Goal: Information Seeking & Learning: Check status

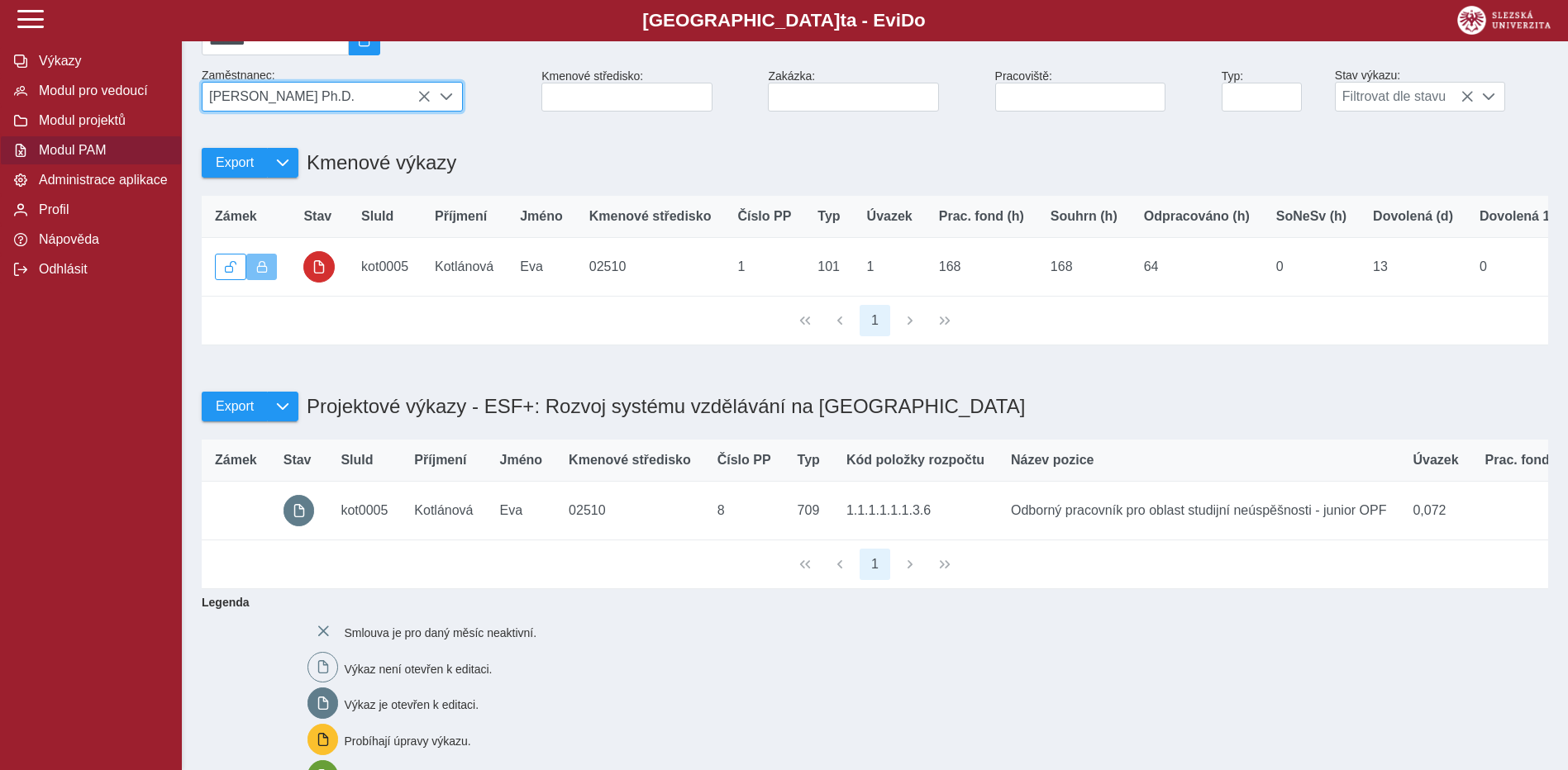
scroll to position [0, 493]
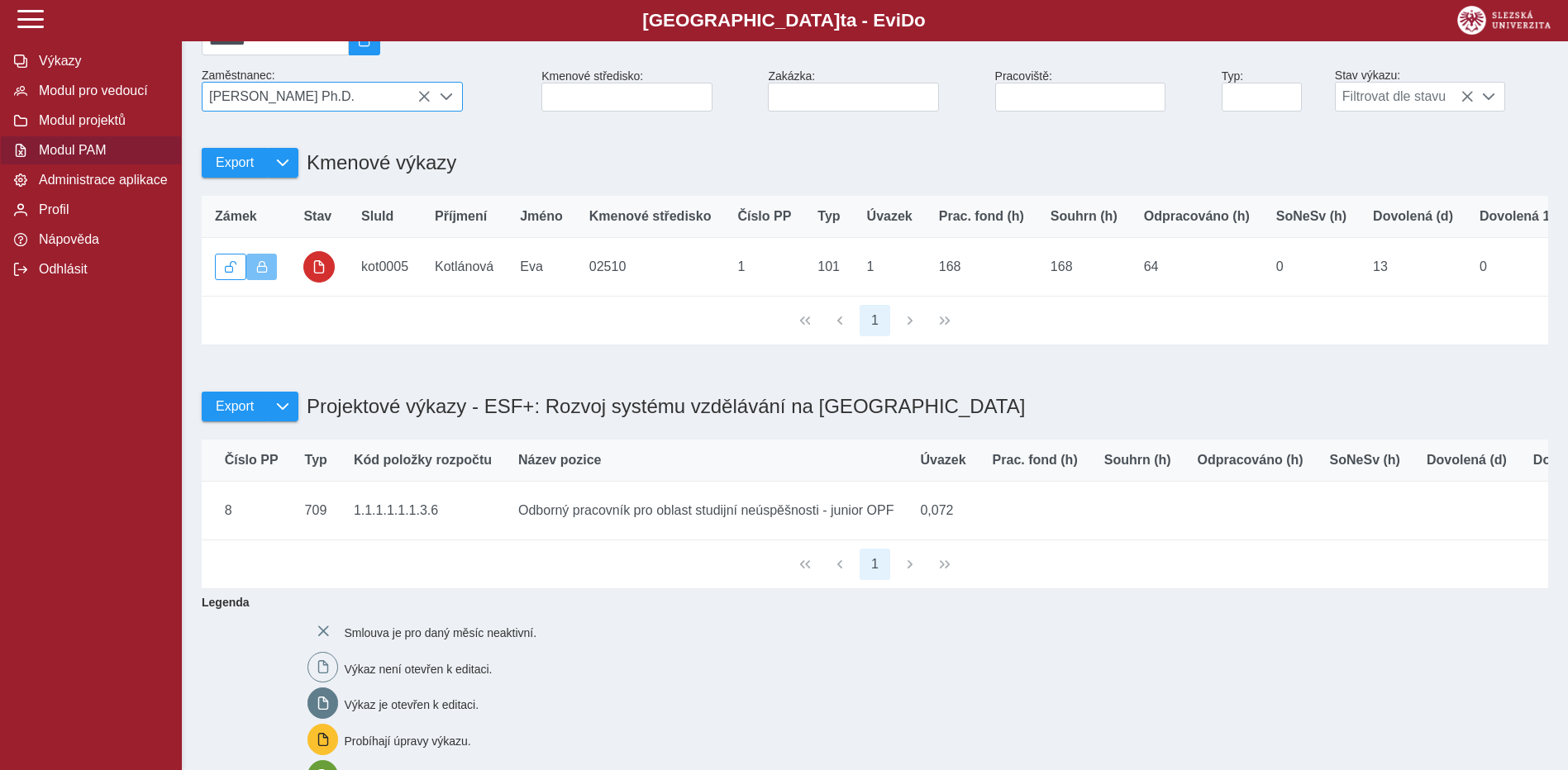
click at [423, 103] on icon at bounding box center [424, 97] width 13 height 13
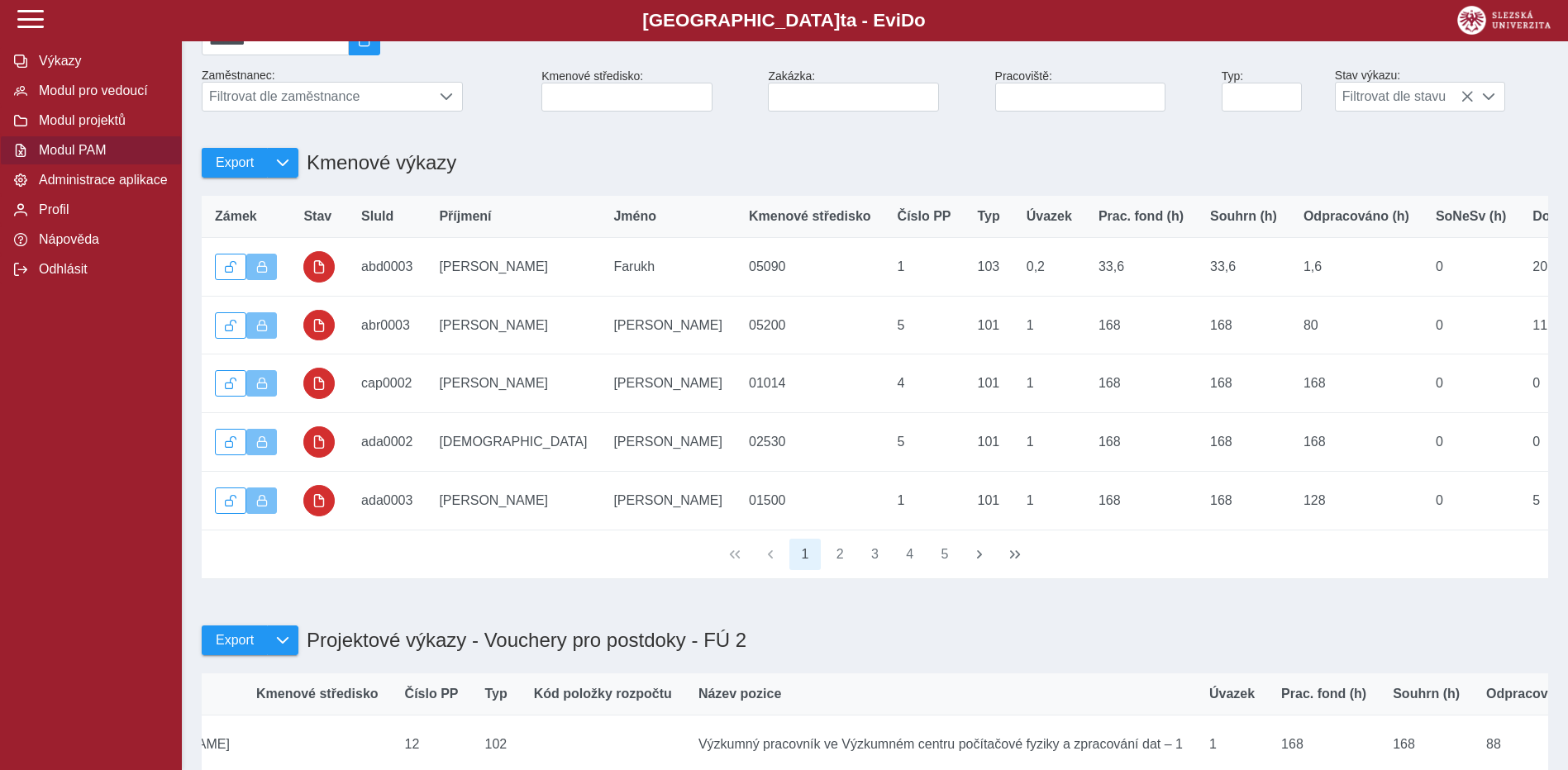
scroll to position [0, 0]
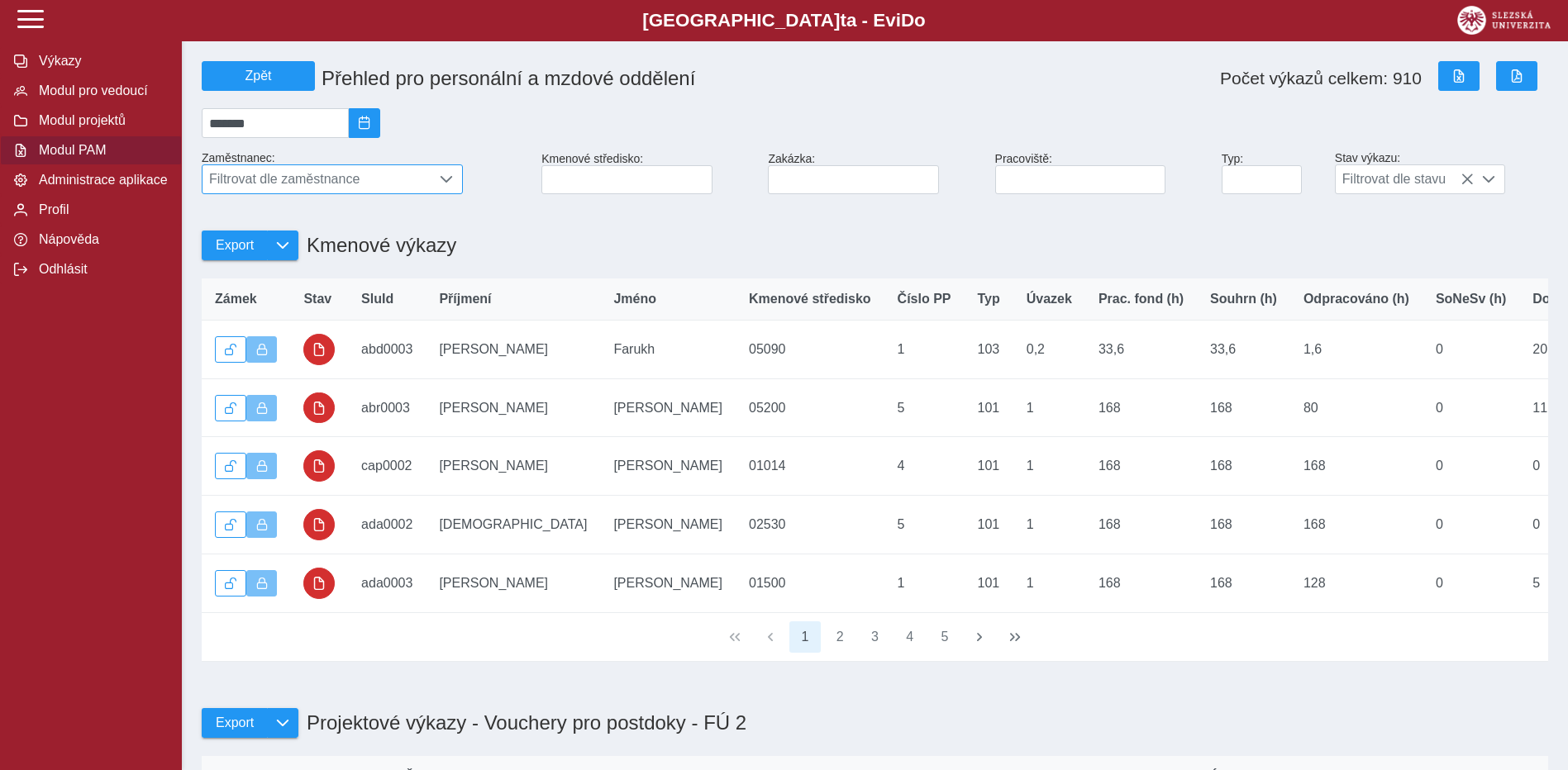
click at [293, 176] on span "Filtrovat dle zaměstnance" at bounding box center [316, 179] width 228 height 28
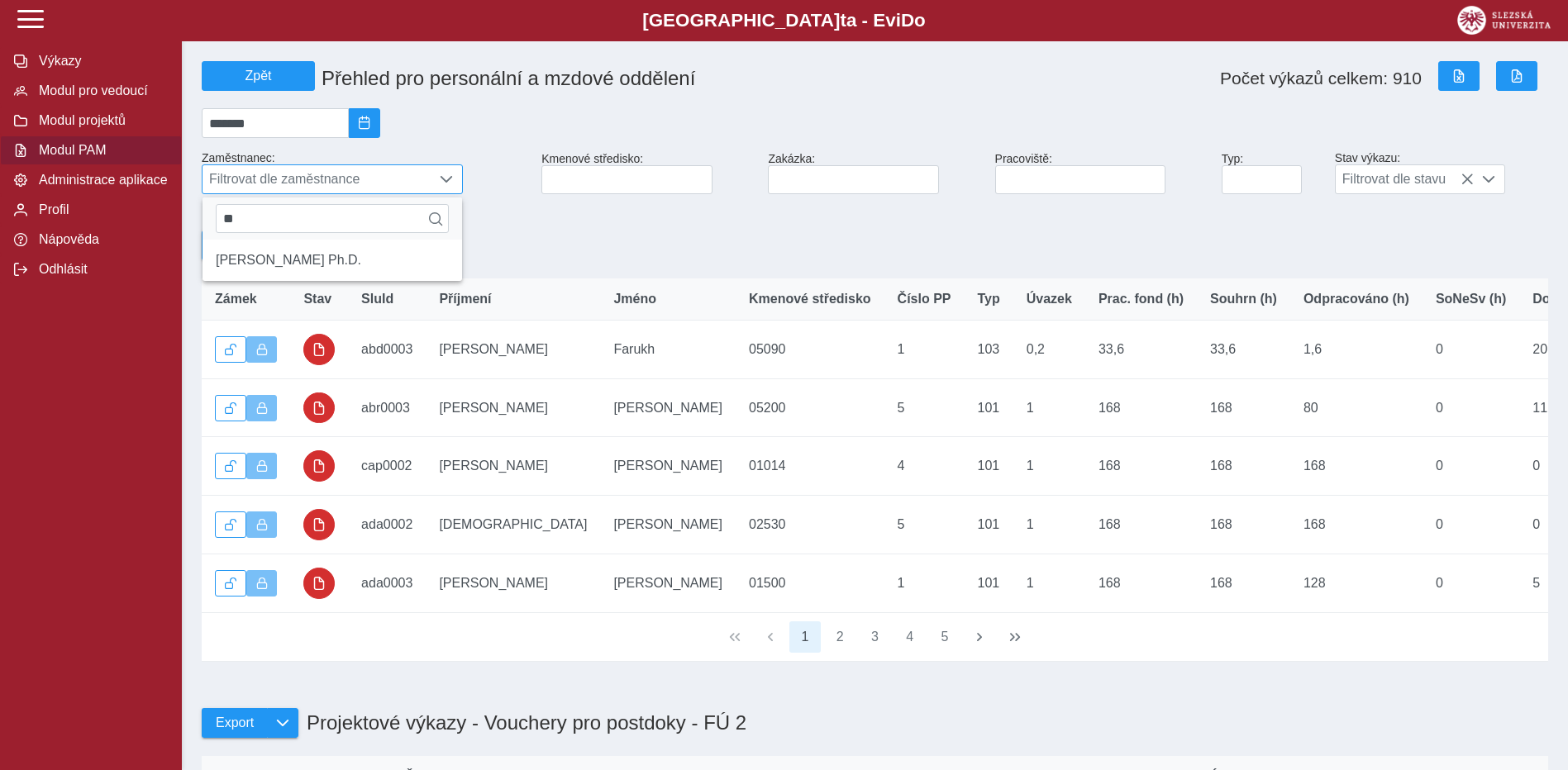
type input "*"
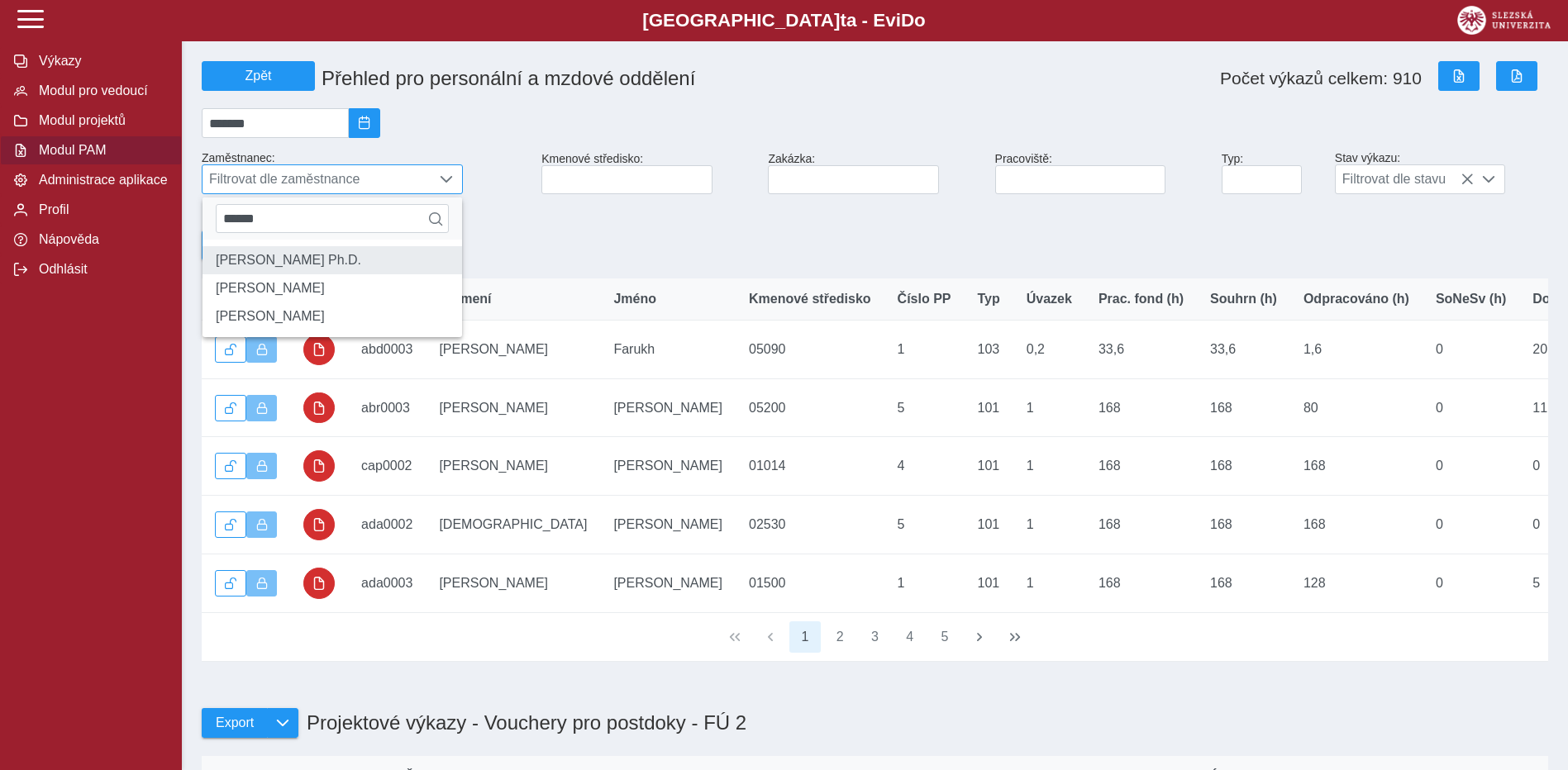
type input "******"
click at [304, 274] on li "[PERSON_NAME] Ph.D." at bounding box center [332, 260] width 260 height 28
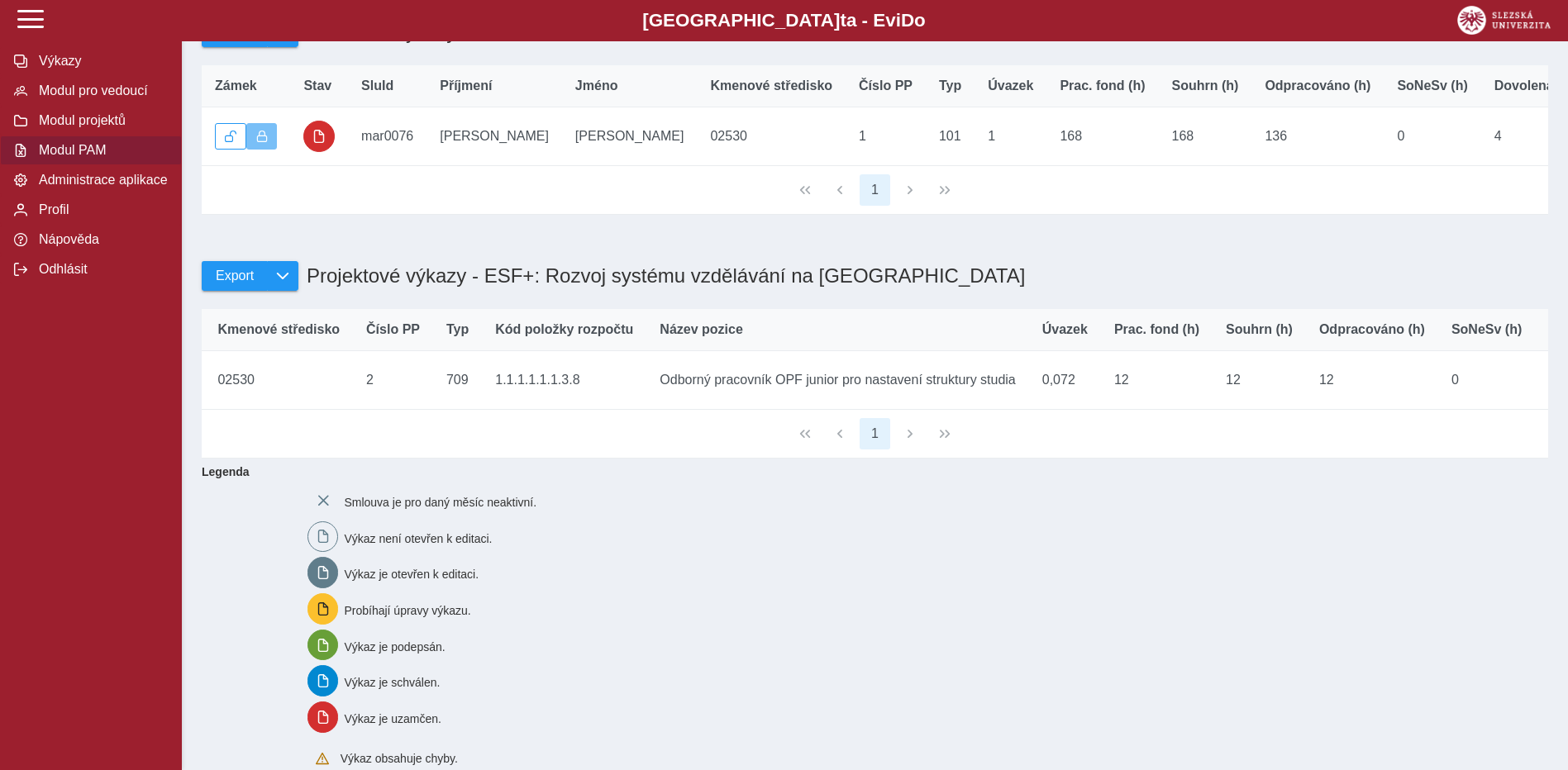
scroll to position [248, 0]
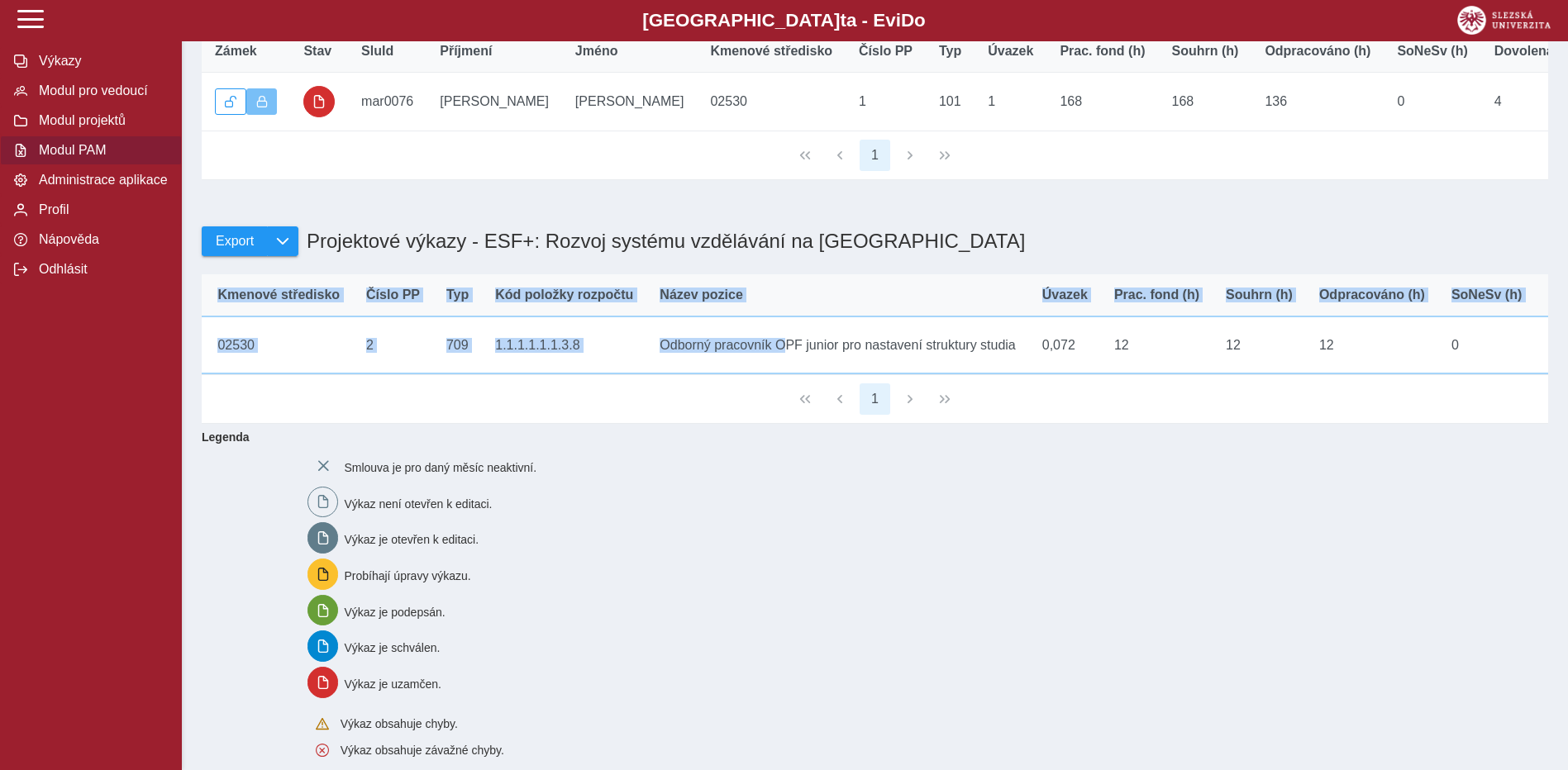
drag, startPoint x: 639, startPoint y: 398, endPoint x: 727, endPoint y: 405, distance: 88.3
click at [727, 375] on div "Zámek Stav SluId Příjmení Jméno Kmenové středisko Číslo PP Typ Kód položky rozp…" at bounding box center [874, 324] width 1346 height 101
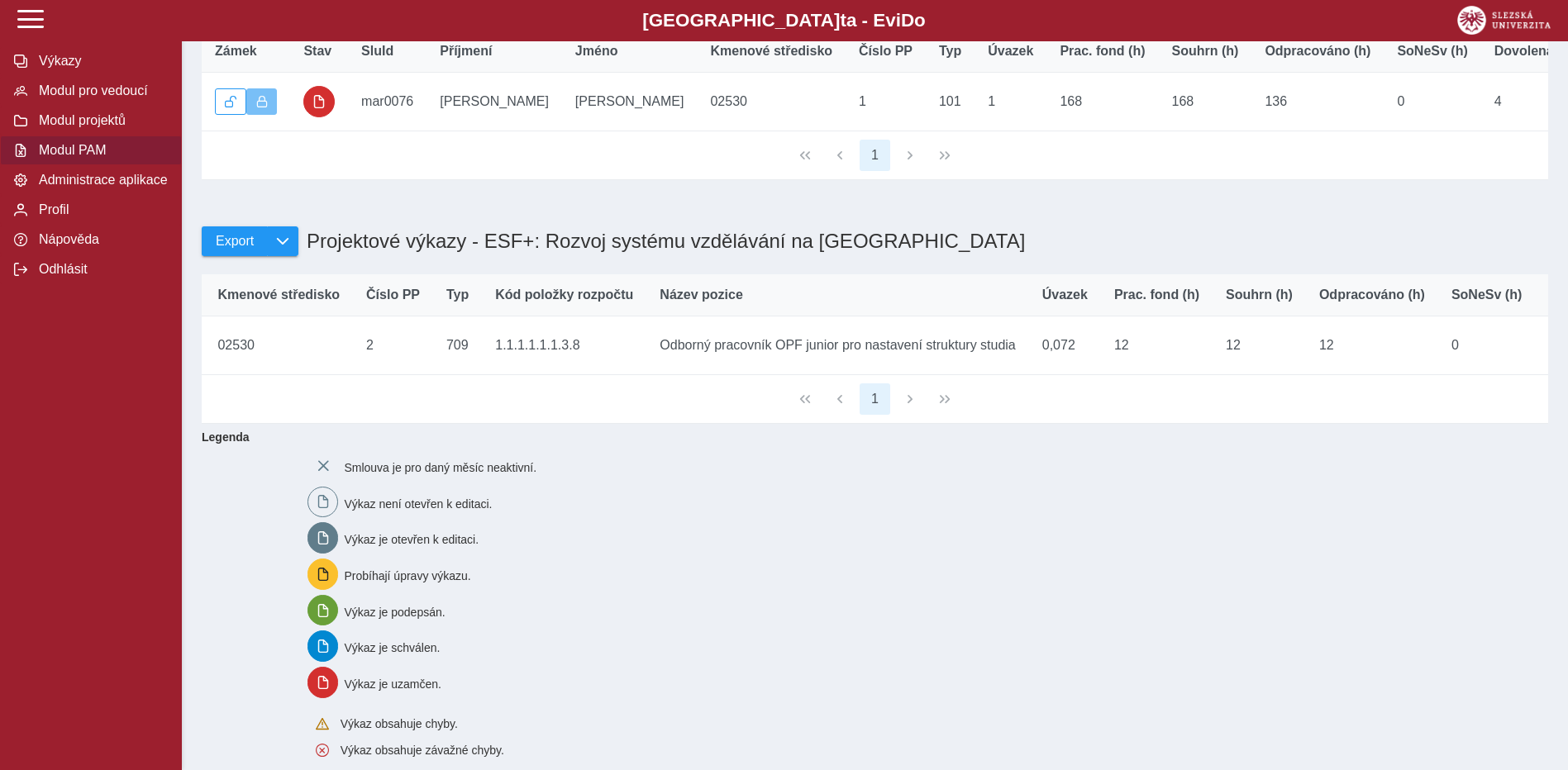
drag, startPoint x: 727, startPoint y: 405, endPoint x: 649, endPoint y: 424, distance: 80.3
click at [649, 424] on div "1" at bounding box center [874, 399] width 1346 height 49
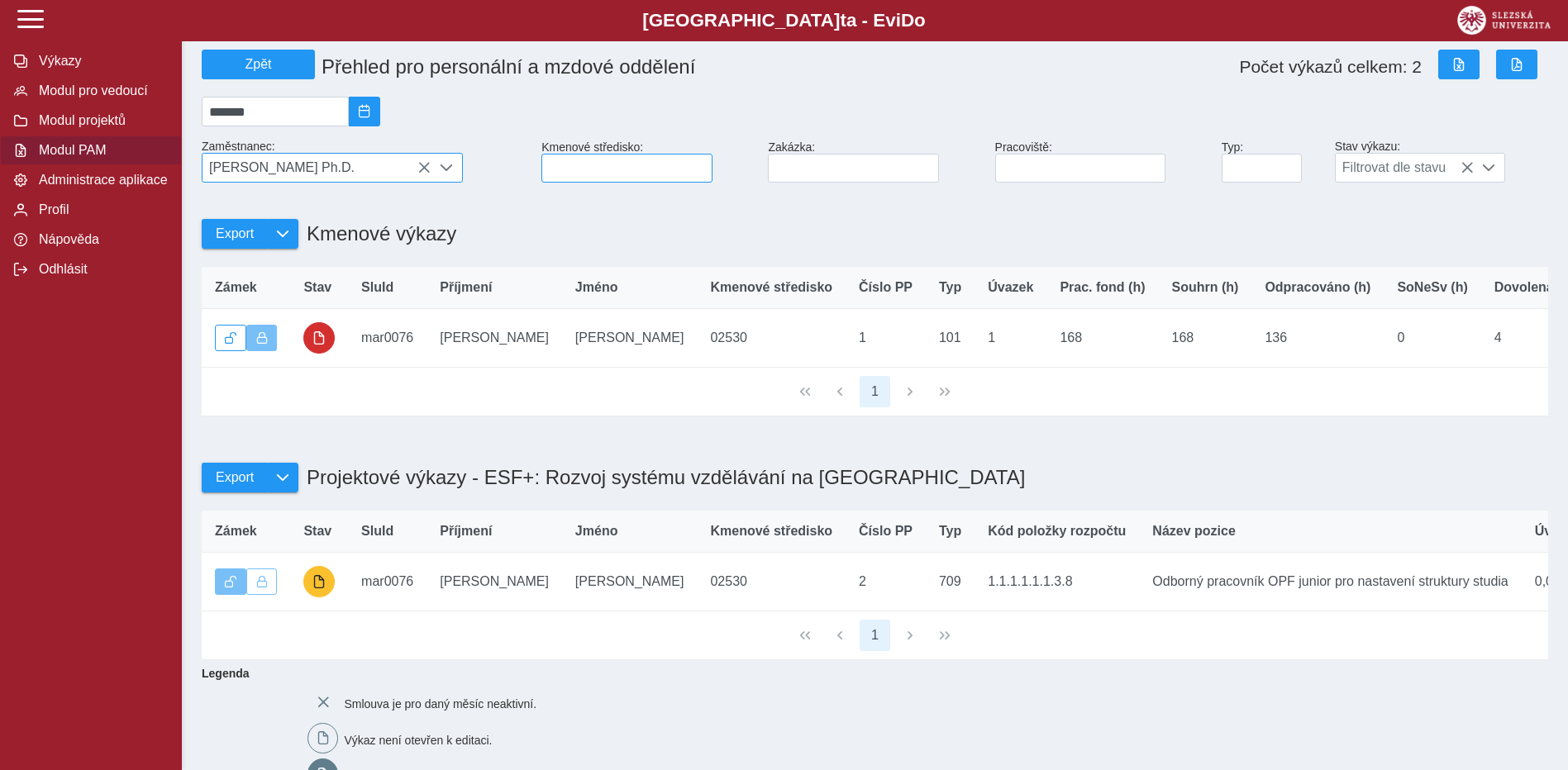
scroll to position [0, 0]
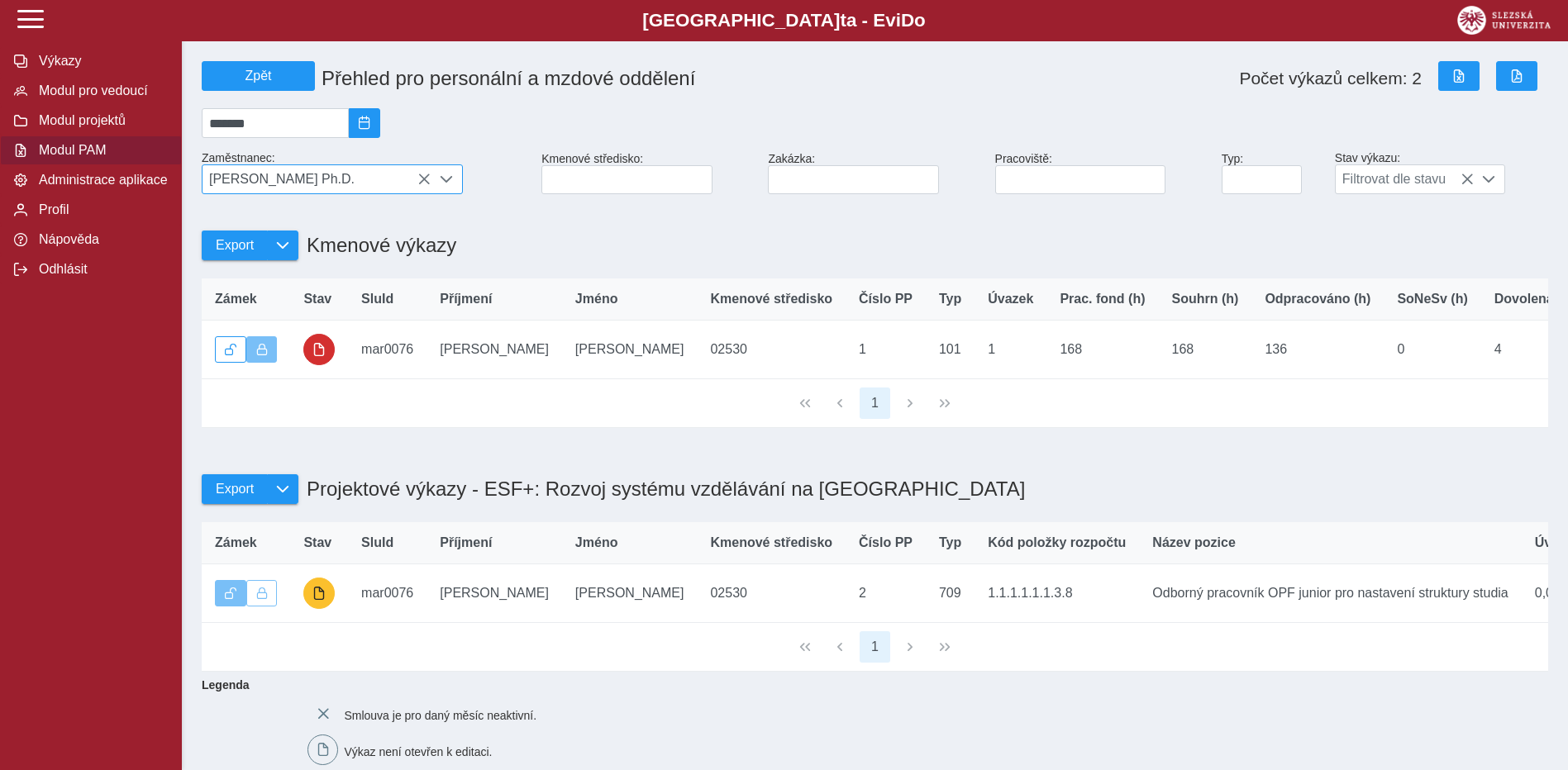
click at [424, 186] on icon at bounding box center [424, 179] width 13 height 13
click at [353, 185] on span "[PERSON_NAME] Ph.D." at bounding box center [316, 179] width 228 height 28
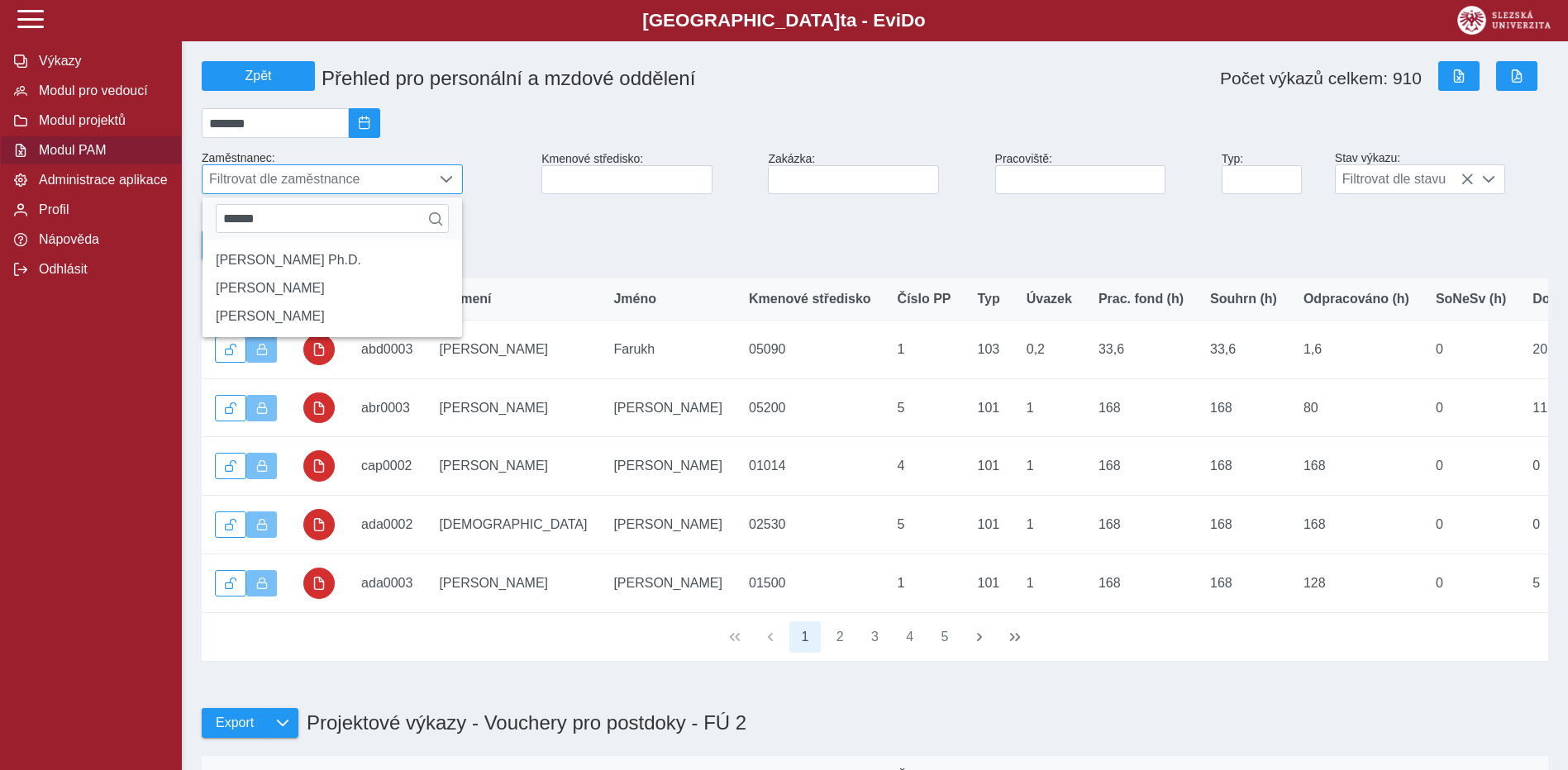
click at [426, 183] on span "Filtrovat dle zaměstnance" at bounding box center [316, 179] width 228 height 28
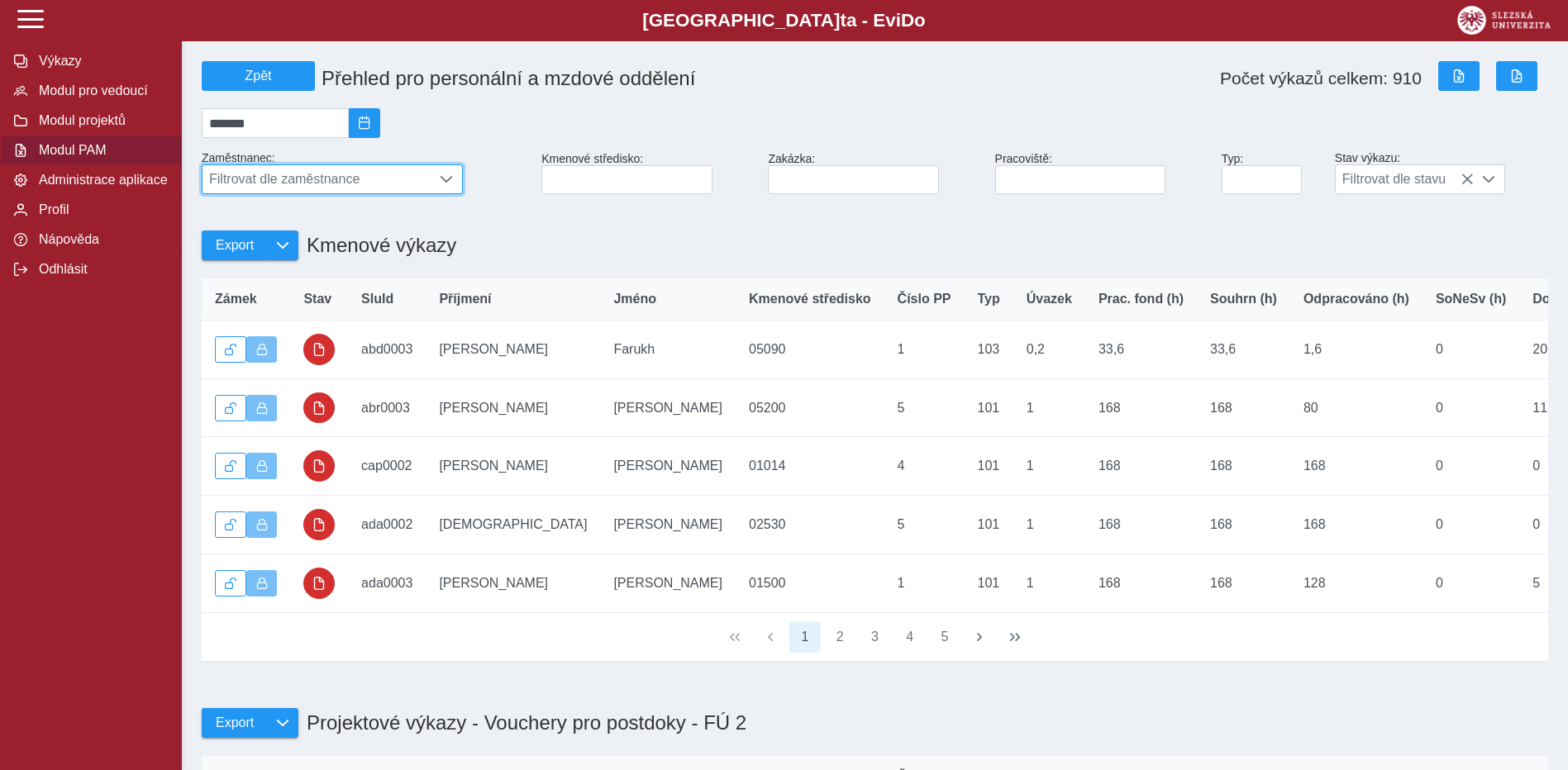
click at [374, 187] on span "Filtrovat dle zaměstnance" at bounding box center [316, 179] width 228 height 28
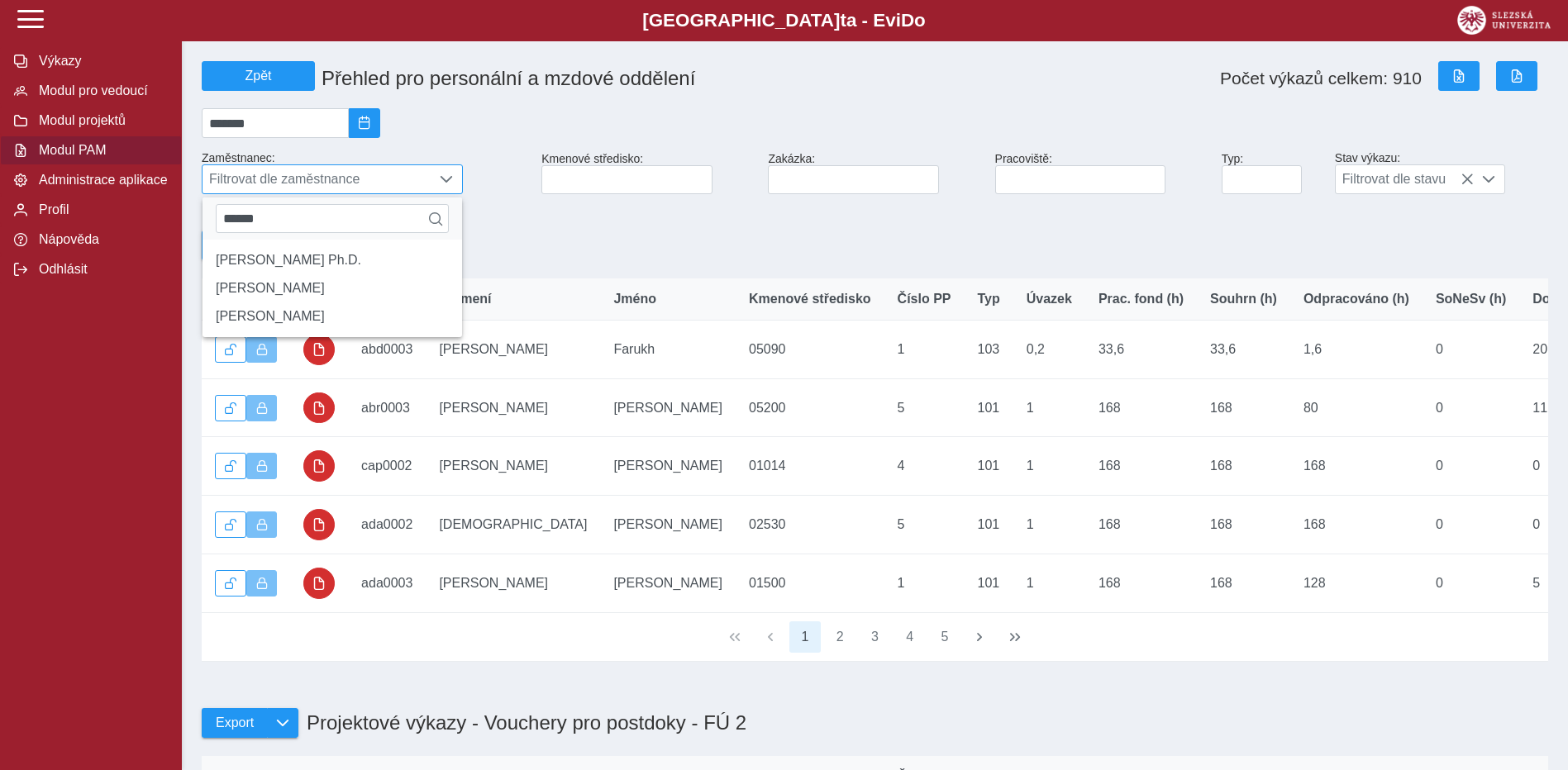
drag, startPoint x: 288, startPoint y: 208, endPoint x: 256, endPoint y: 206, distance: 32.1
click at [256, 206] on div "******" at bounding box center [332, 219] width 260 height 42
click at [291, 229] on input "******" at bounding box center [332, 219] width 233 height 29
drag, startPoint x: 200, startPoint y: 223, endPoint x: 173, endPoint y: 223, distance: 27.0
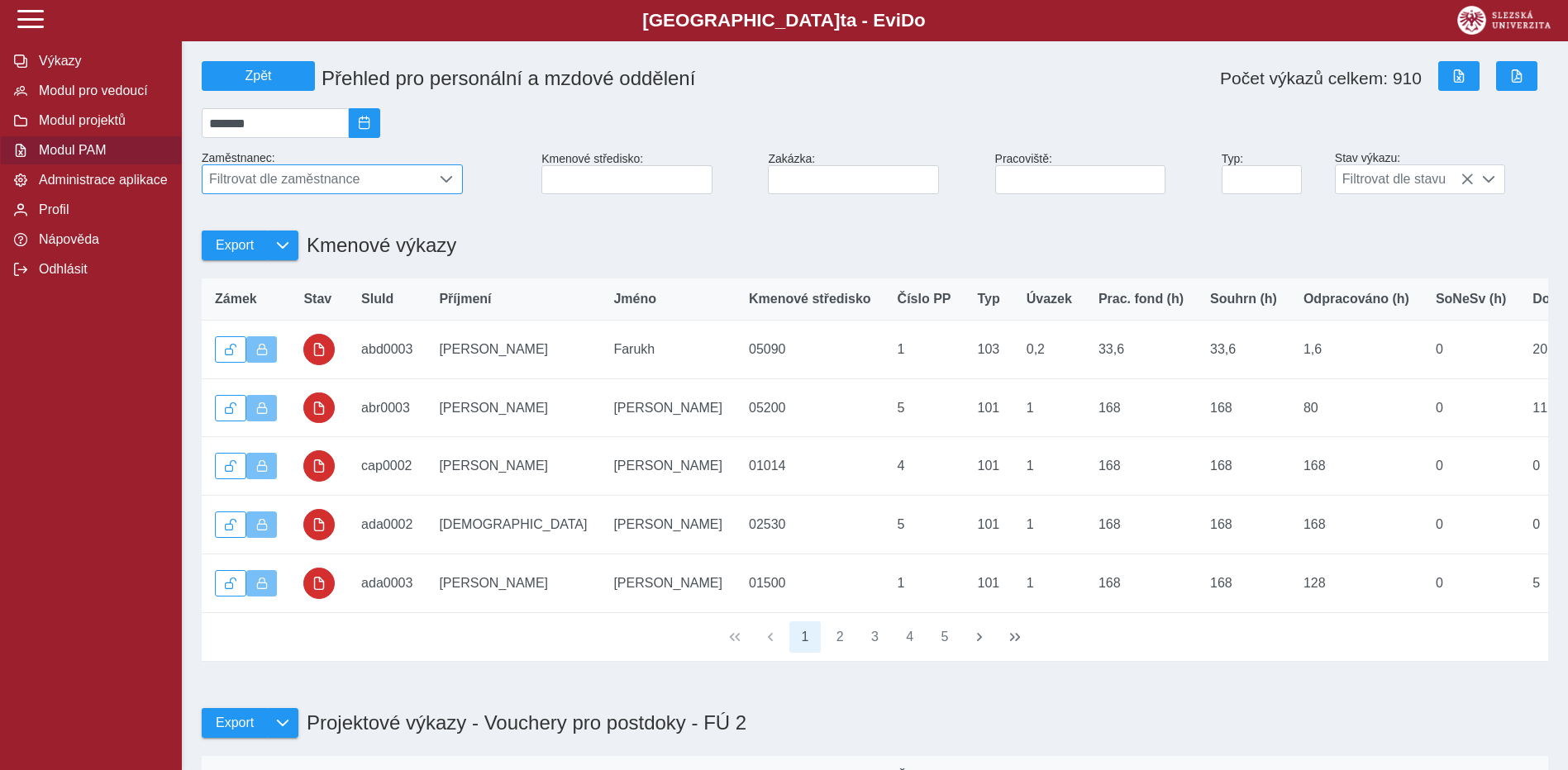
click at [271, 192] on span "Filtrovat dle zaměstnance" at bounding box center [316, 179] width 228 height 28
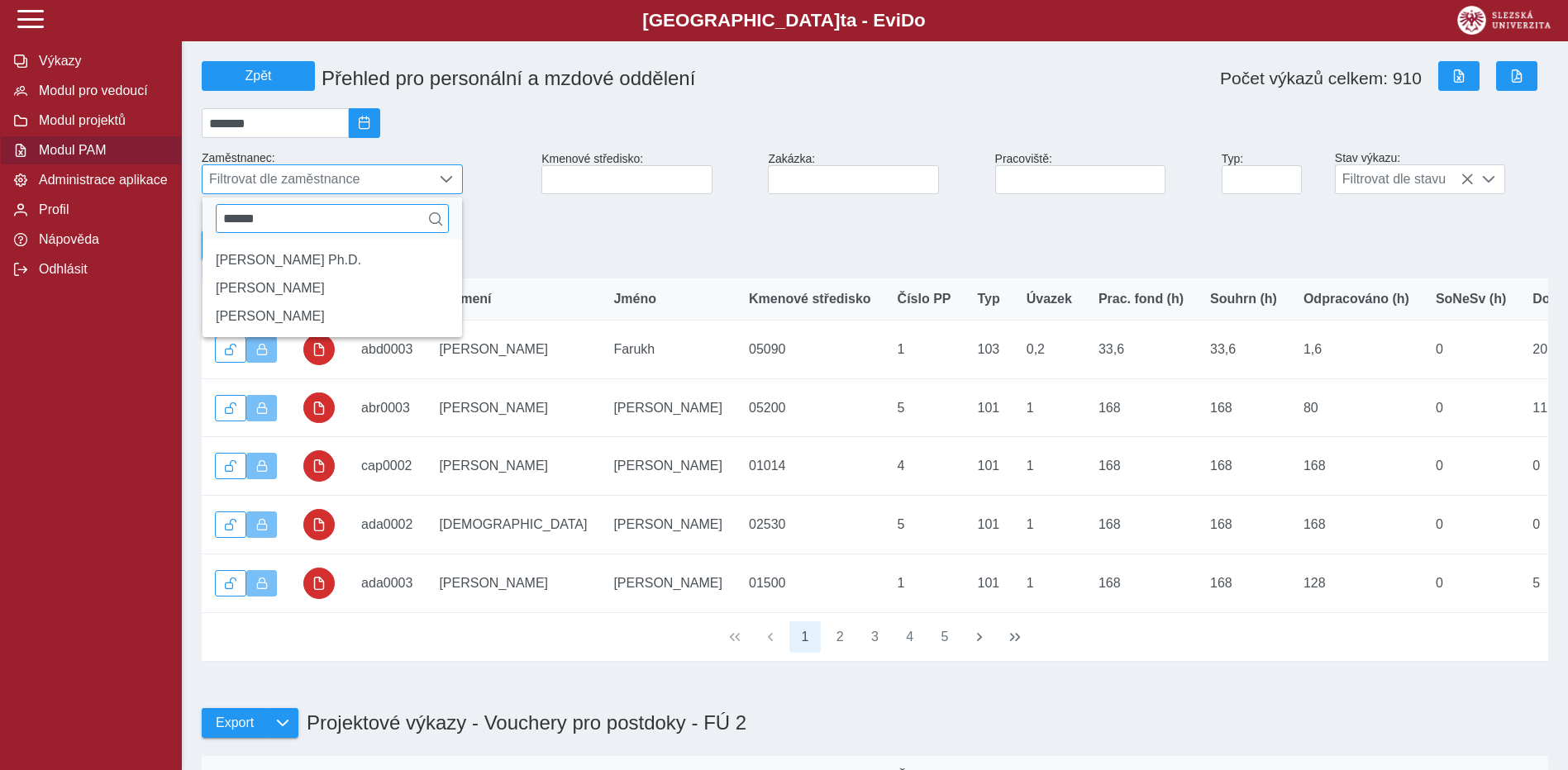
drag, startPoint x: 274, startPoint y: 225, endPoint x: 217, endPoint y: 224, distance: 57.0
click at [217, 224] on input "******" at bounding box center [332, 219] width 233 height 29
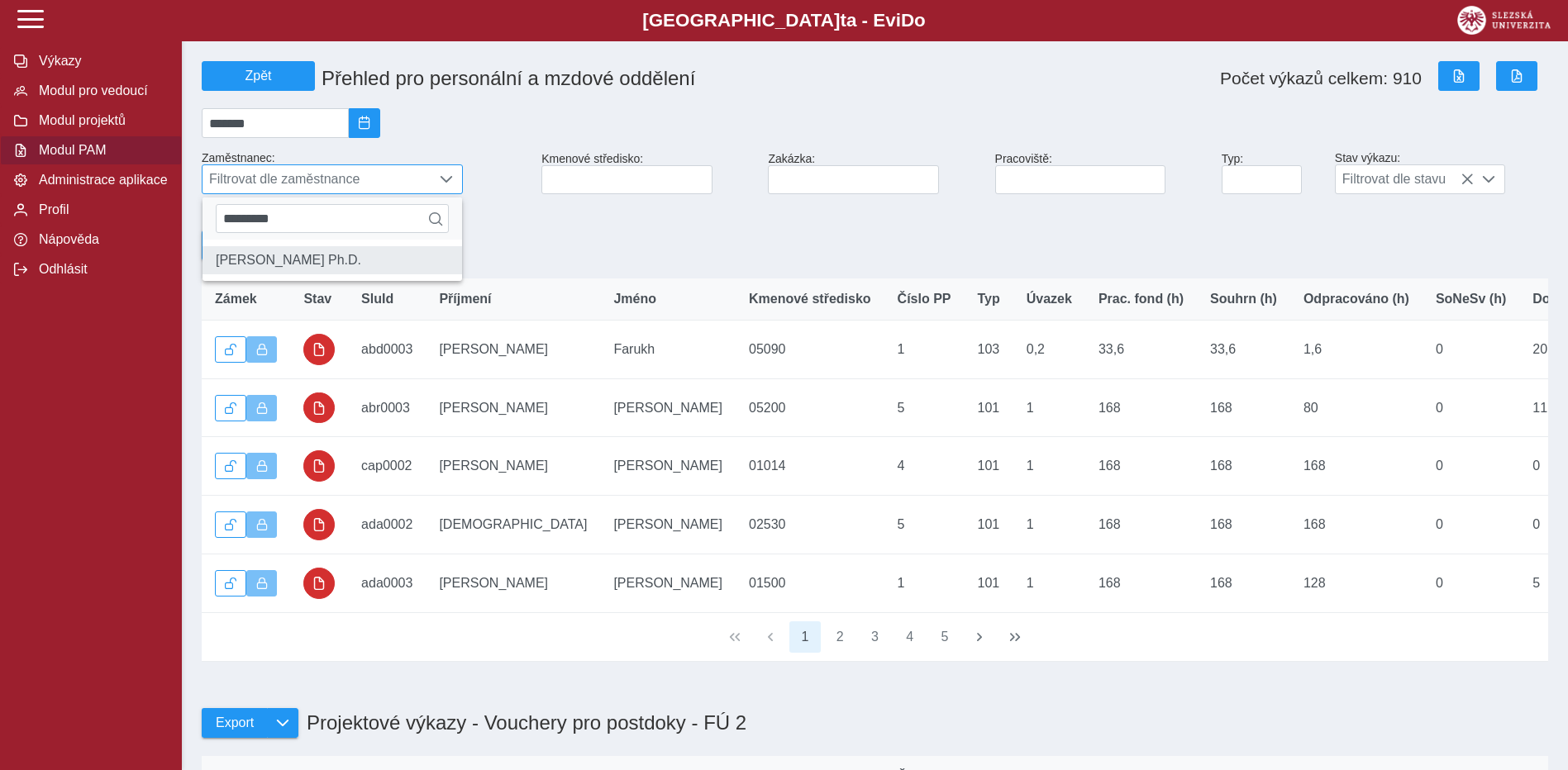
type input "*********"
click at [272, 269] on li "[PERSON_NAME] Ph.D." at bounding box center [332, 260] width 260 height 28
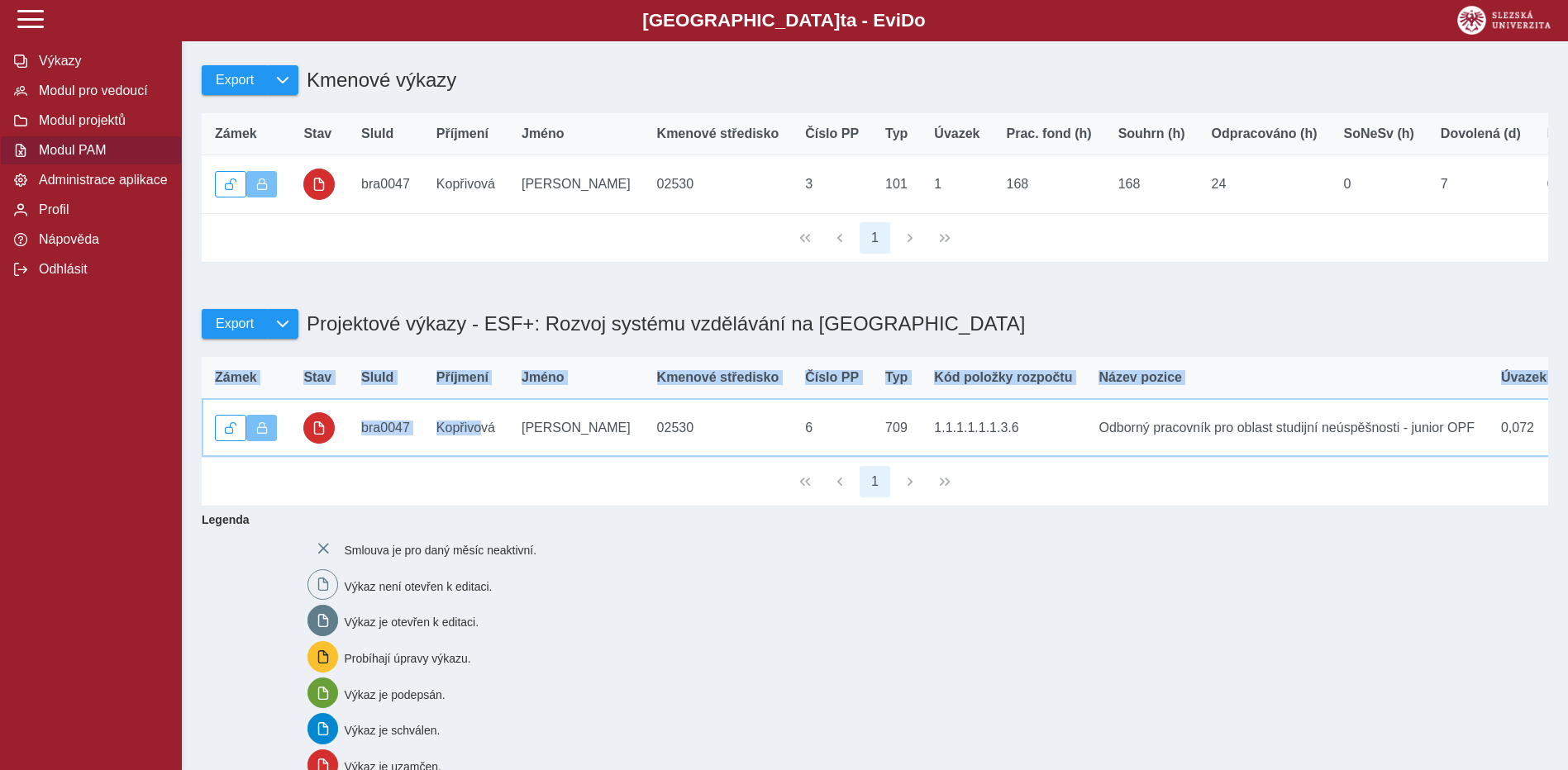
drag, startPoint x: 482, startPoint y: 475, endPoint x: 578, endPoint y: 493, distance: 97.7
click at [578, 458] on div "Zámek Stav SluId Příjmení Jméno Kmenové středisko Číslo PP Typ Kód položky rozp…" at bounding box center [874, 408] width 1346 height 101
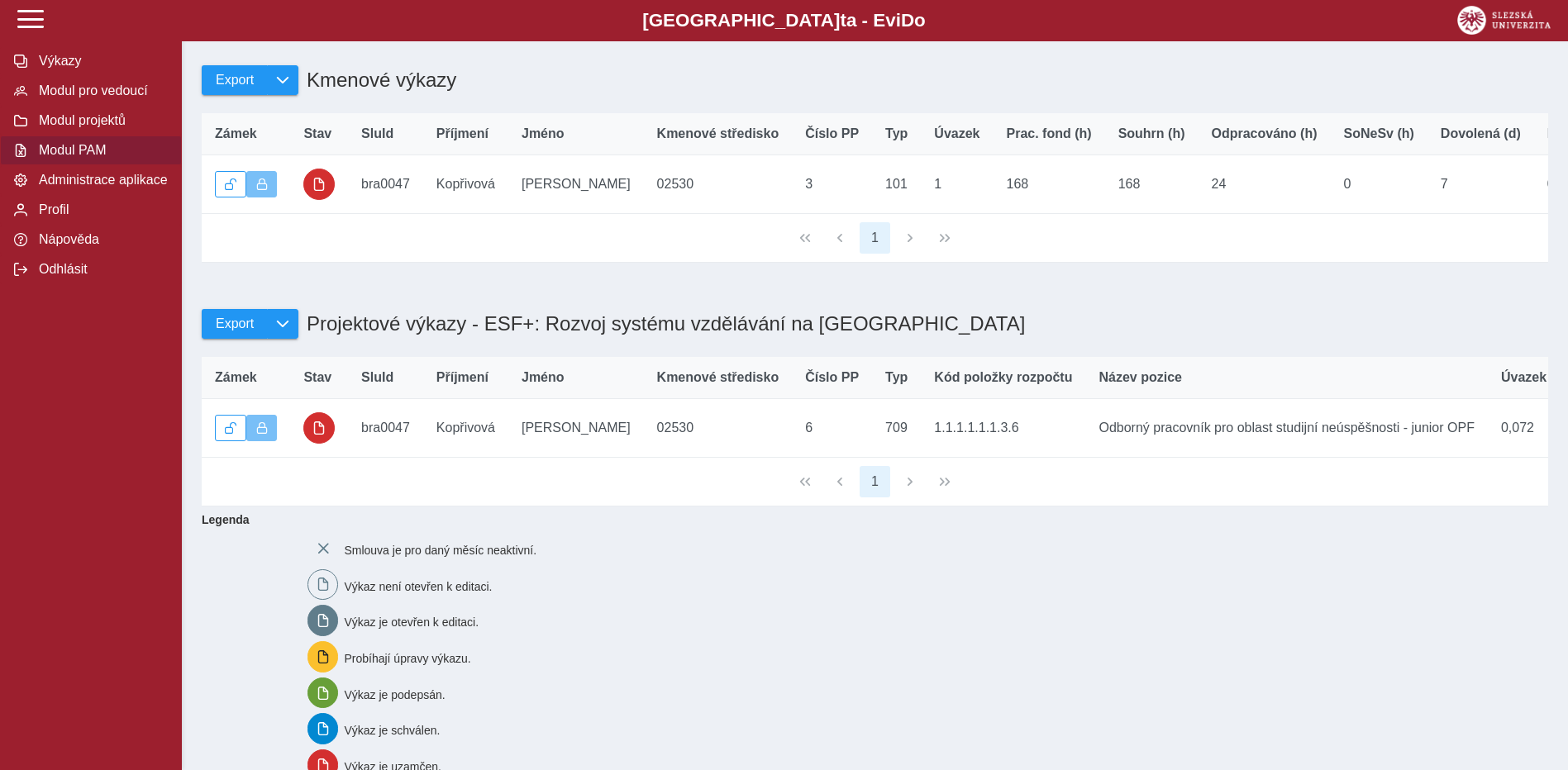
drag, startPoint x: 578, startPoint y: 493, endPoint x: 674, endPoint y: 535, distance: 104.8
click at [675, 507] on div "1" at bounding box center [874, 483] width 1346 height 49
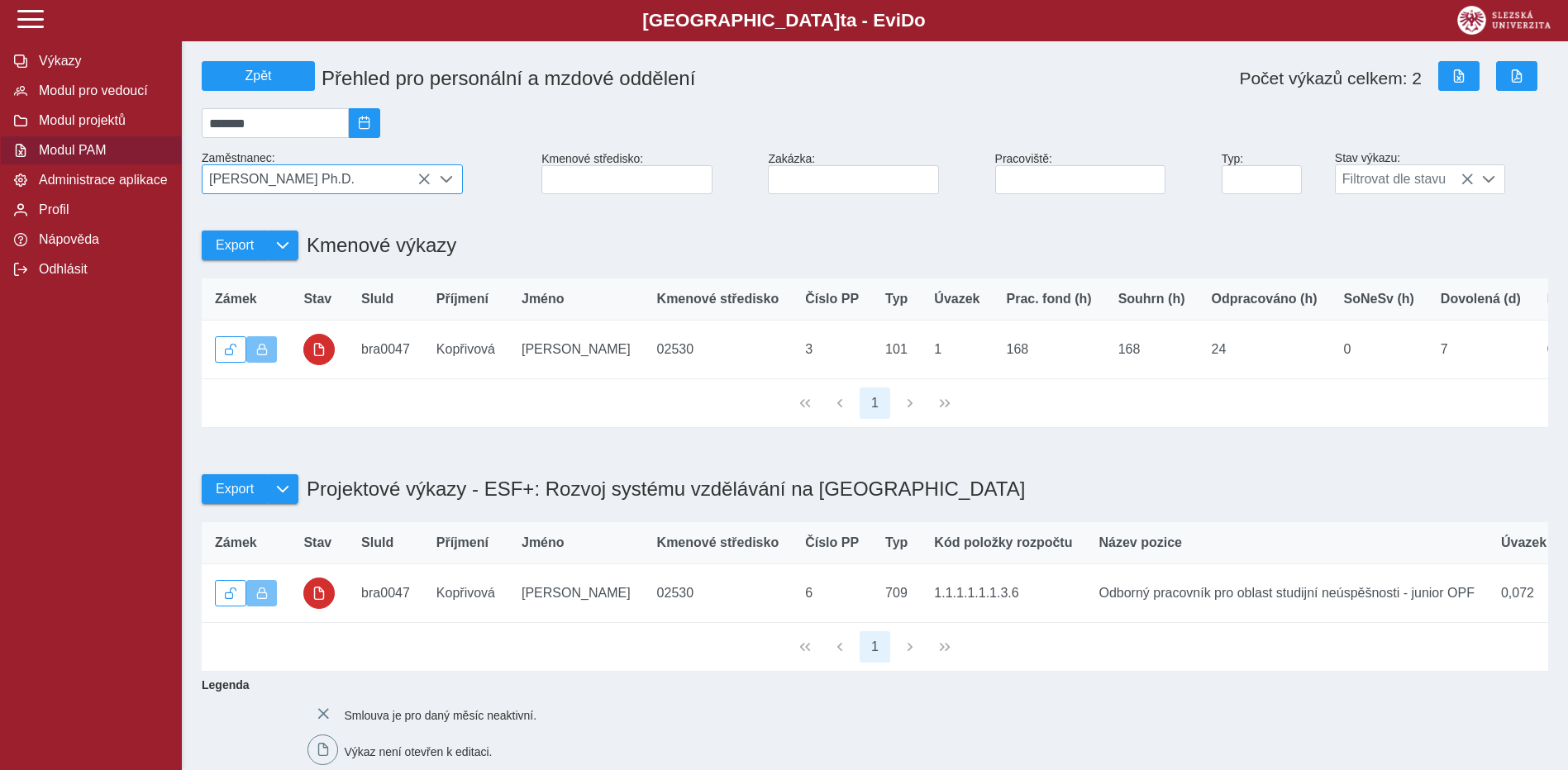
click at [308, 177] on span "[PERSON_NAME] Ph.D." at bounding box center [316, 179] width 228 height 28
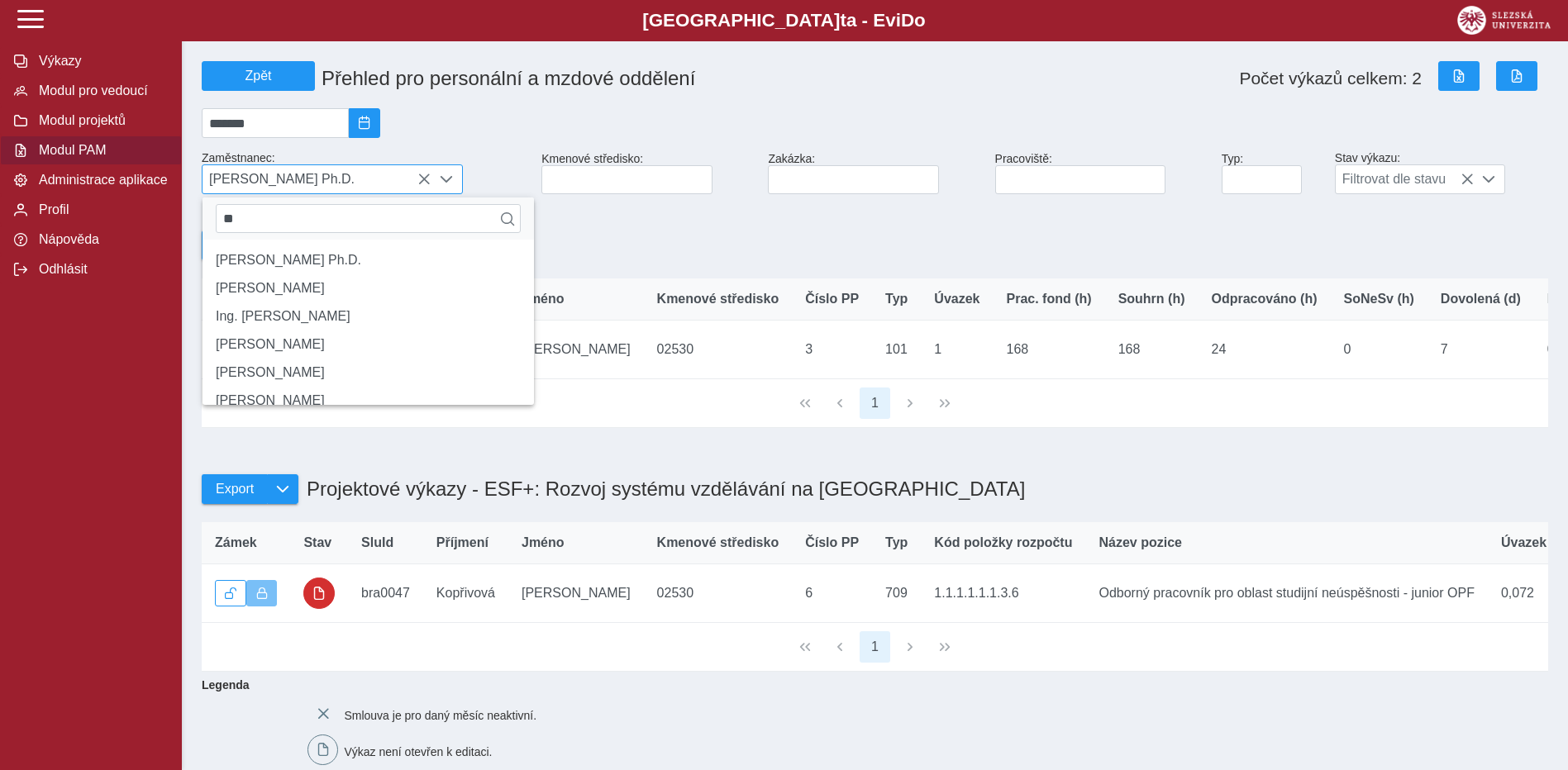
type input "*"
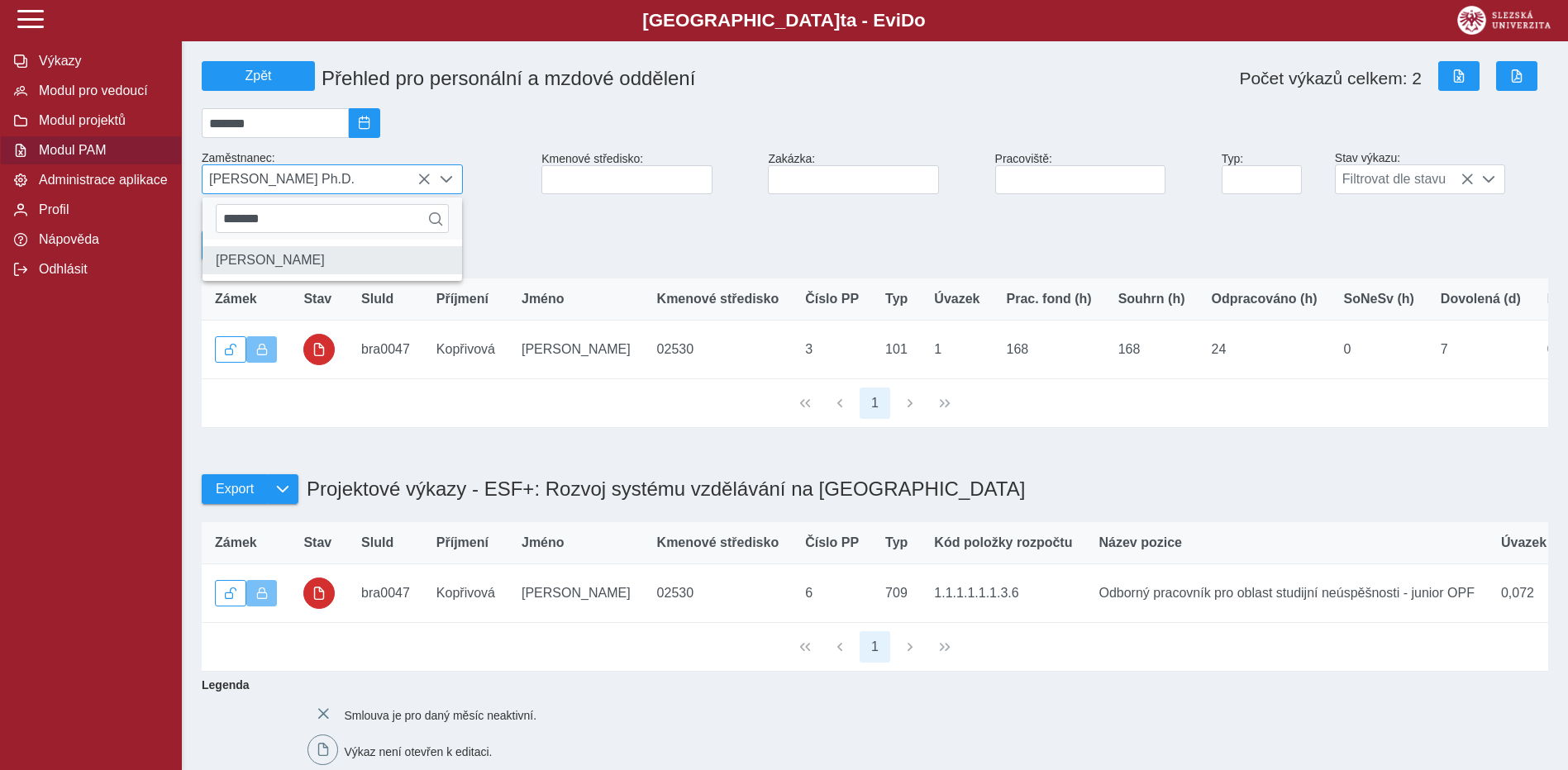
type input "*******"
click at [317, 269] on li "[PERSON_NAME]" at bounding box center [332, 260] width 260 height 28
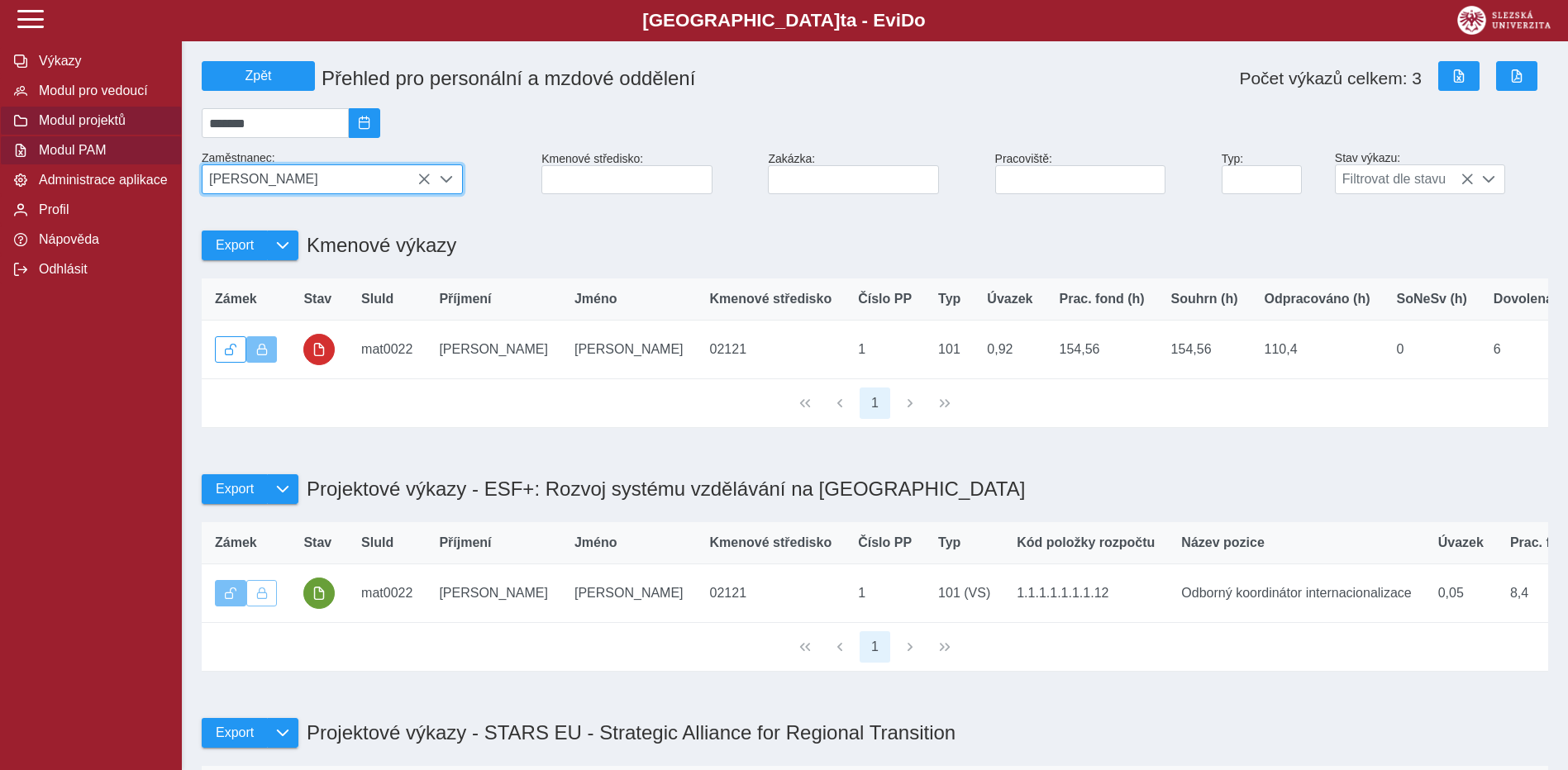
click at [121, 128] on span "Modul projektů" at bounding box center [100, 121] width 134 height 15
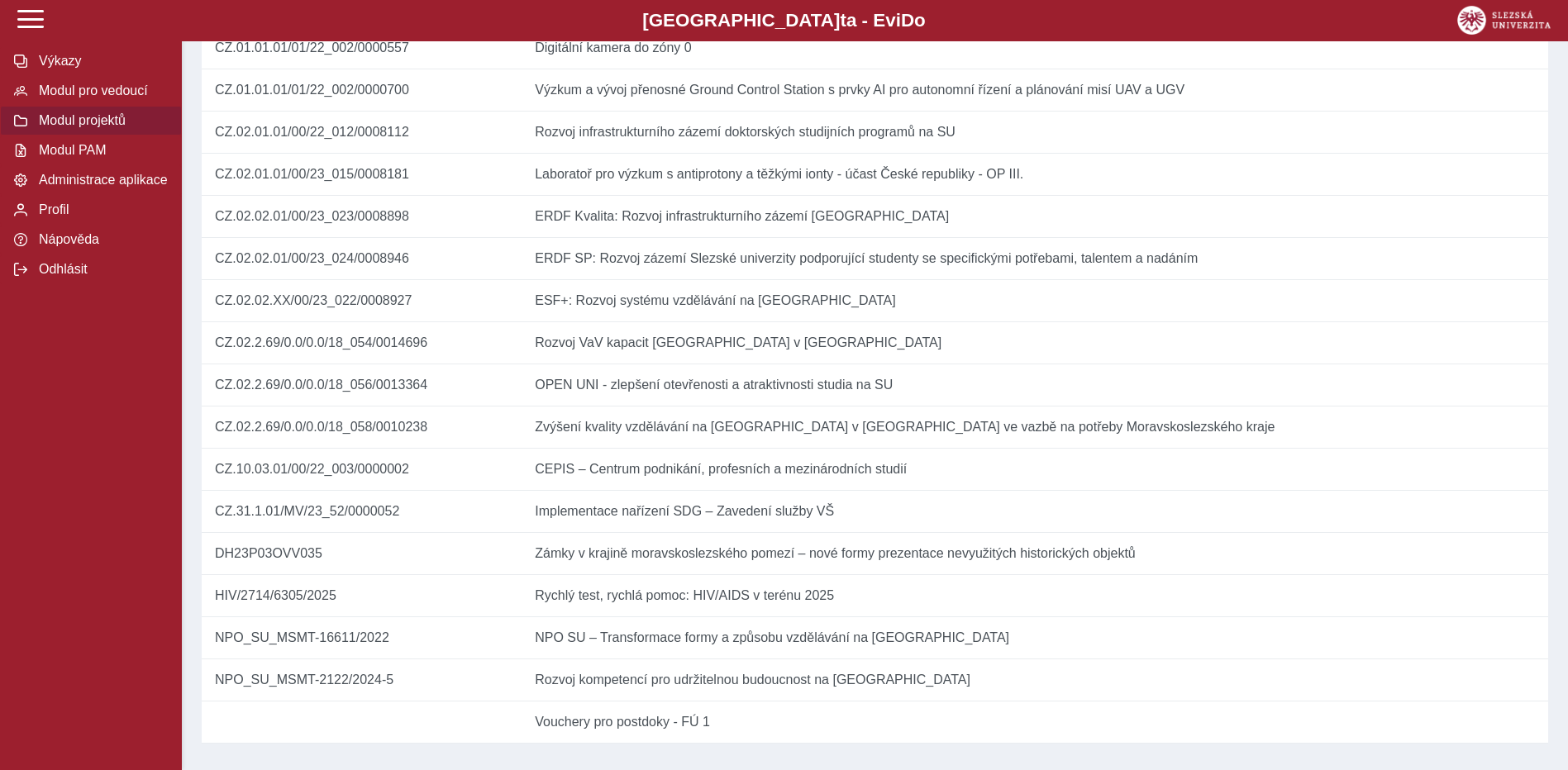
scroll to position [649, 0]
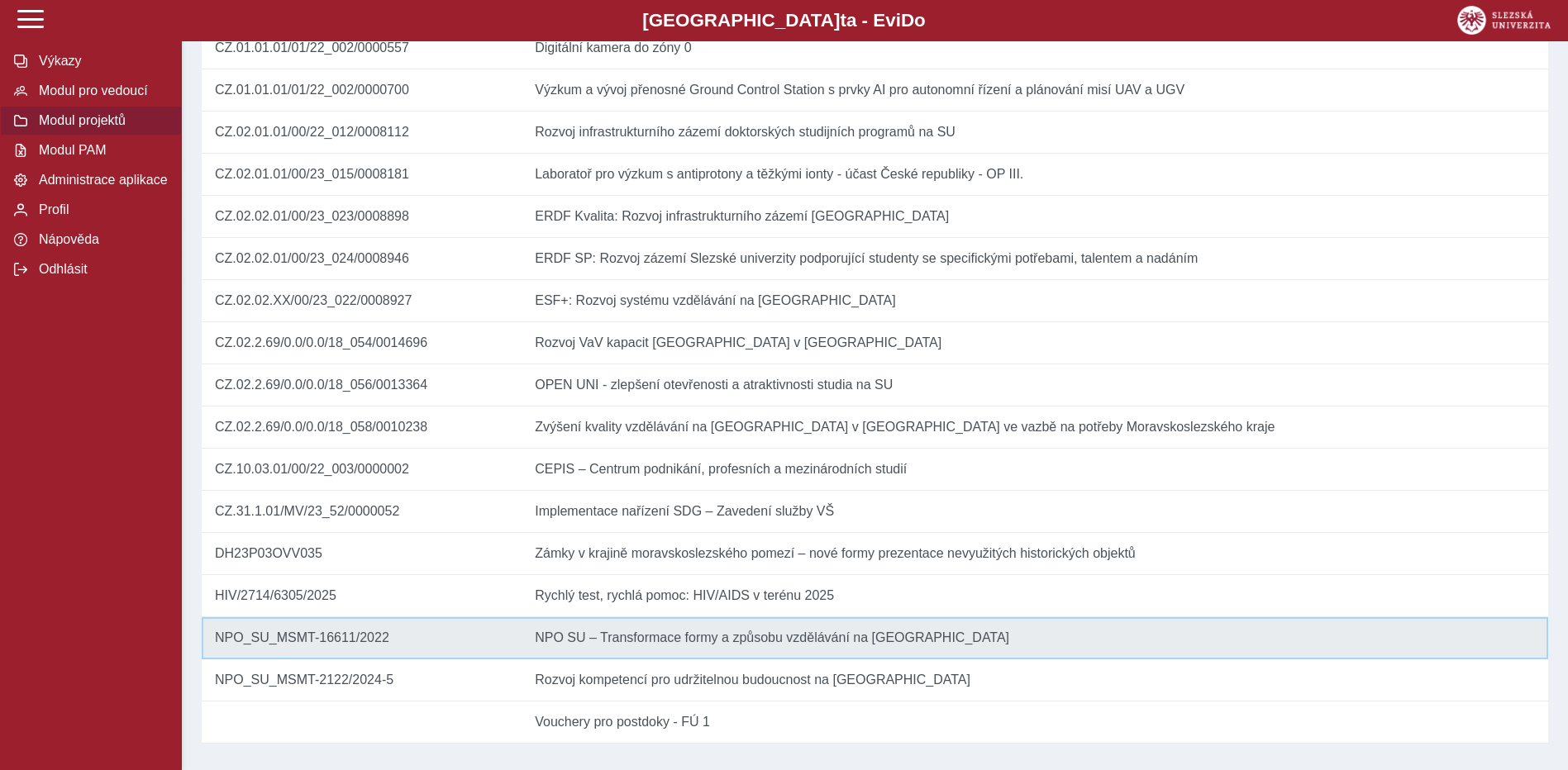
click at [668, 633] on td "Název NPO SU – Transformace formy a způsobu vzdělávání na [GEOGRAPHIC_DATA]" at bounding box center [1034, 638] width 1027 height 42
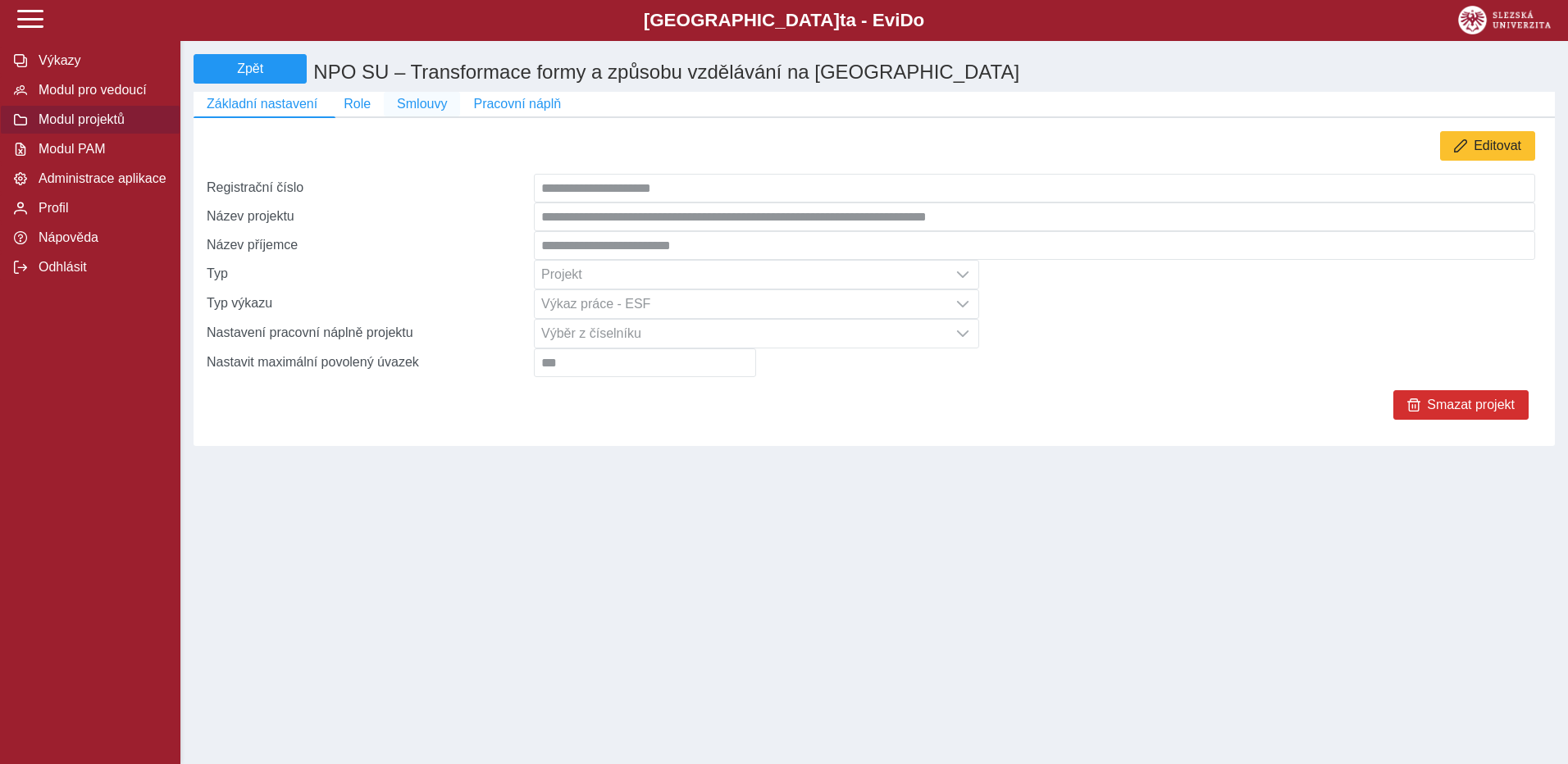
click at [418, 112] on span "Smlouvy" at bounding box center [422, 104] width 50 height 15
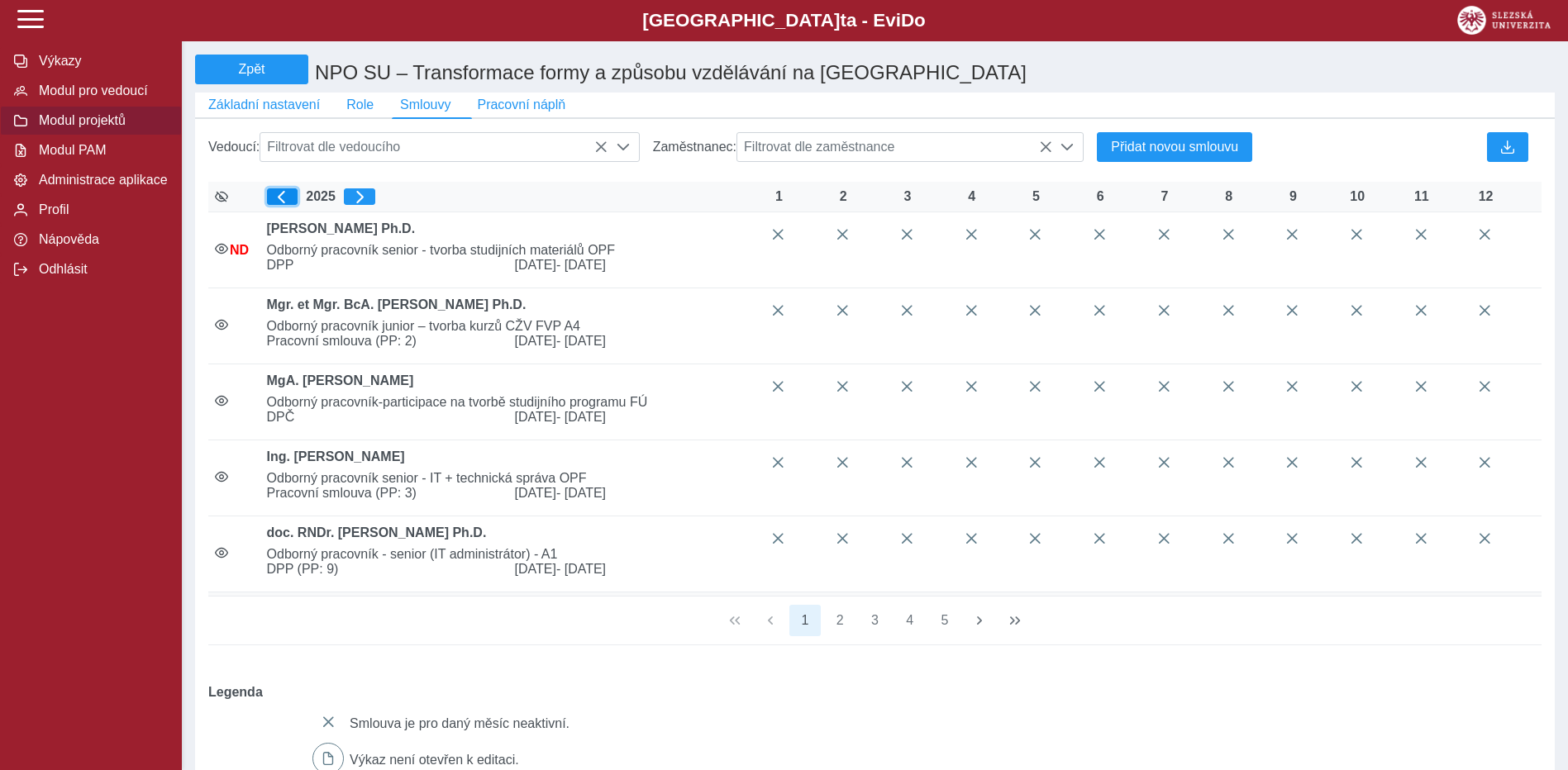
click at [288, 203] on span "button" at bounding box center [282, 197] width 13 height 13
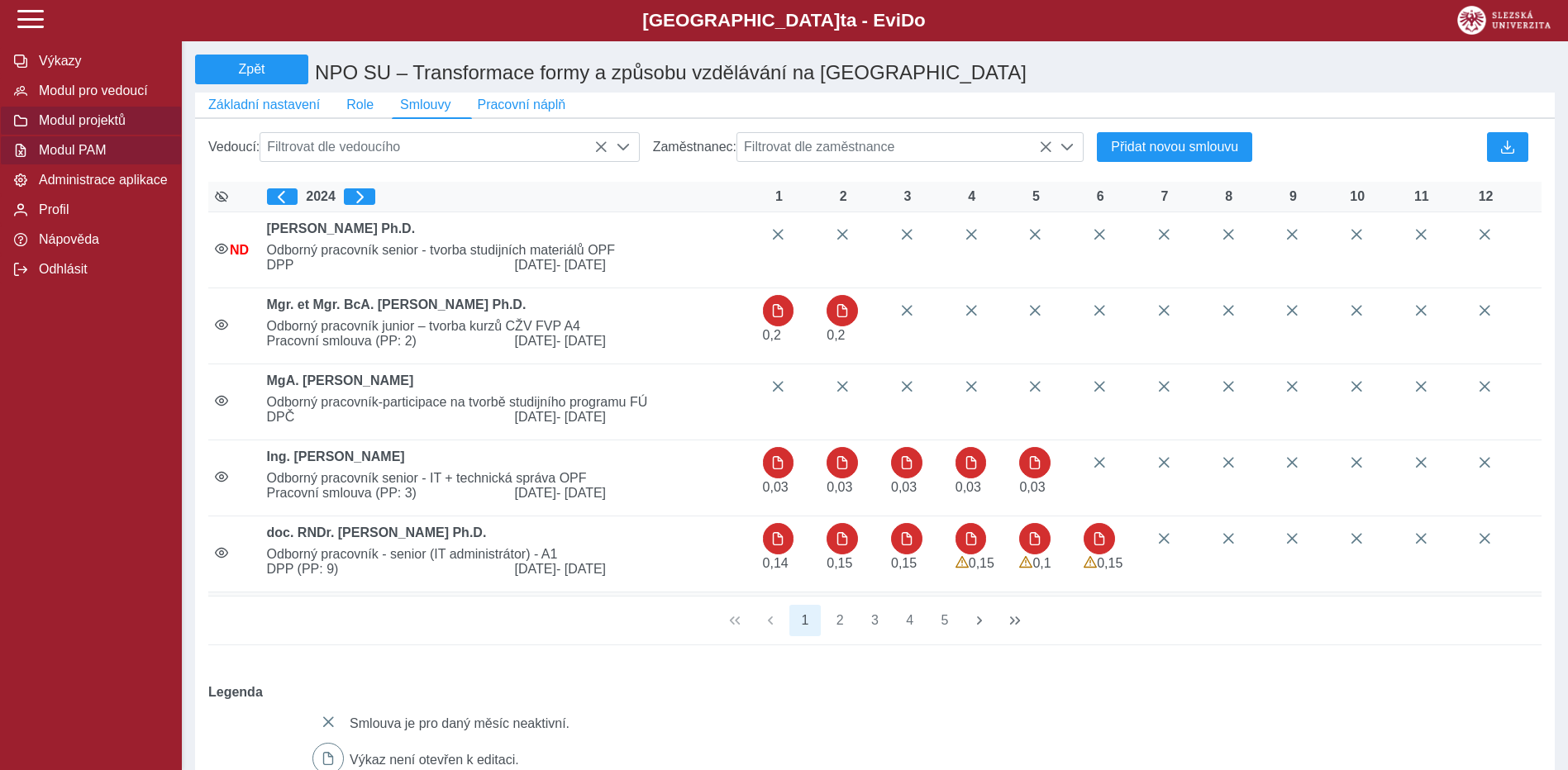
click at [100, 156] on span "Modul PAM" at bounding box center [100, 150] width 134 height 15
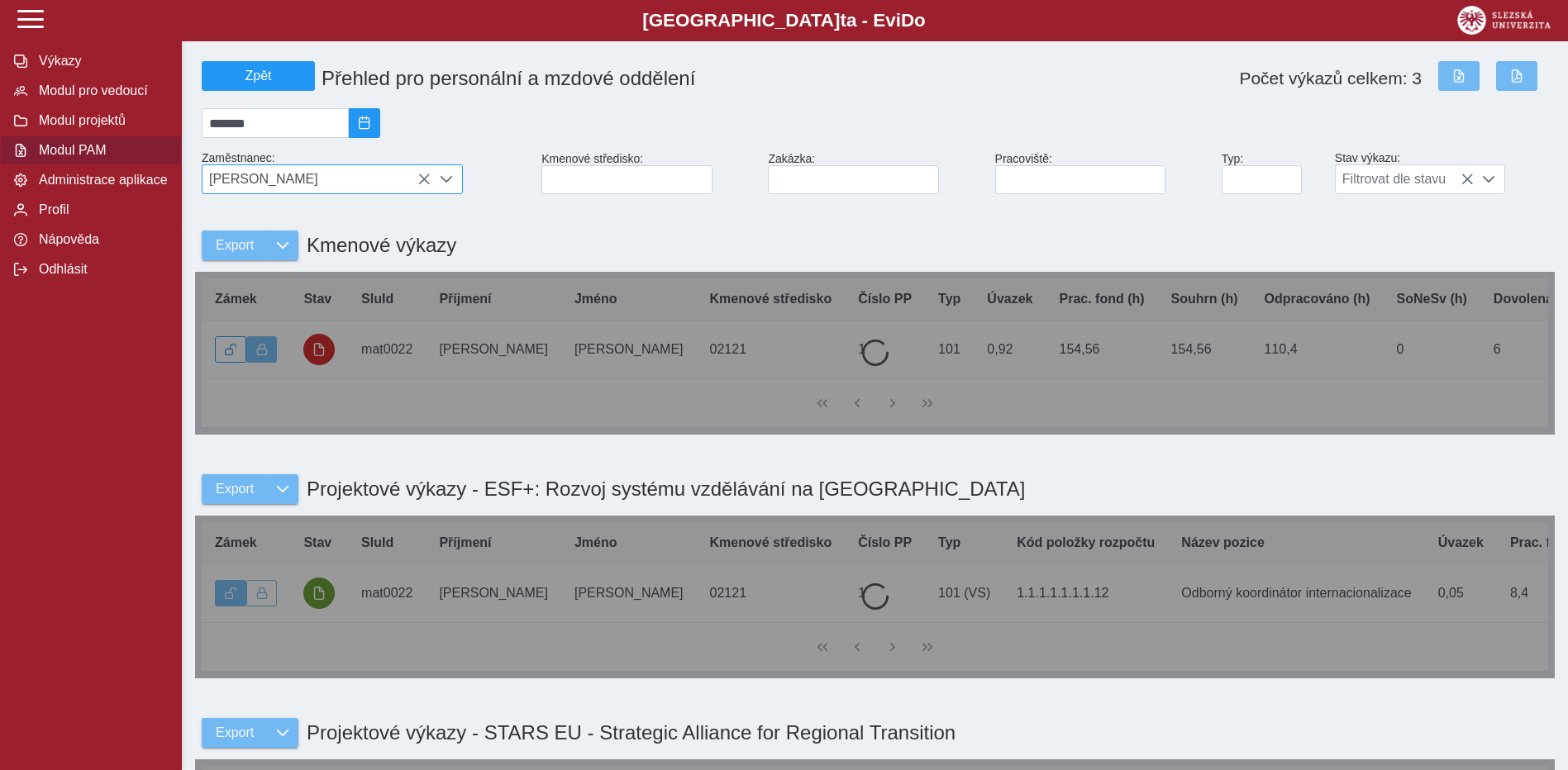
click at [417, 183] on icon at bounding box center [424, 179] width 13 height 13
click at [426, 188] on span "[PERSON_NAME]" at bounding box center [316, 179] width 228 height 28
click at [423, 187] on span "[PERSON_NAME]" at bounding box center [316, 179] width 228 height 28
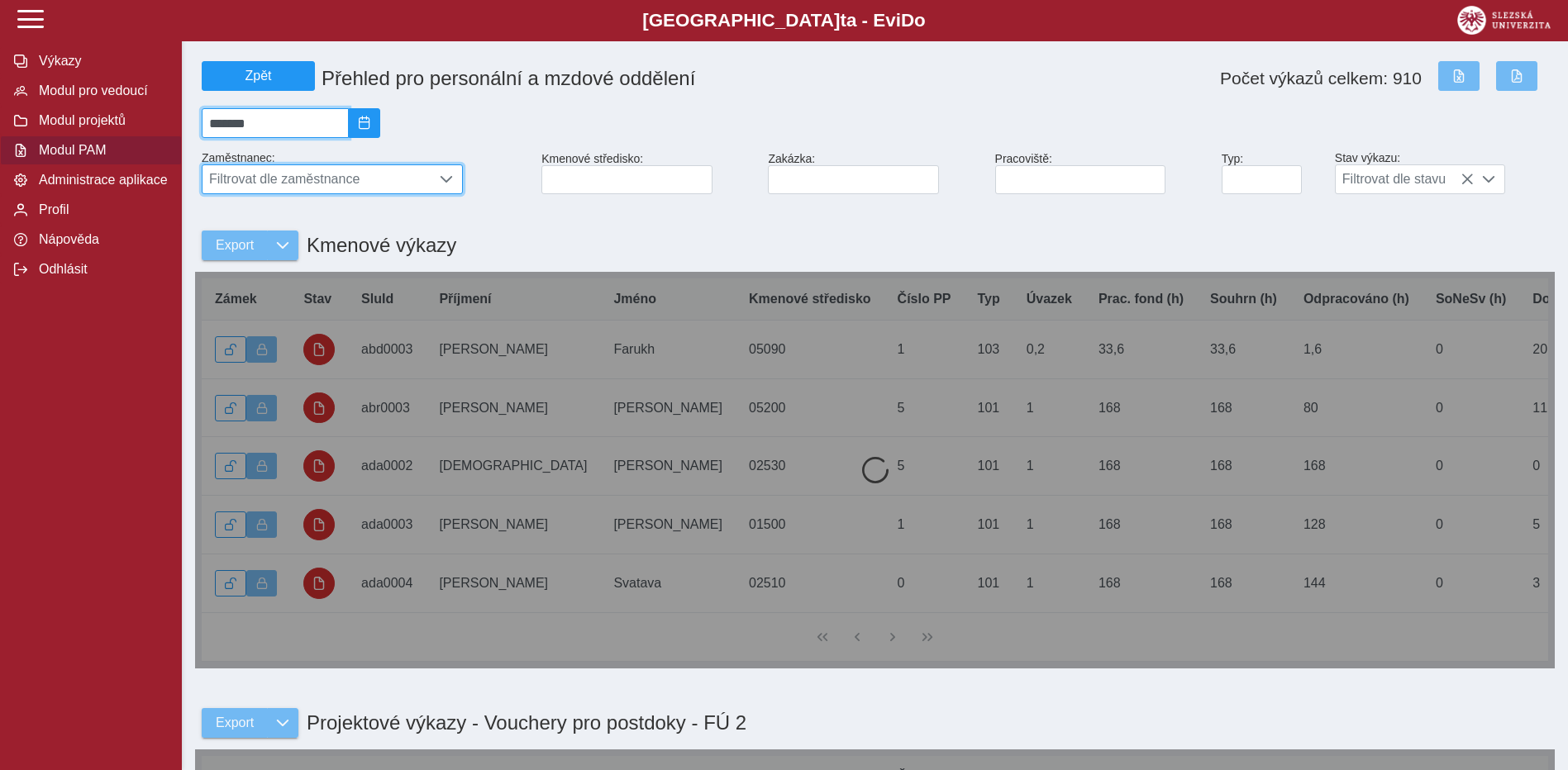
click at [302, 124] on input "*******" at bounding box center [275, 123] width 147 height 29
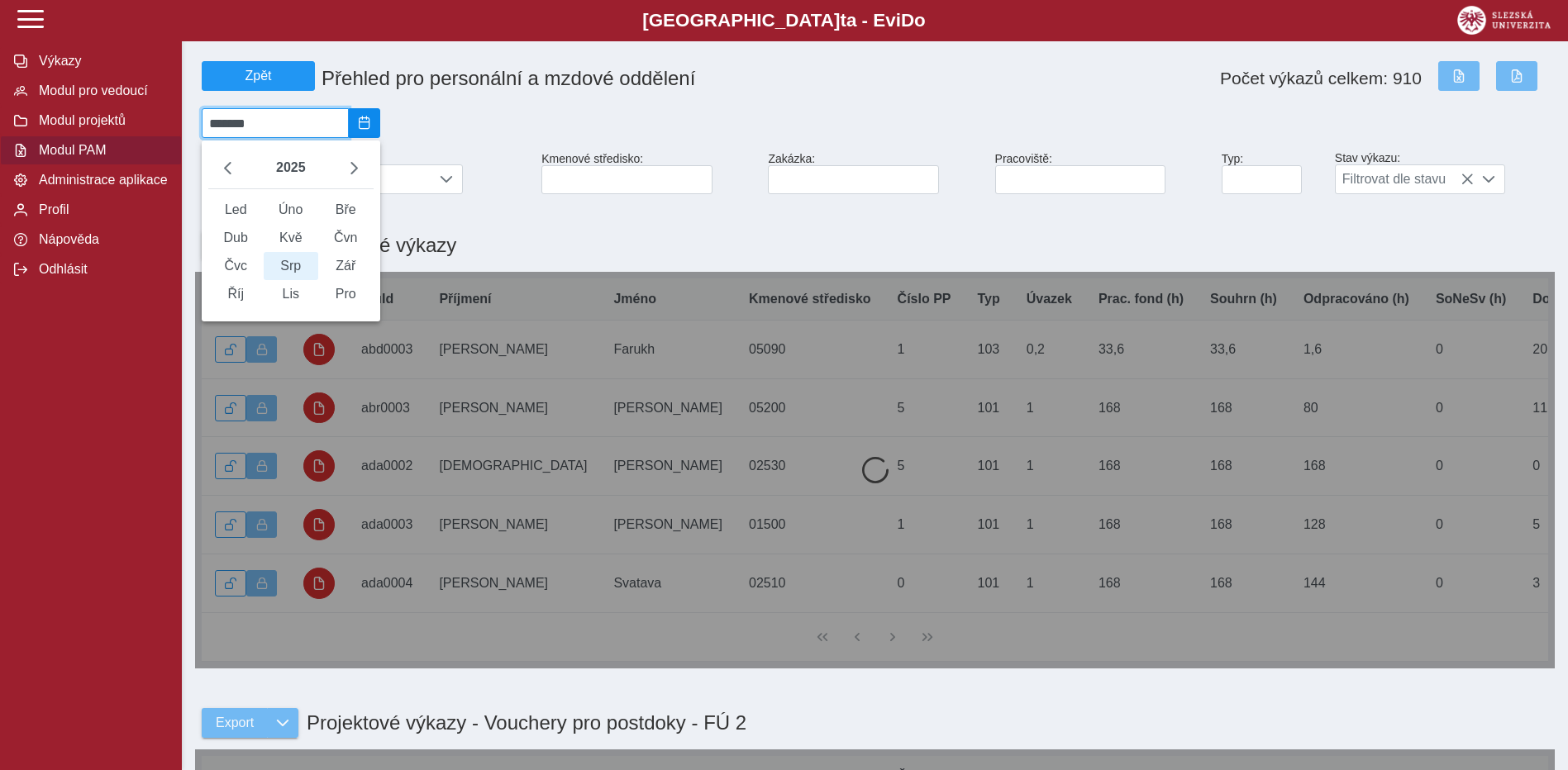
scroll to position [11, 73]
click at [371, 129] on span "2025/08" at bounding box center [365, 124] width 13 height 13
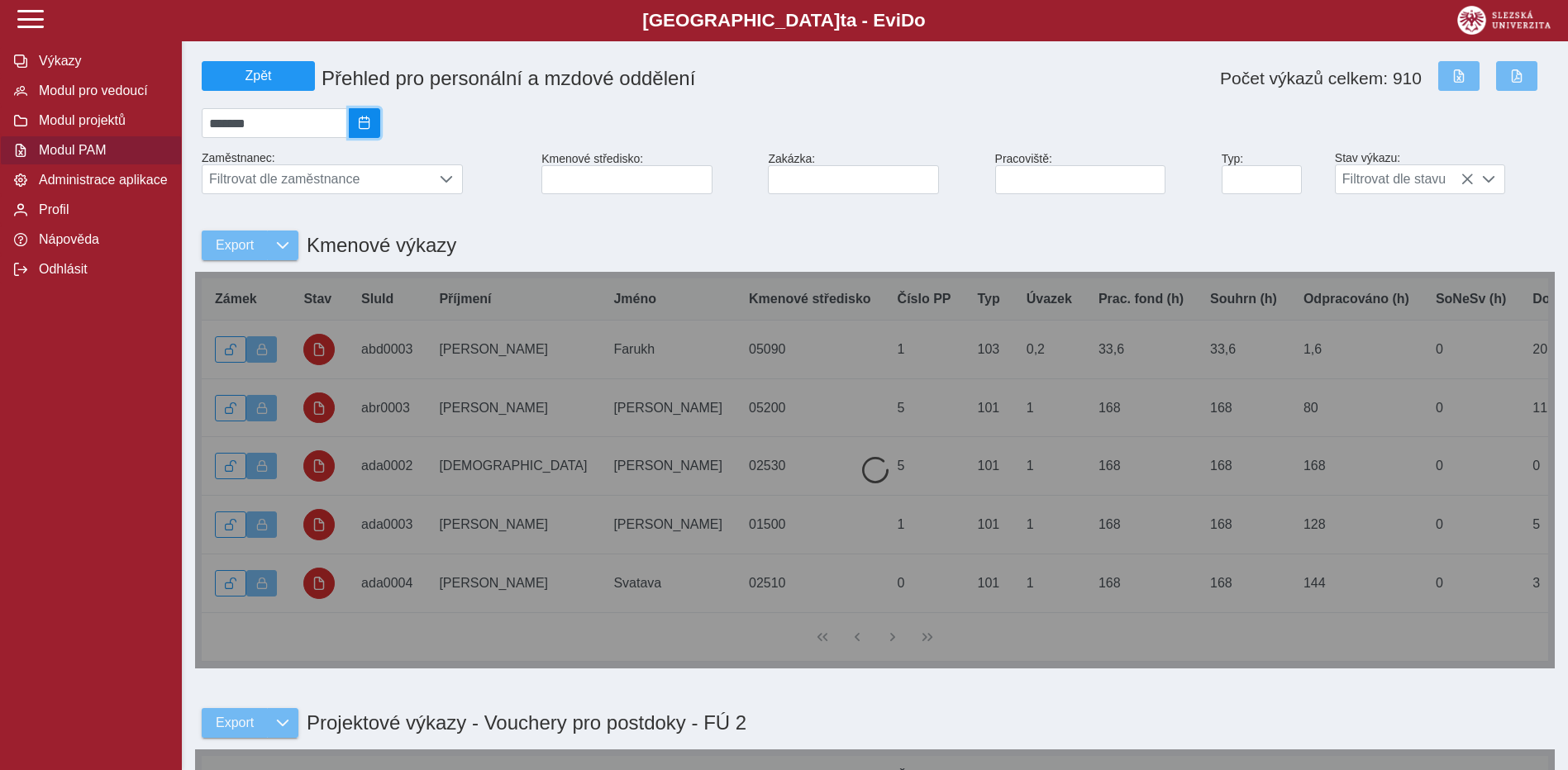
click at [371, 129] on span "2025/08" at bounding box center [365, 124] width 13 height 13
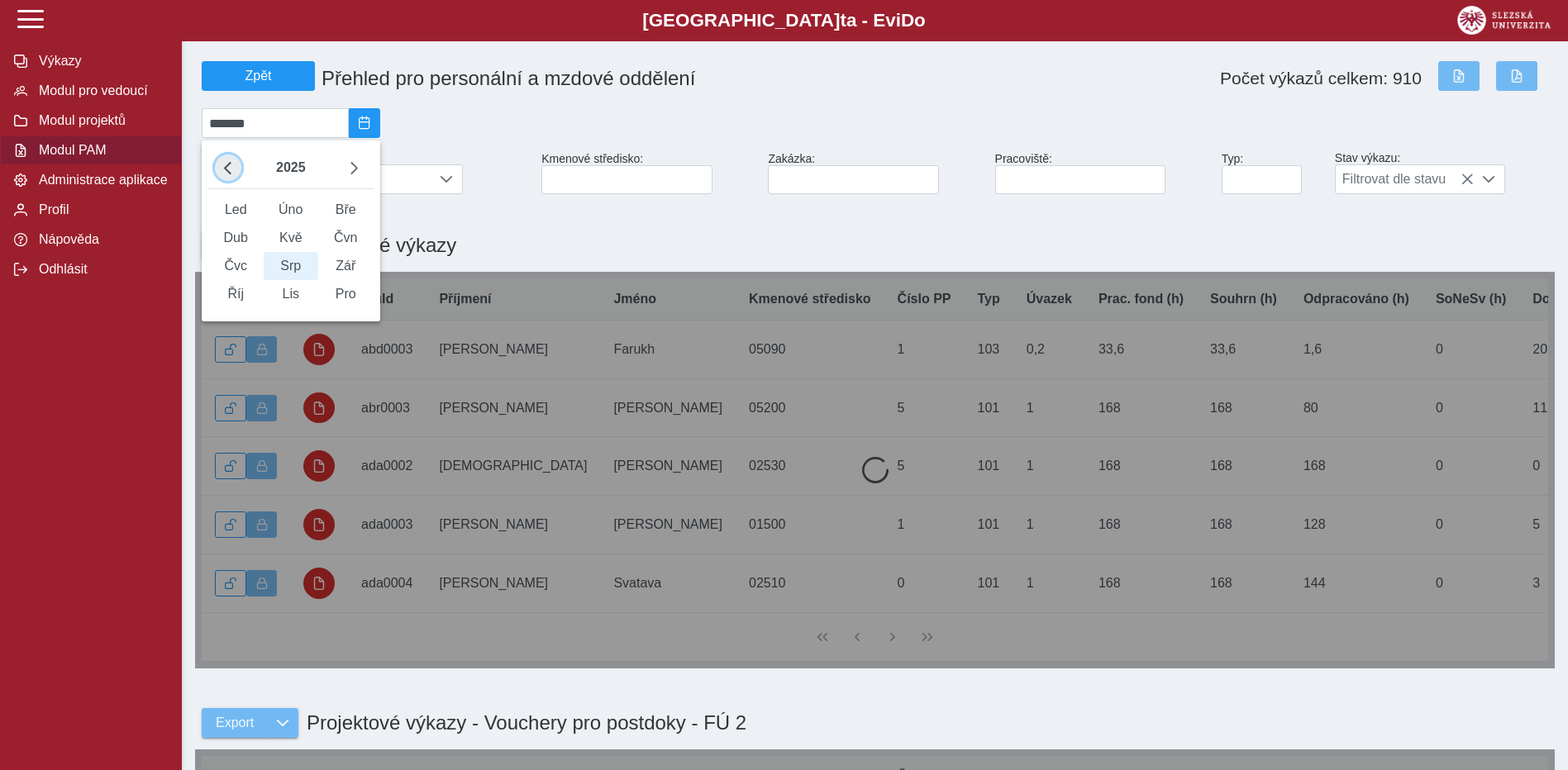
click at [219, 171] on button "button" at bounding box center [228, 167] width 26 height 26
click at [355, 252] on span "Čvn" at bounding box center [346, 237] width 55 height 28
type input "*******"
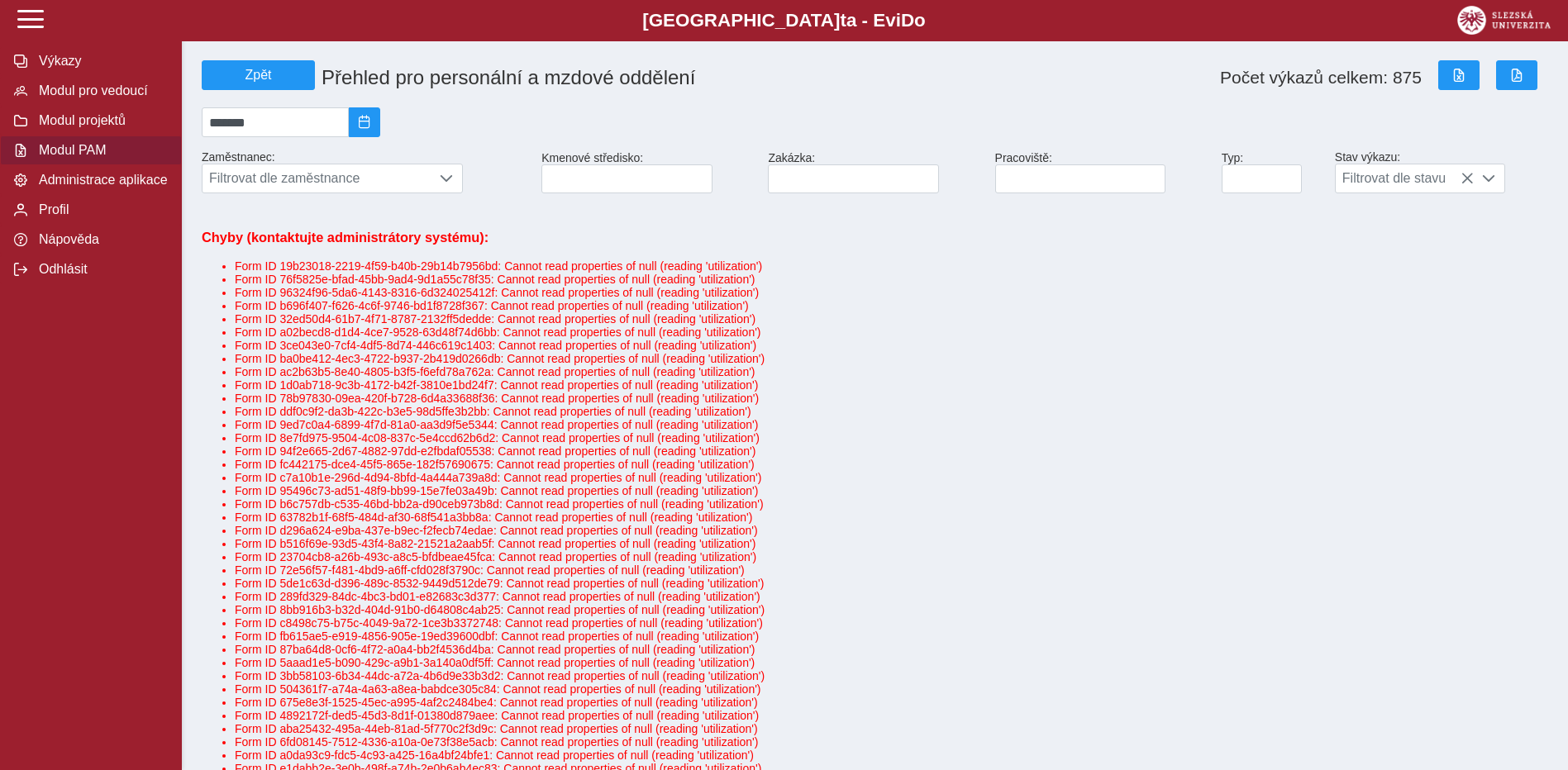
scroll to position [0, 0]
click at [321, 122] on input "*******" at bounding box center [275, 123] width 147 height 29
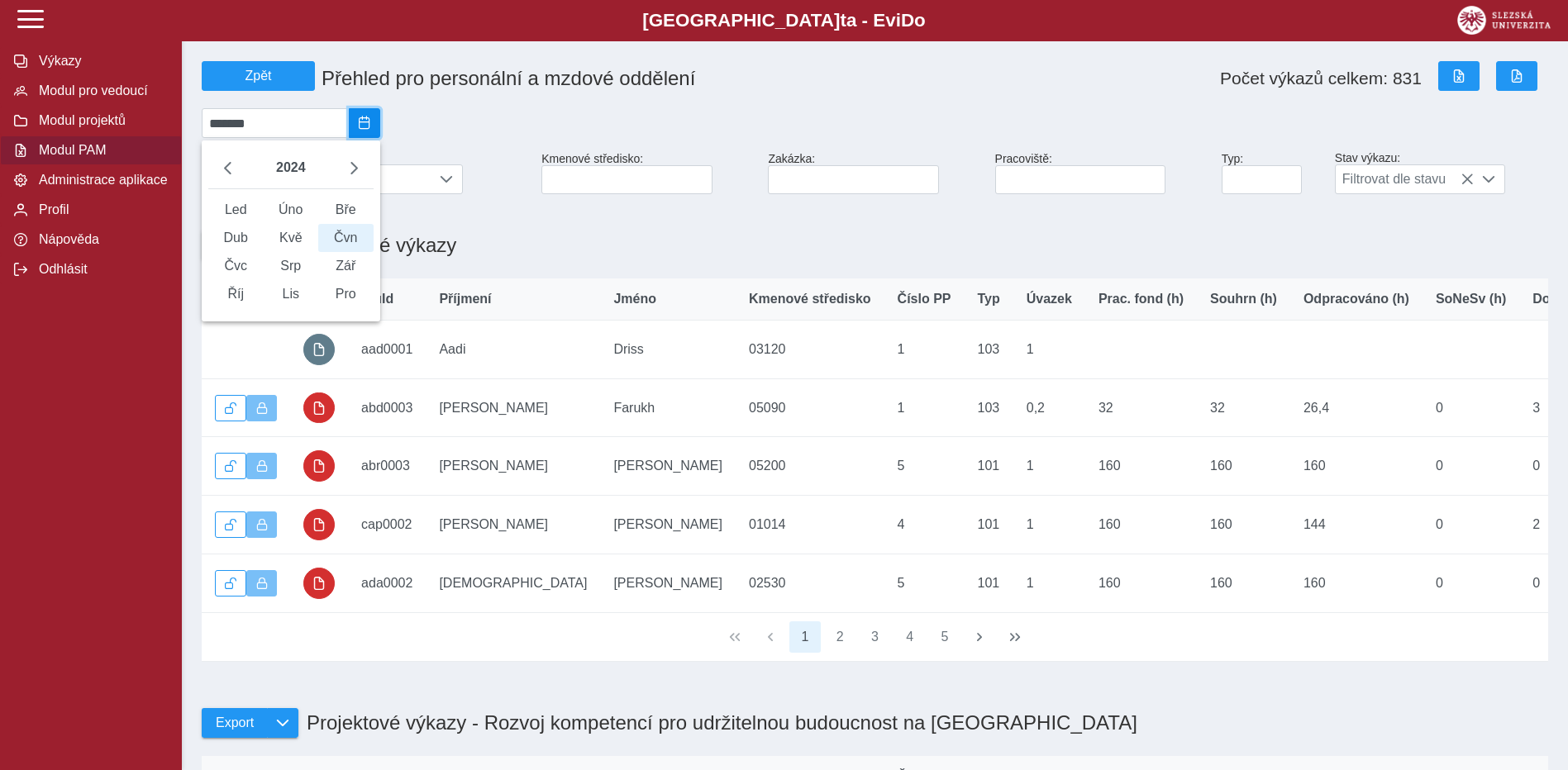
click at [380, 124] on button "2024/06" at bounding box center [364, 123] width 31 height 29
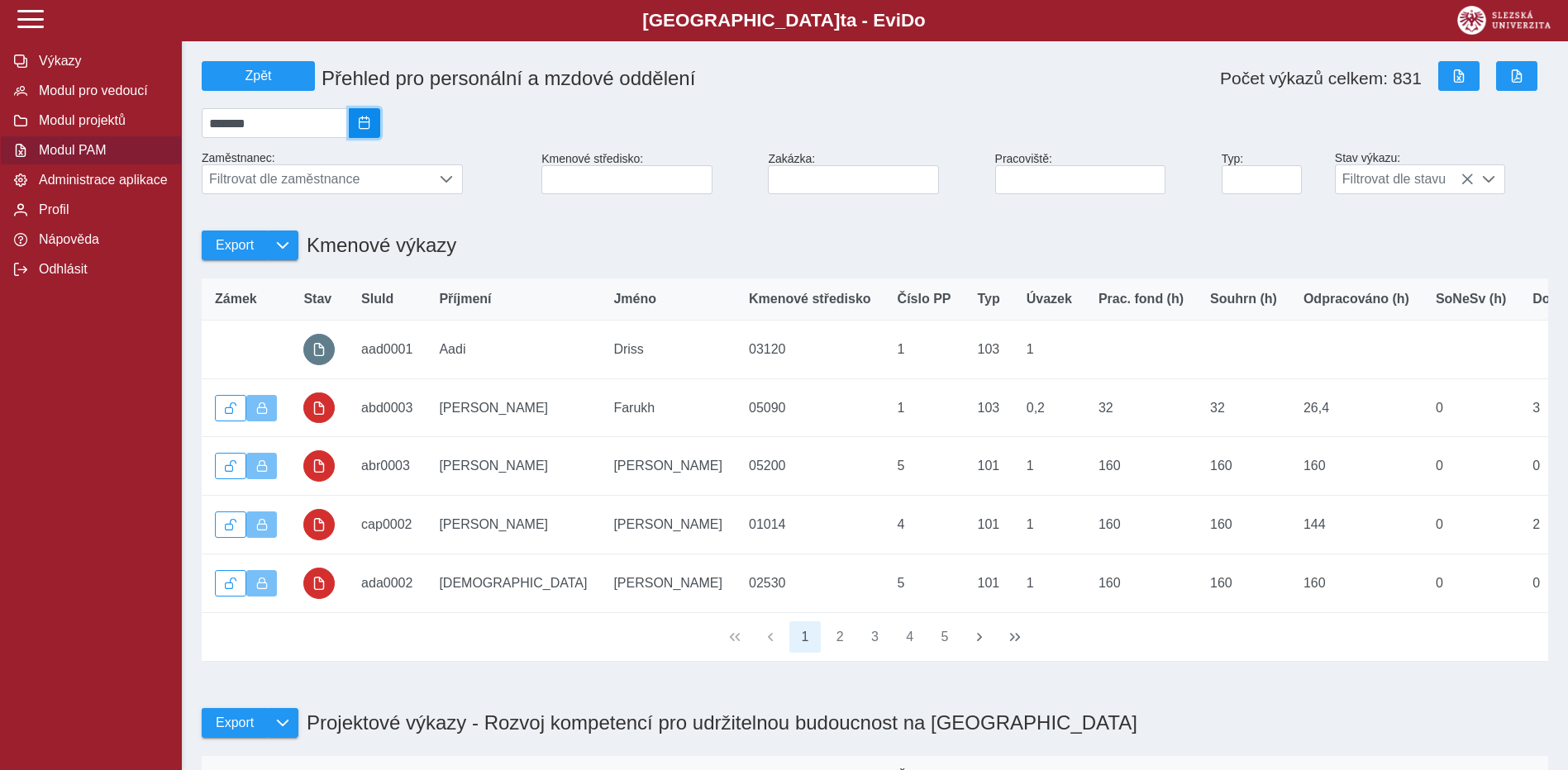
click at [371, 124] on span "2024/06" at bounding box center [365, 124] width 13 height 13
click at [497, 122] on div "******* 2024 Led Úno Bře Dub Kvě Čvn Čvc Srp Zář Říj Lis Pro" at bounding box center [874, 123] width 1359 height 43
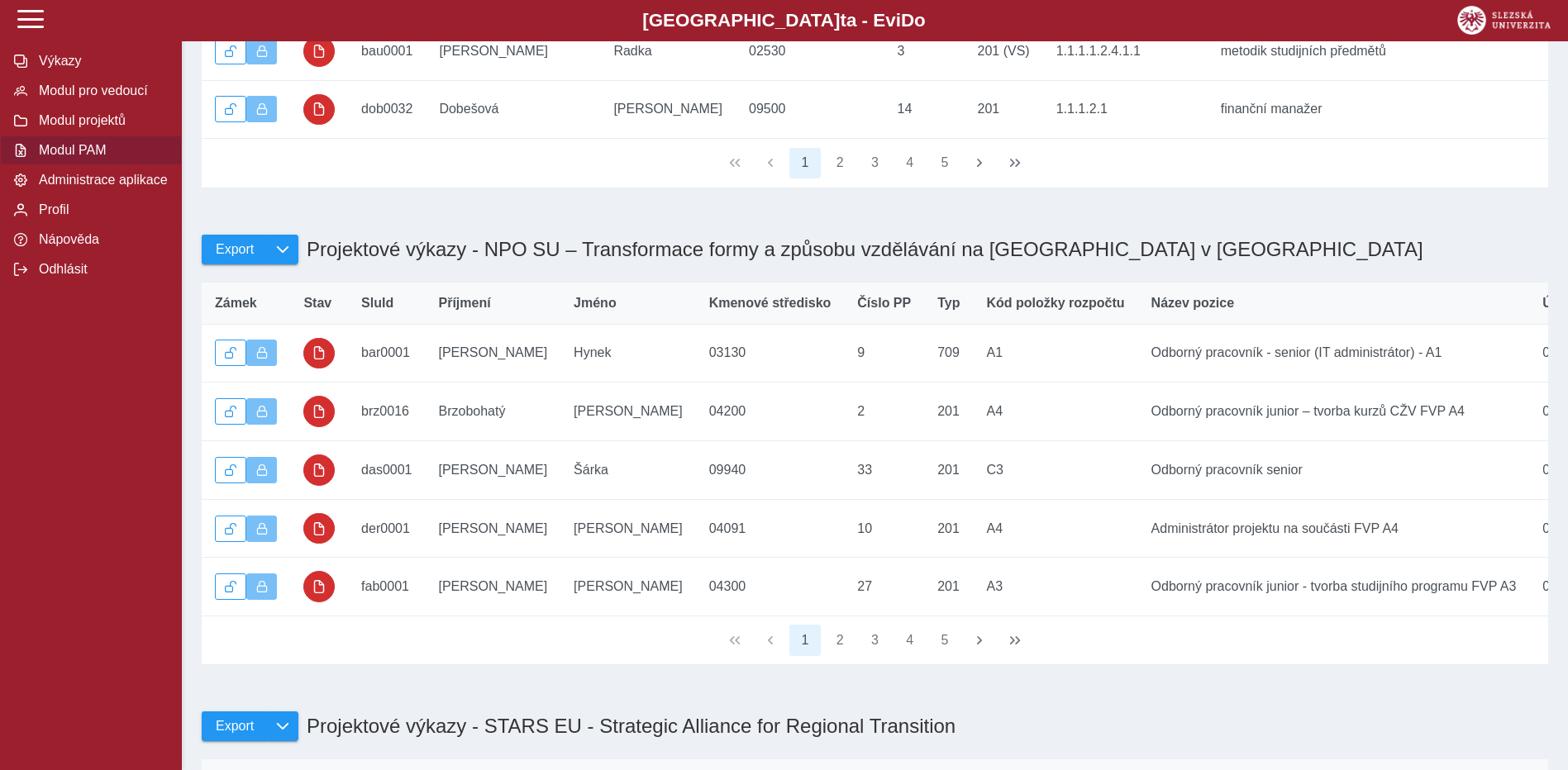
scroll to position [1157, 0]
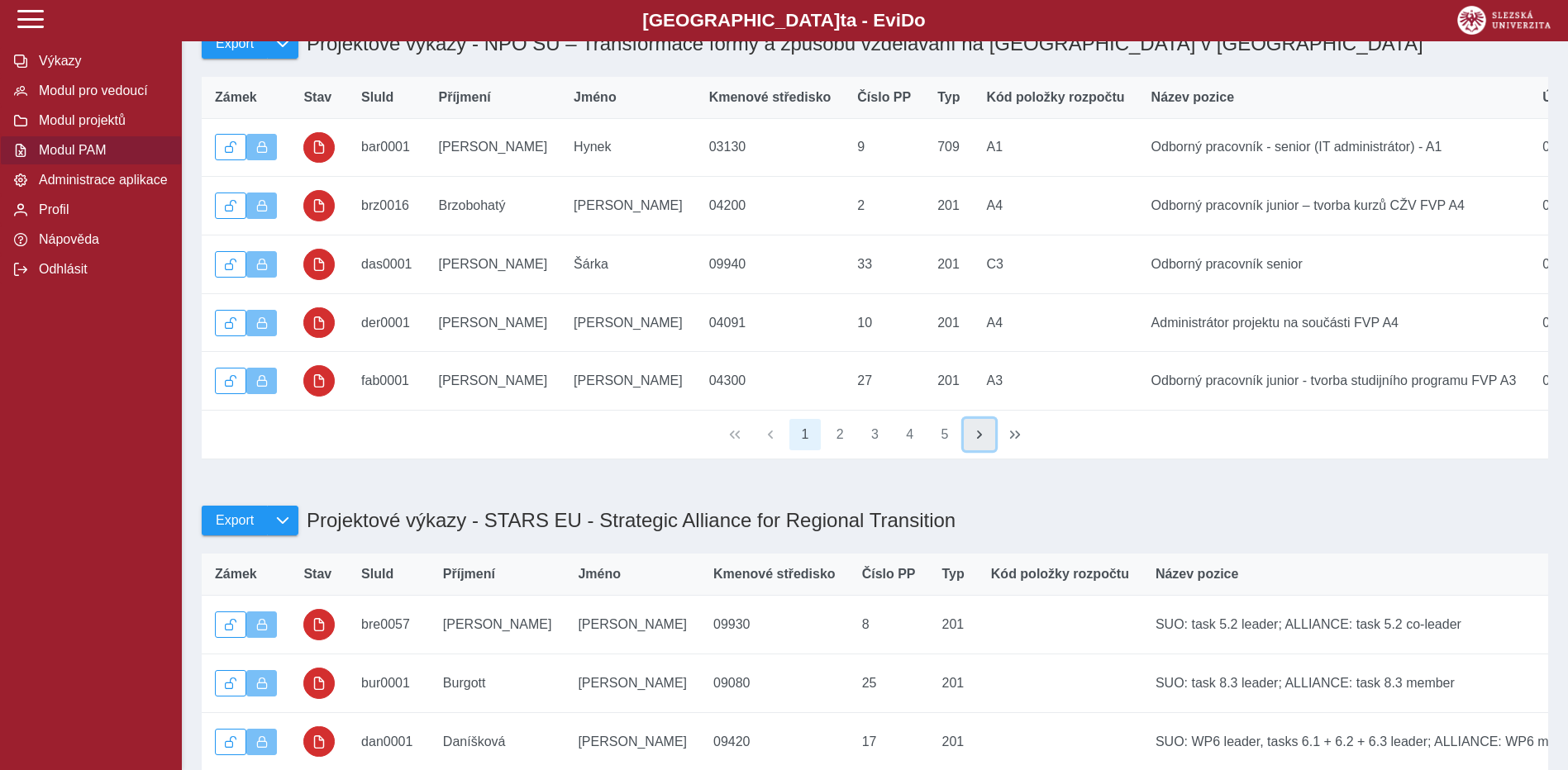
click at [981, 441] on span "button" at bounding box center [979, 435] width 13 height 13
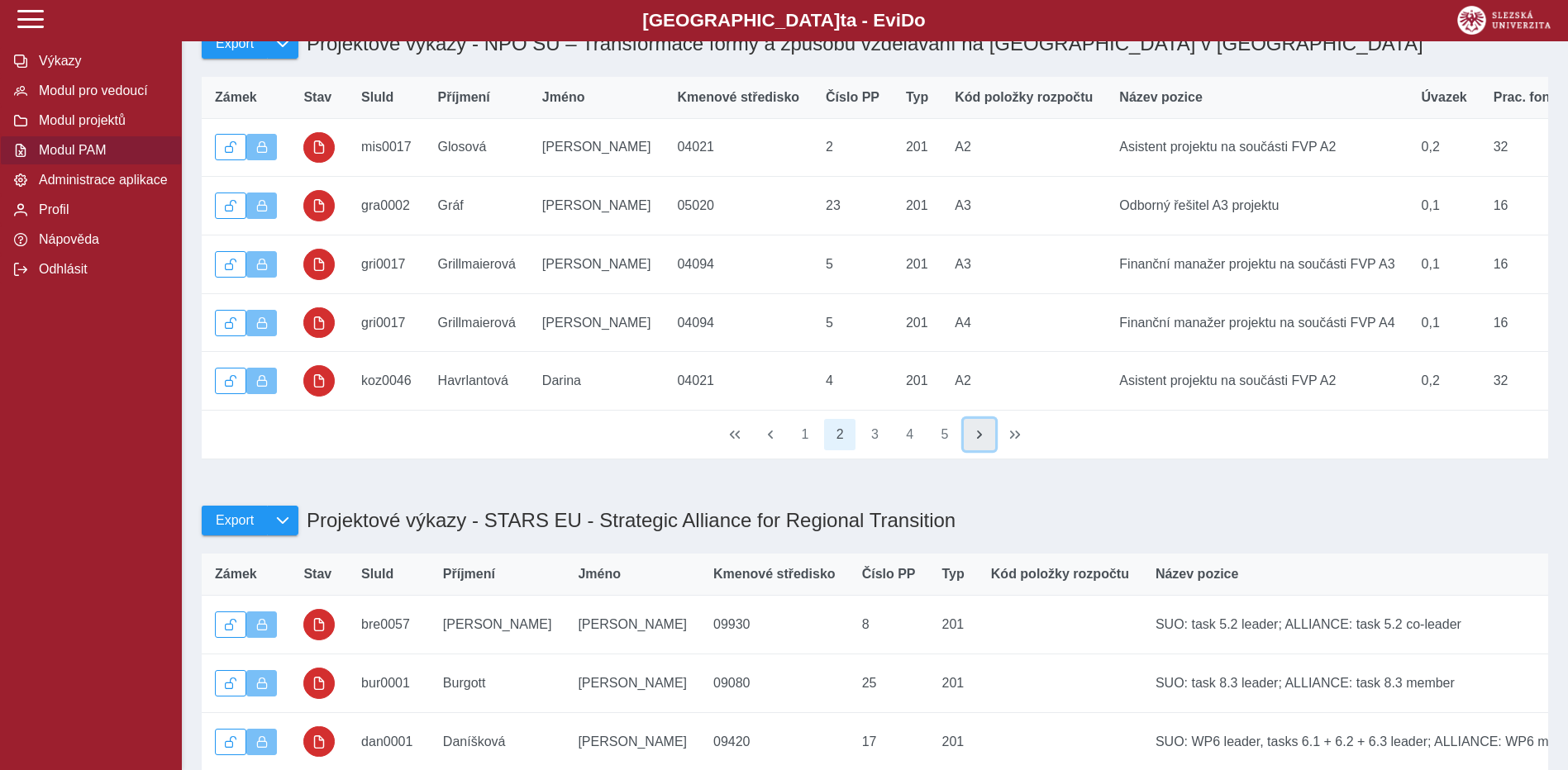
click at [981, 441] on span "button" at bounding box center [979, 435] width 13 height 13
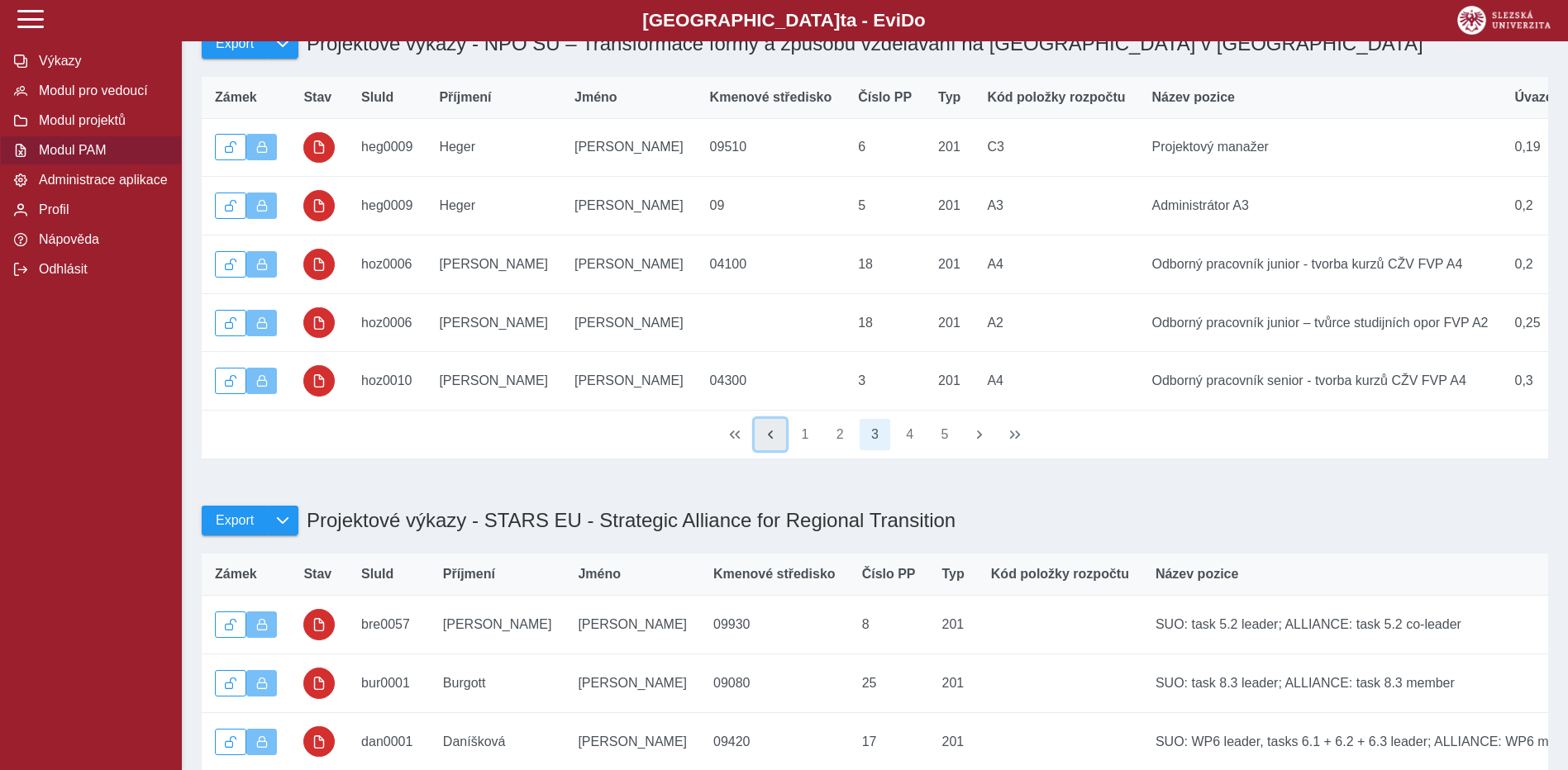
click at [773, 441] on span "button" at bounding box center [770, 435] width 13 height 13
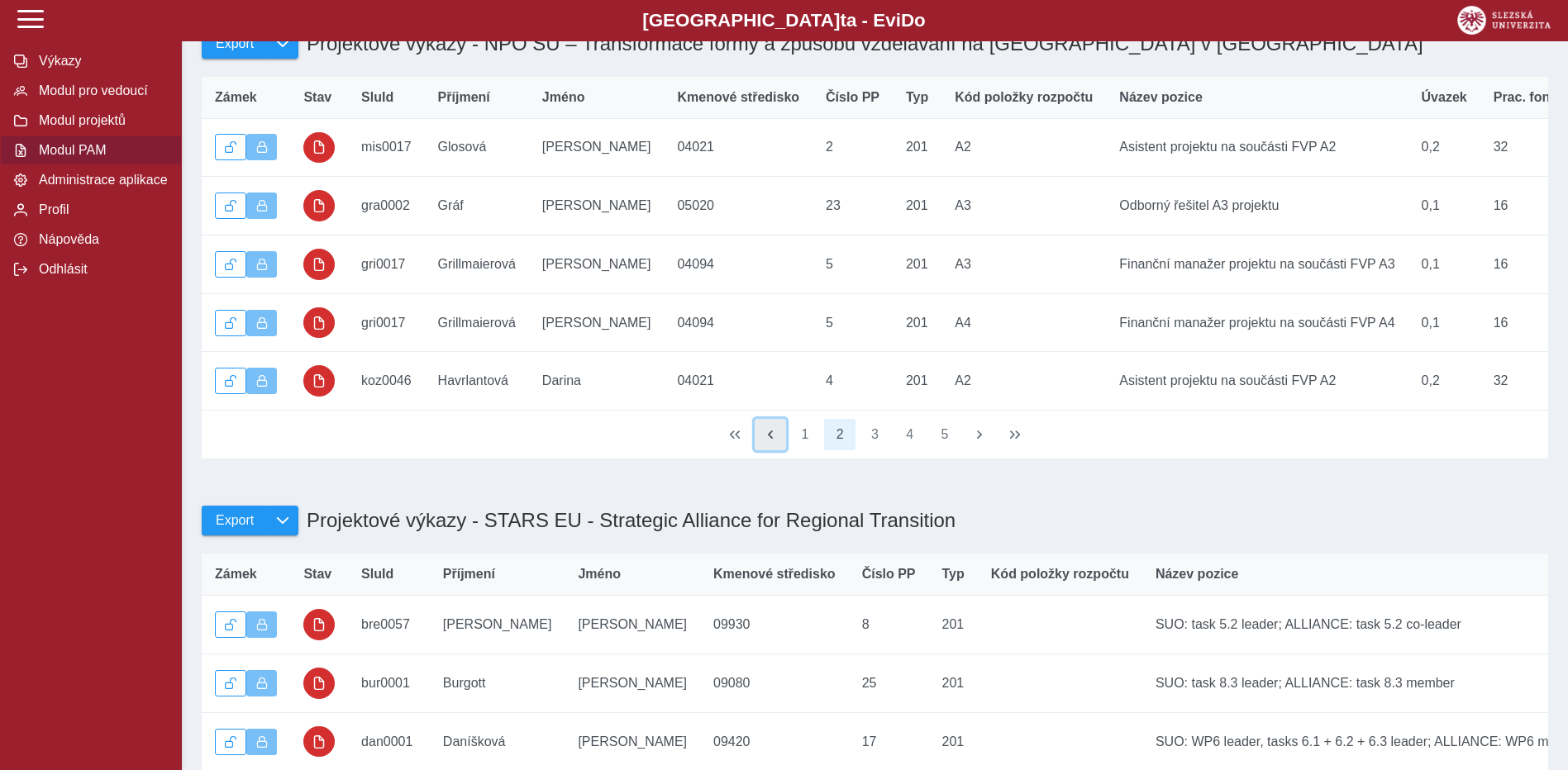
click at [773, 441] on span "button" at bounding box center [770, 435] width 13 height 13
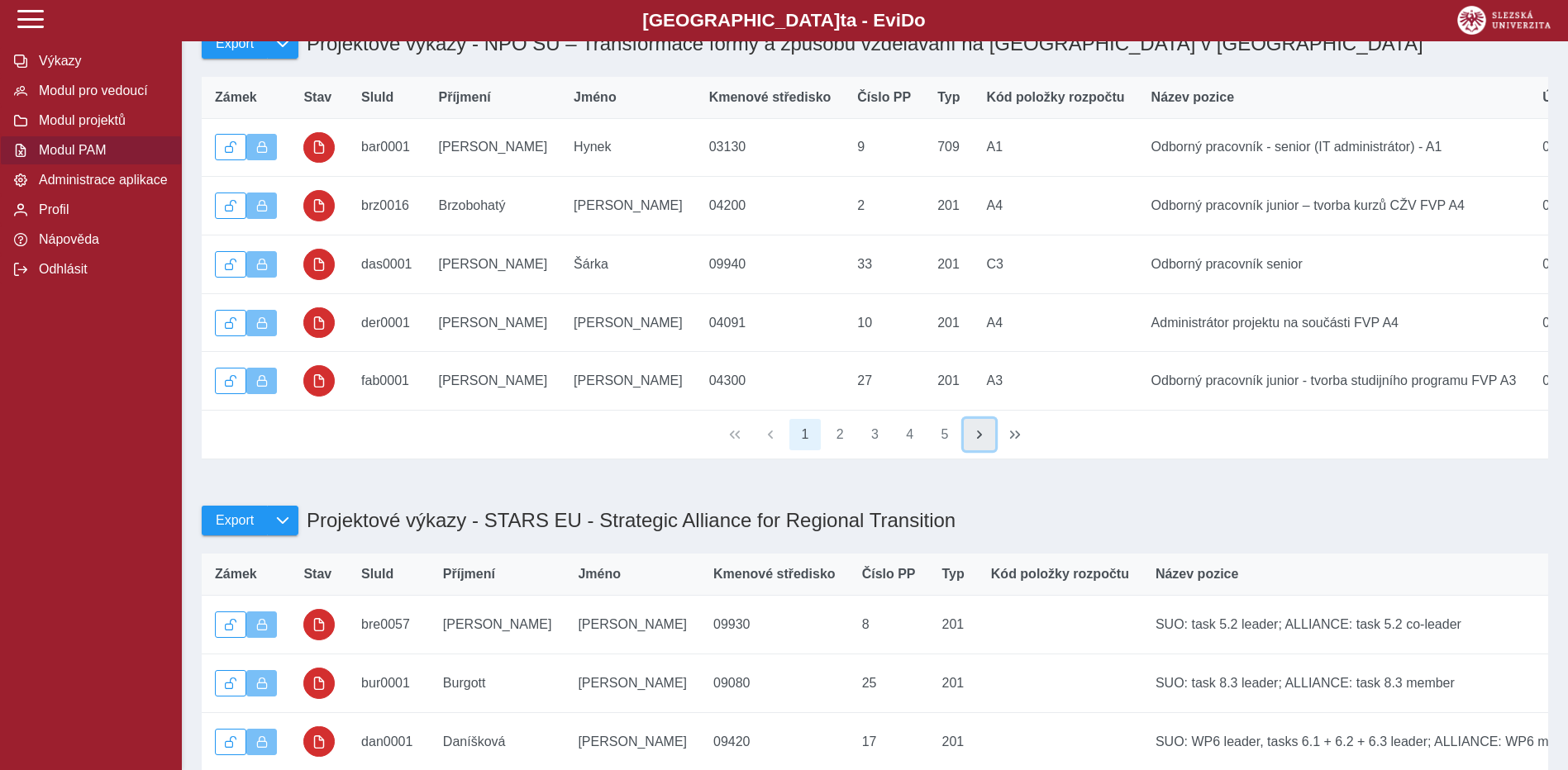
click at [974, 441] on span "button" at bounding box center [979, 435] width 13 height 13
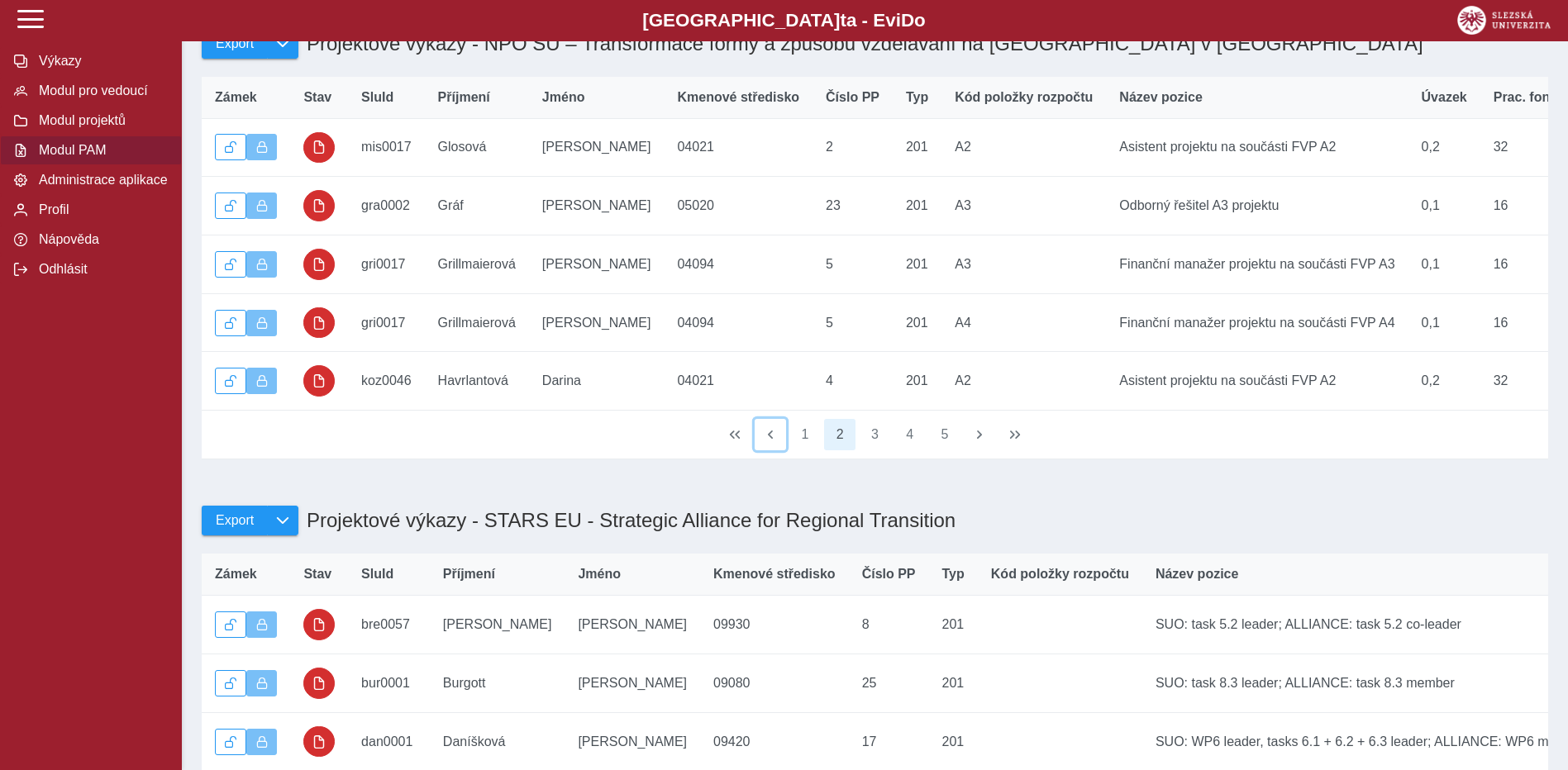
click at [774, 451] on button "button" at bounding box center [770, 434] width 31 height 31
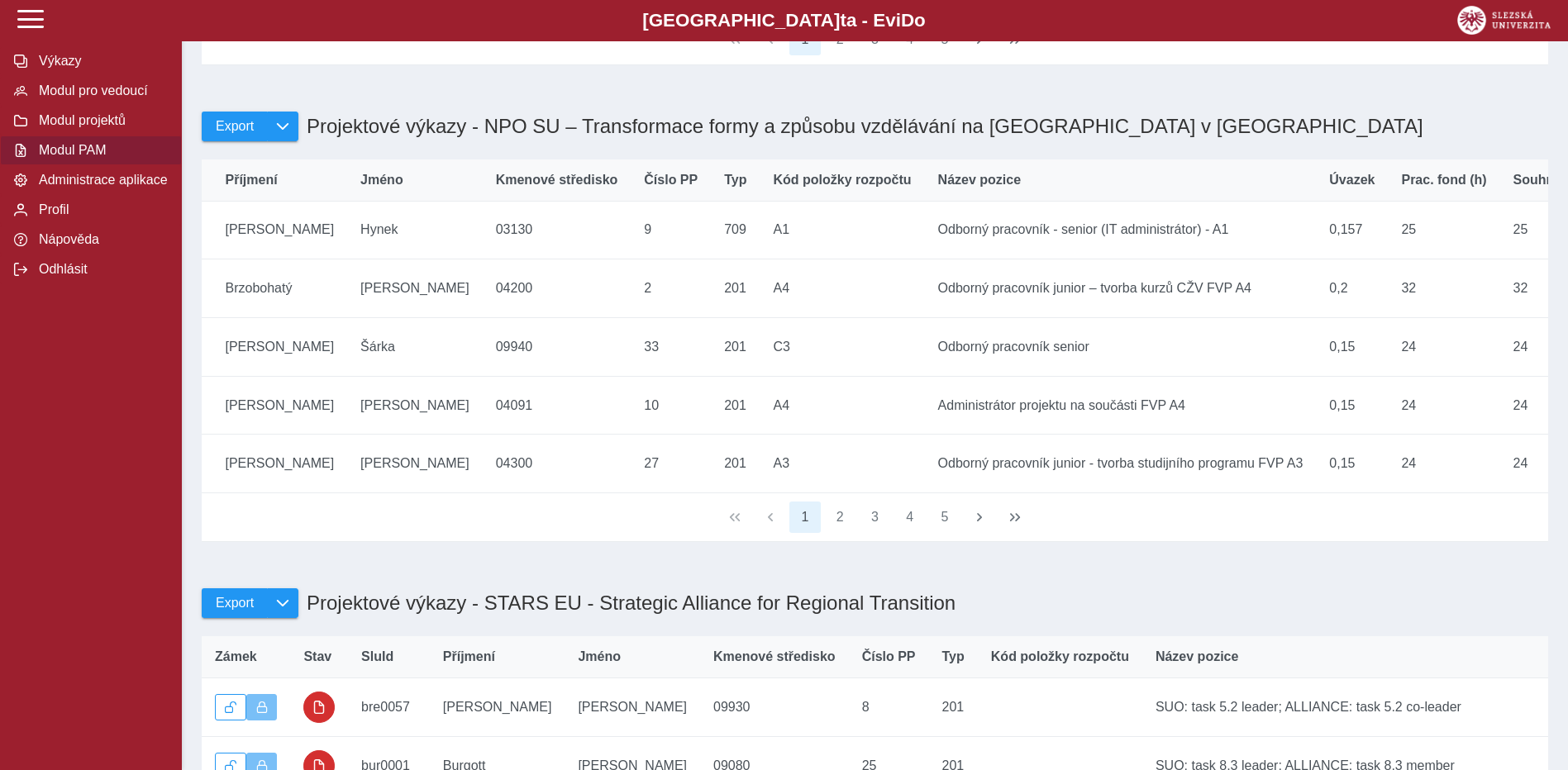
scroll to position [0, 0]
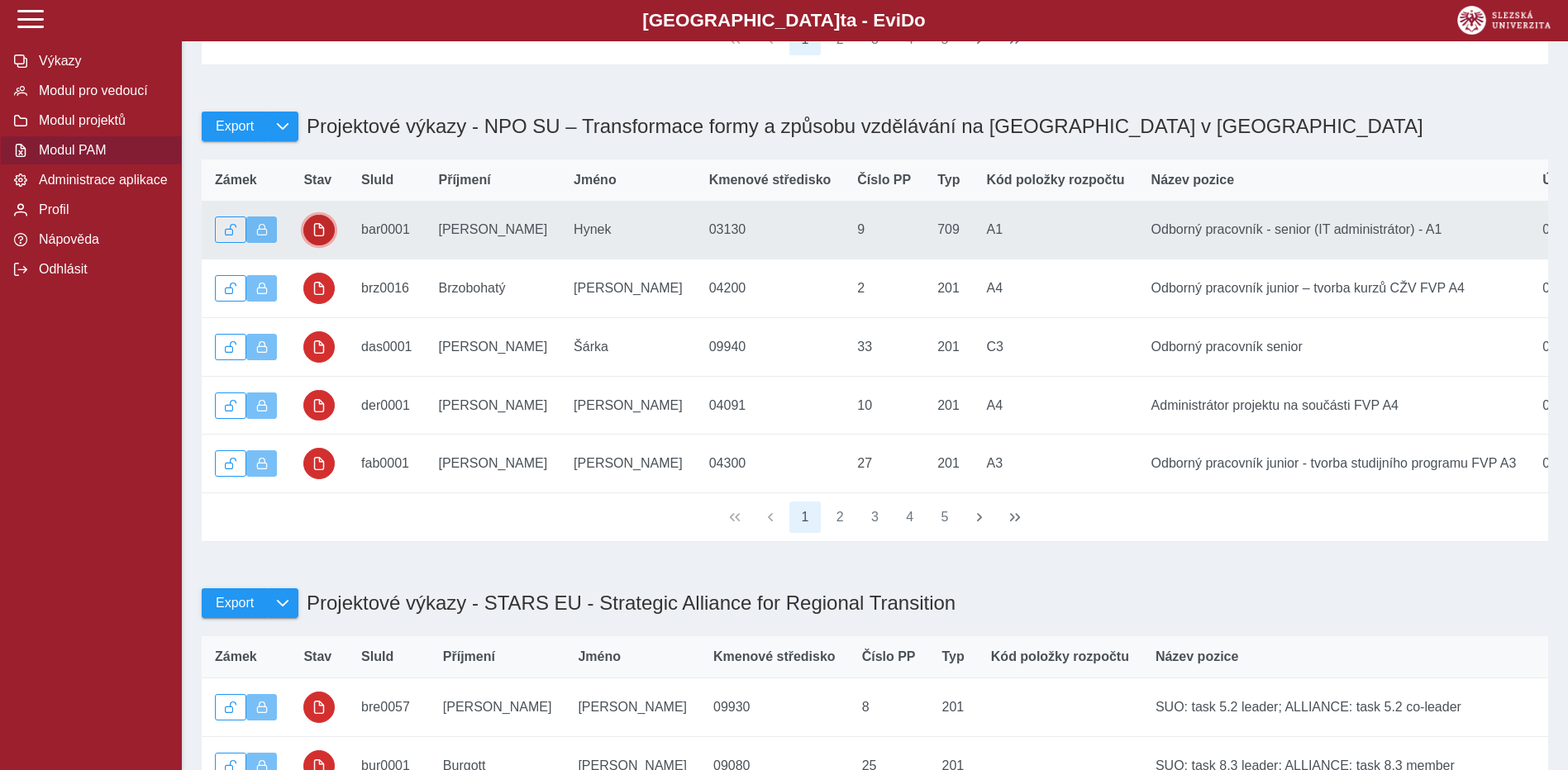
click at [328, 246] on button "button" at bounding box center [319, 230] width 31 height 31
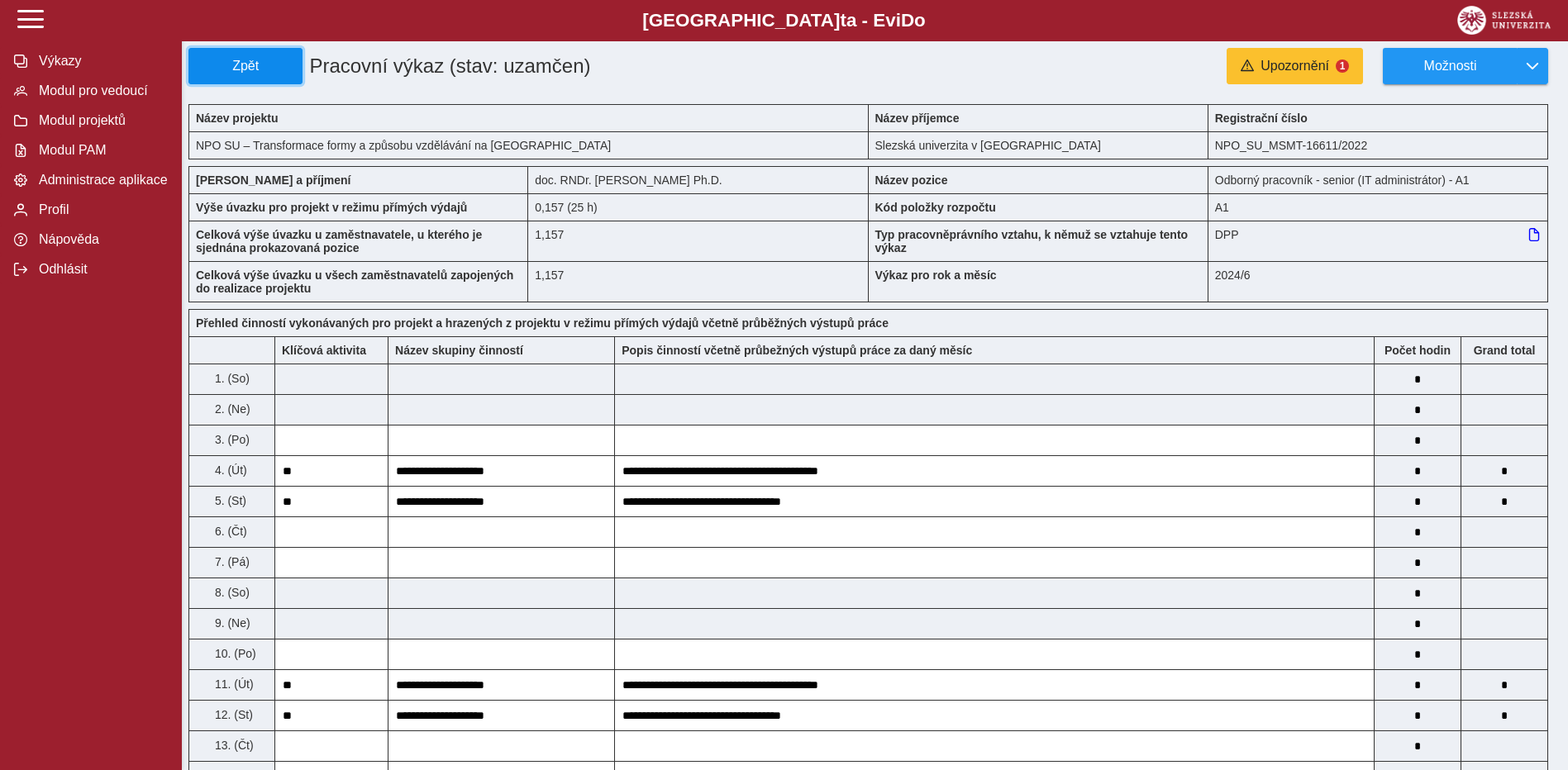
click at [258, 56] on button "Zpět" at bounding box center [245, 66] width 114 height 36
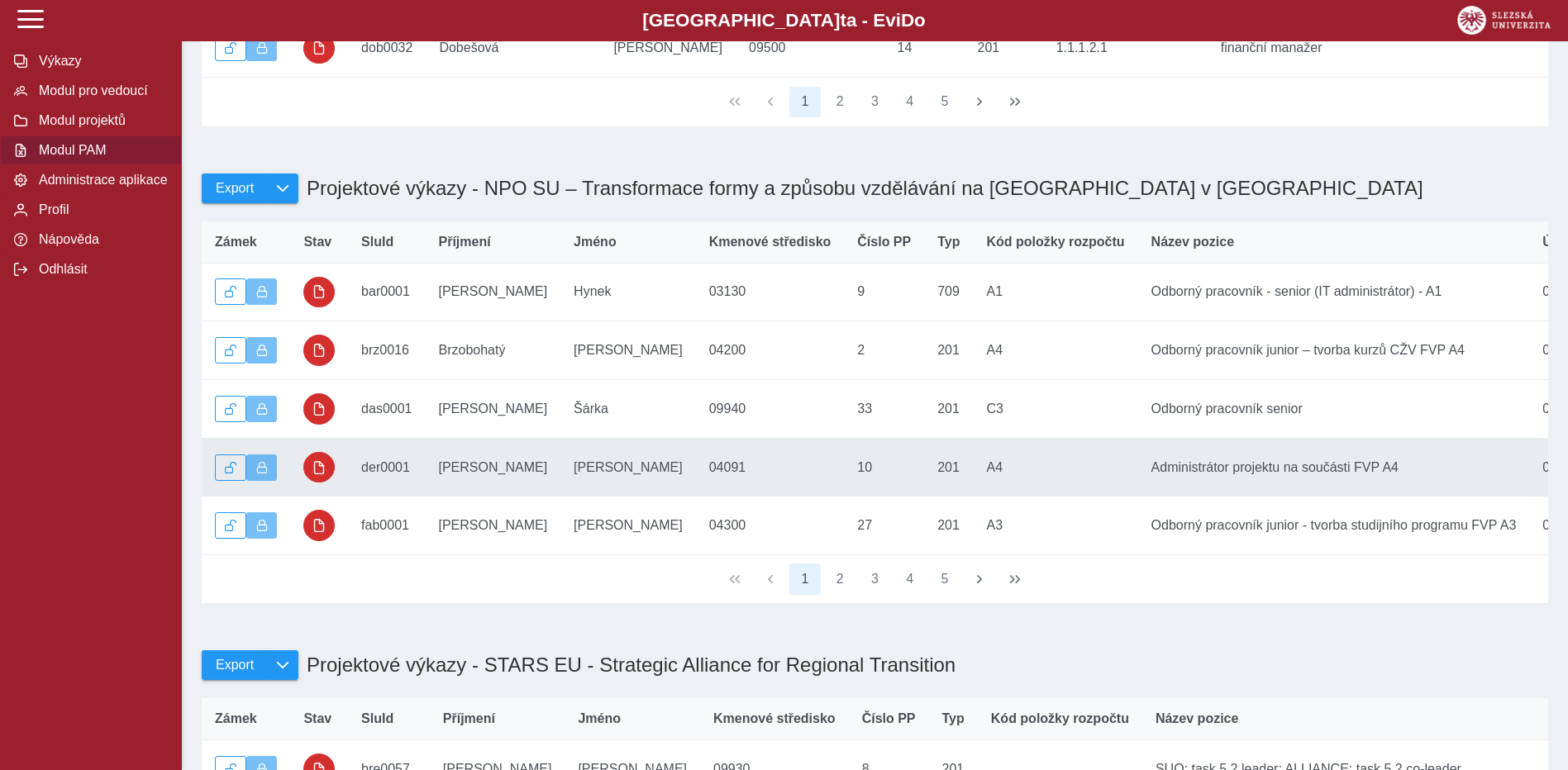
scroll to position [1074, 0]
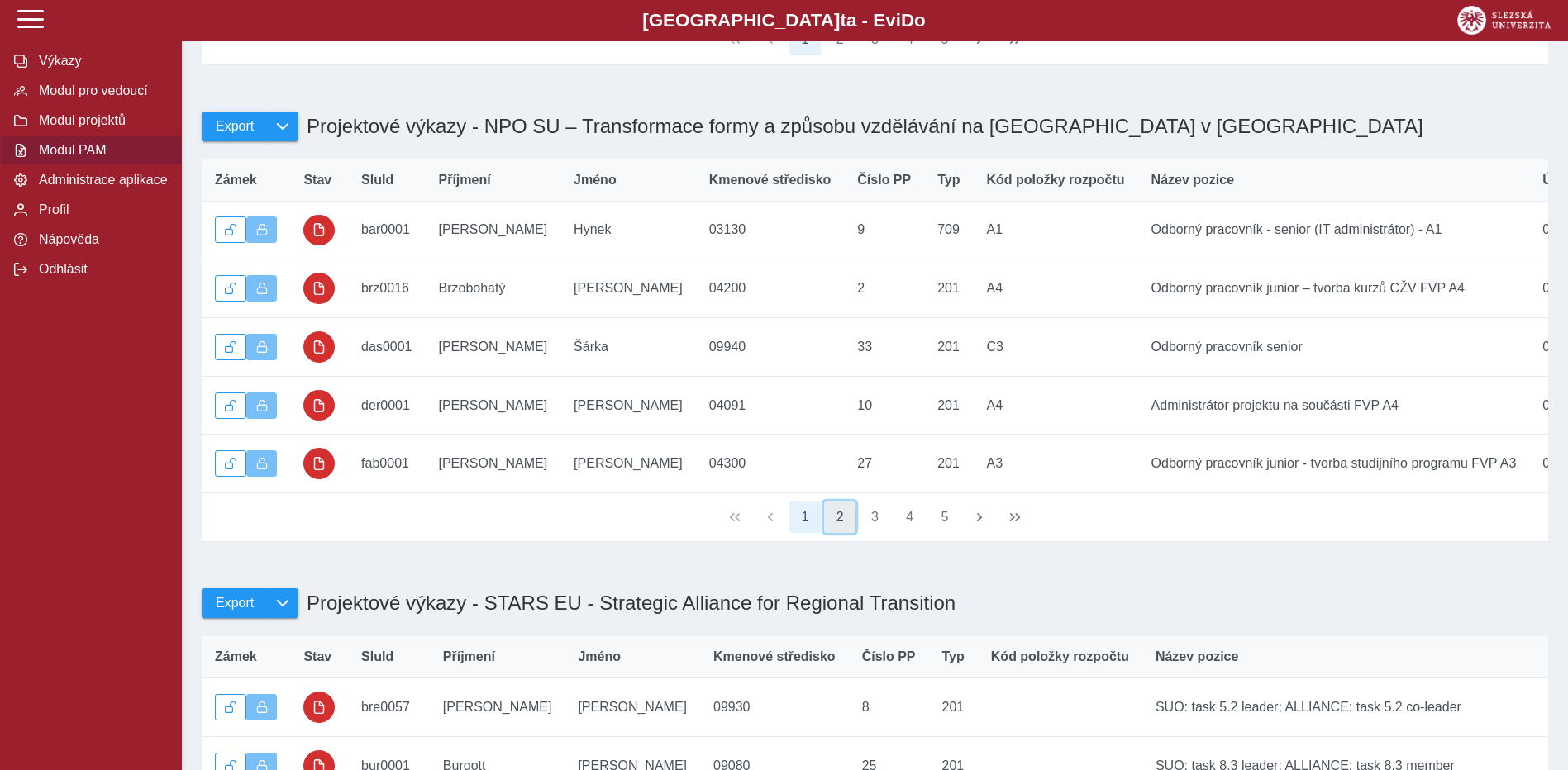
click at [844, 533] on button "2" at bounding box center [839, 517] width 31 height 31
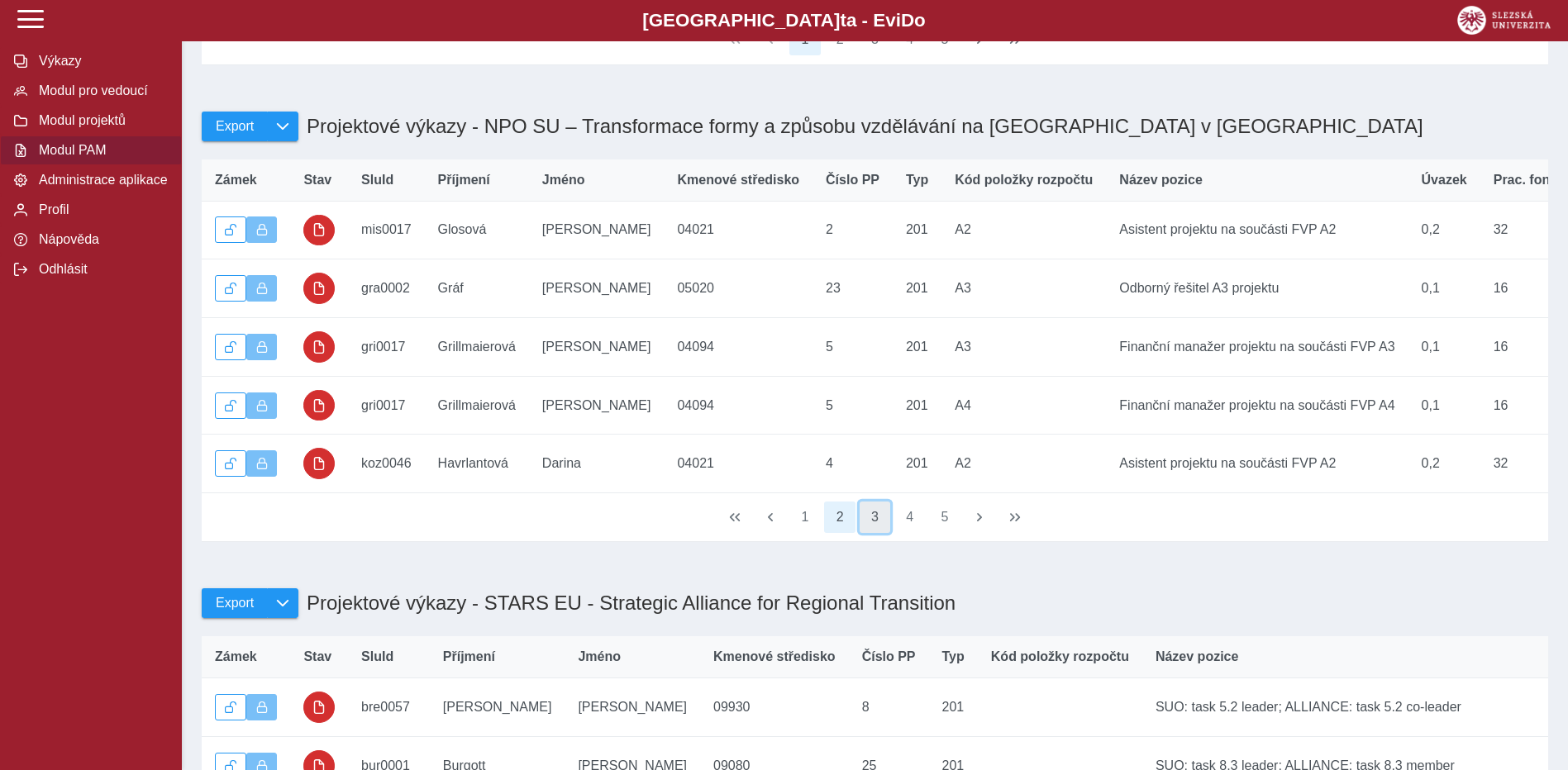
click at [868, 533] on button "3" at bounding box center [874, 517] width 31 height 31
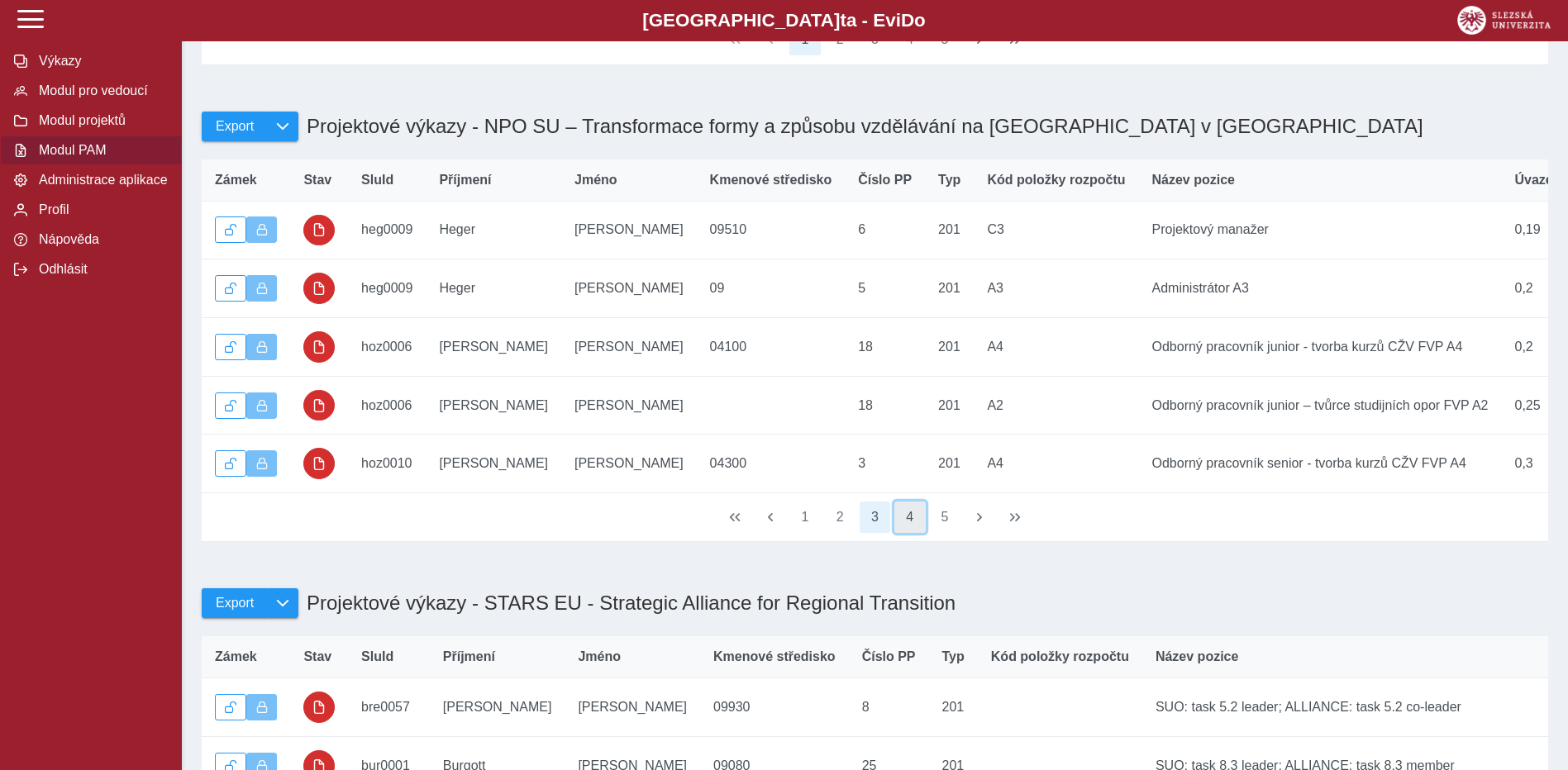
click at [909, 533] on button "4" at bounding box center [910, 517] width 31 height 31
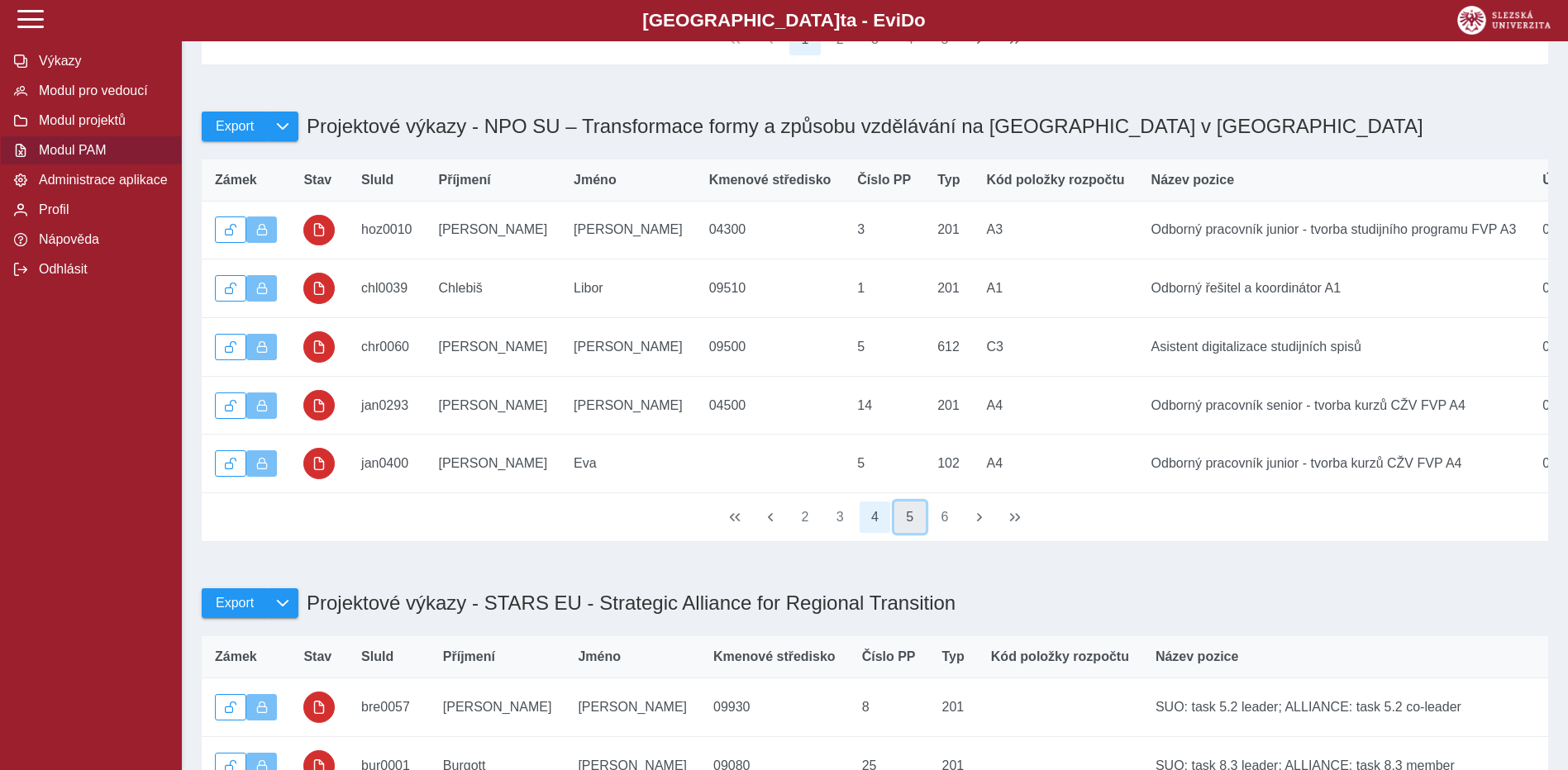
click at [913, 533] on button "5" at bounding box center [910, 517] width 31 height 31
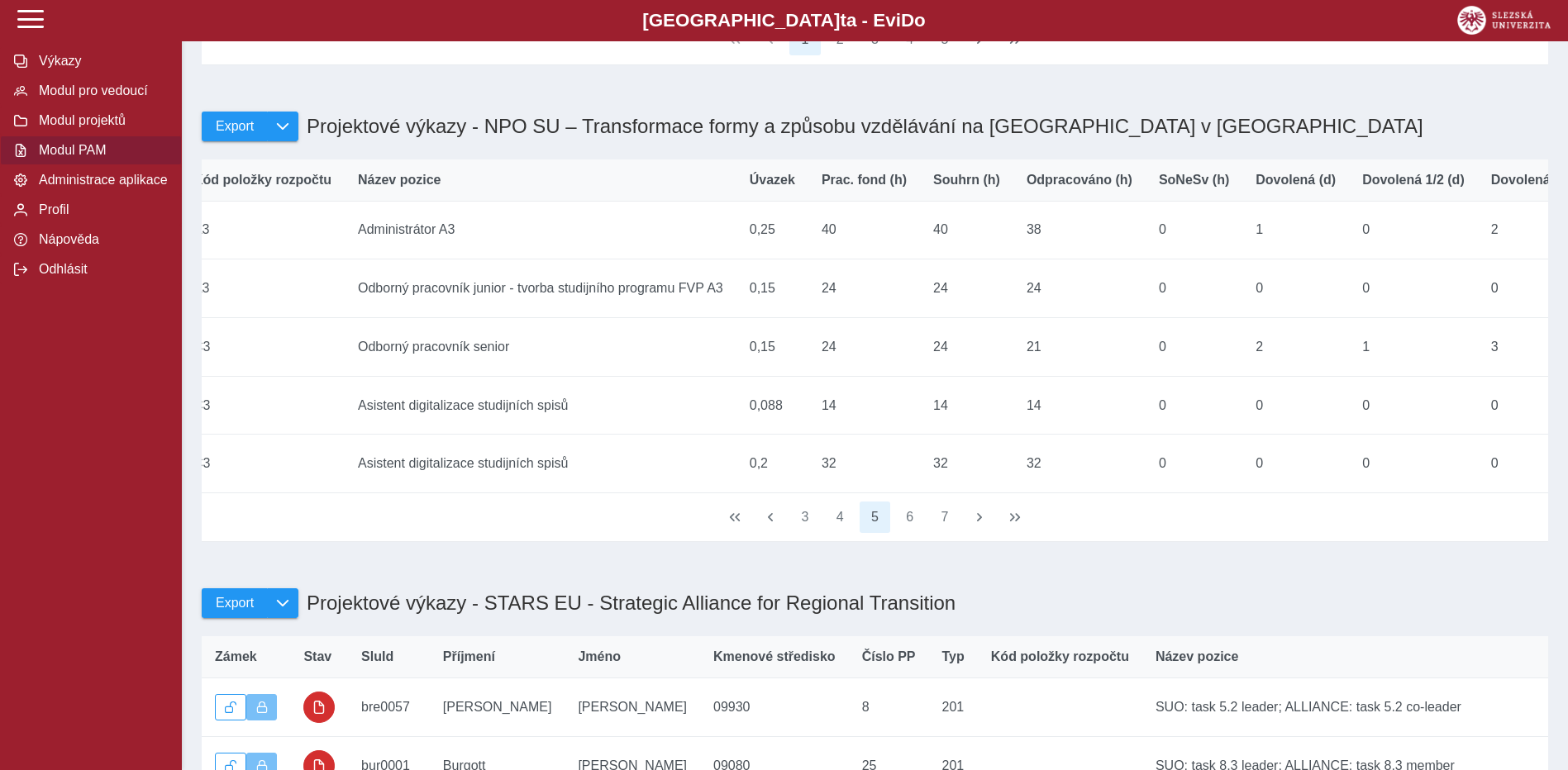
scroll to position [0, 0]
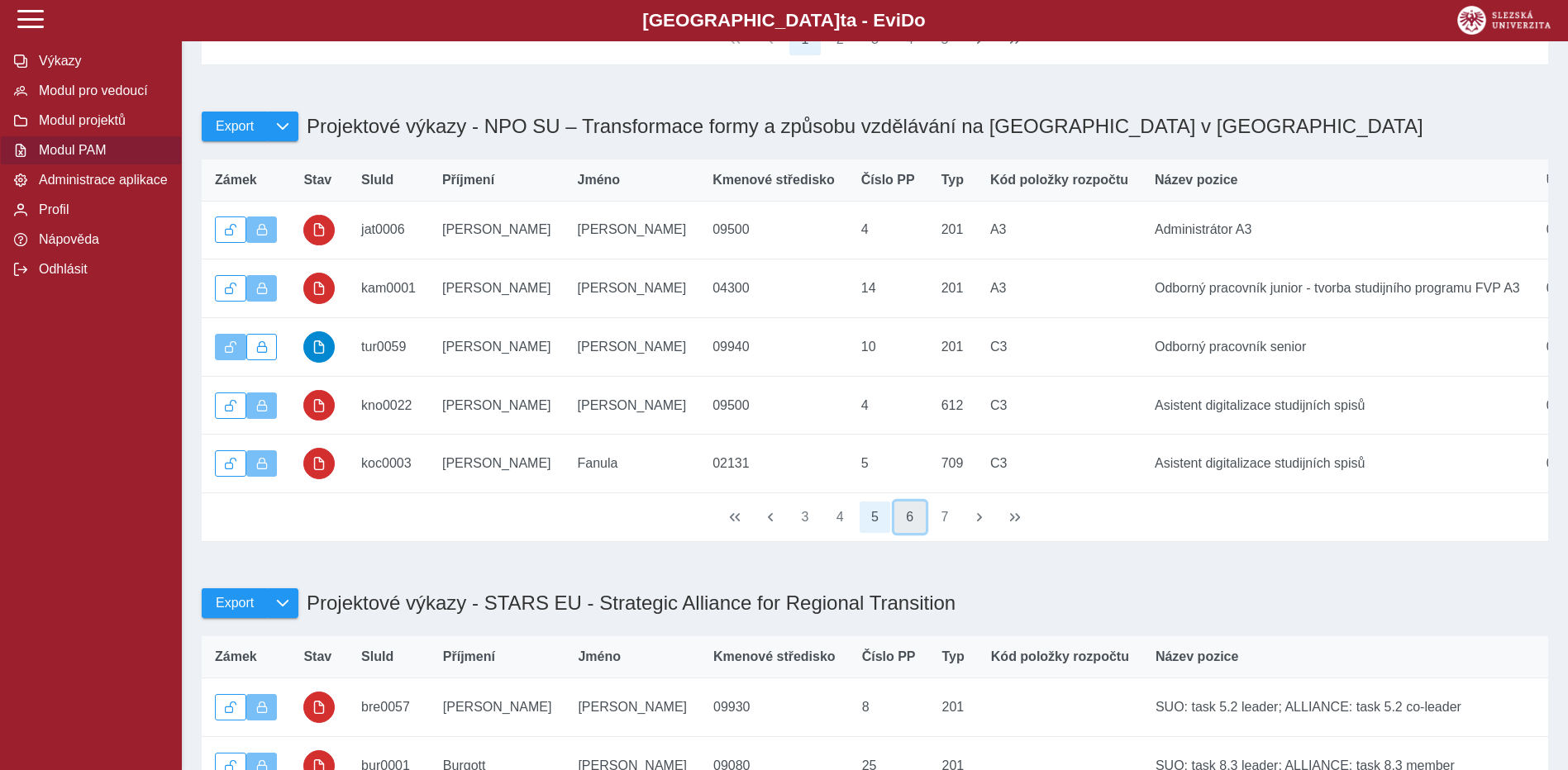
click at [906, 533] on button "6" at bounding box center [910, 517] width 31 height 31
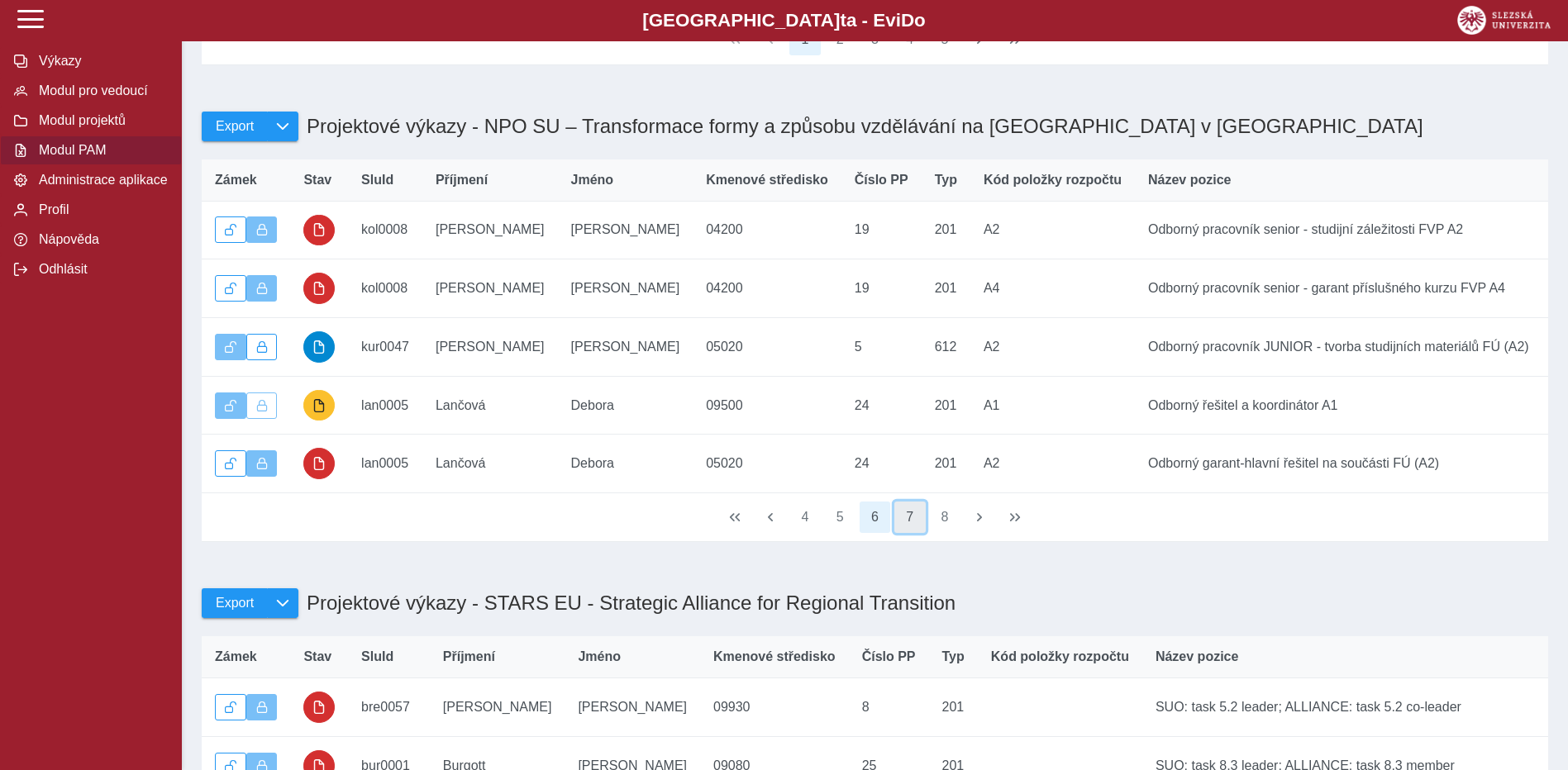
click at [917, 533] on button "7" at bounding box center [910, 517] width 31 height 31
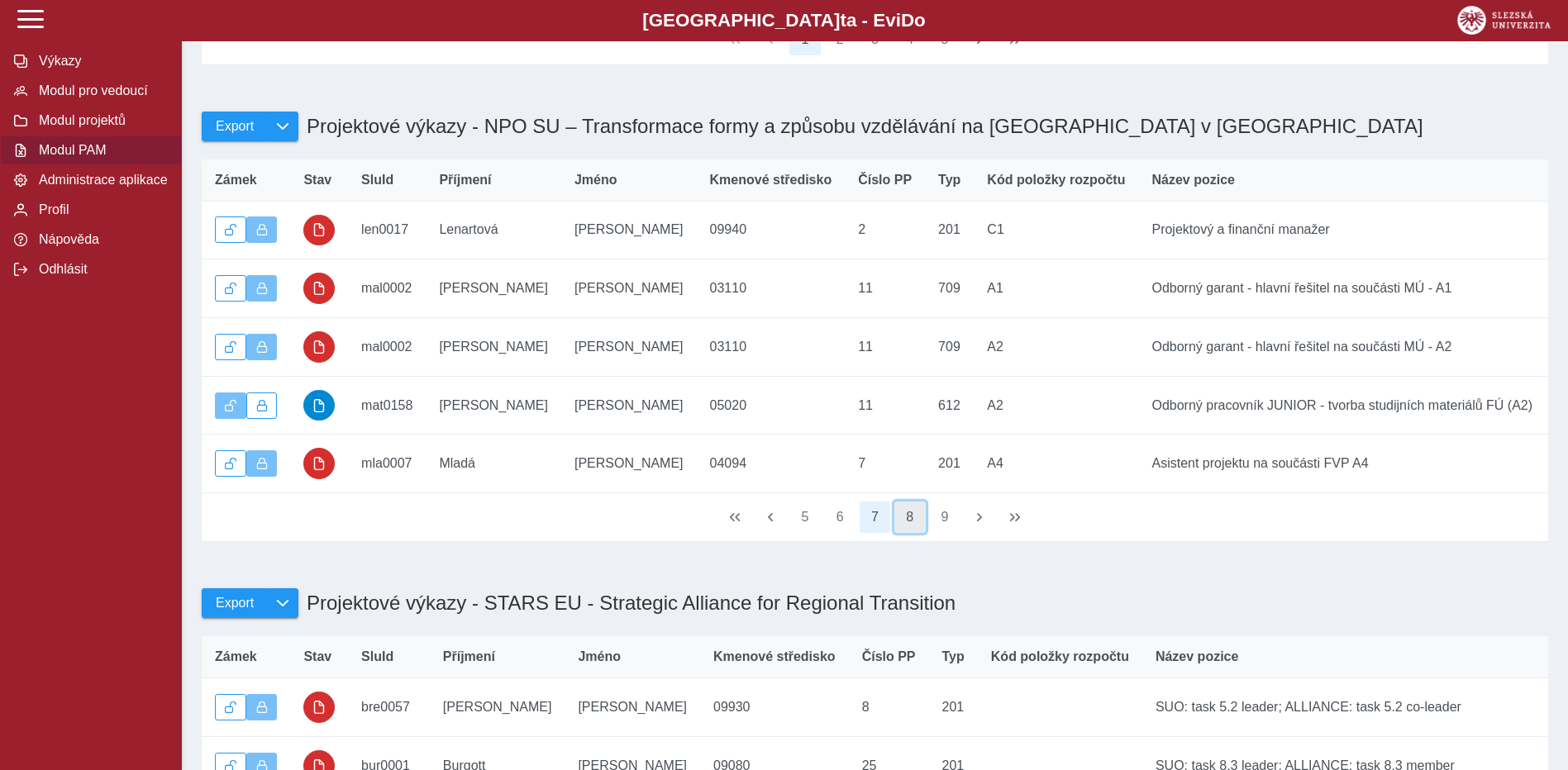
click at [910, 533] on button "8" at bounding box center [910, 517] width 31 height 31
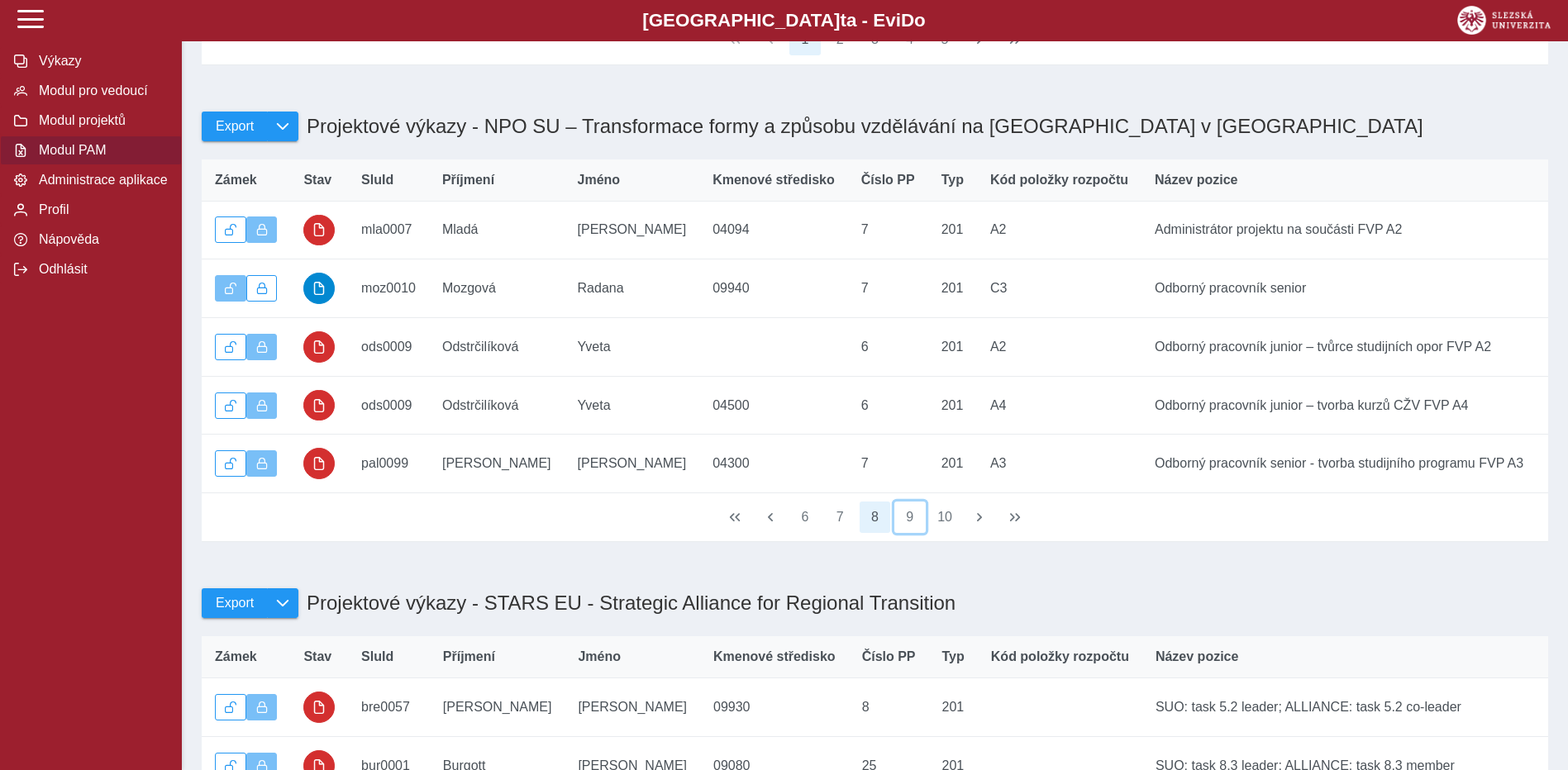
click at [910, 533] on button "9" at bounding box center [910, 517] width 31 height 31
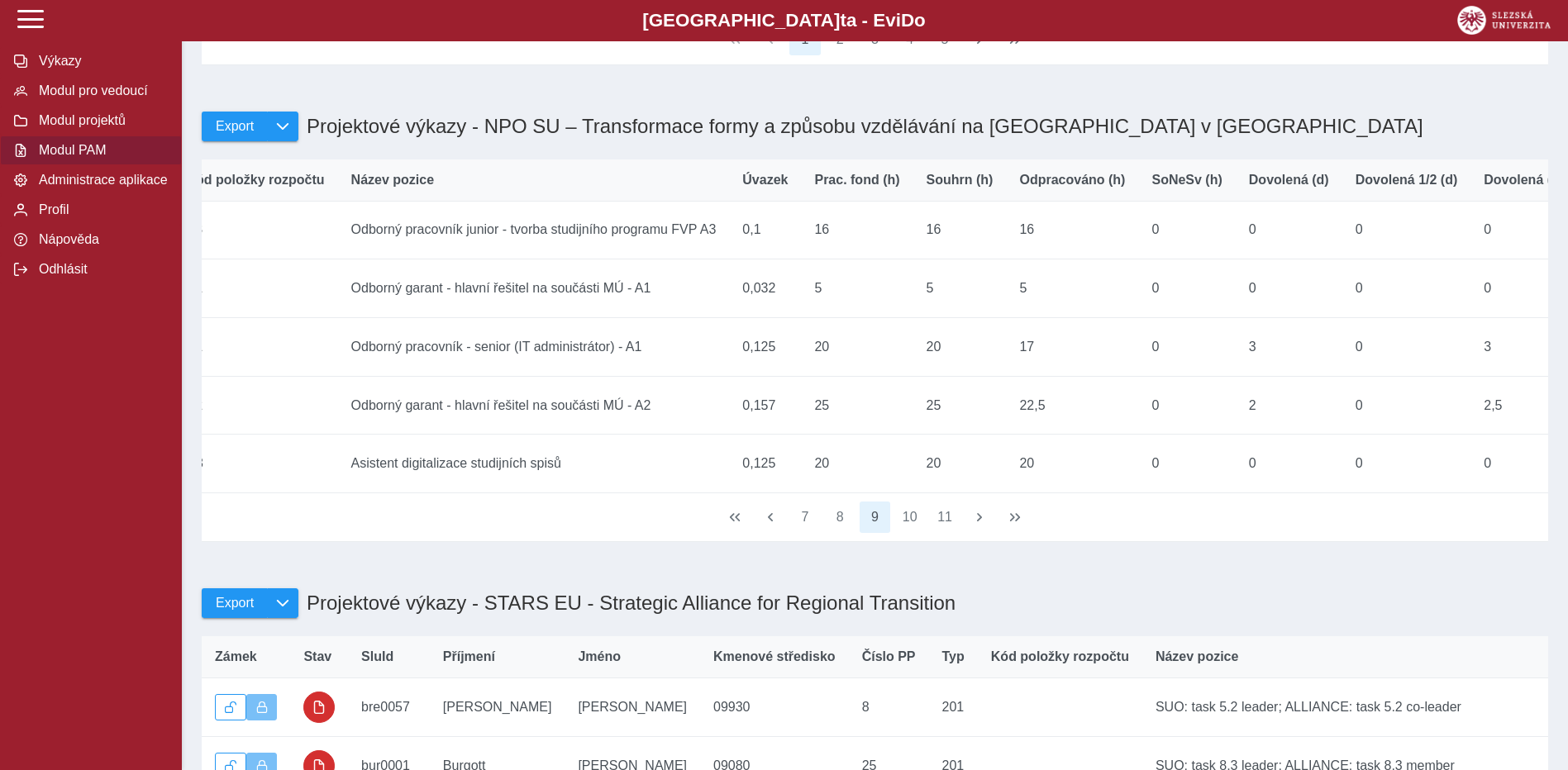
scroll to position [0, 3]
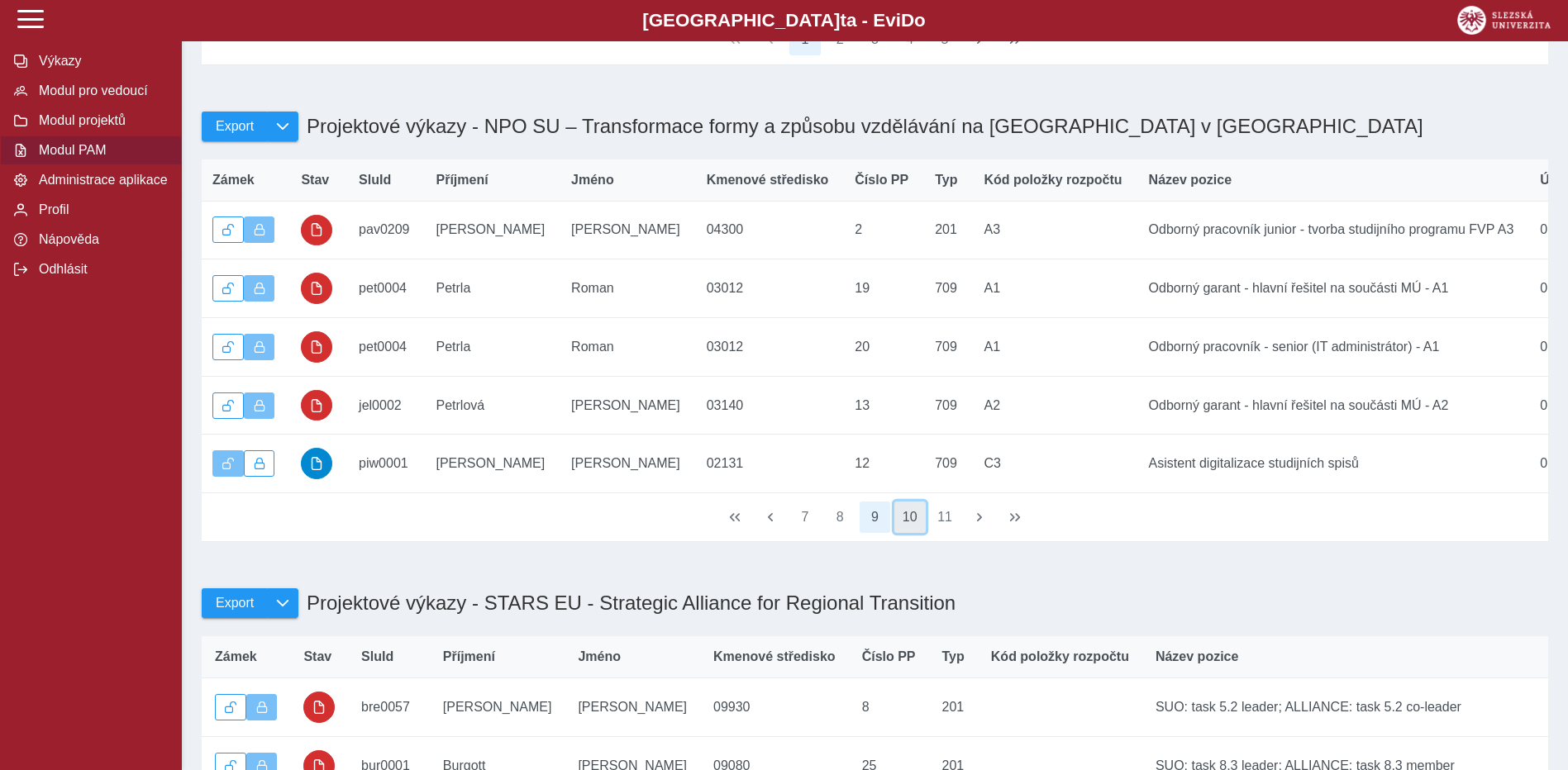
click at [910, 533] on button "10" at bounding box center [910, 517] width 31 height 31
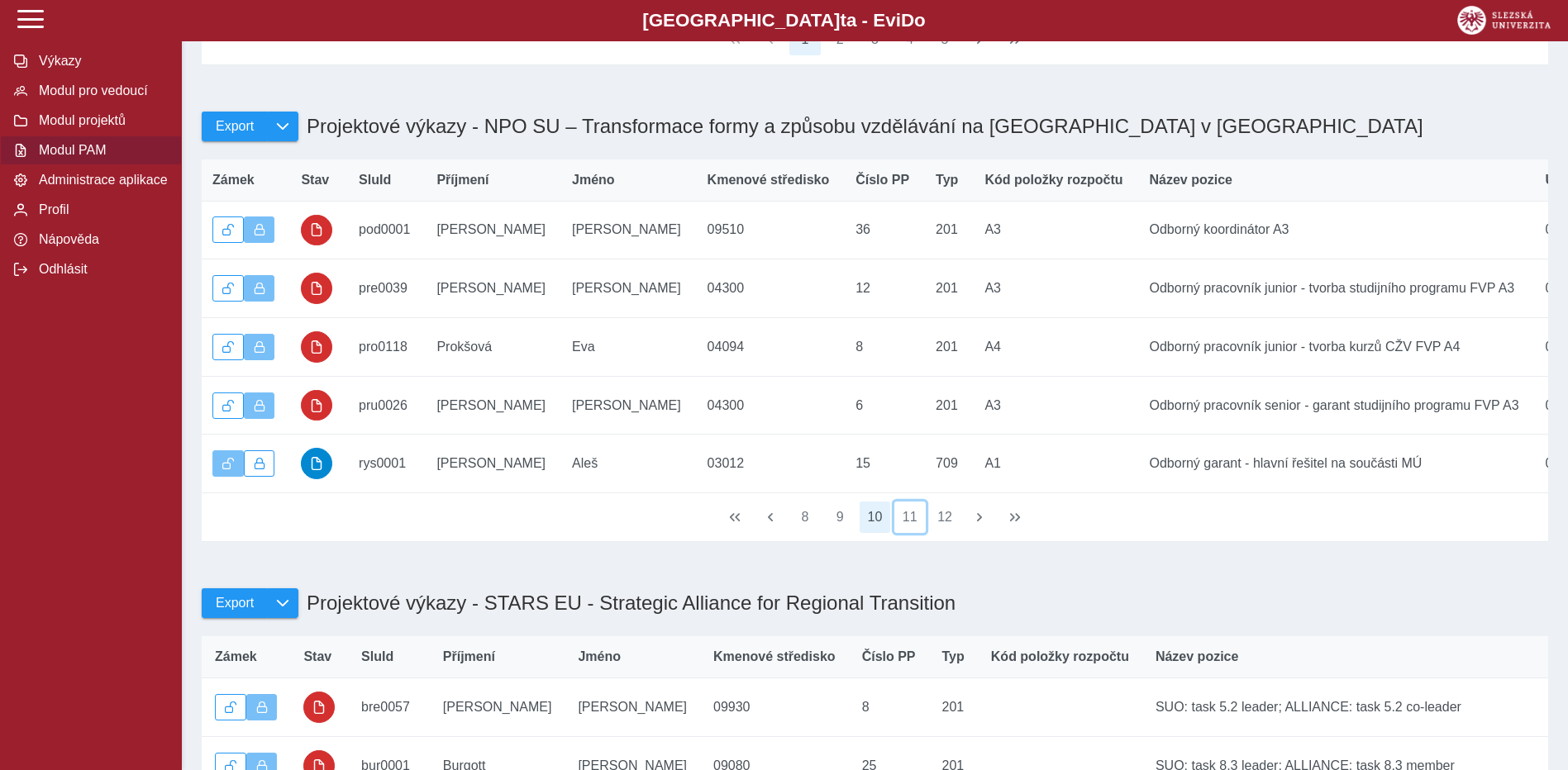
click at [910, 533] on button "11" at bounding box center [910, 517] width 31 height 31
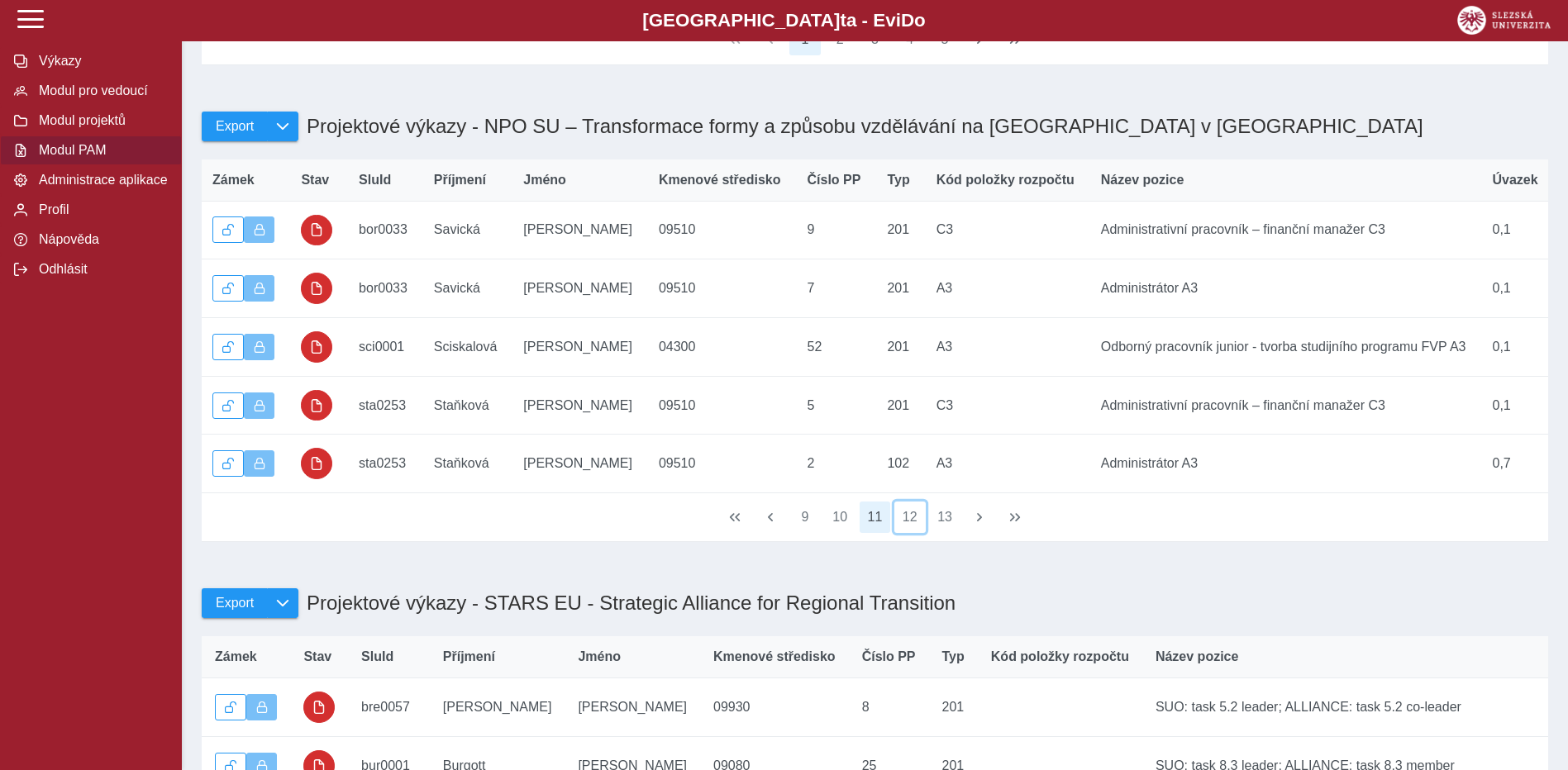
click at [910, 533] on button "12" at bounding box center [910, 517] width 31 height 31
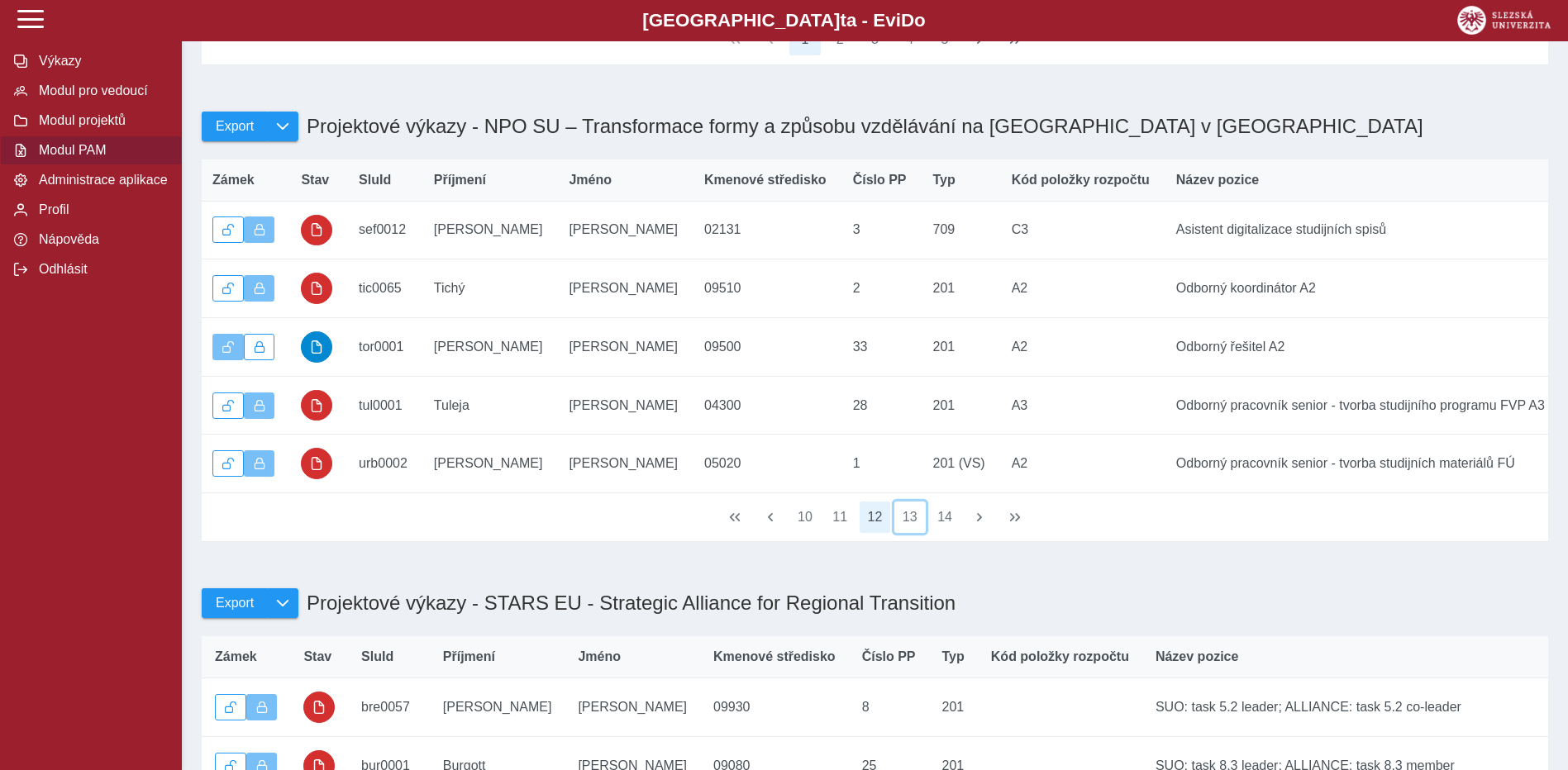
click at [910, 533] on button "13" at bounding box center [910, 517] width 31 height 31
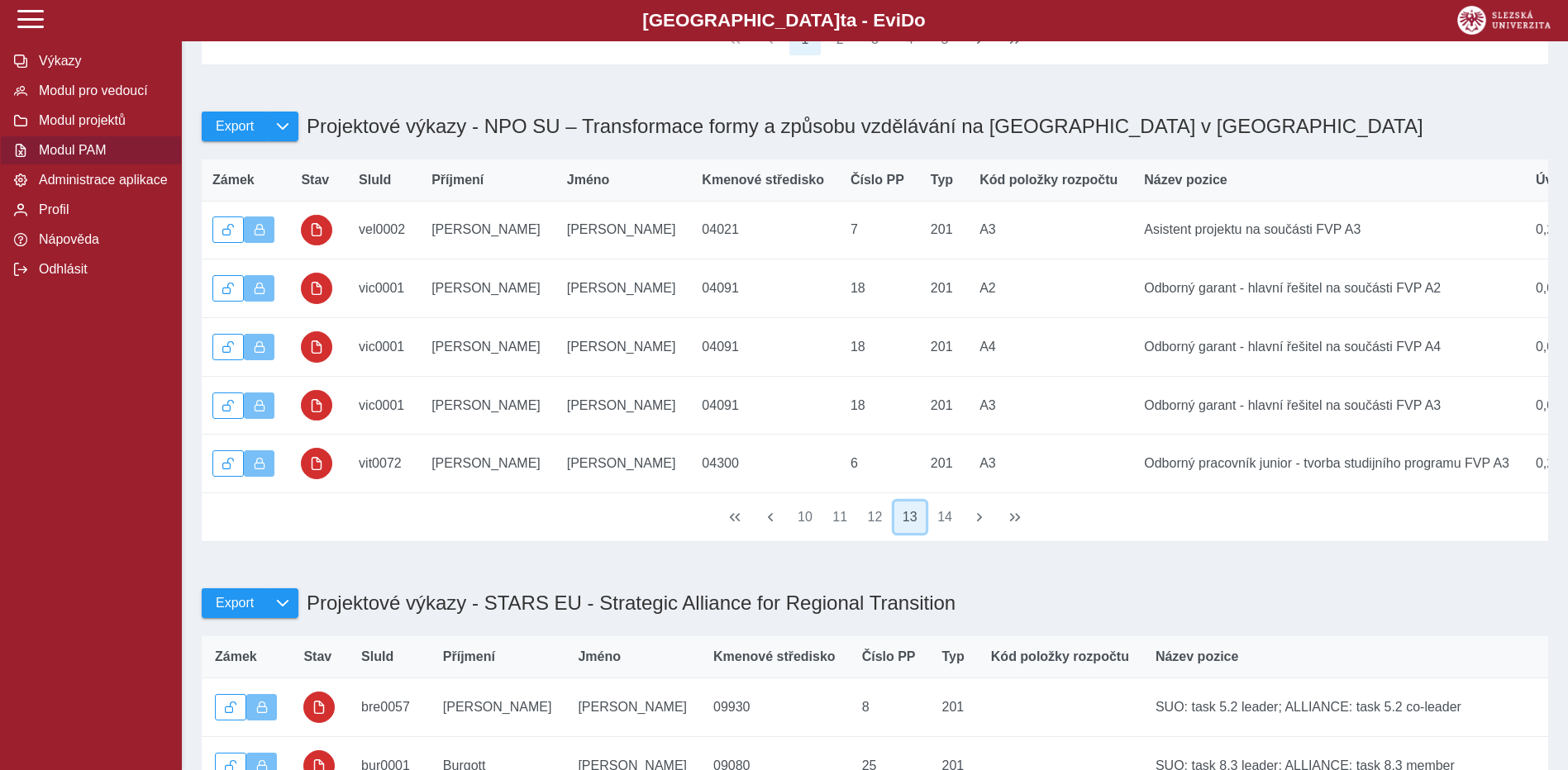
click at [910, 533] on button "13" at bounding box center [910, 517] width 31 height 31
click at [952, 533] on button "14" at bounding box center [944, 517] width 31 height 31
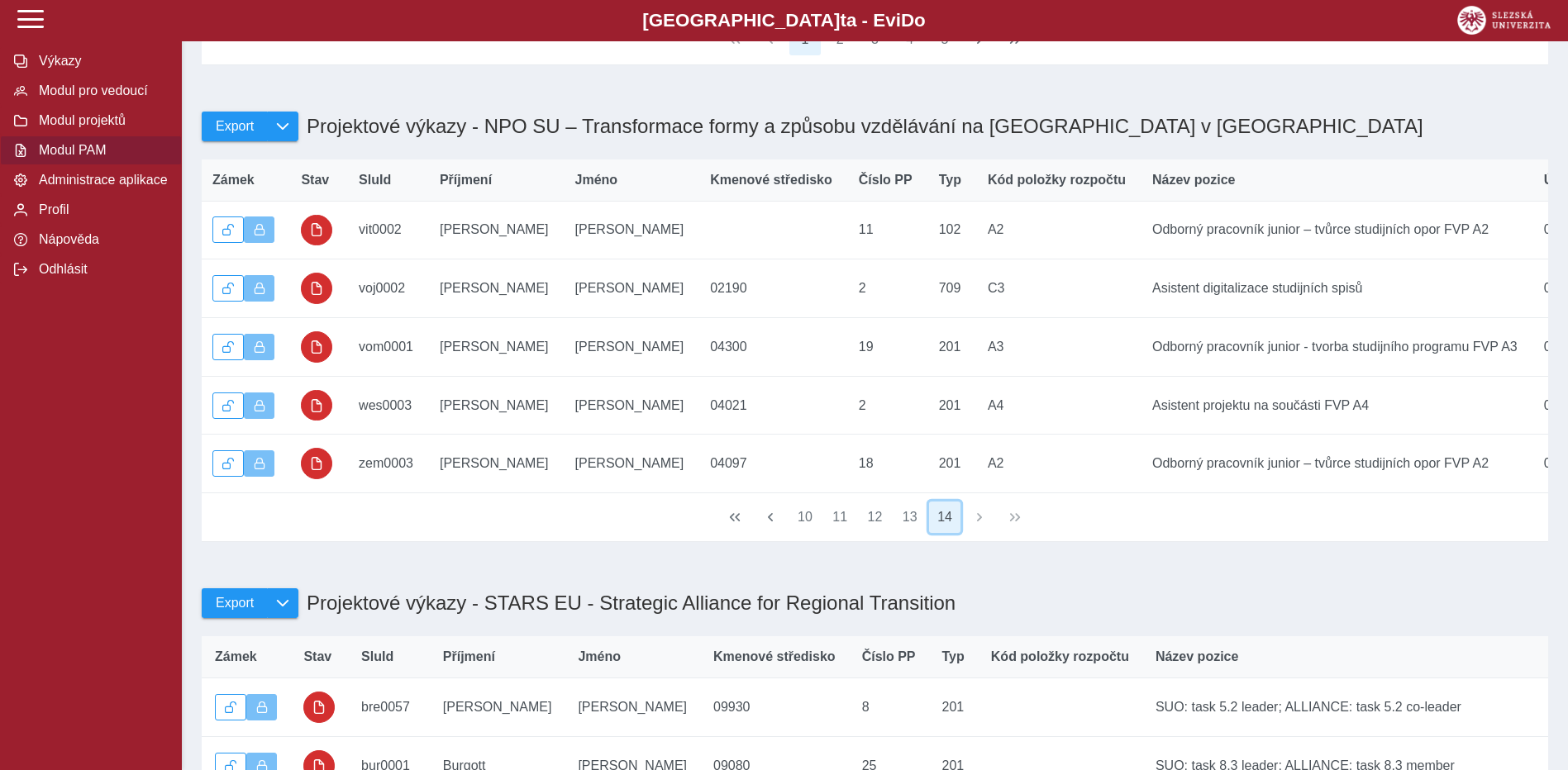
click at [947, 533] on button "14" at bounding box center [944, 517] width 31 height 31
click at [907, 533] on button "13" at bounding box center [910, 517] width 31 height 31
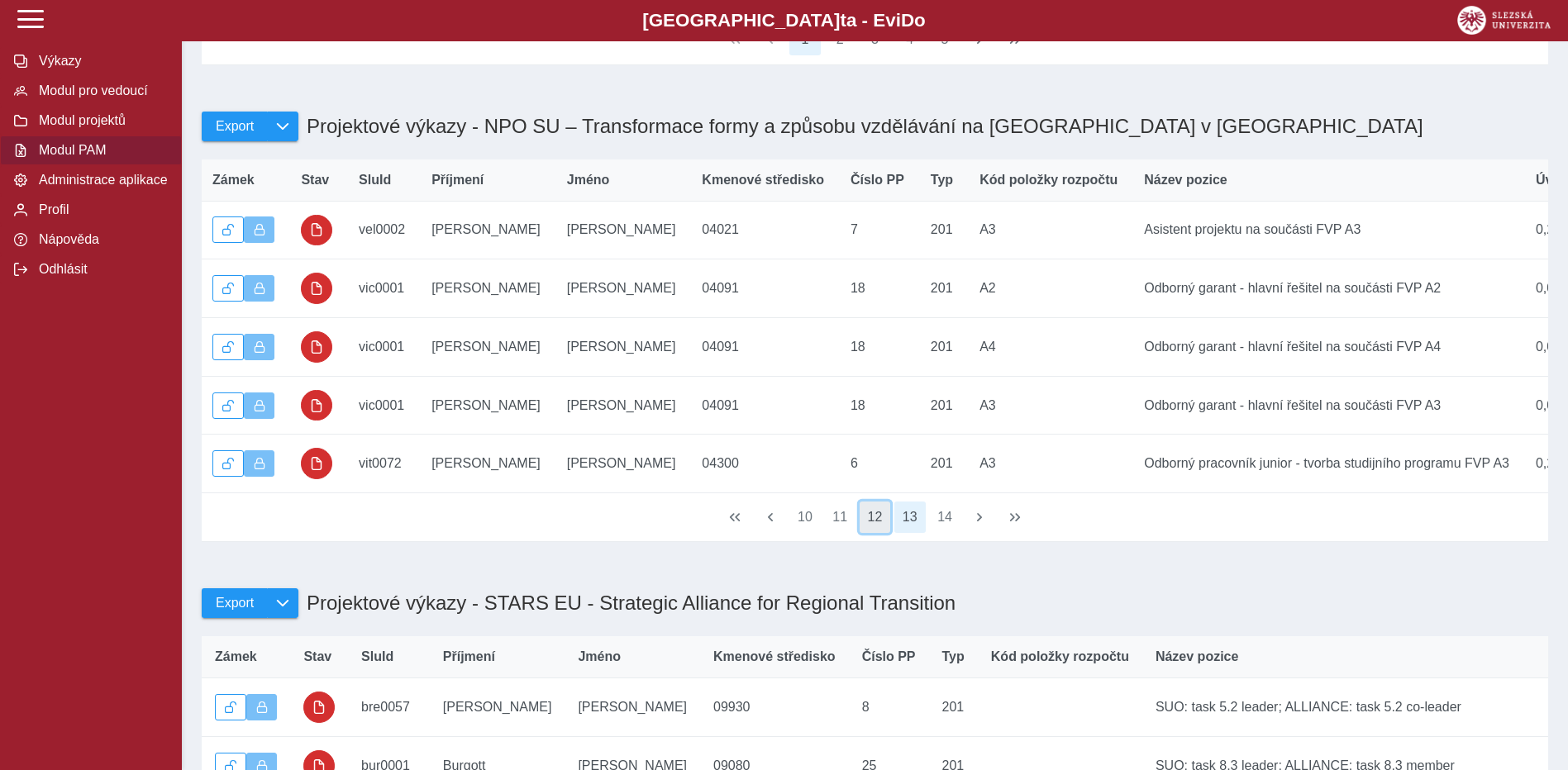
click at [877, 533] on button "12" at bounding box center [874, 517] width 31 height 31
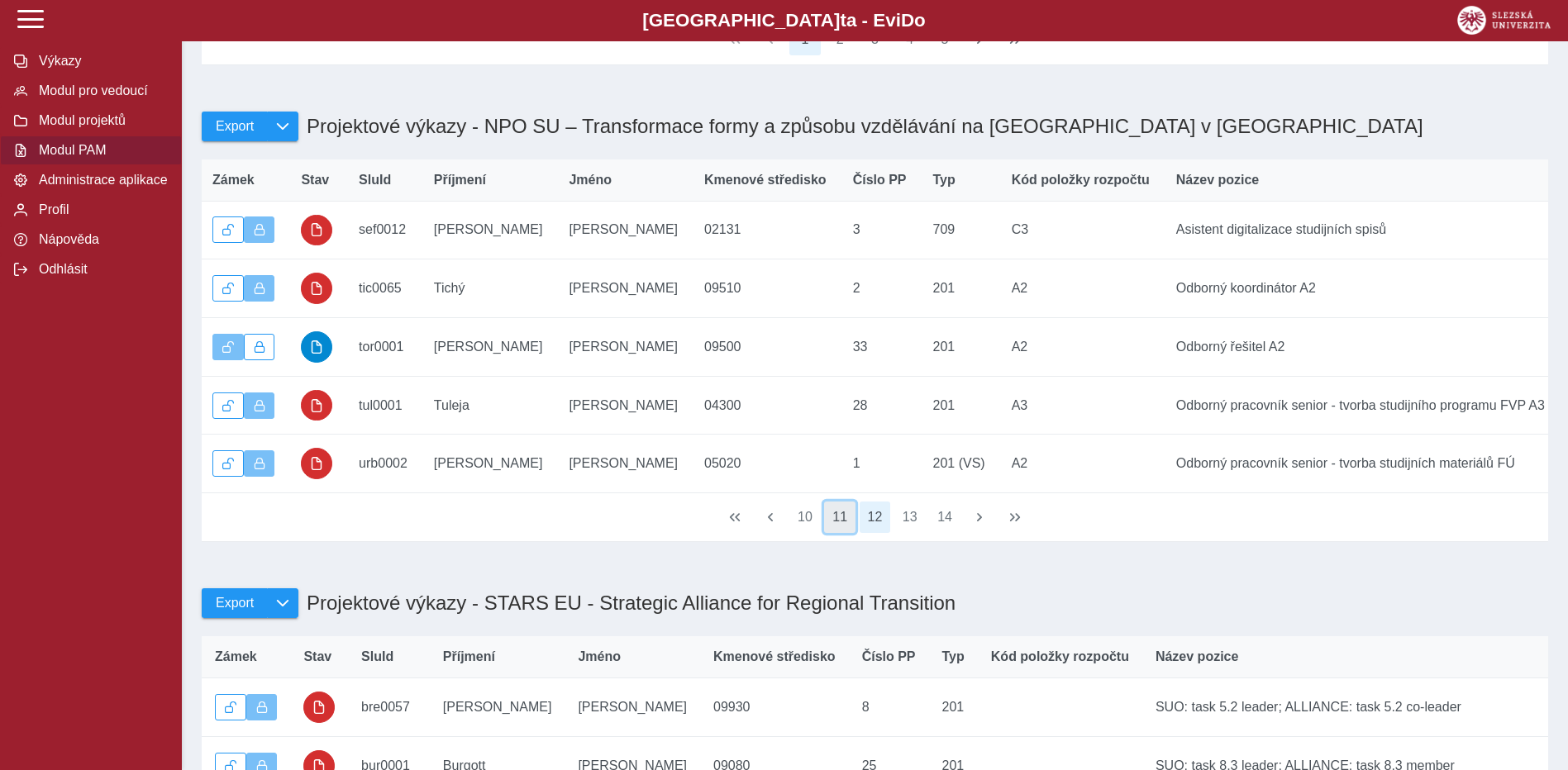
click at [847, 533] on button "11" at bounding box center [839, 517] width 31 height 31
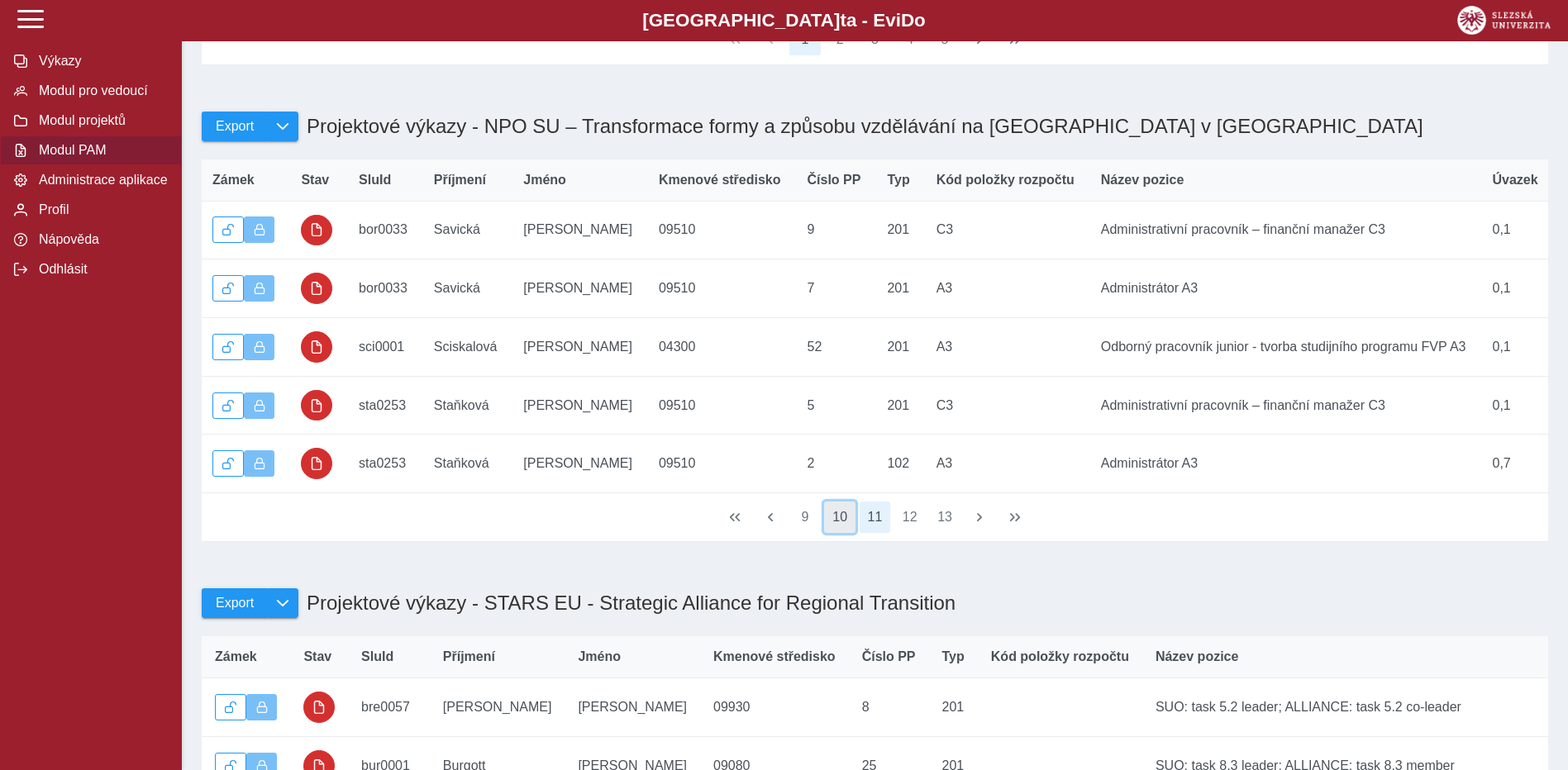
click at [841, 533] on button "10" at bounding box center [839, 517] width 31 height 31
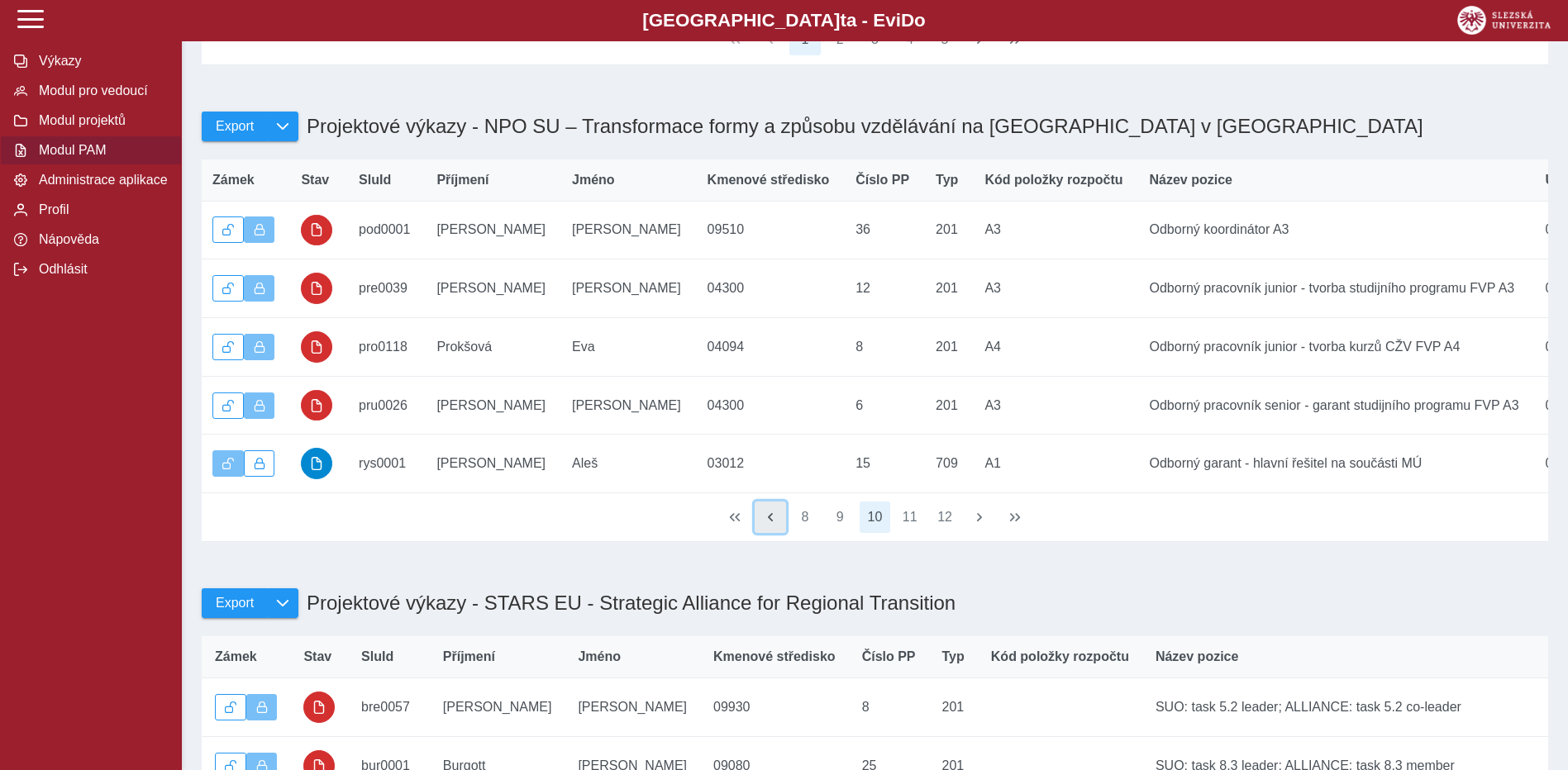
click at [770, 533] on button "button" at bounding box center [770, 517] width 31 height 31
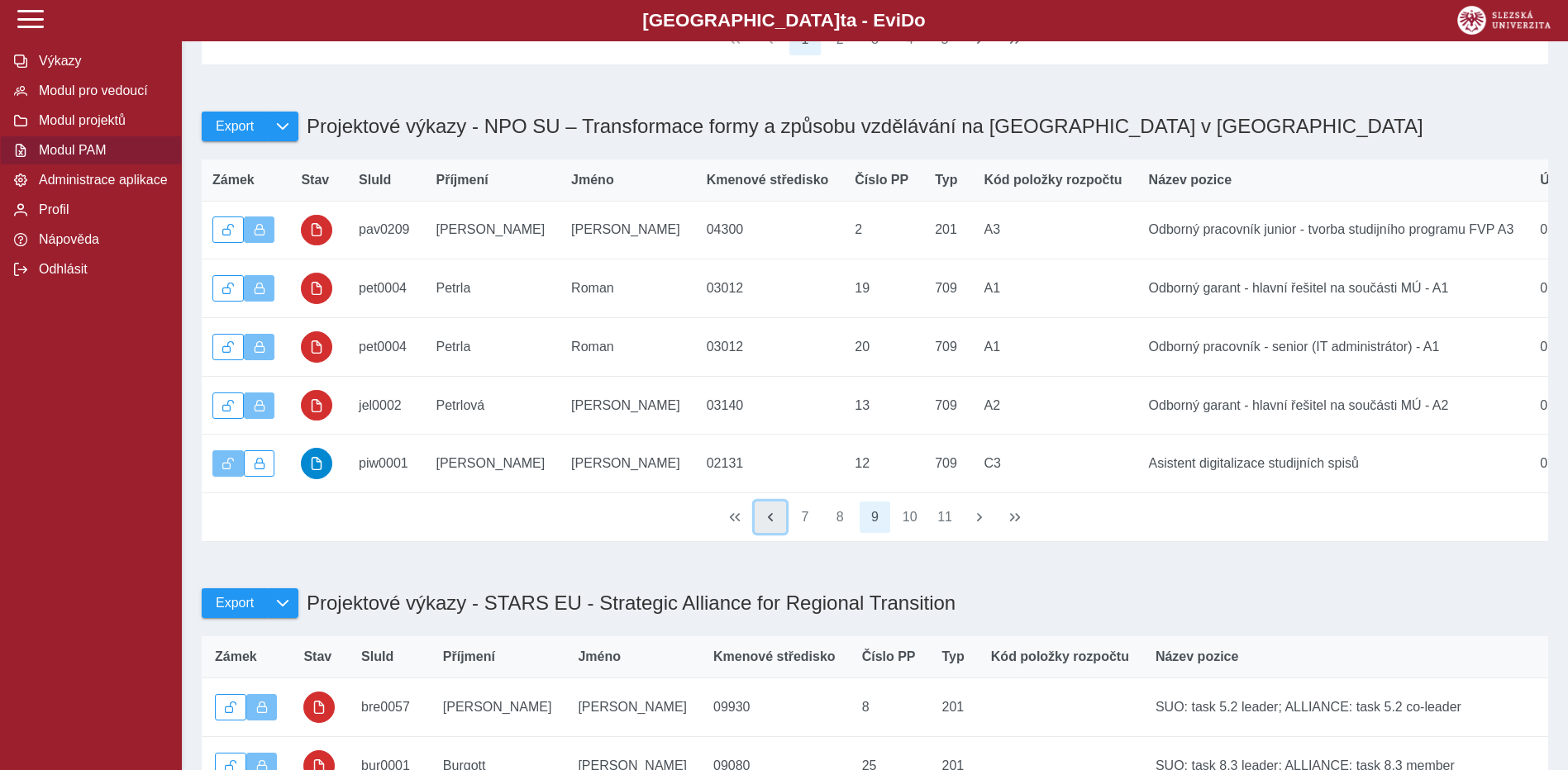
click at [770, 533] on button "button" at bounding box center [770, 517] width 31 height 31
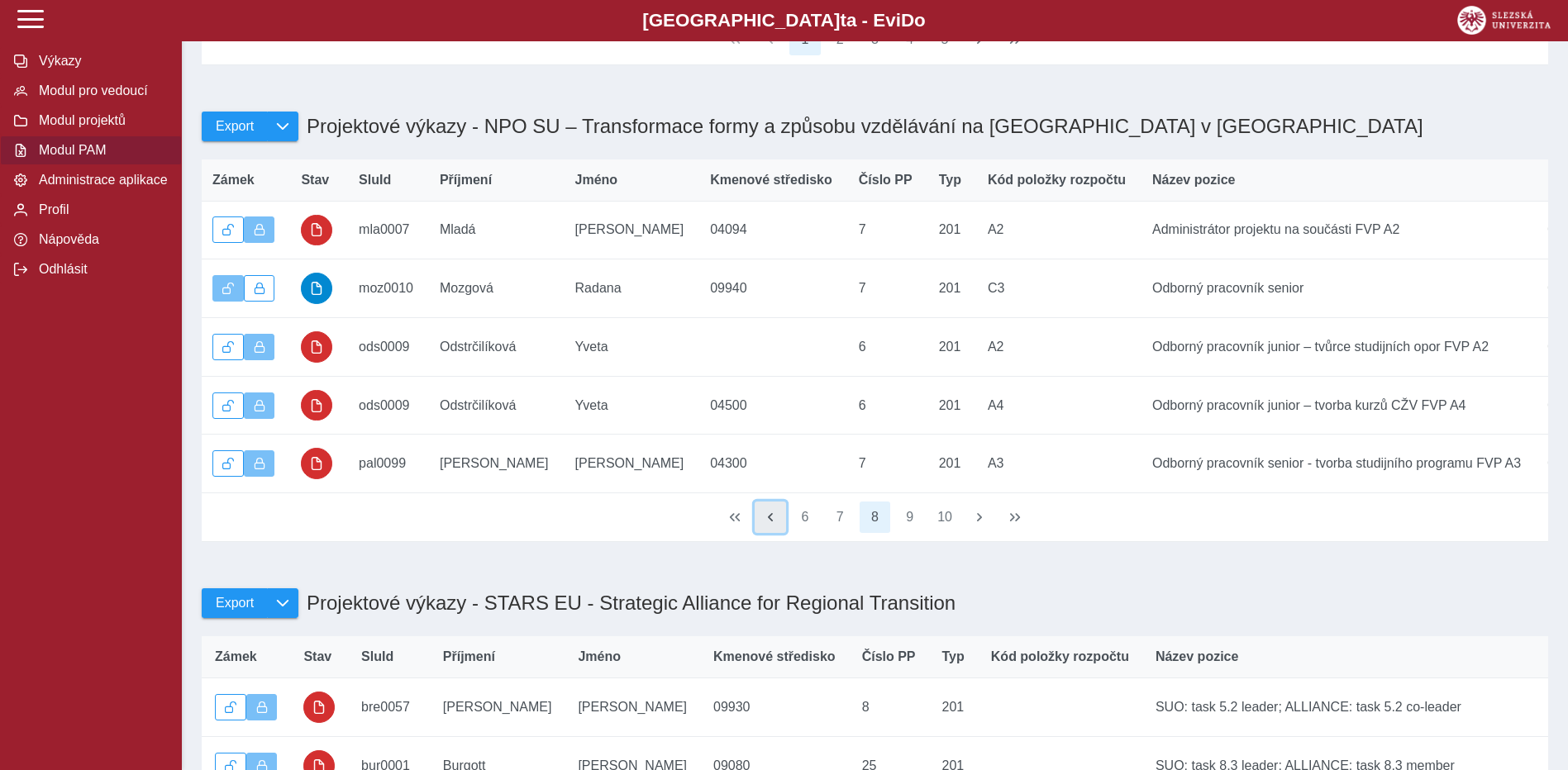
click at [770, 533] on button "button" at bounding box center [770, 517] width 31 height 31
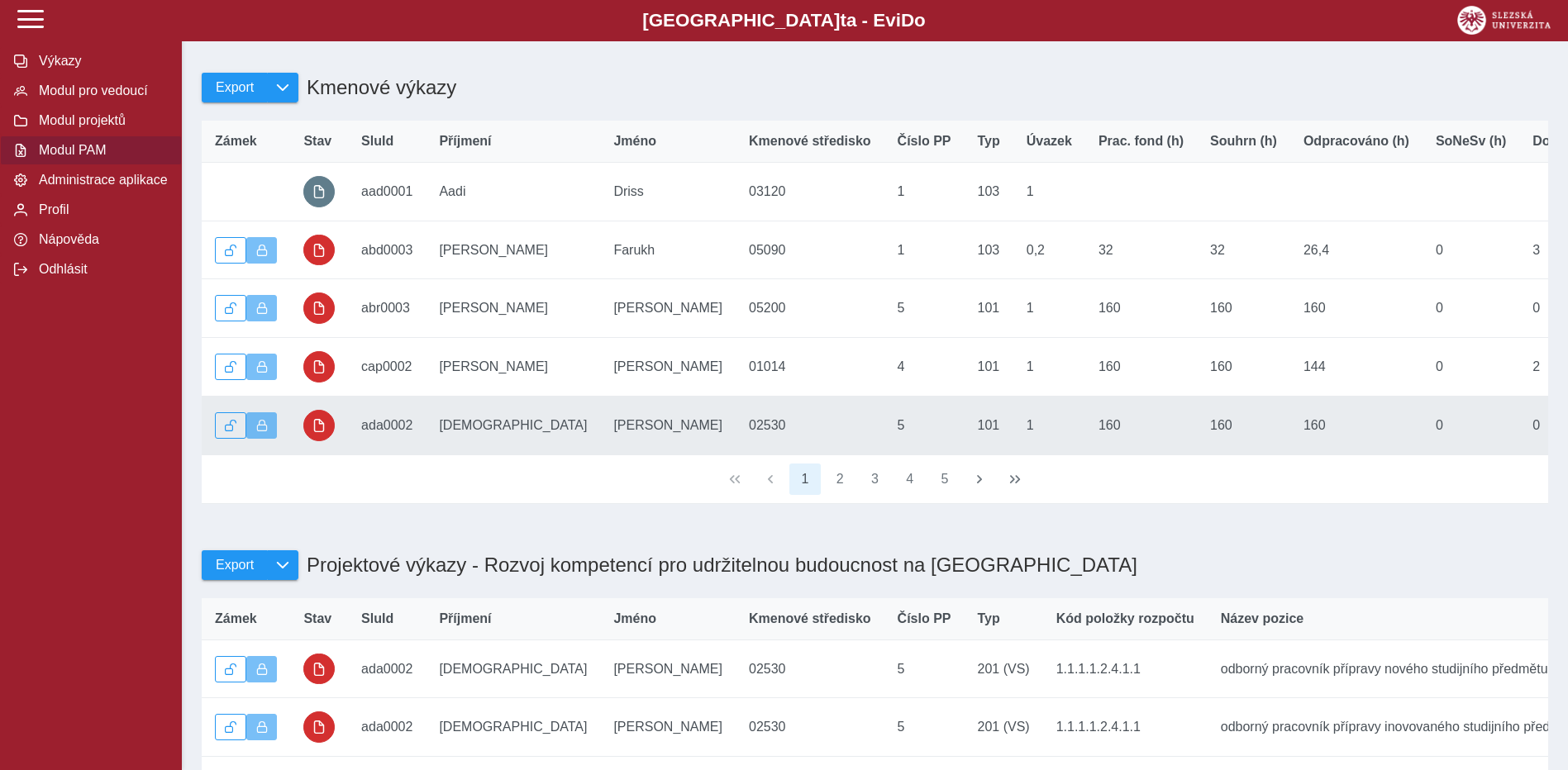
scroll to position [0, 0]
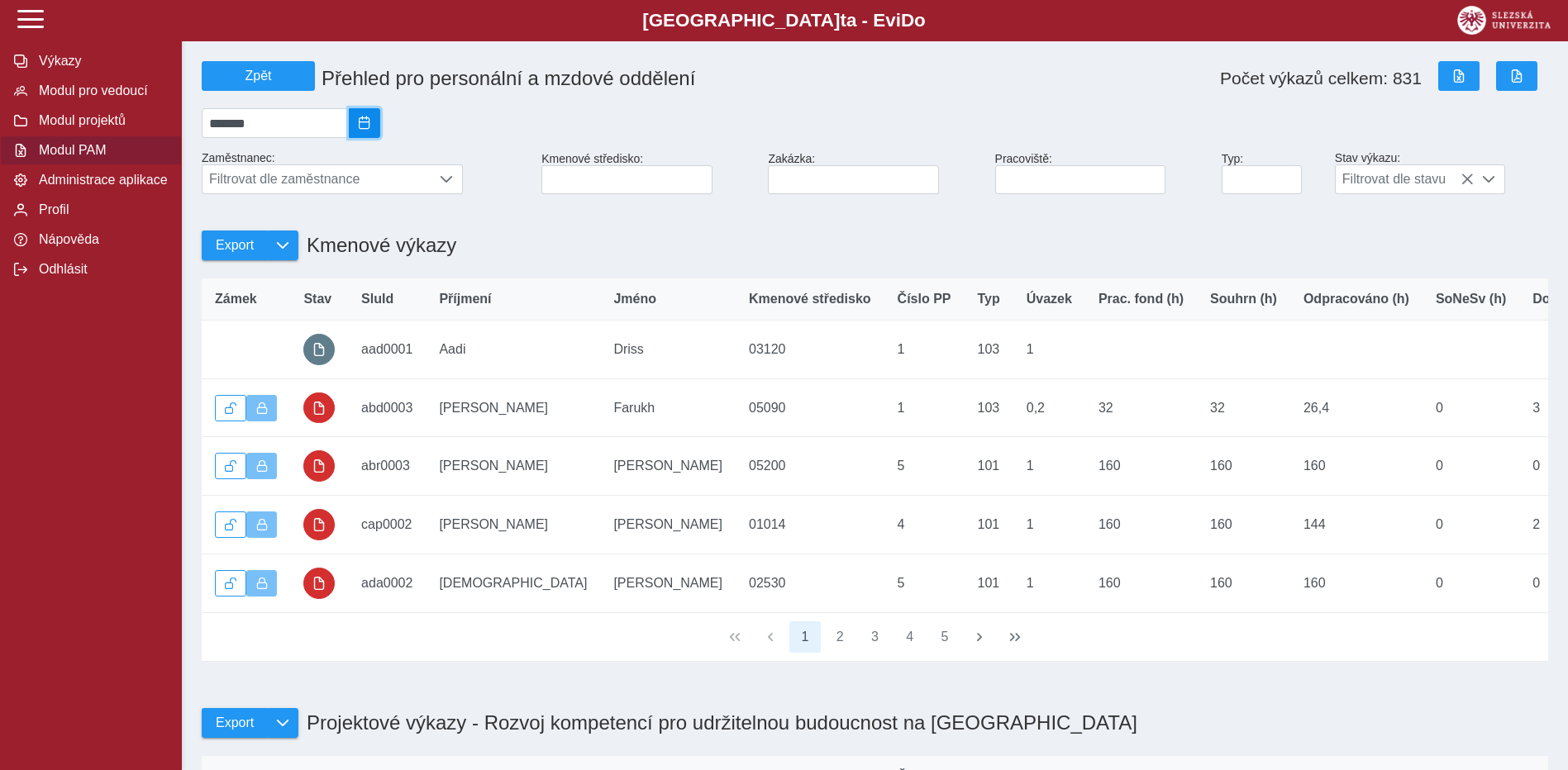
click at [378, 136] on button "2024/06" at bounding box center [364, 123] width 31 height 29
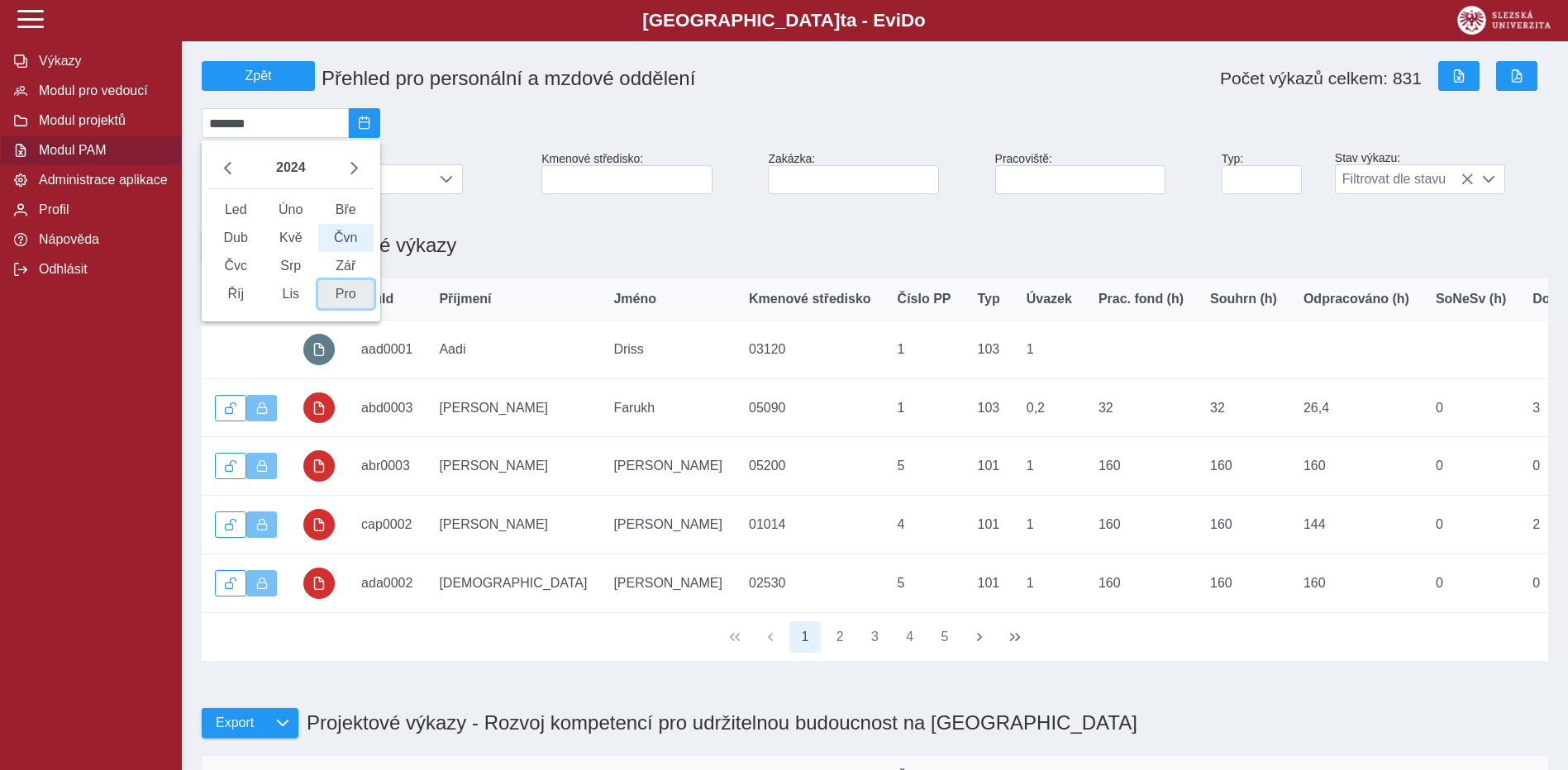
click at [350, 309] on span "Pro" at bounding box center [346, 293] width 55 height 28
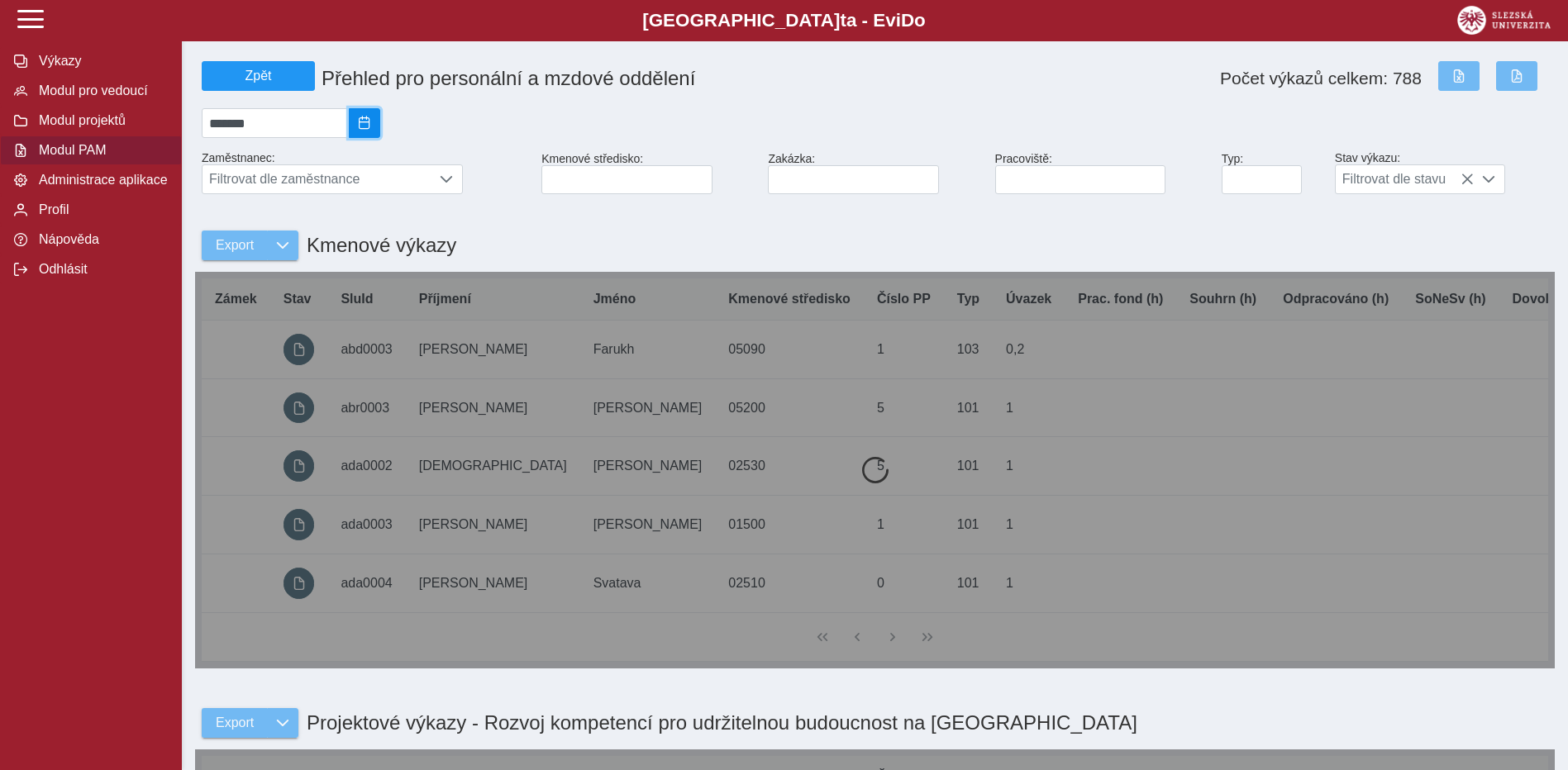
click at [371, 126] on span "2024/12" at bounding box center [365, 124] width 13 height 13
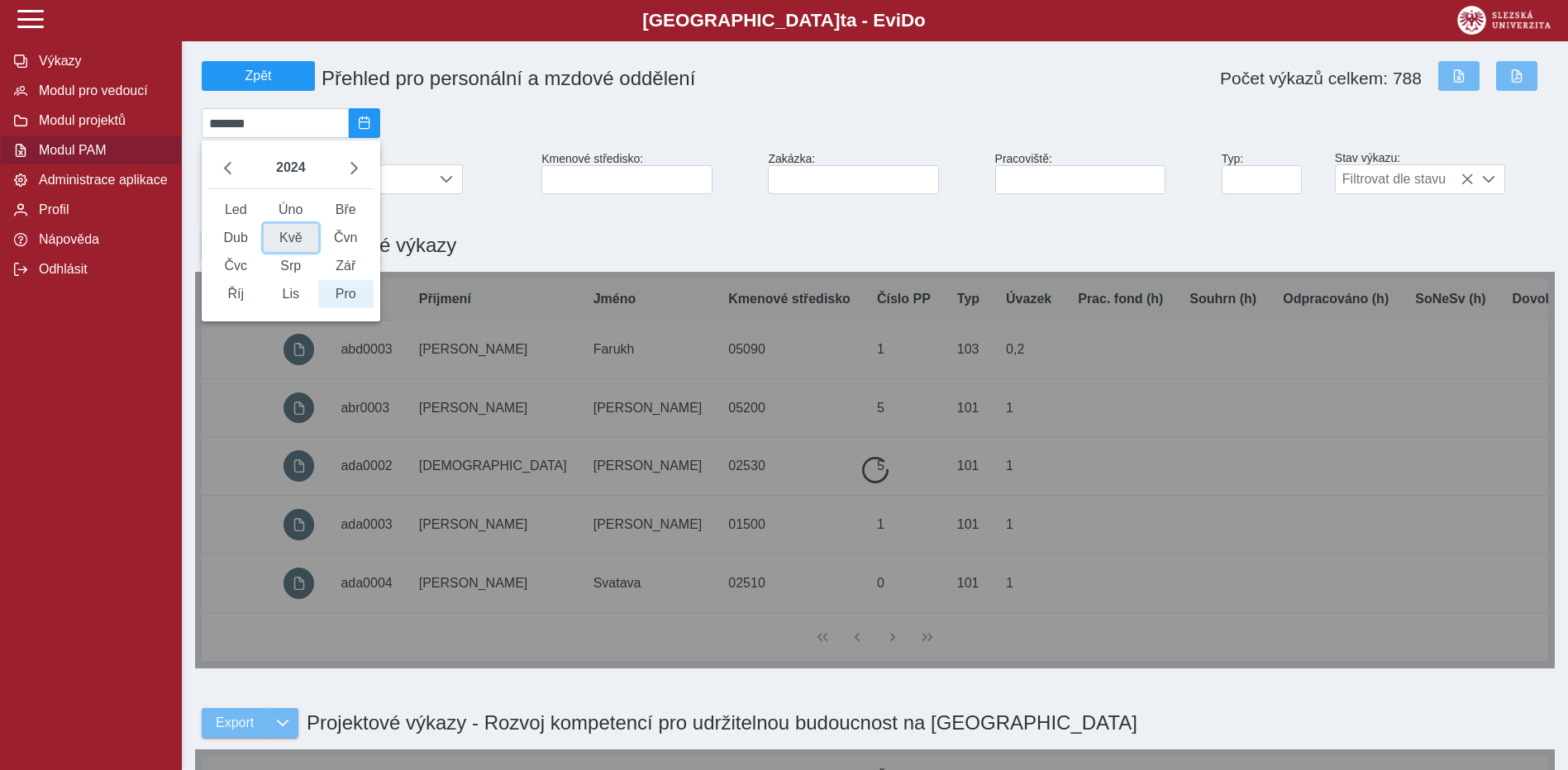
click at [298, 245] on span "Kvě" at bounding box center [292, 237] width 55 height 28
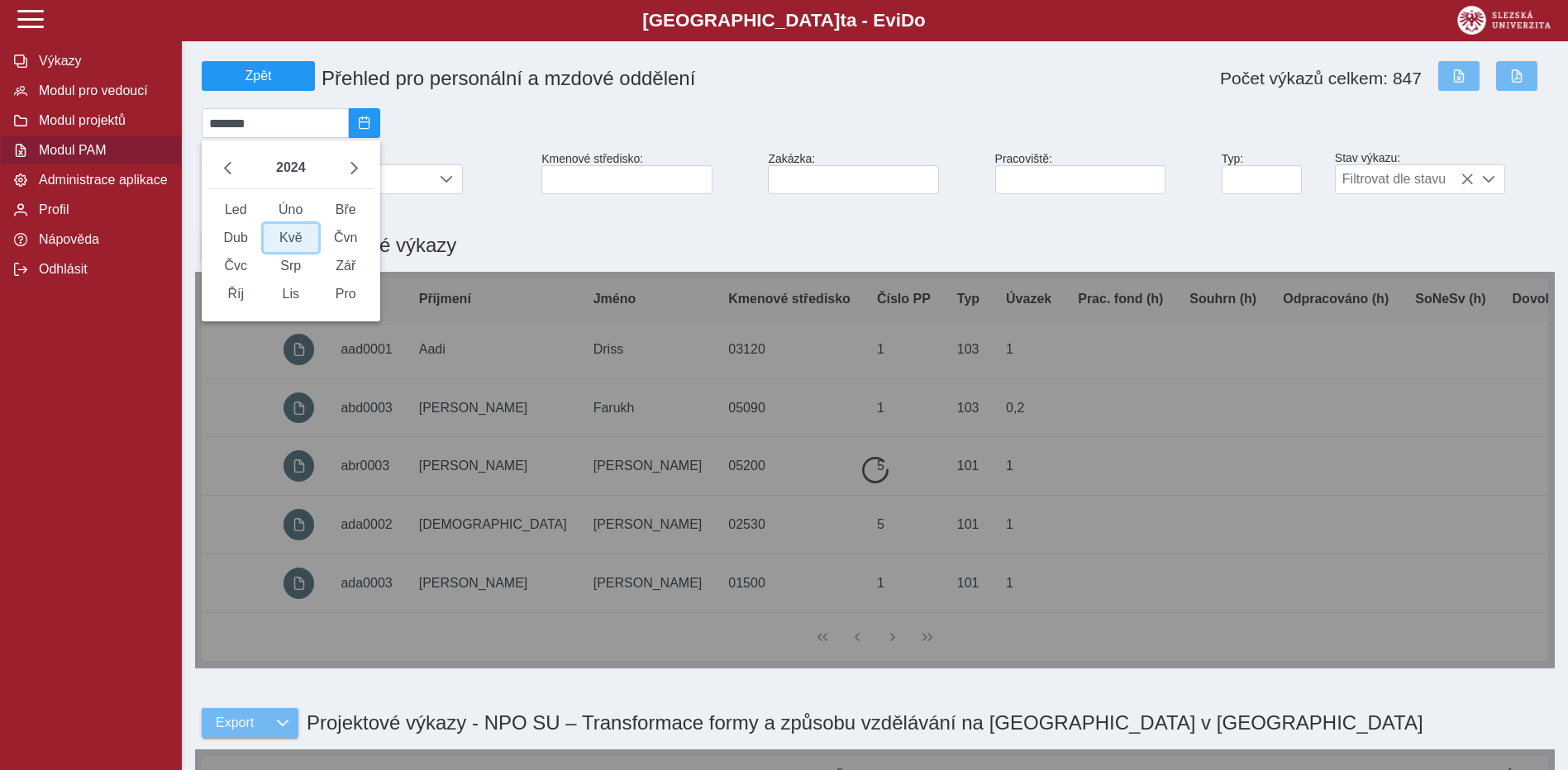
type input "*******"
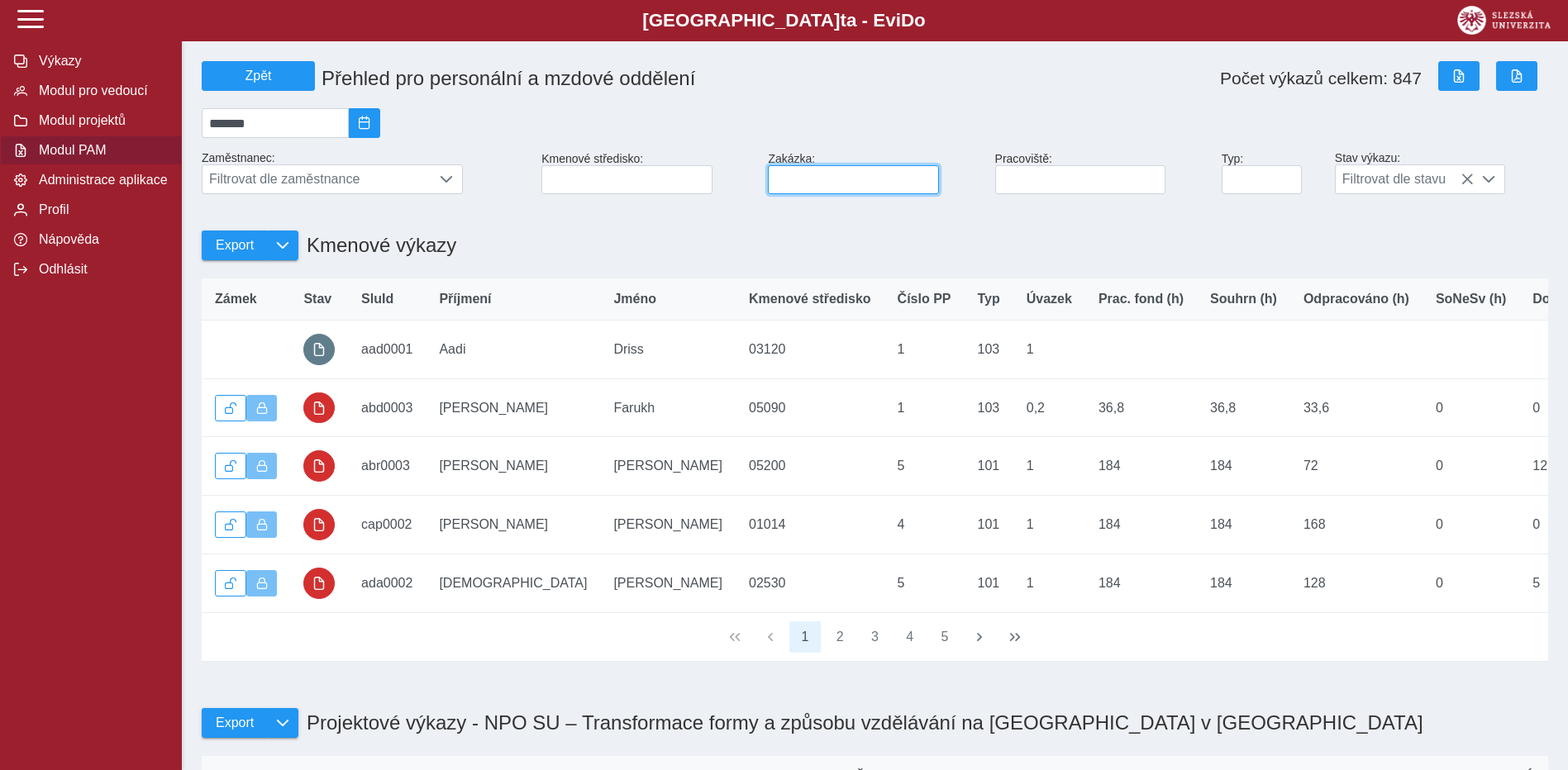
click at [837, 188] on input at bounding box center [853, 180] width 171 height 29
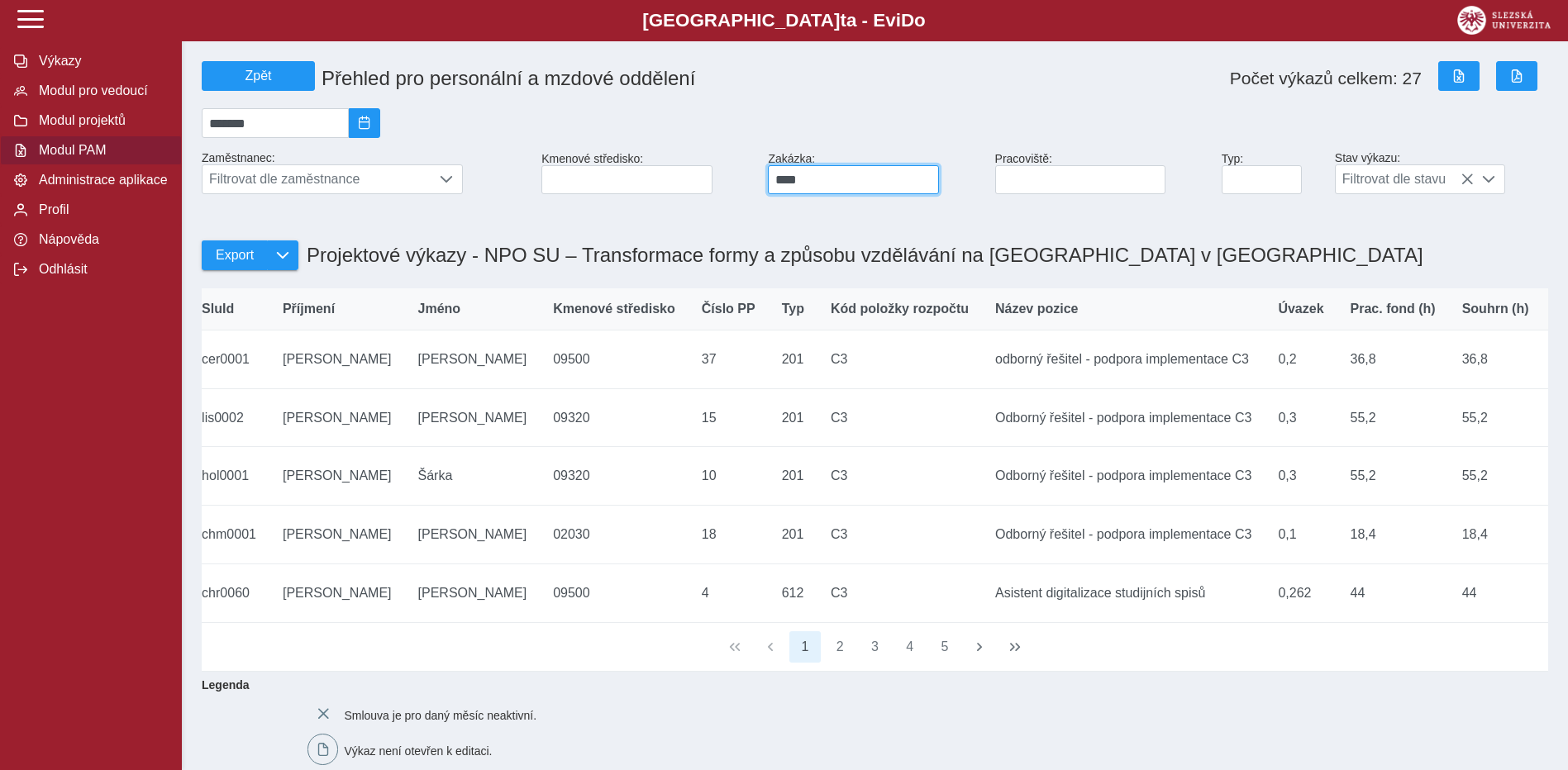
scroll to position [0, 111]
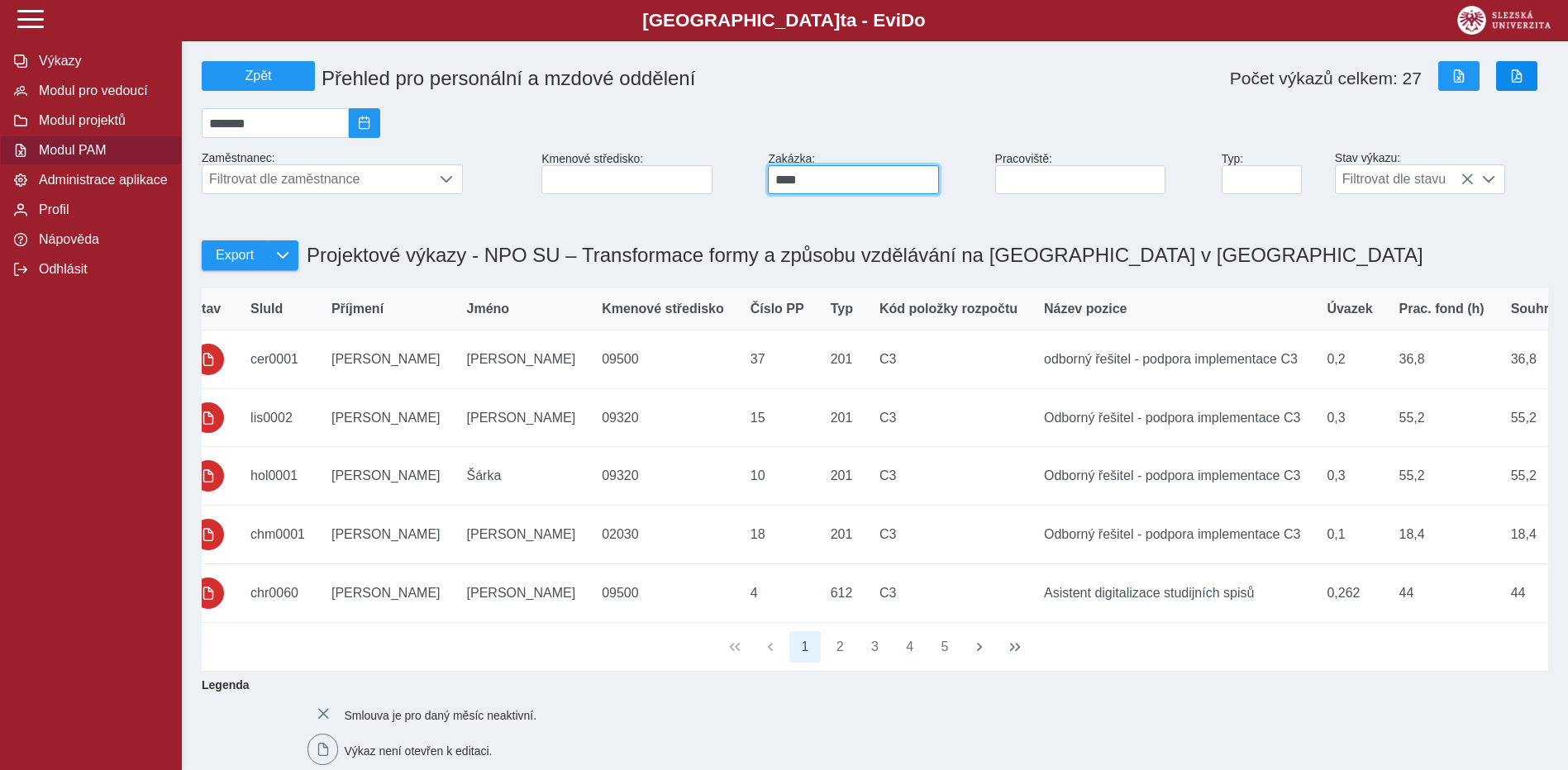
type input "****"
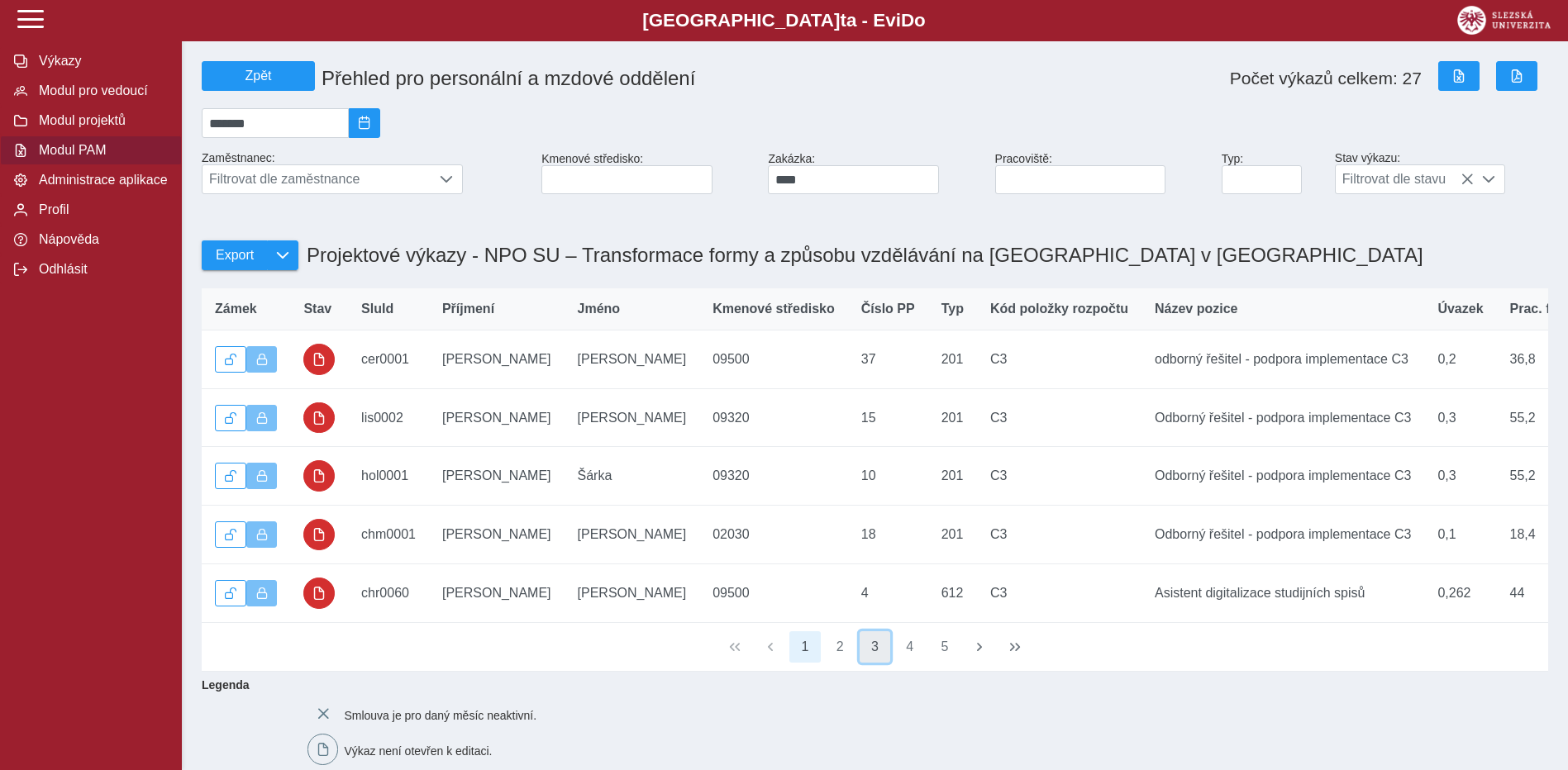
click at [886, 662] on button "3" at bounding box center [874, 646] width 31 height 31
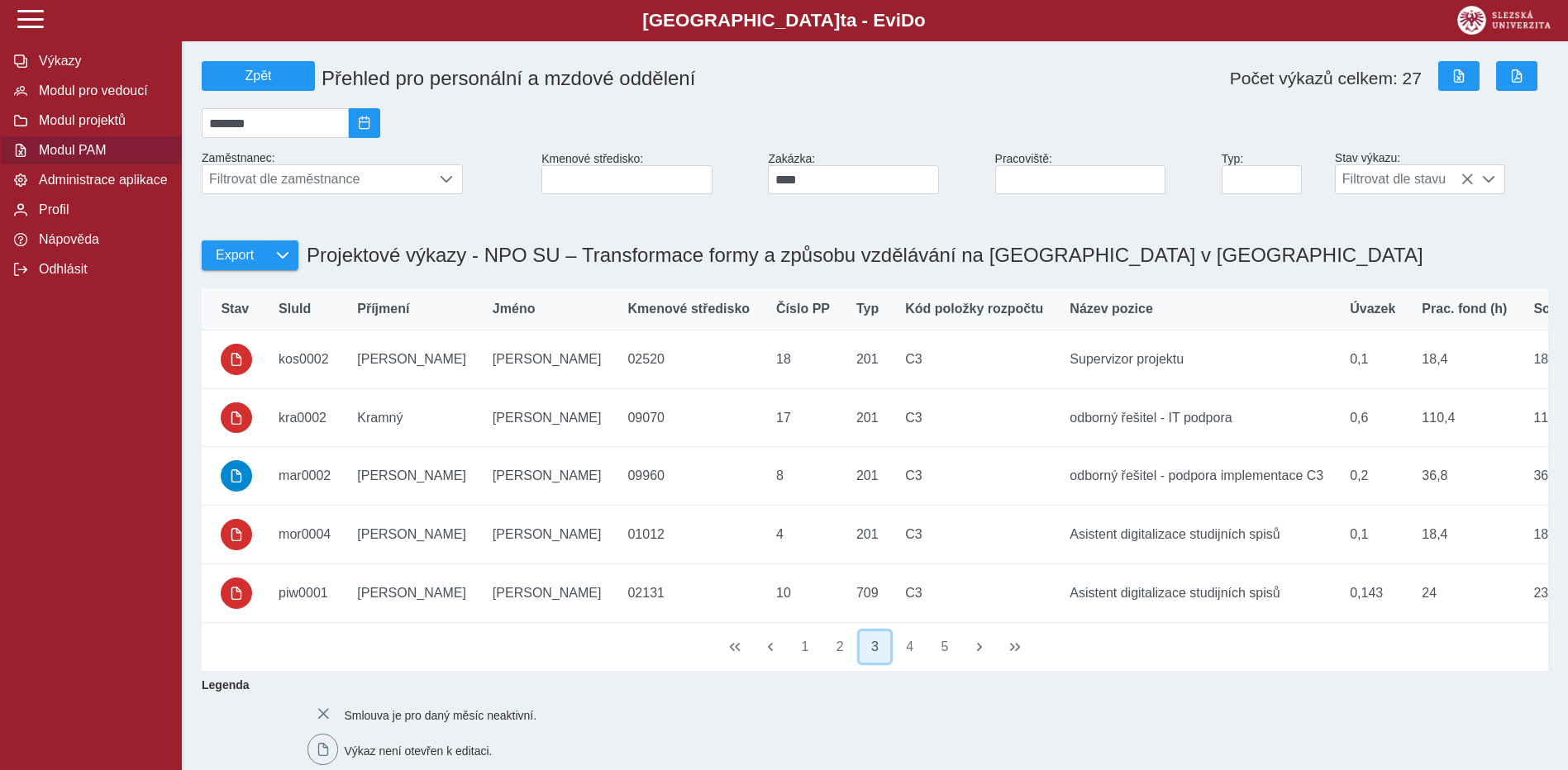
scroll to position [0, 59]
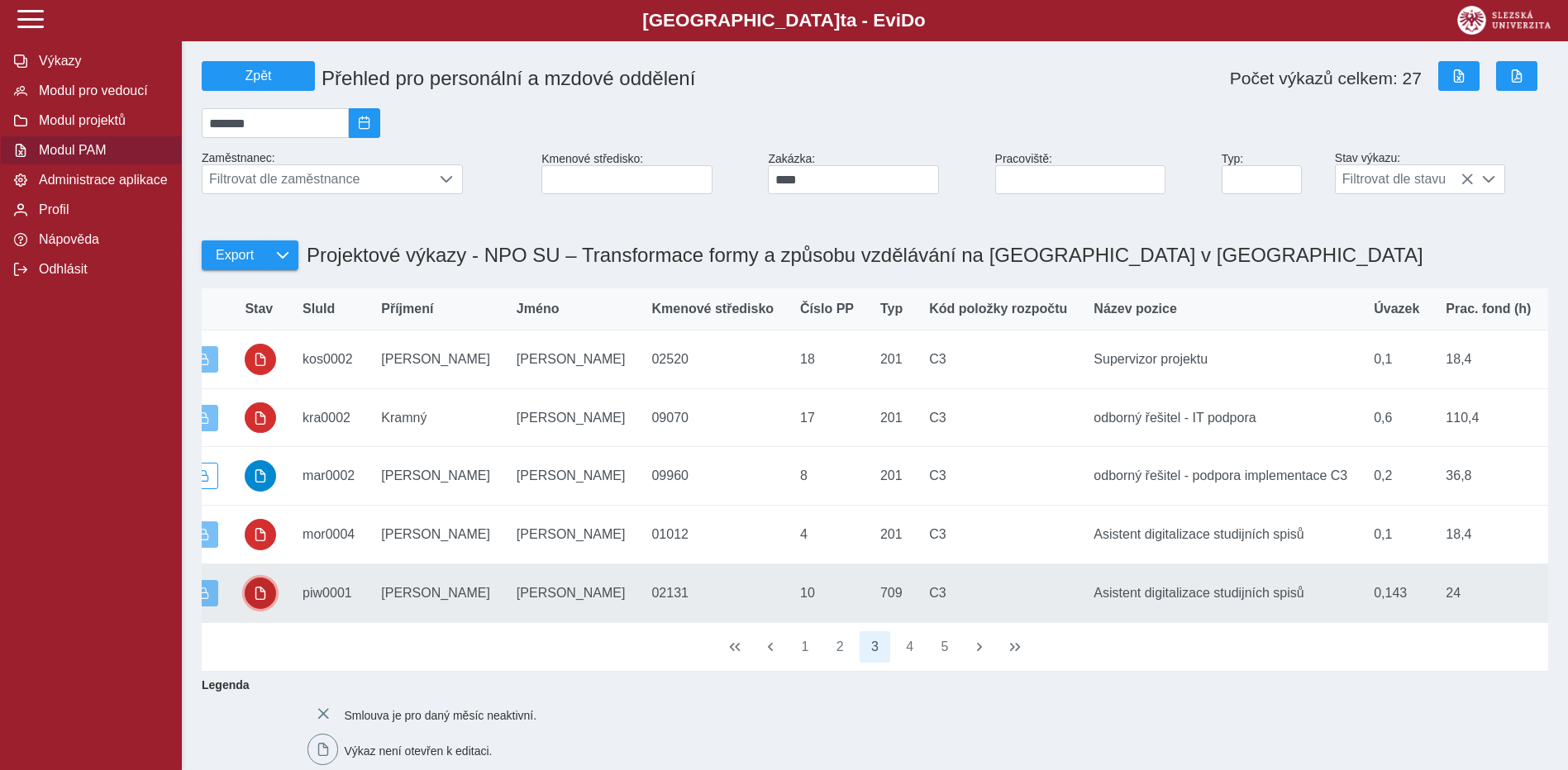
click at [264, 600] on span "button" at bounding box center [261, 593] width 13 height 13
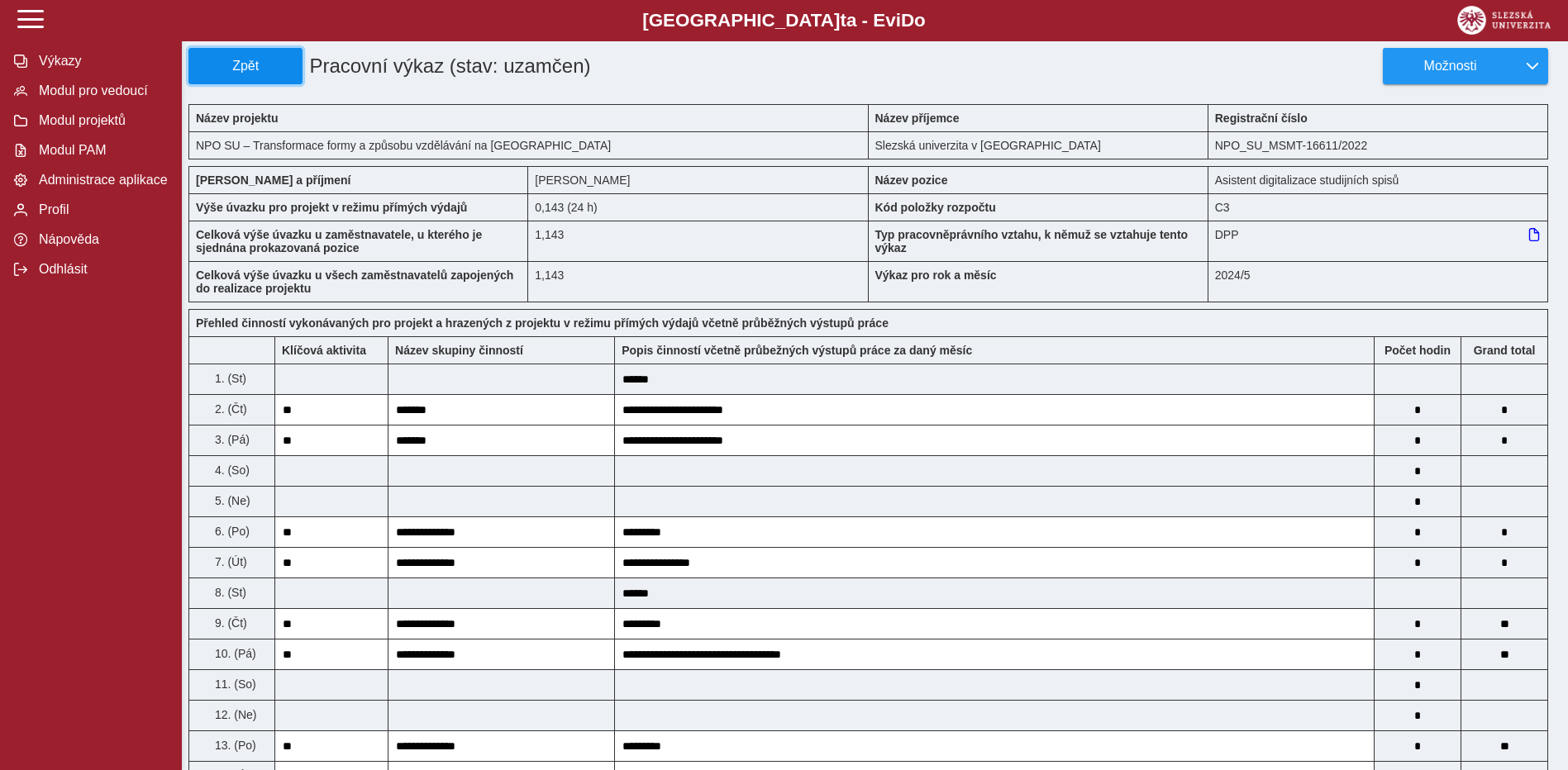
click at [270, 62] on span "Zpět" at bounding box center [245, 66] width 99 height 15
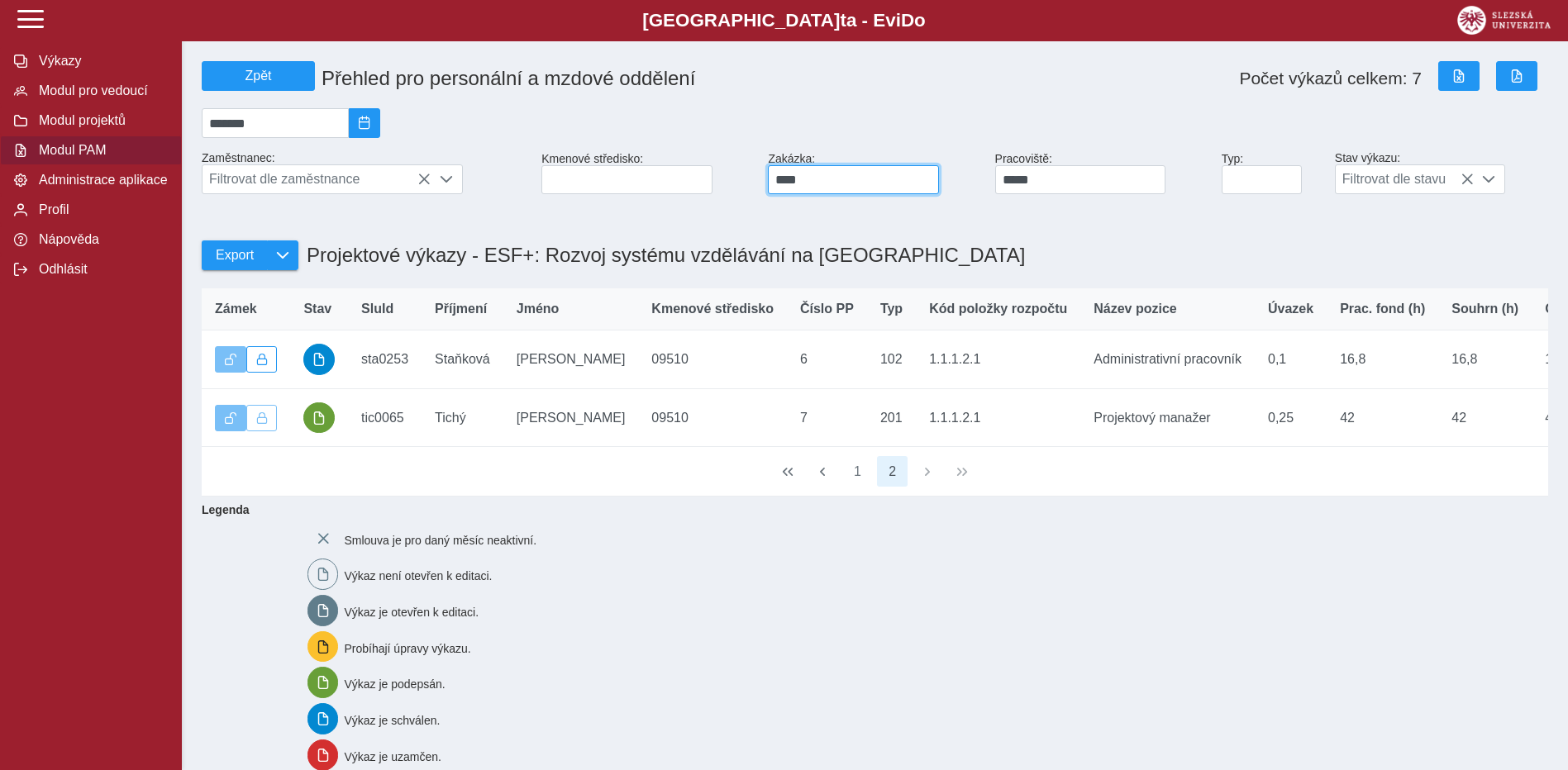
click at [836, 182] on input "****" at bounding box center [853, 180] width 171 height 29
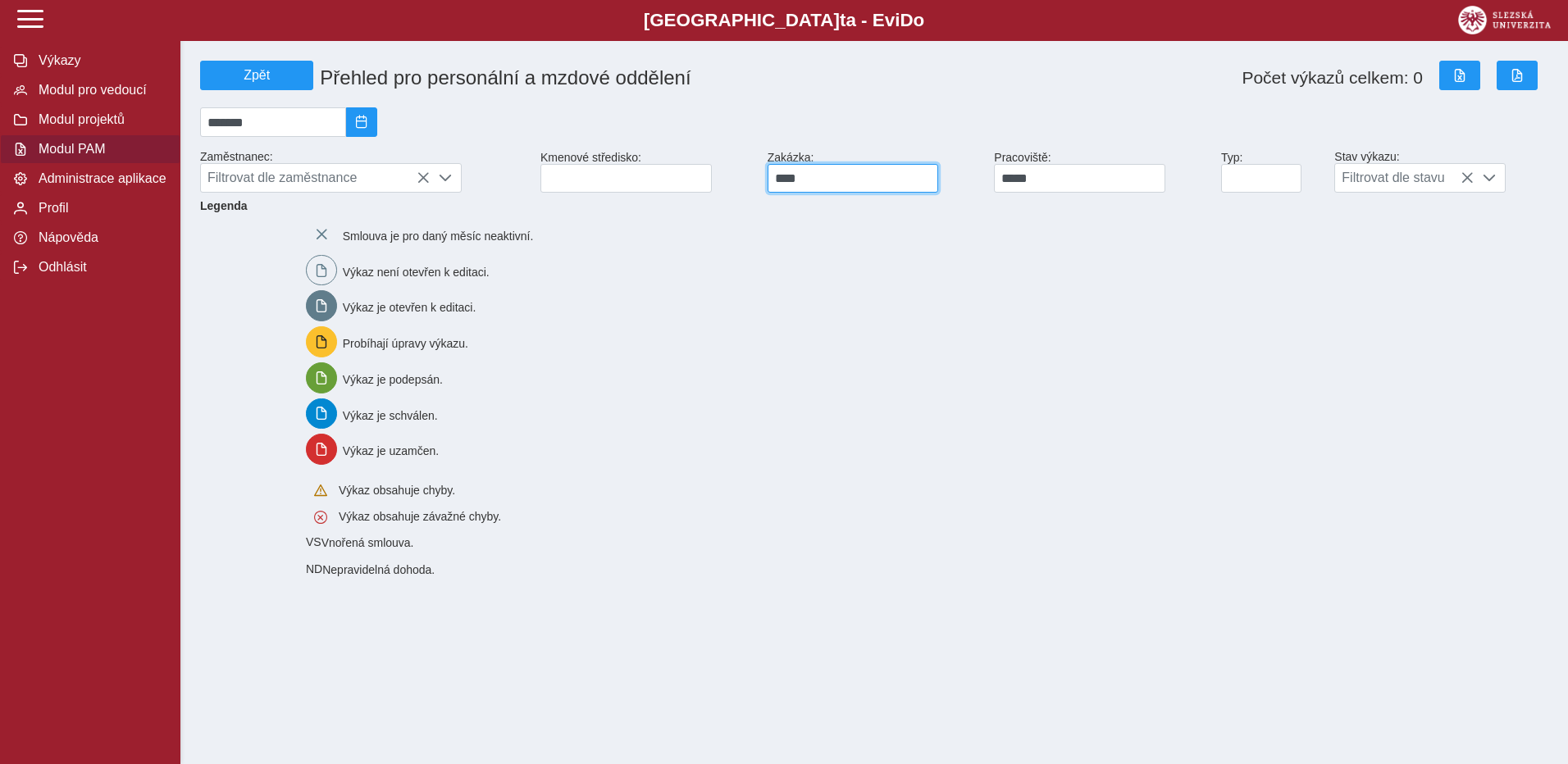
type input "****"
click at [827, 183] on input "****" at bounding box center [852, 178] width 171 height 28
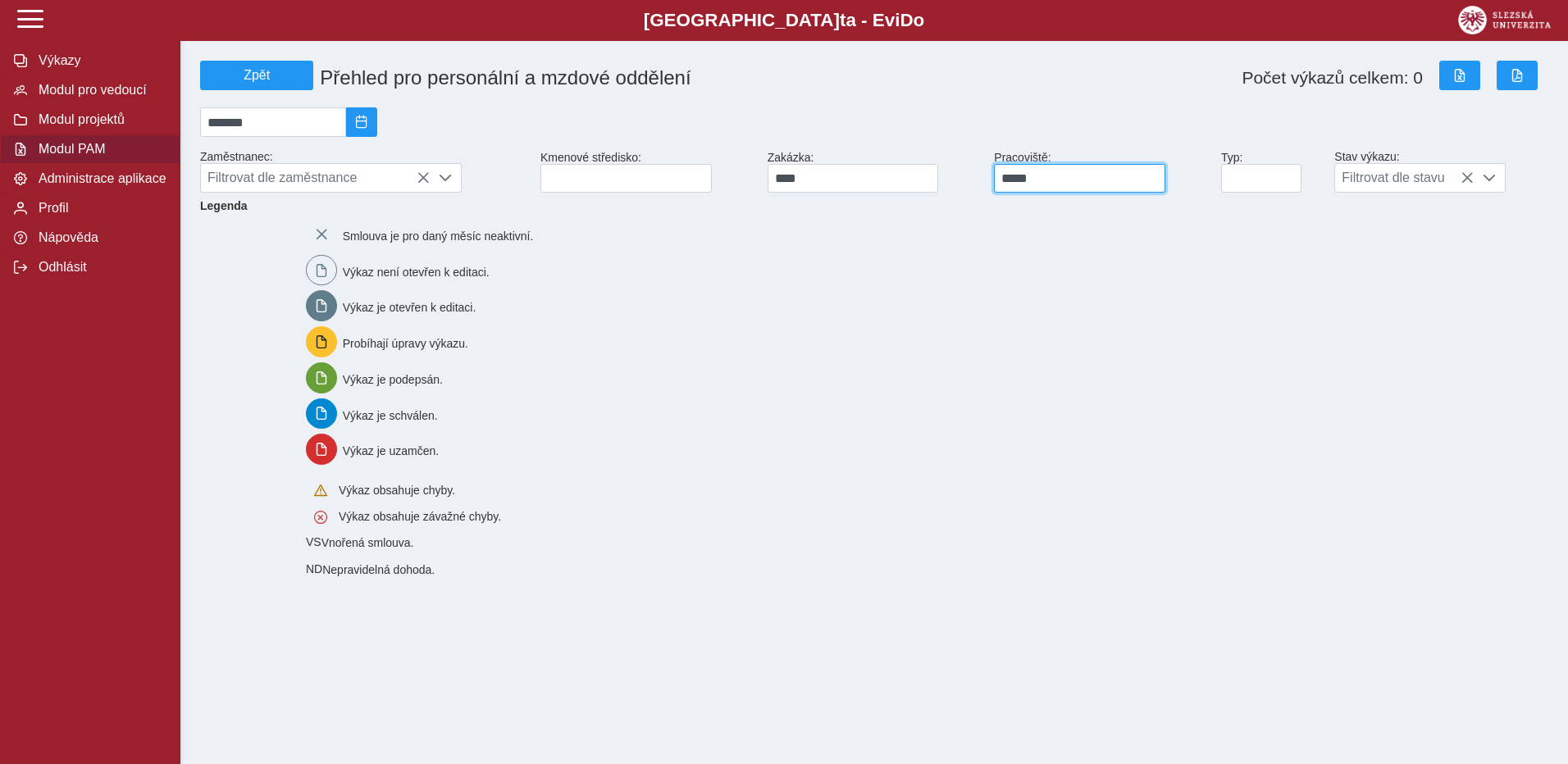
drag, startPoint x: 1060, startPoint y: 187, endPoint x: 964, endPoint y: 185, distance: 96.0
click at [964, 185] on div "Zpět Přehled pro personální a mzdové oddělení Počet výkazů celkem: 0 ******* Za…" at bounding box center [874, 127] width 1361 height 145
type input "*****"
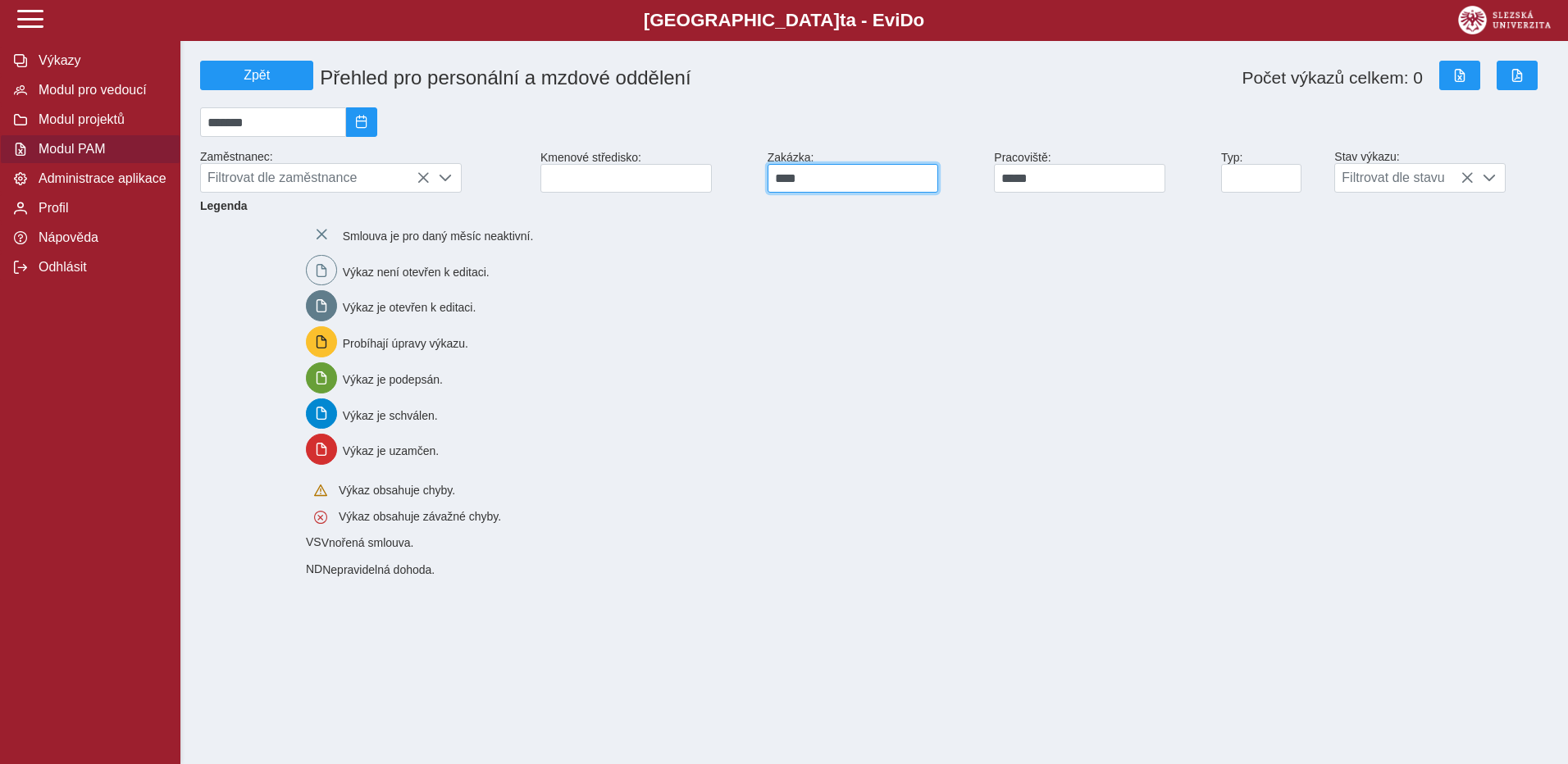
click at [835, 183] on input "****" at bounding box center [852, 178] width 171 height 28
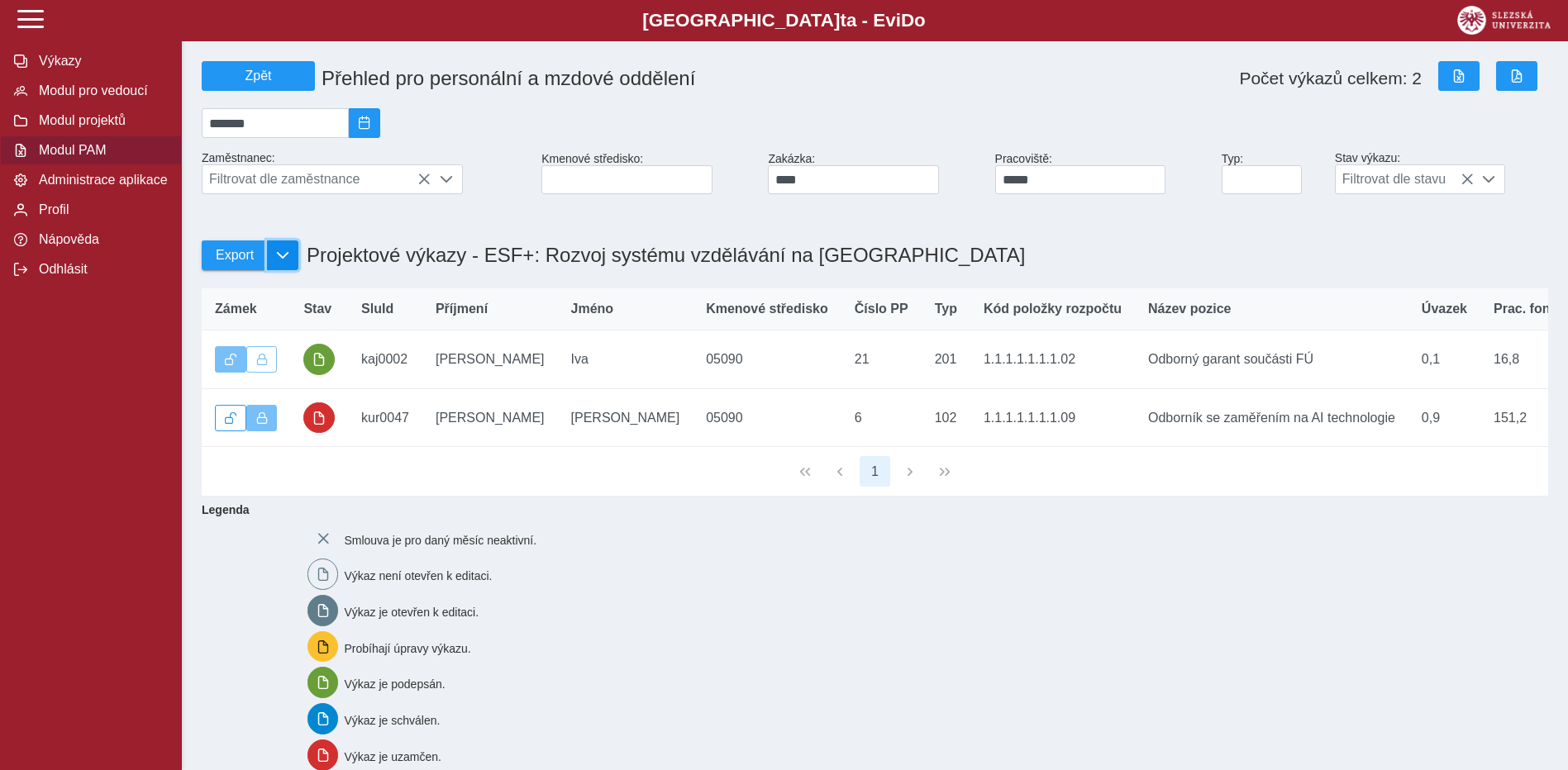
drag, startPoint x: 283, startPoint y: 261, endPoint x: 283, endPoint y: 278, distance: 17.0
click at [283, 262] on span "button" at bounding box center [282, 256] width 13 height 13
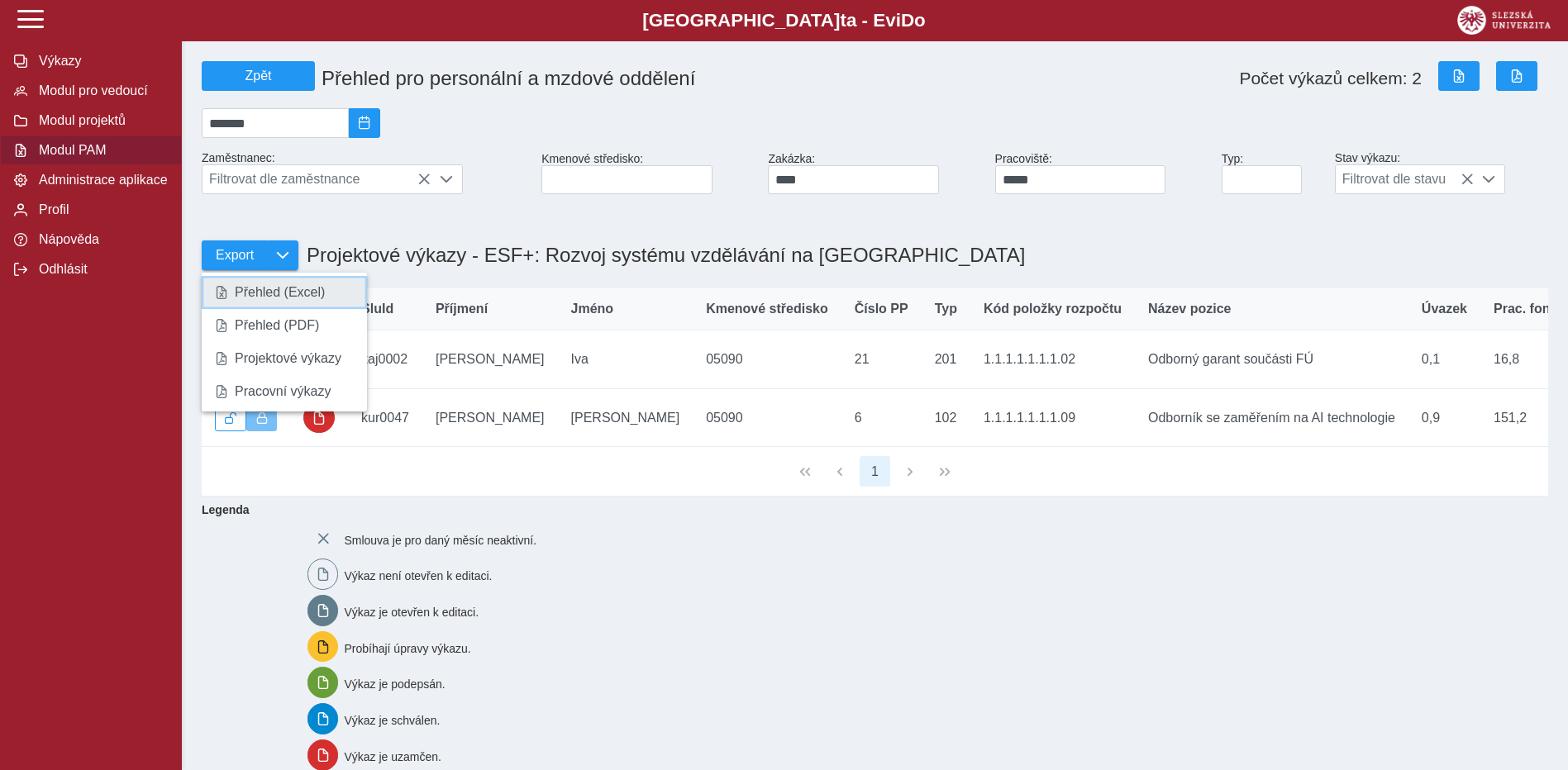
click at [292, 299] on span "Přehled (Excel)" at bounding box center [279, 293] width 90 height 13
drag, startPoint x: 924, startPoint y: 631, endPoint x: 915, endPoint y: 620, distance: 14.2
click at [919, 628] on div "Smlouva je pro daný měsíc neaktivní. Výkaz není otevřen k editaci. Výkaz je ote…" at bounding box center [918, 703] width 1234 height 373
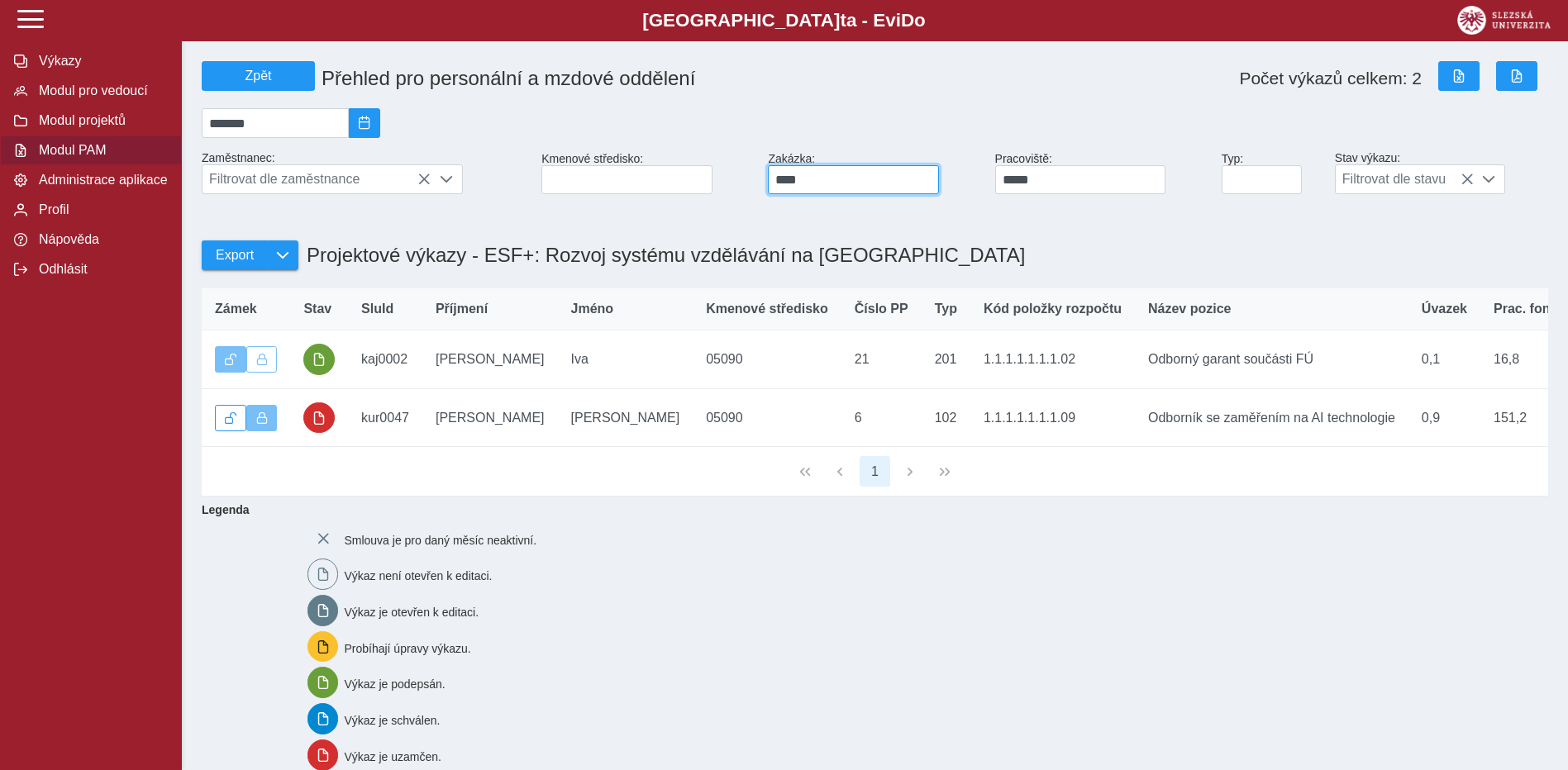
drag, startPoint x: 836, startPoint y: 184, endPoint x: 773, endPoint y: 181, distance: 63.1
click at [773, 181] on input "****" at bounding box center [853, 180] width 171 height 29
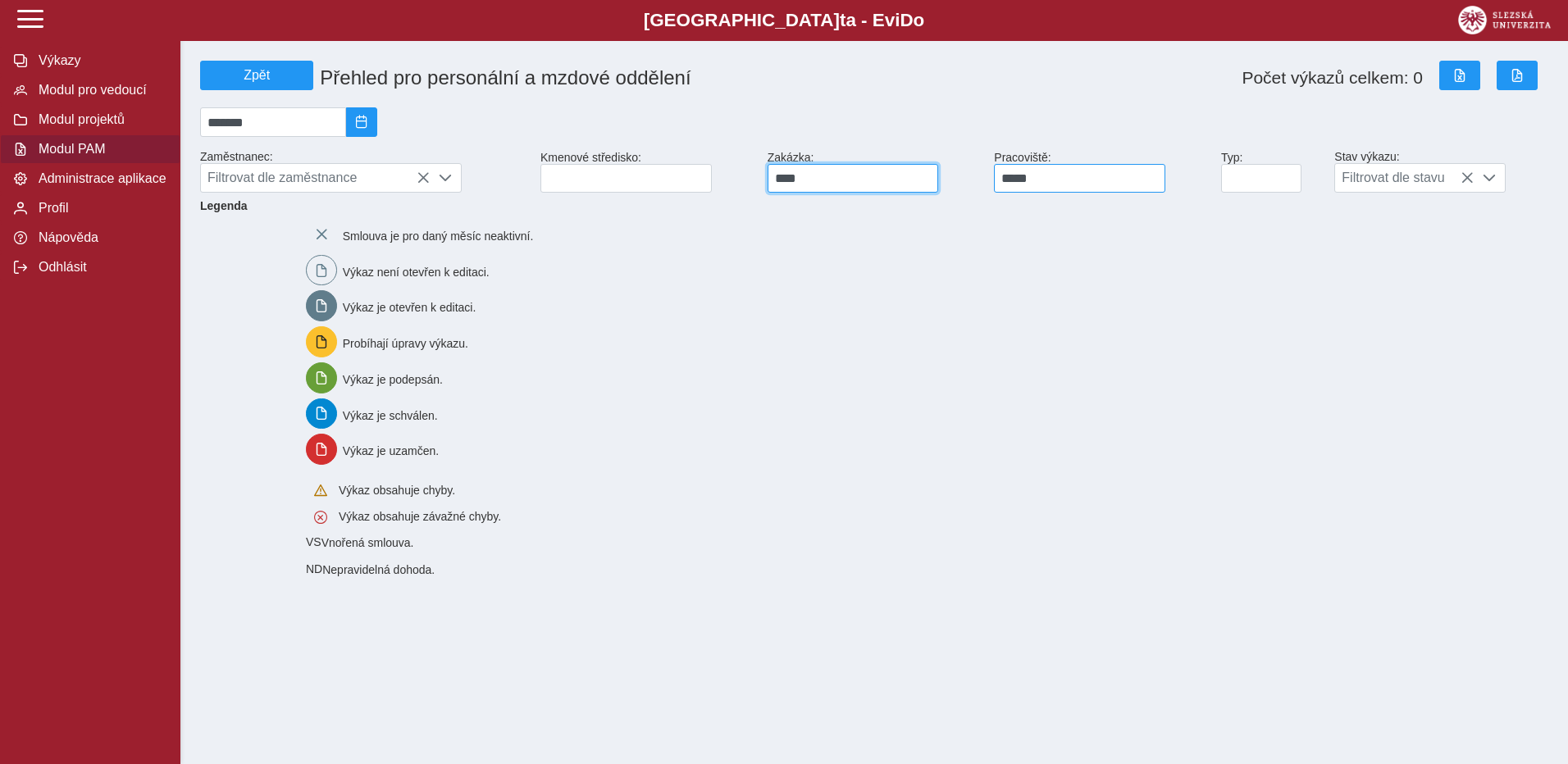
type input "****"
drag, startPoint x: 1037, startPoint y: 179, endPoint x: 987, endPoint y: 183, distance: 50.2
click at [987, 183] on div "Zpět Přehled pro personální a mzdové oddělení Počet výkazů celkem: 0 ******* Za…" at bounding box center [874, 127] width 1361 height 145
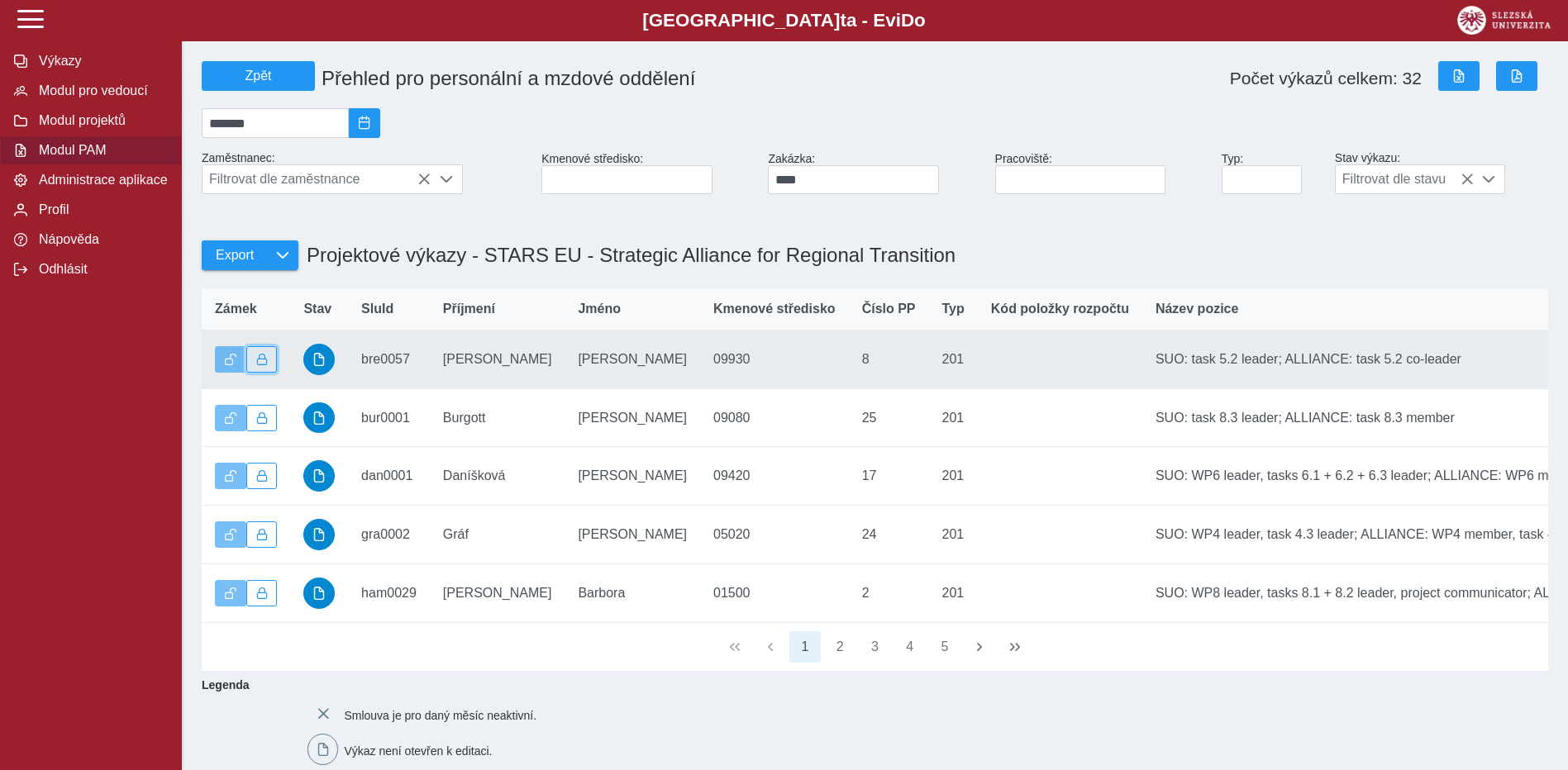
drag, startPoint x: 275, startPoint y: 366, endPoint x: 276, endPoint y: 373, distance: 7.1
click at [276, 367] on button "button" at bounding box center [261, 359] width 31 height 26
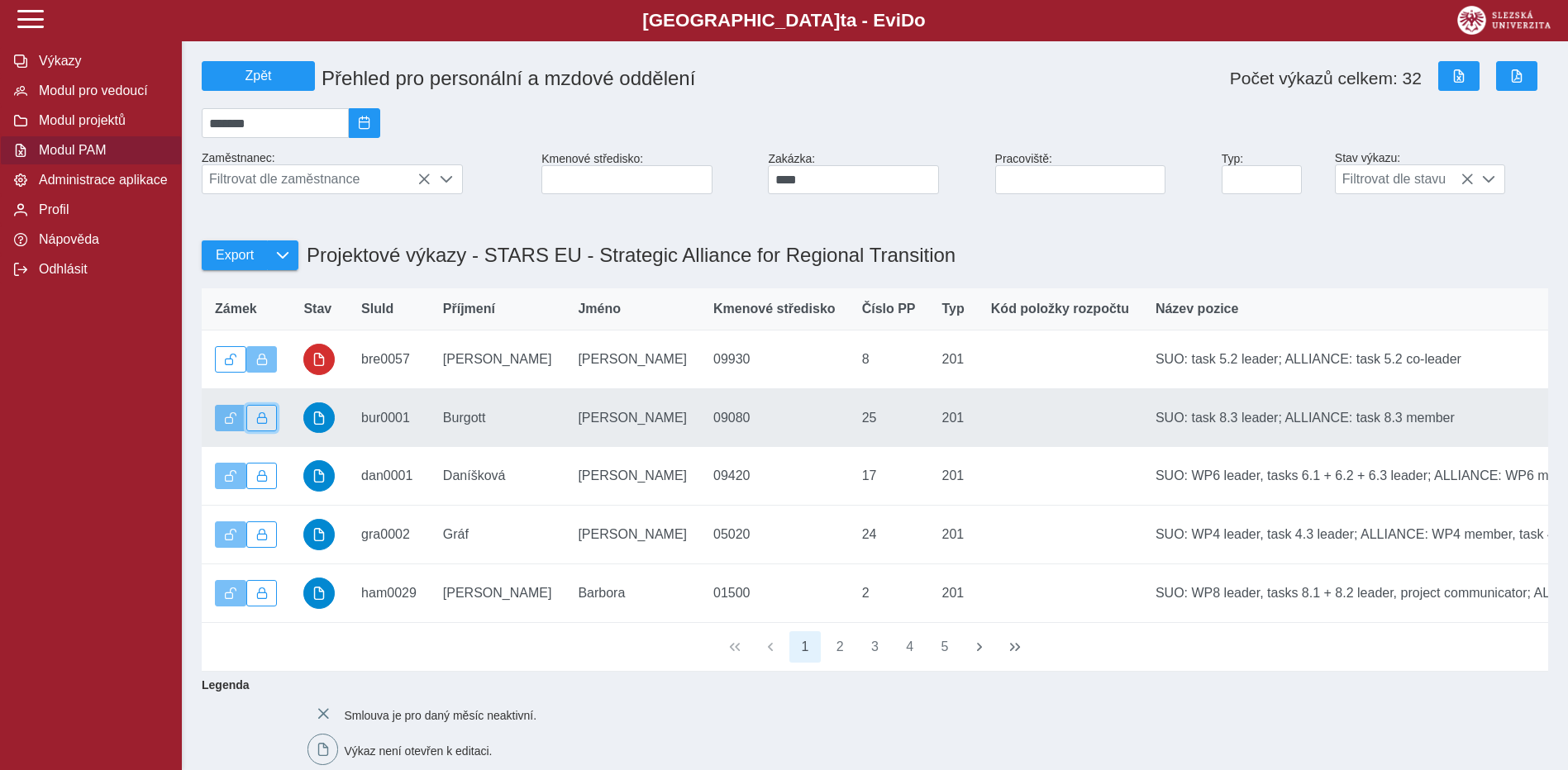
click at [265, 424] on span "button" at bounding box center [262, 419] width 12 height 12
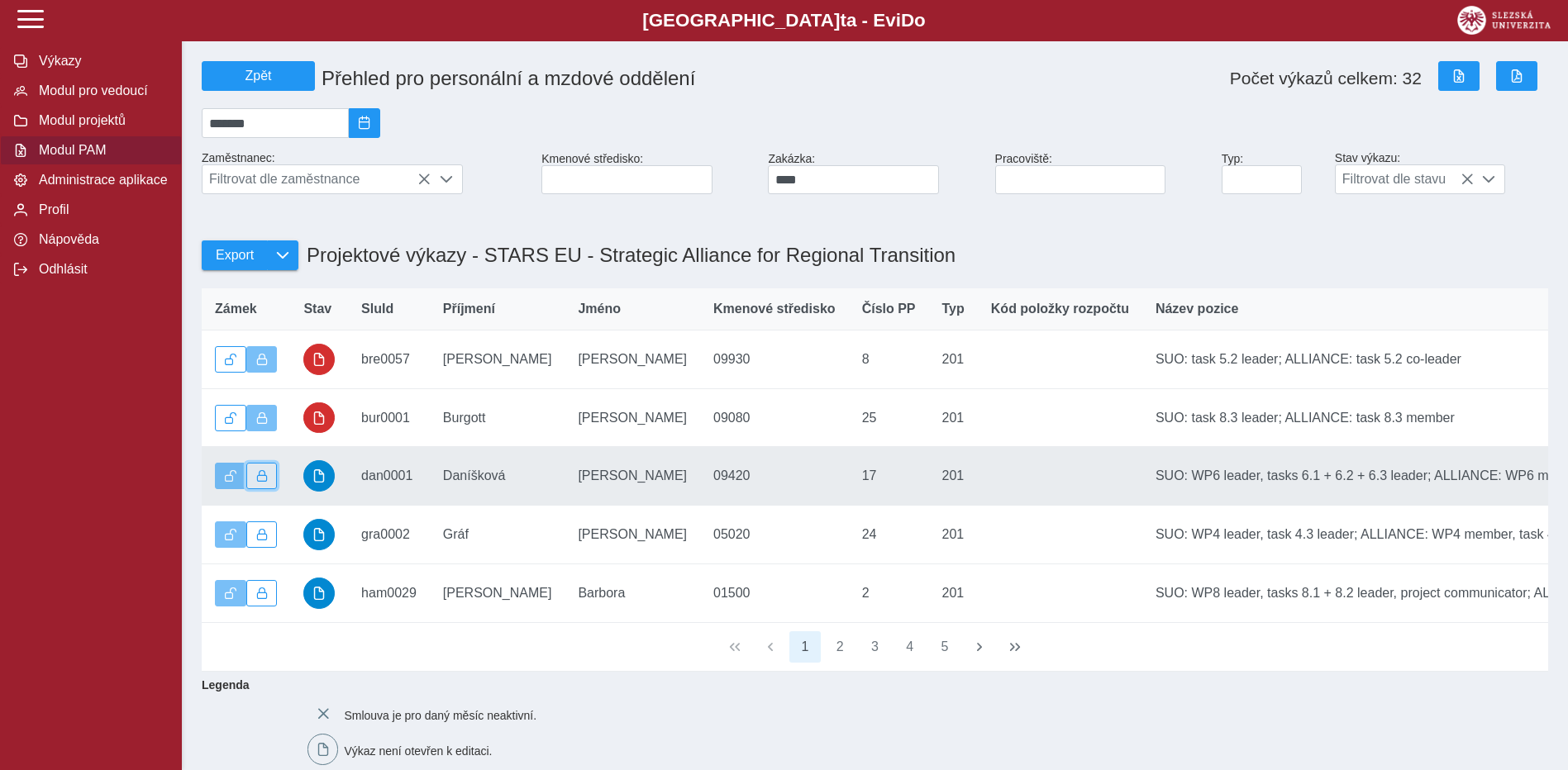
click at [268, 483] on button "button" at bounding box center [261, 476] width 31 height 26
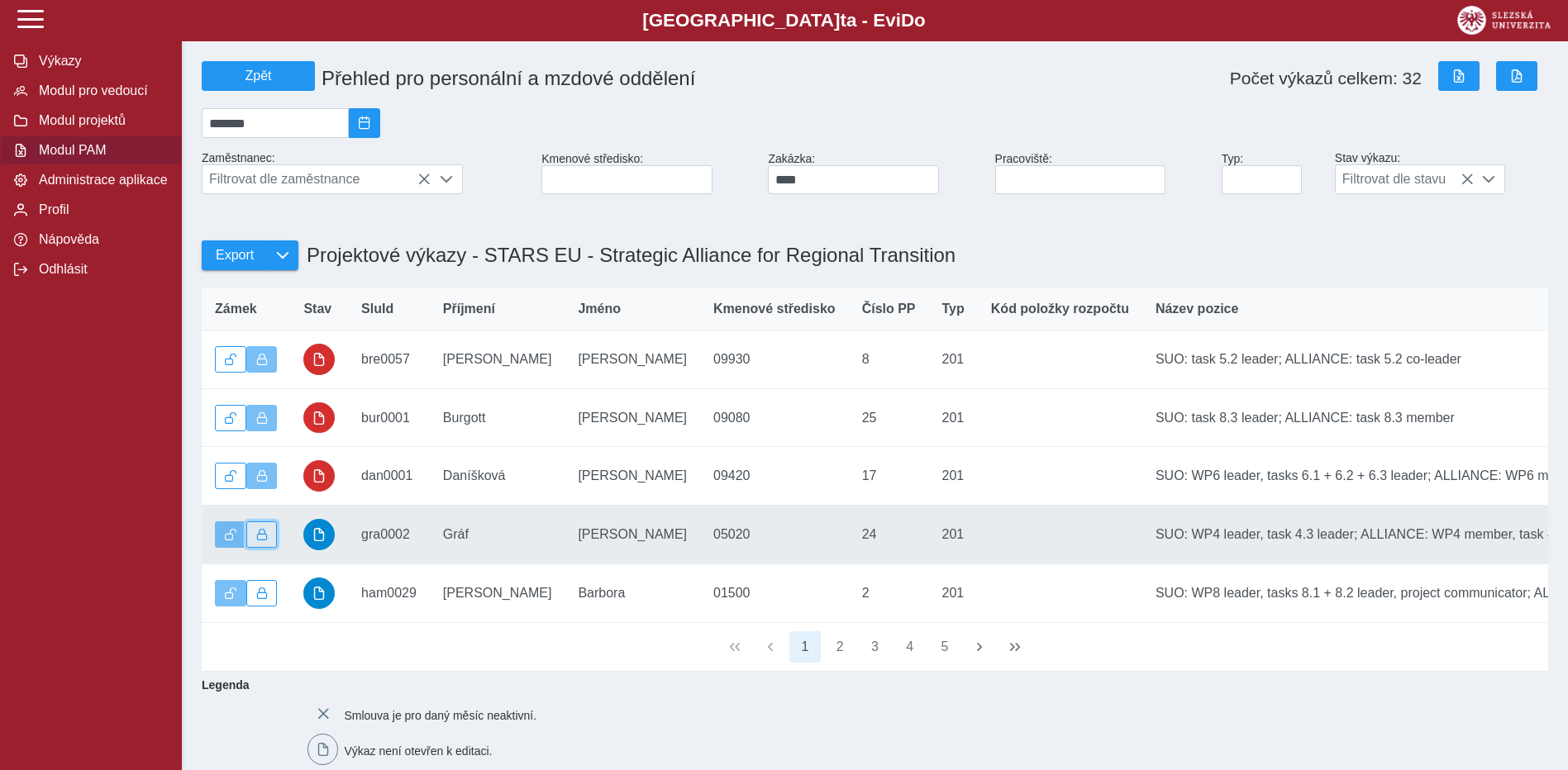
click at [265, 534] on button "button" at bounding box center [261, 534] width 31 height 26
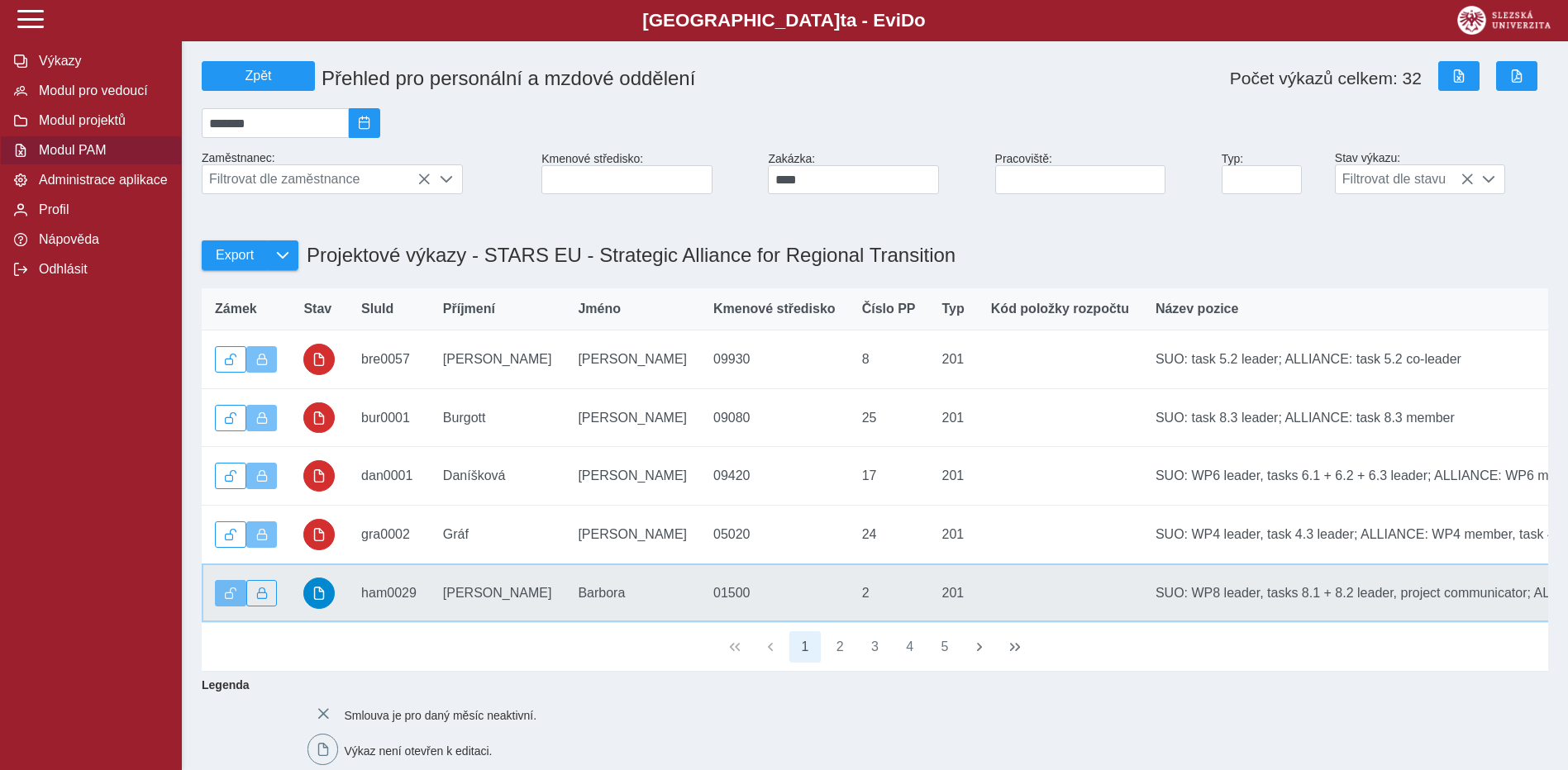
click at [266, 583] on td "Zámek" at bounding box center [245, 593] width 88 height 59
click at [270, 593] on button "button" at bounding box center [261, 593] width 31 height 26
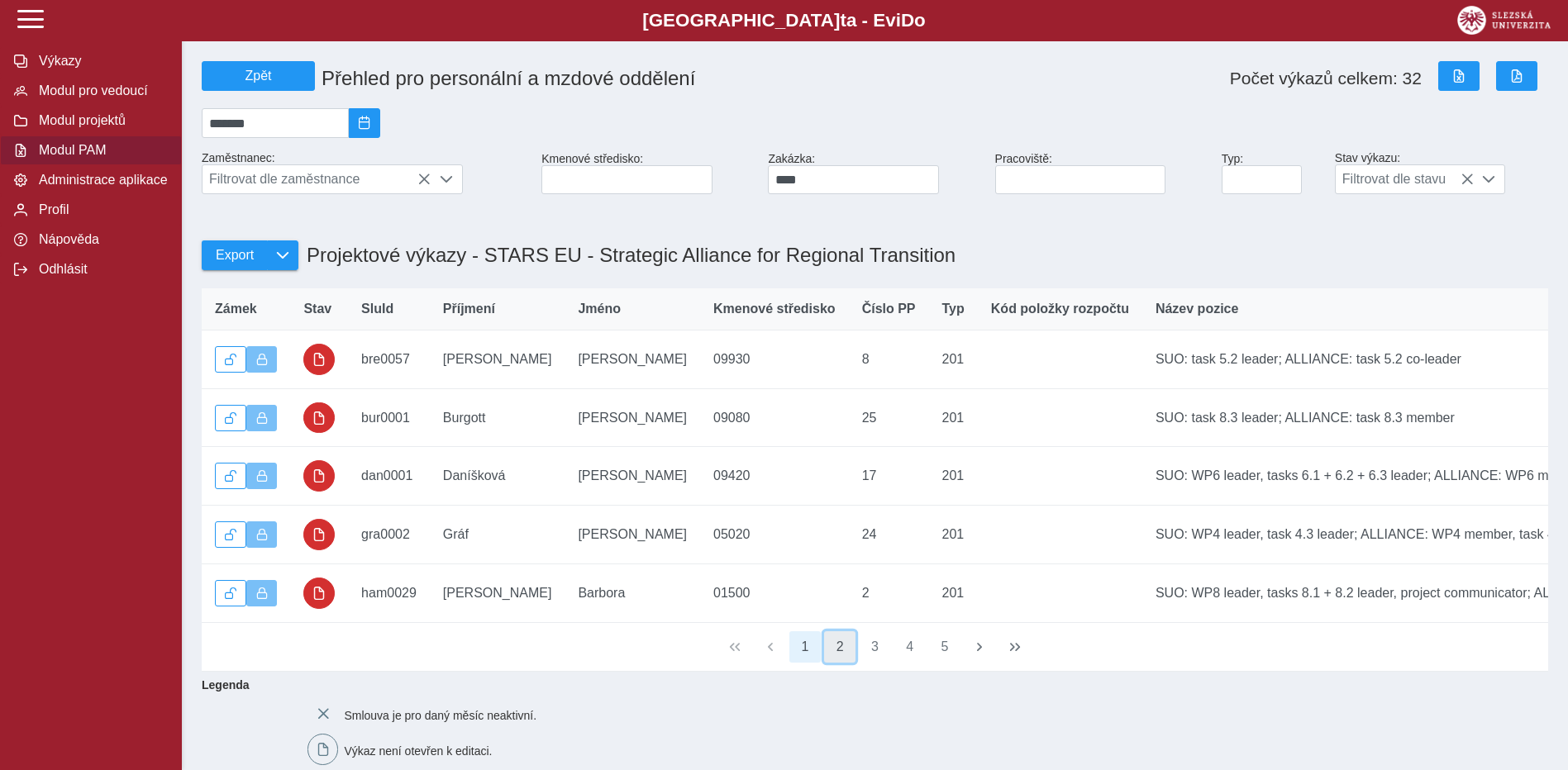
click at [842, 662] on button "2" at bounding box center [839, 646] width 31 height 31
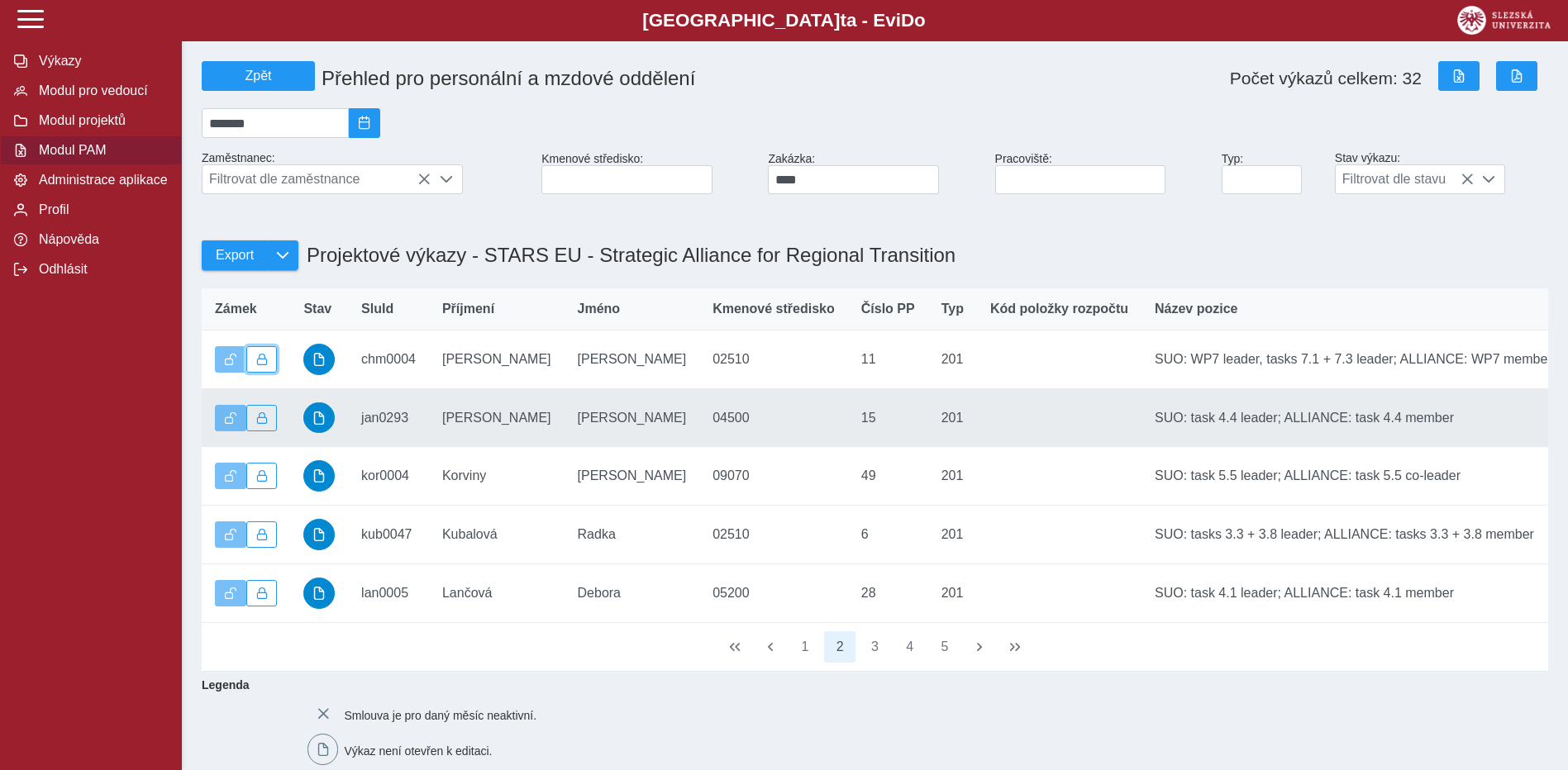
drag, startPoint x: 268, startPoint y: 364, endPoint x: 266, endPoint y: 400, distance: 36.1
click at [272, 365] on button "button" at bounding box center [261, 359] width 31 height 26
click at [255, 428] on button "button" at bounding box center [261, 418] width 31 height 26
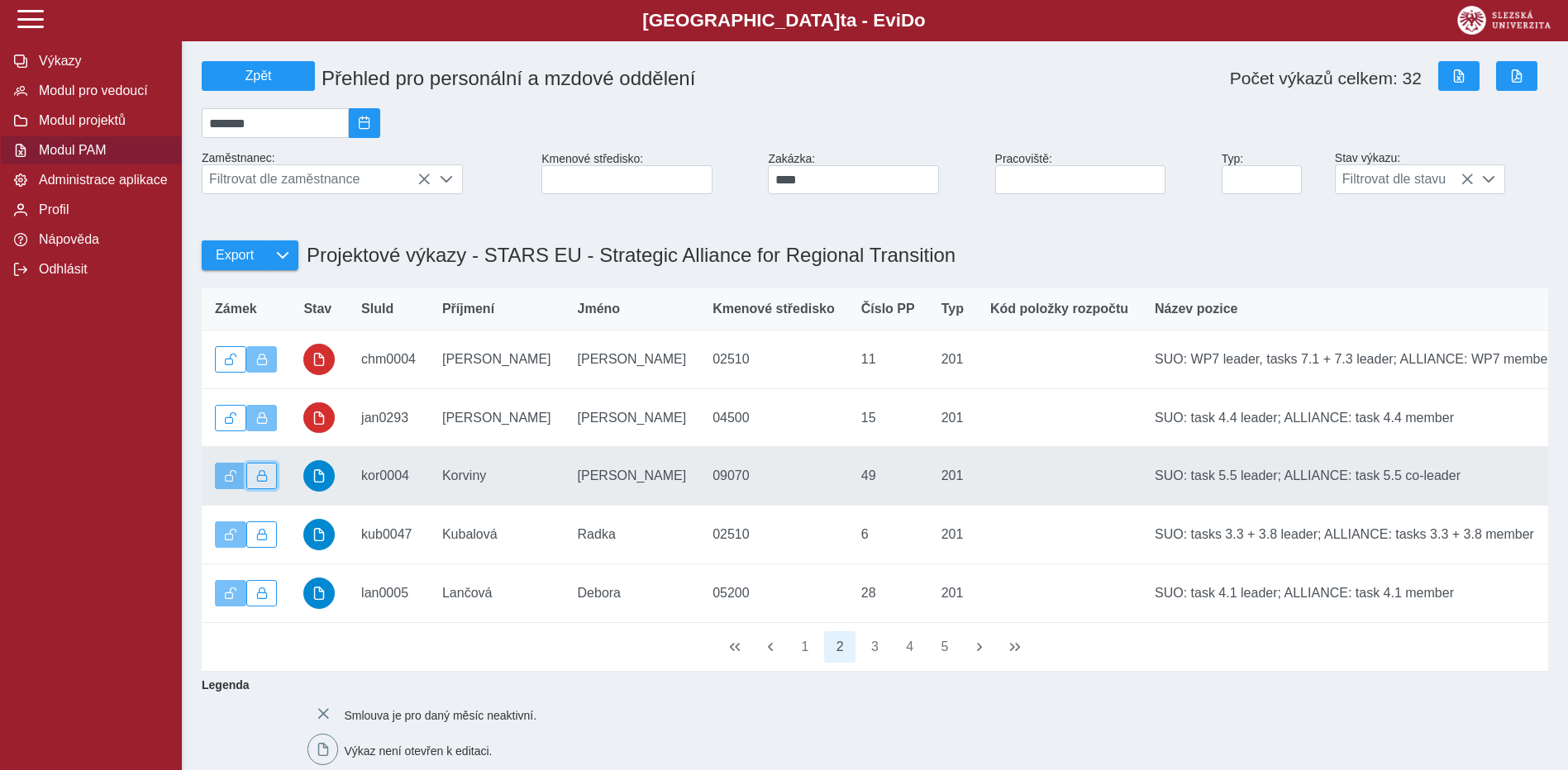
click at [256, 482] on span "button" at bounding box center [262, 476] width 12 height 12
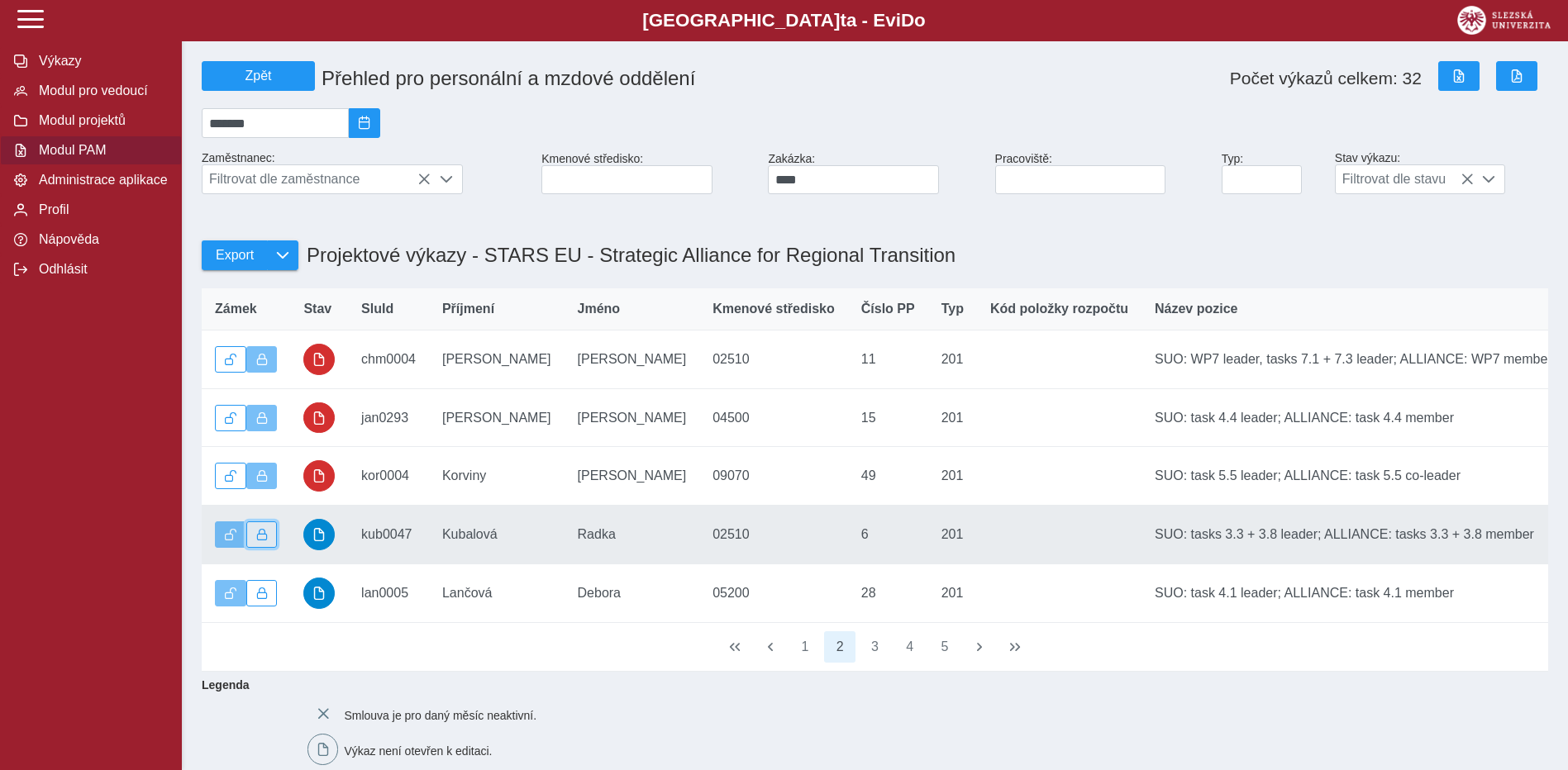
click at [272, 537] on button "button" at bounding box center [261, 534] width 31 height 26
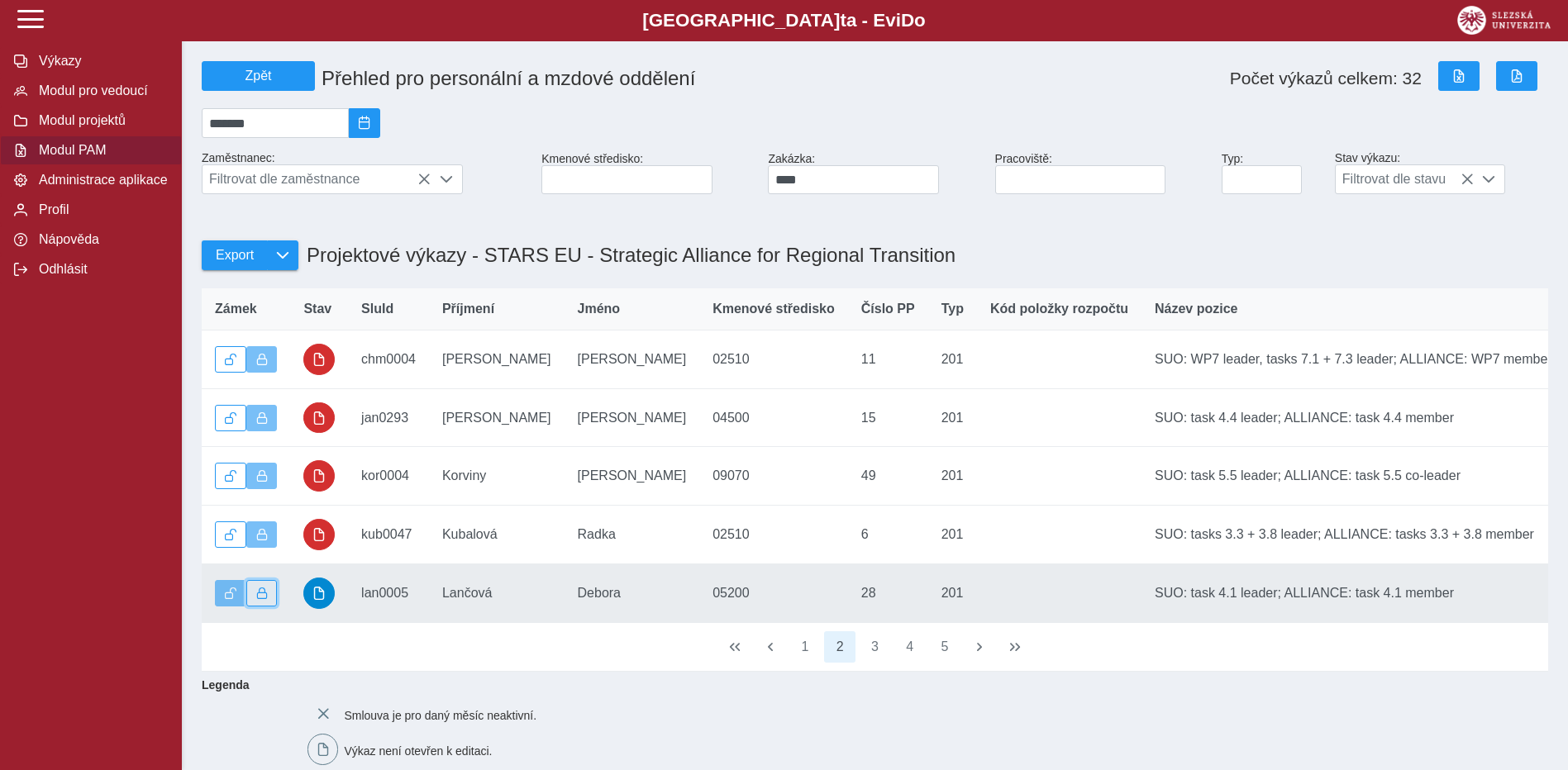
click at [267, 597] on span "button" at bounding box center [262, 593] width 12 height 12
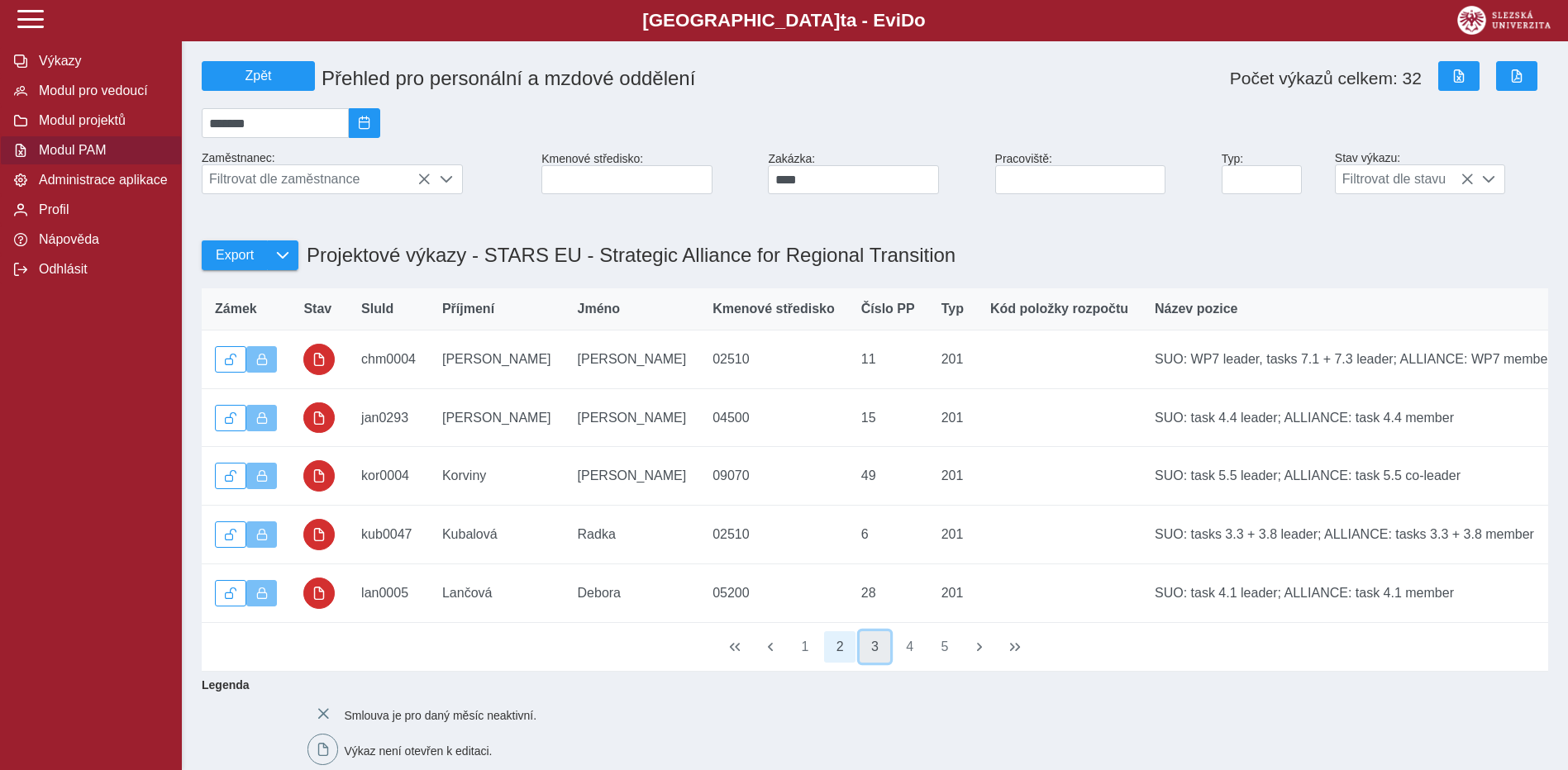
click at [872, 662] on button "3" at bounding box center [874, 646] width 31 height 31
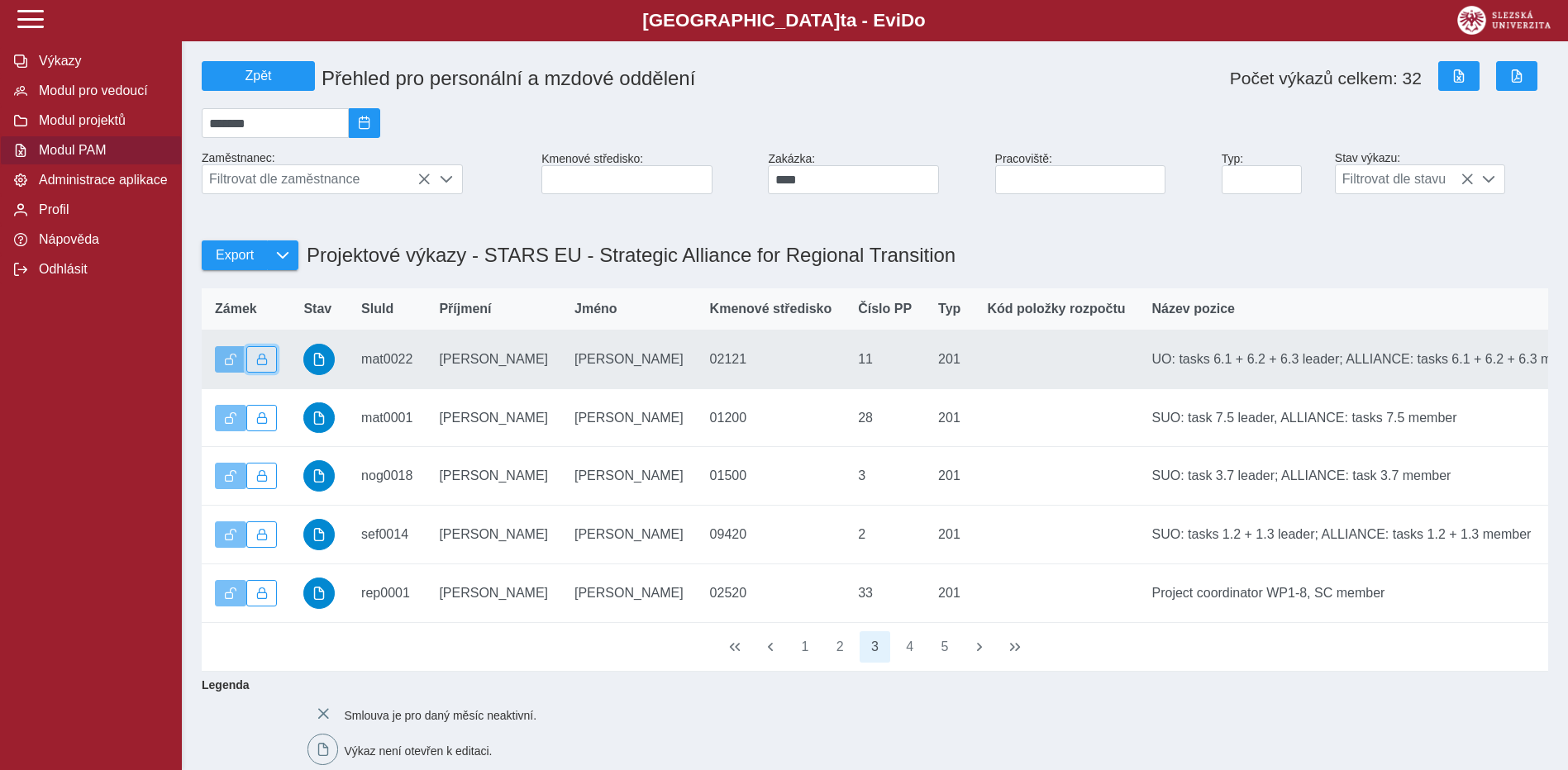
click at [268, 367] on button "button" at bounding box center [261, 359] width 31 height 26
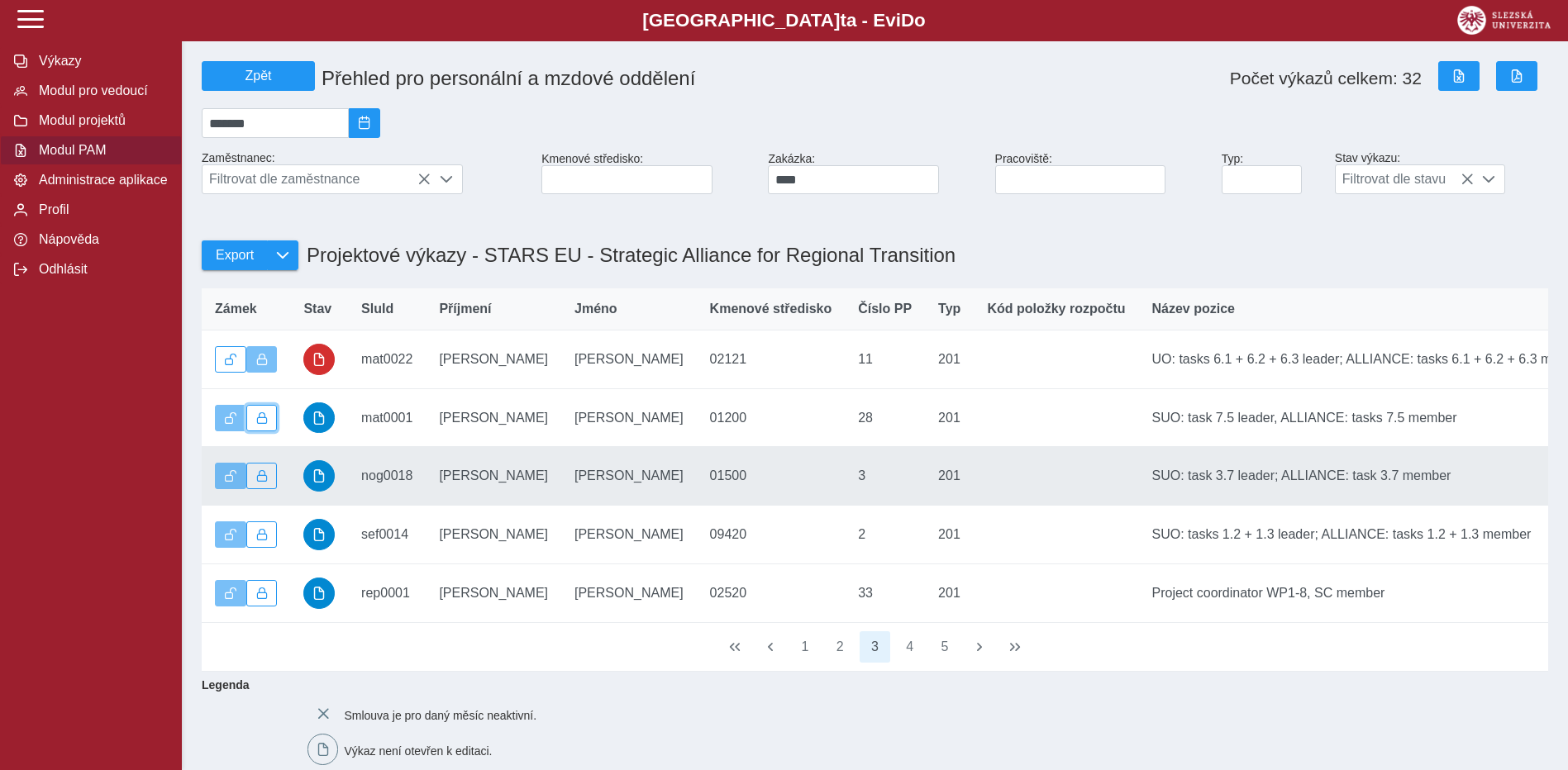
drag, startPoint x: 260, startPoint y: 430, endPoint x: 256, endPoint y: 461, distance: 31.3
click at [261, 424] on span "button" at bounding box center [262, 419] width 12 height 12
click at [257, 482] on span "button" at bounding box center [262, 476] width 12 height 12
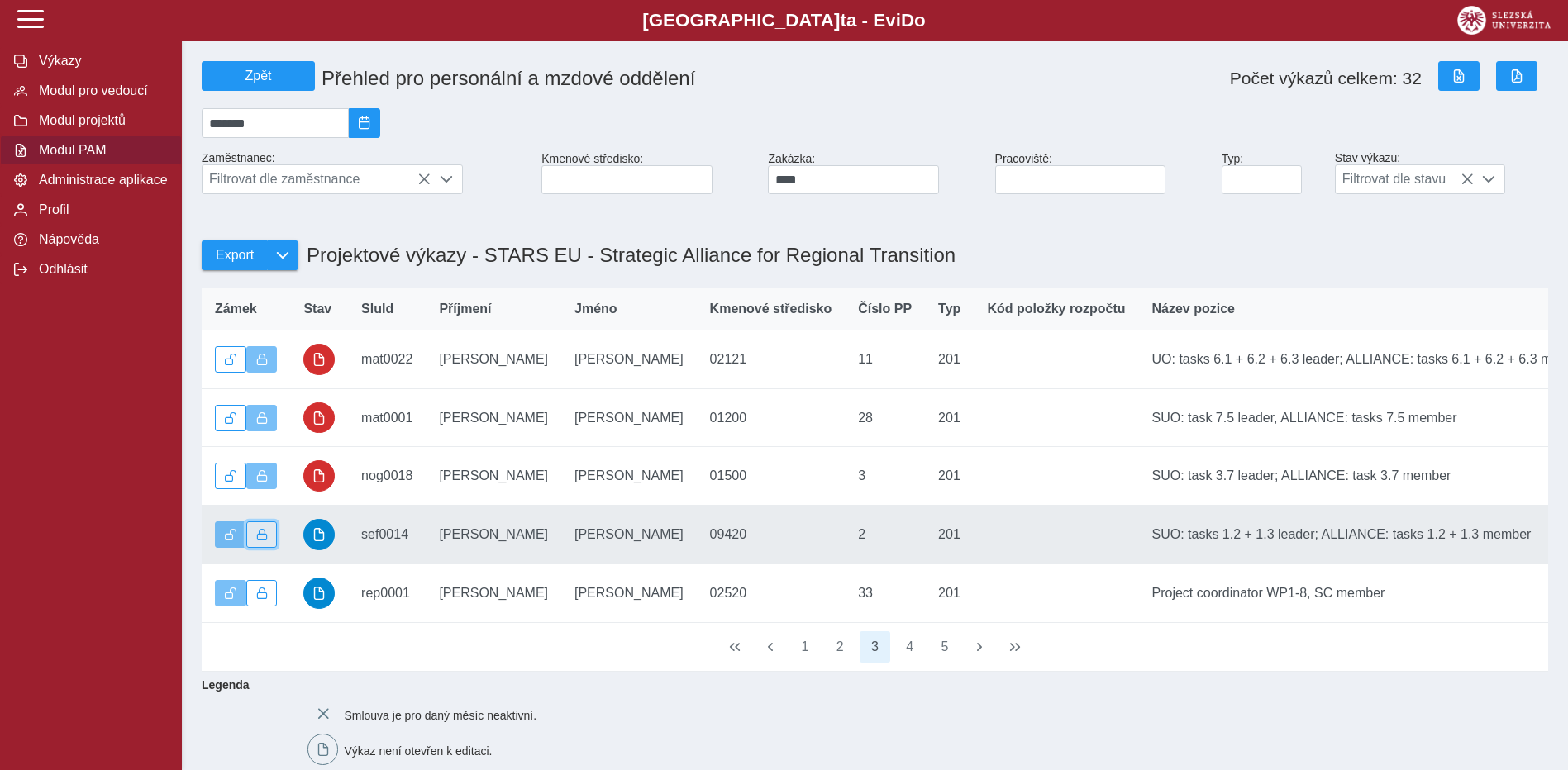
click at [259, 541] on span "button" at bounding box center [262, 535] width 12 height 12
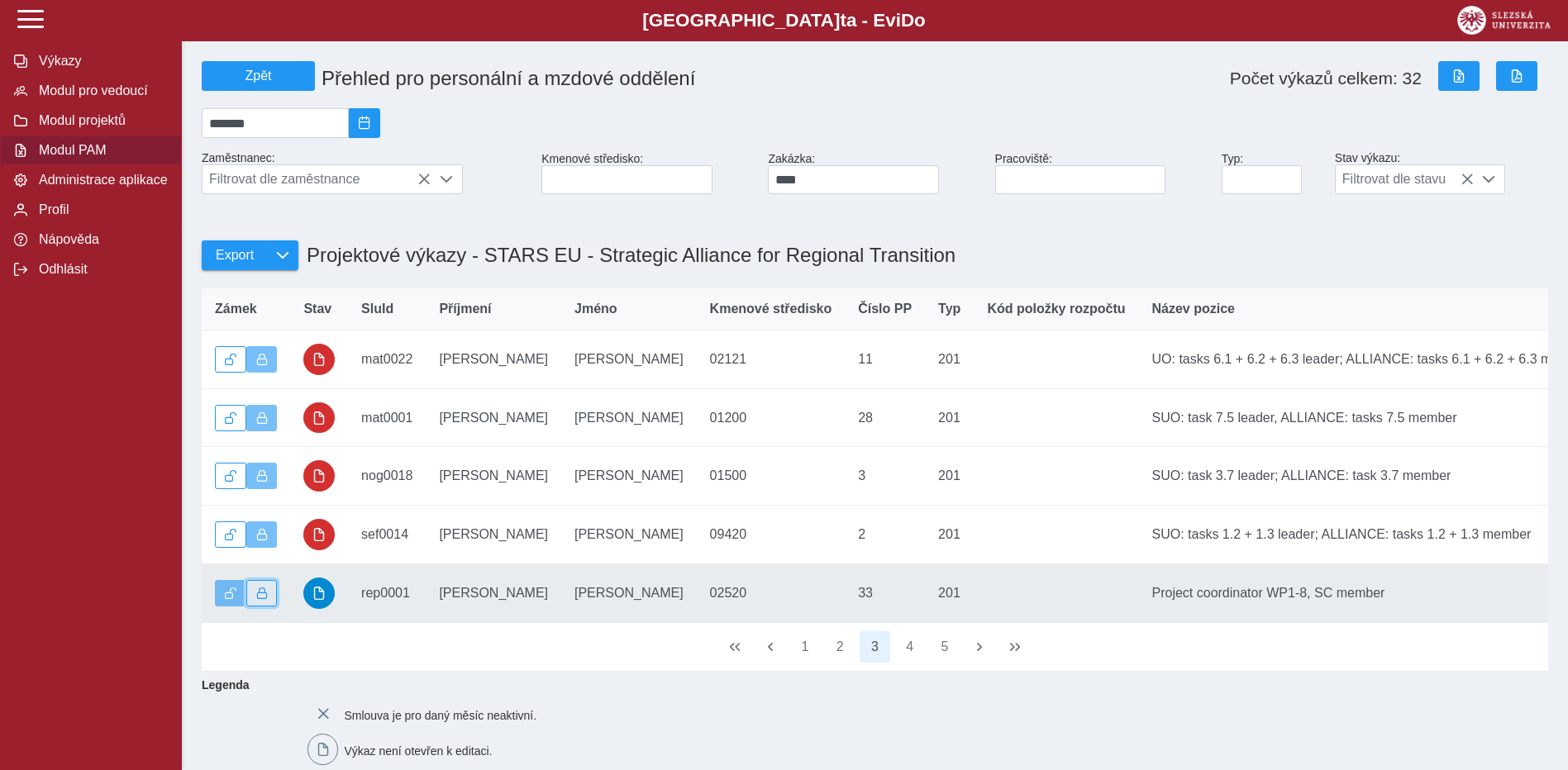
drag, startPoint x: 264, startPoint y: 597, endPoint x: 415, endPoint y: 619, distance: 152.6
click at [264, 598] on span "button" at bounding box center [262, 593] width 12 height 12
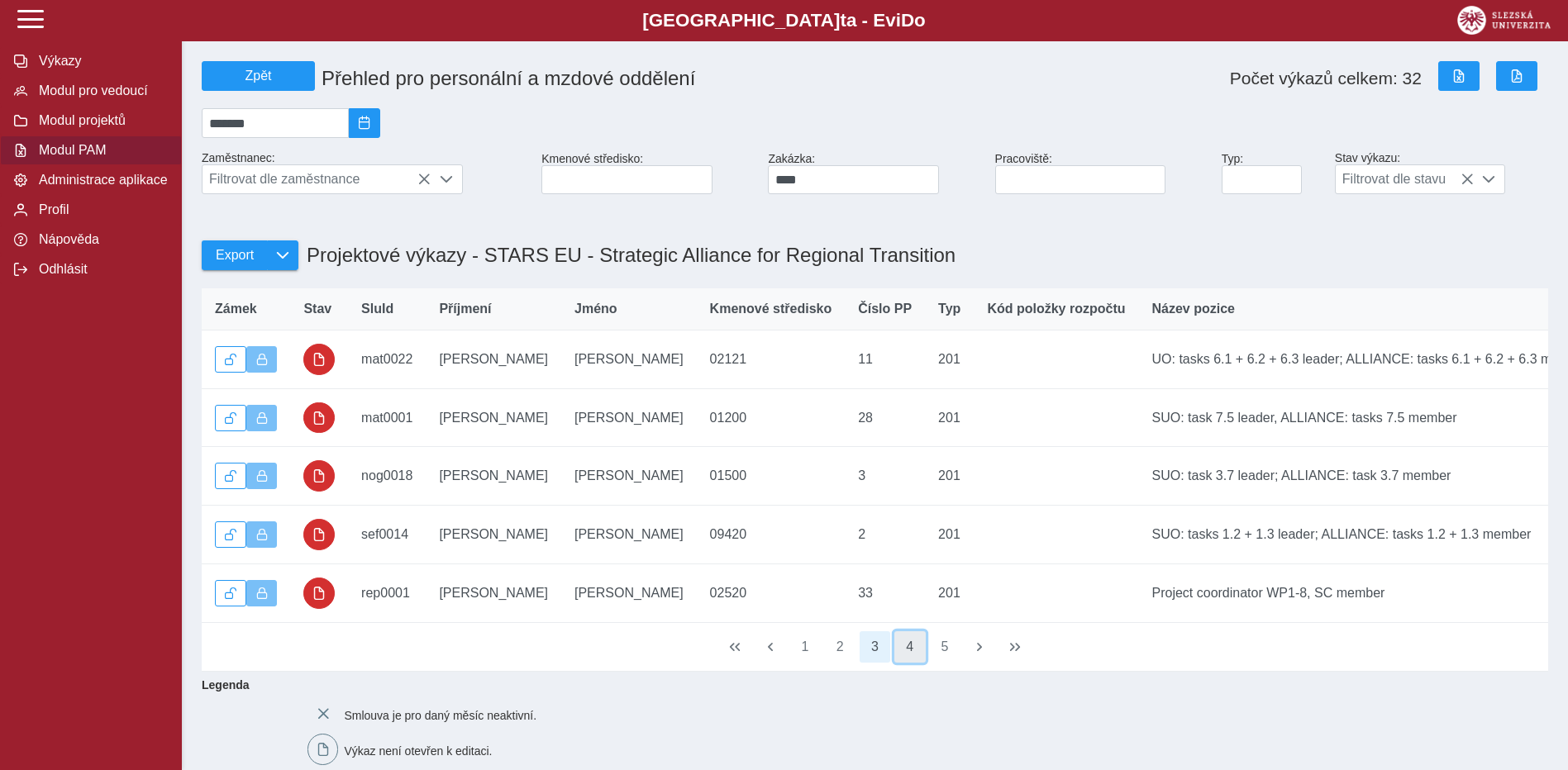
drag, startPoint x: 907, startPoint y: 677, endPoint x: 887, endPoint y: 667, distance: 22.4
click at [906, 662] on button "4" at bounding box center [910, 646] width 31 height 31
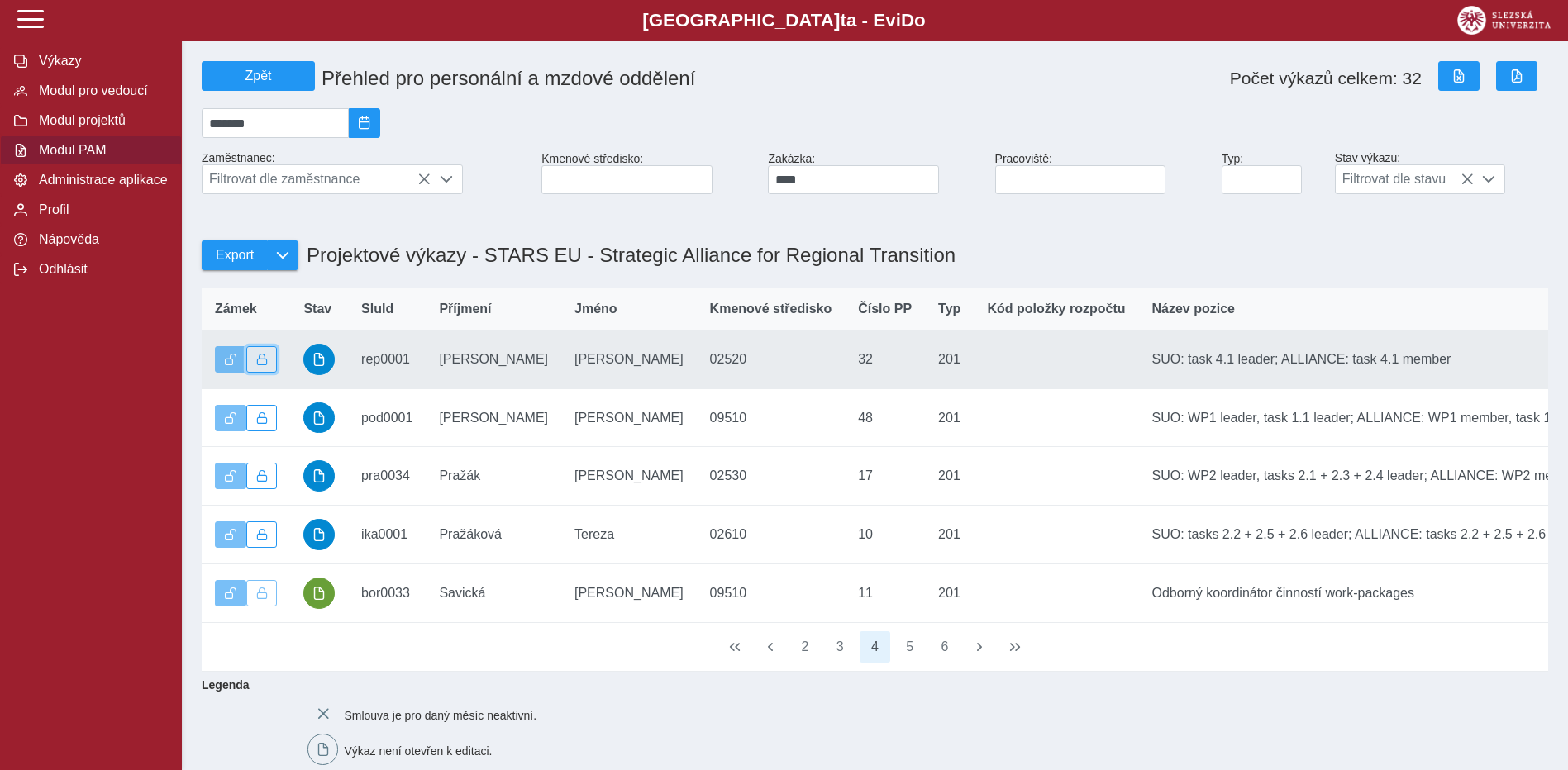
drag, startPoint x: 264, startPoint y: 366, endPoint x: 272, endPoint y: 406, distance: 40.8
click at [264, 366] on span "button" at bounding box center [262, 360] width 12 height 12
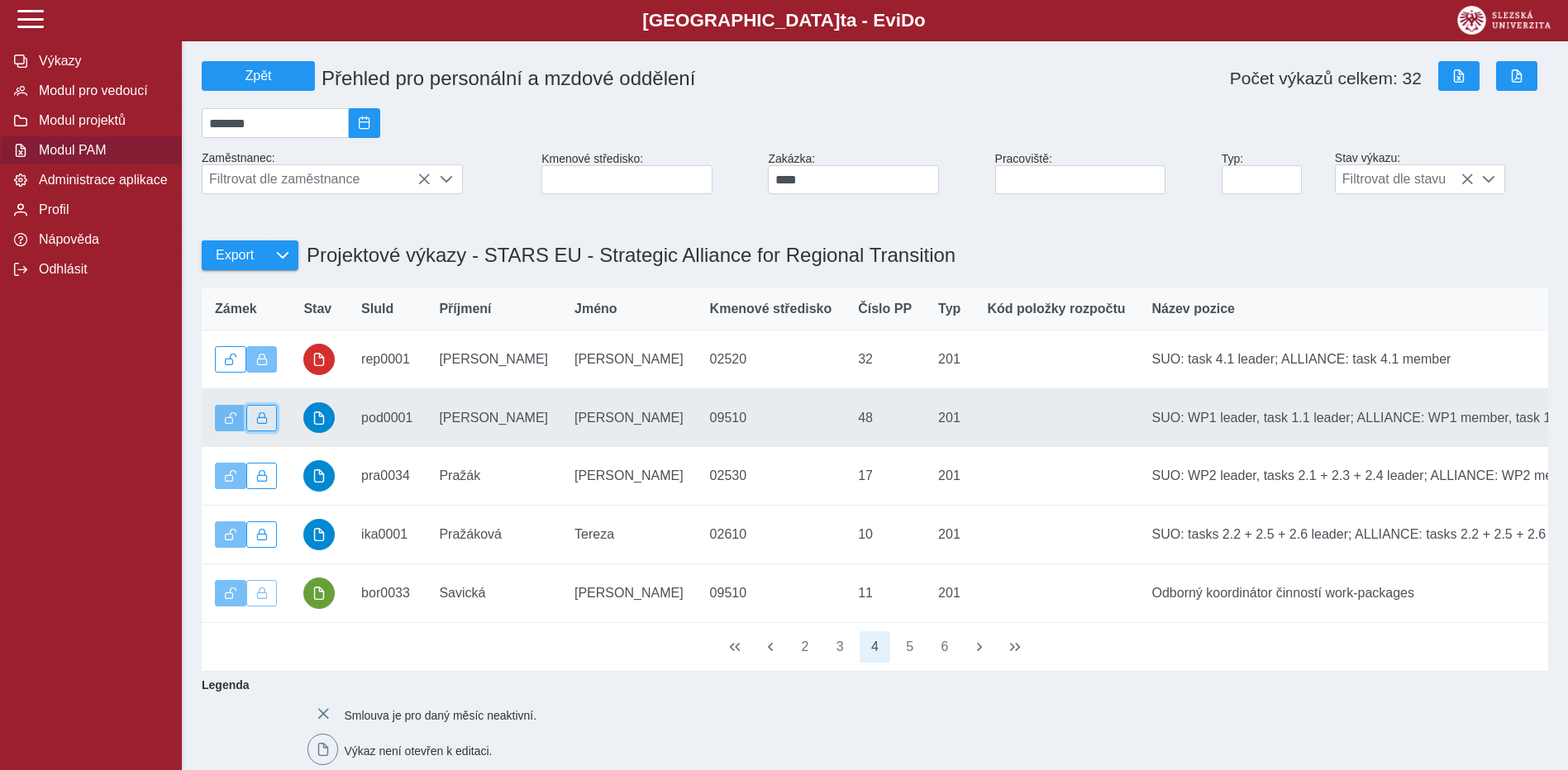
click at [268, 425] on button "button" at bounding box center [261, 418] width 31 height 26
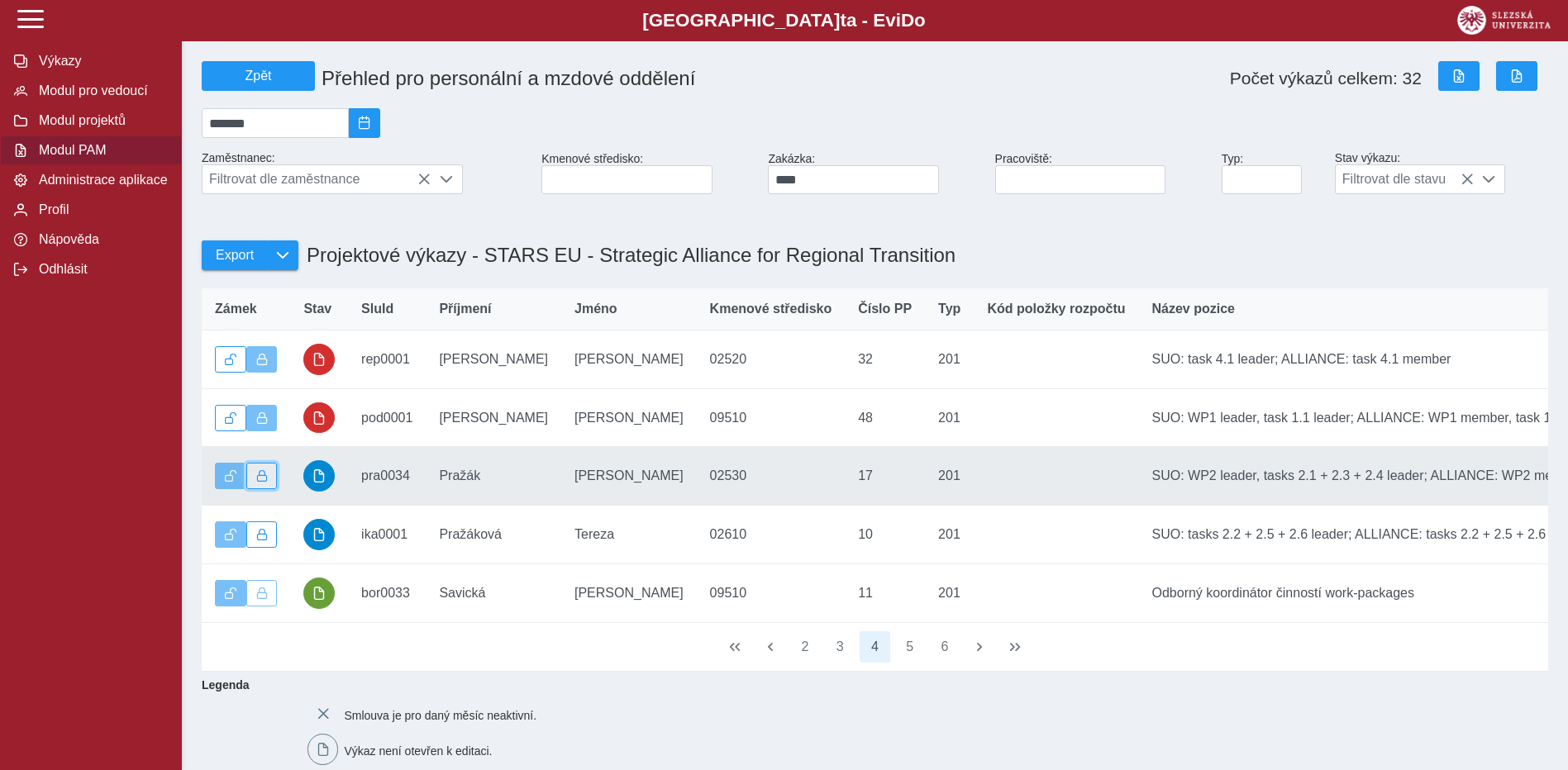
drag, startPoint x: 258, startPoint y: 486, endPoint x: 258, endPoint y: 509, distance: 23.0
click at [258, 482] on span "button" at bounding box center [262, 476] width 12 height 12
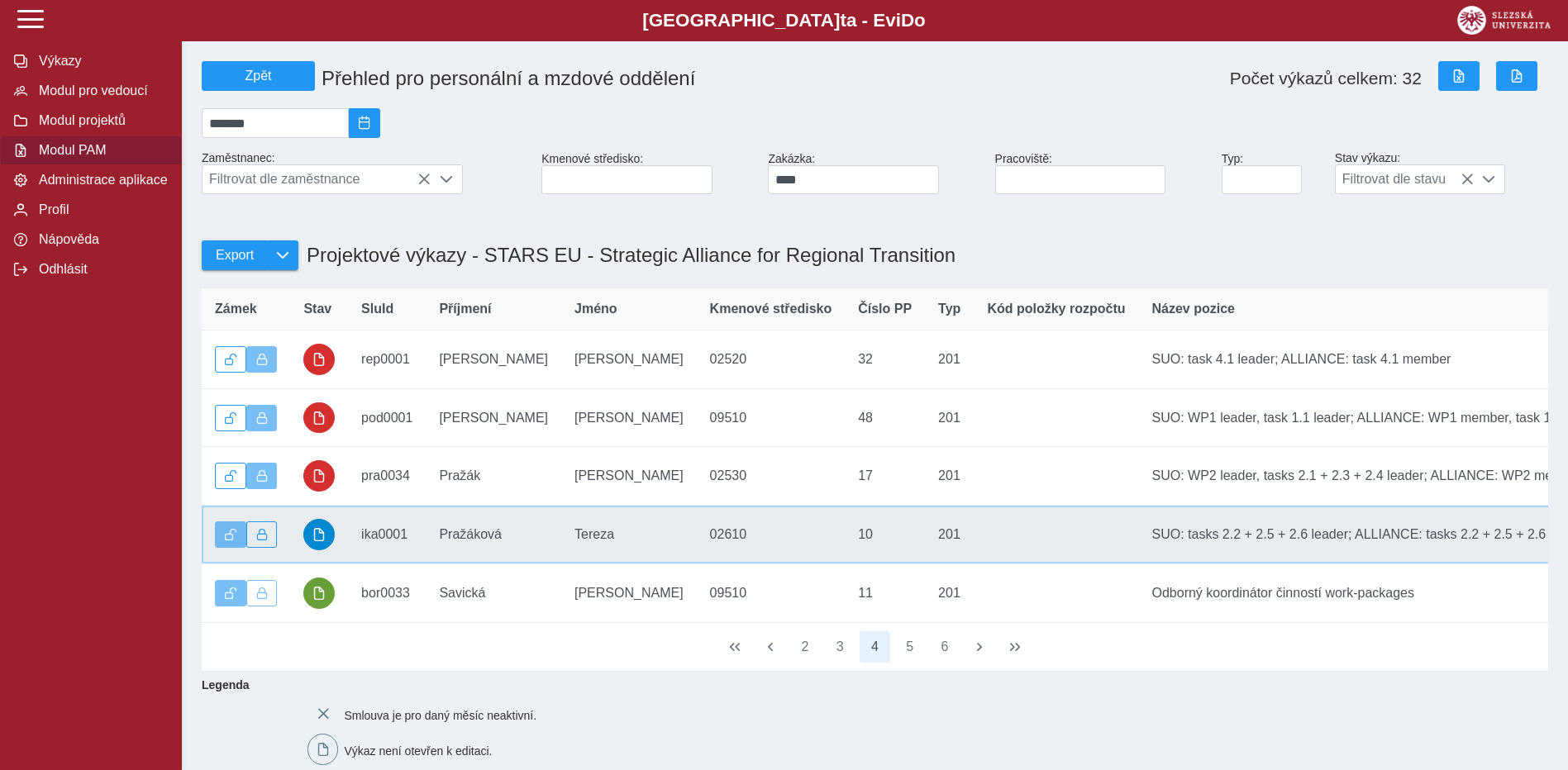
click at [257, 564] on td "Zámek" at bounding box center [245, 535] width 88 height 59
click at [268, 541] on button "button" at bounding box center [261, 534] width 31 height 26
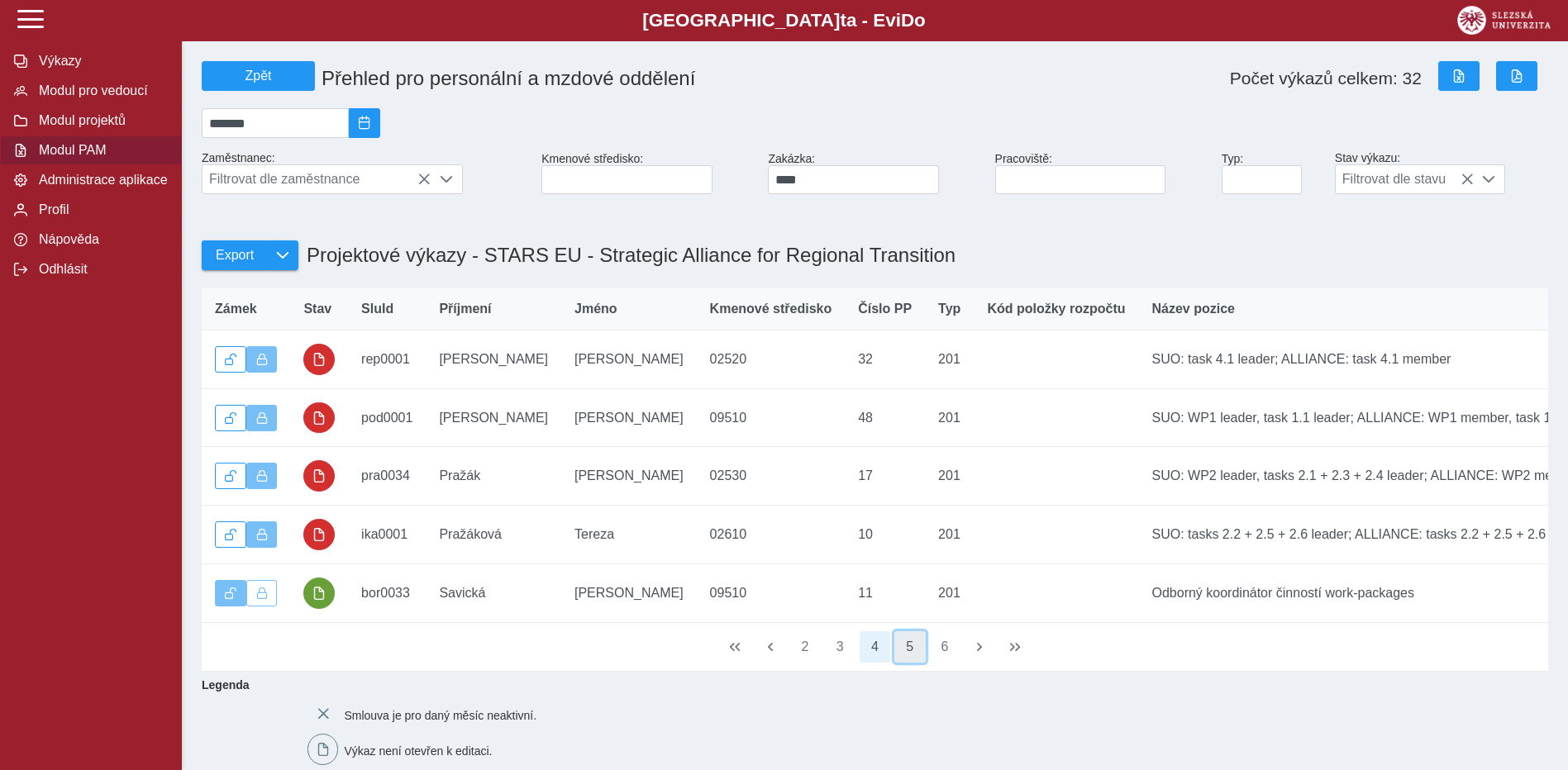
click at [904, 659] on button "5" at bounding box center [910, 646] width 31 height 31
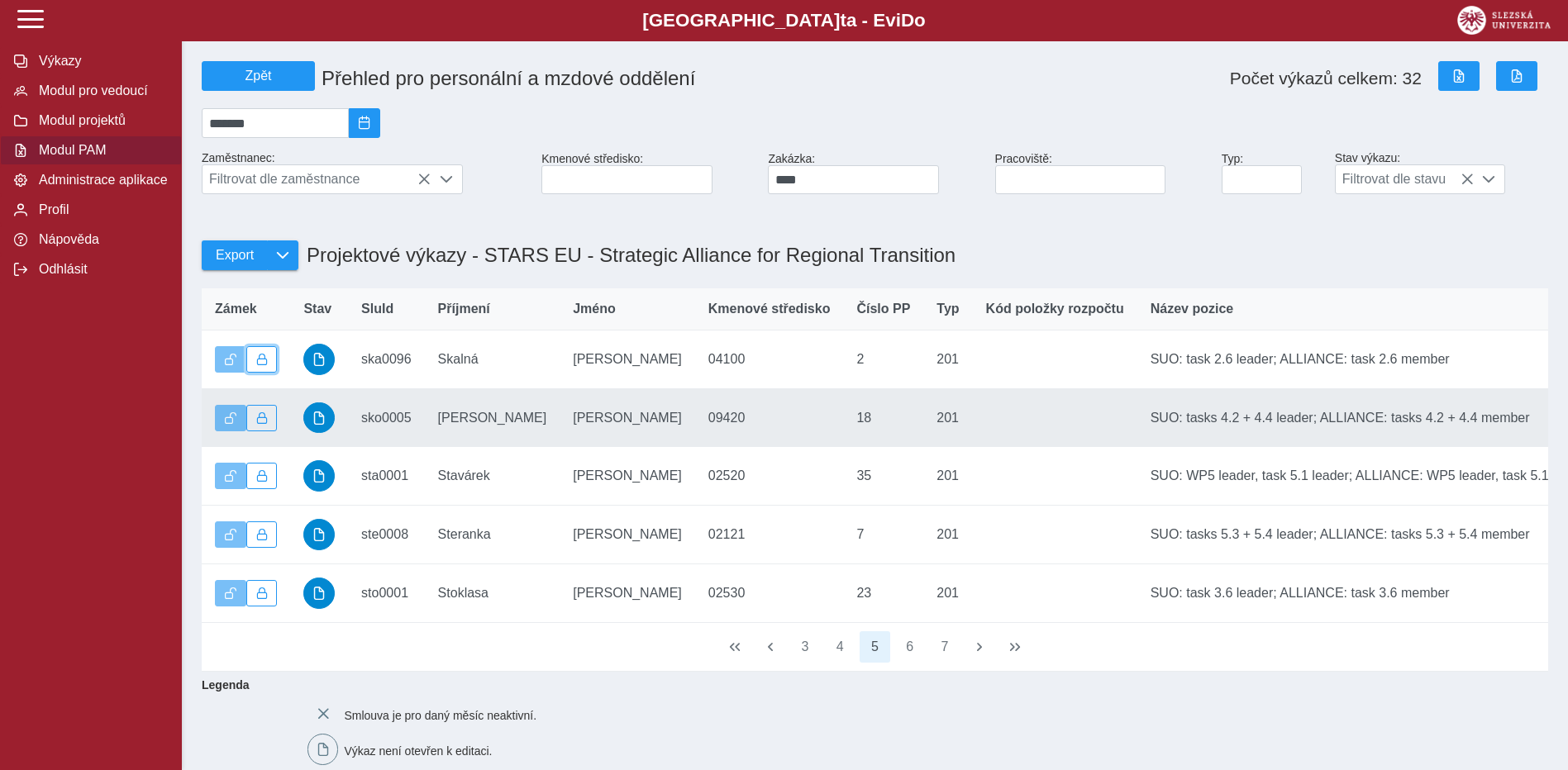
drag, startPoint x: 255, startPoint y: 369, endPoint x: 264, endPoint y: 403, distance: 35.2
click at [255, 370] on button "button" at bounding box center [261, 359] width 31 height 26
click at [267, 424] on span "button" at bounding box center [262, 419] width 12 height 12
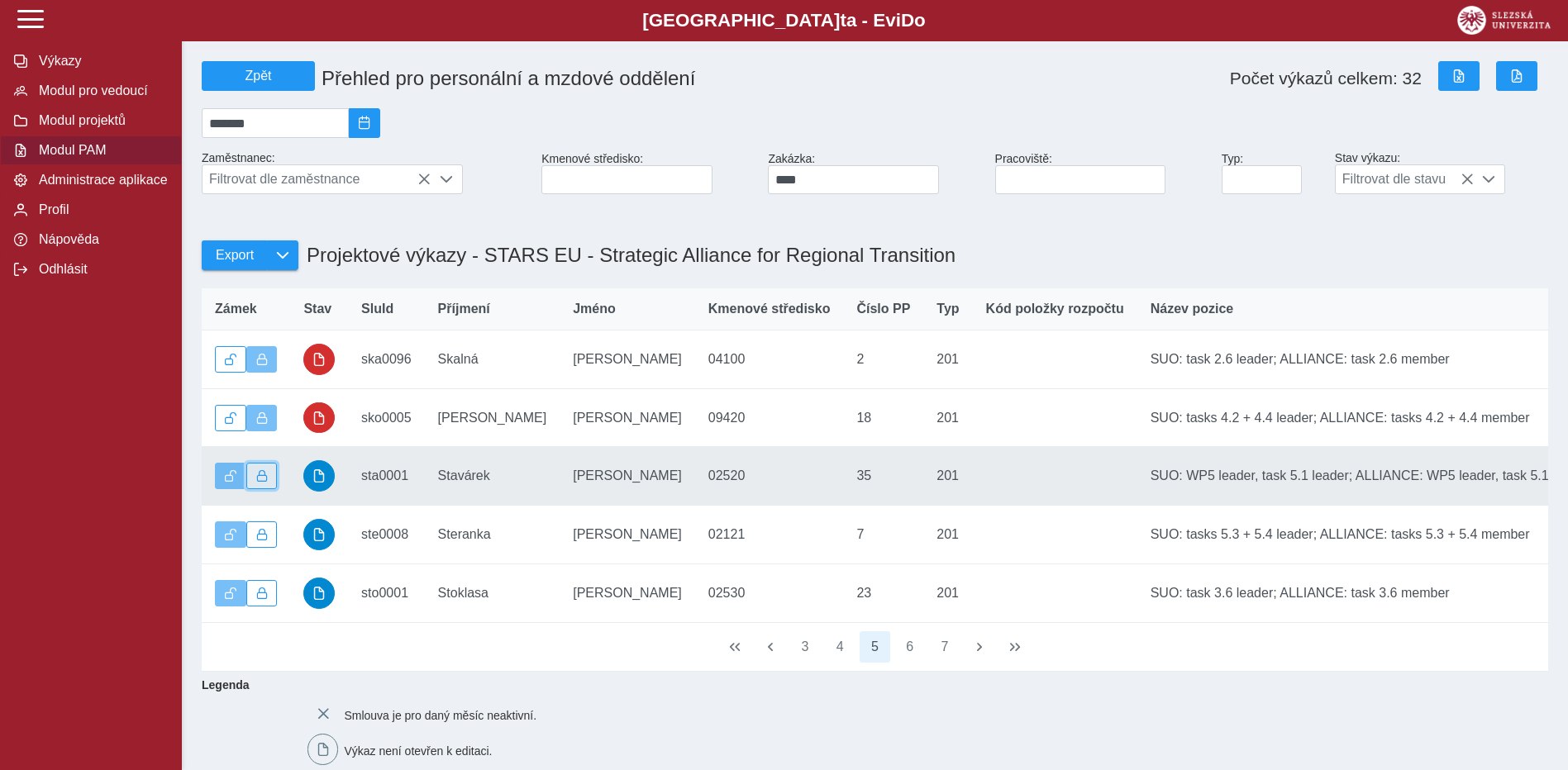
click at [262, 482] on span "button" at bounding box center [262, 476] width 12 height 12
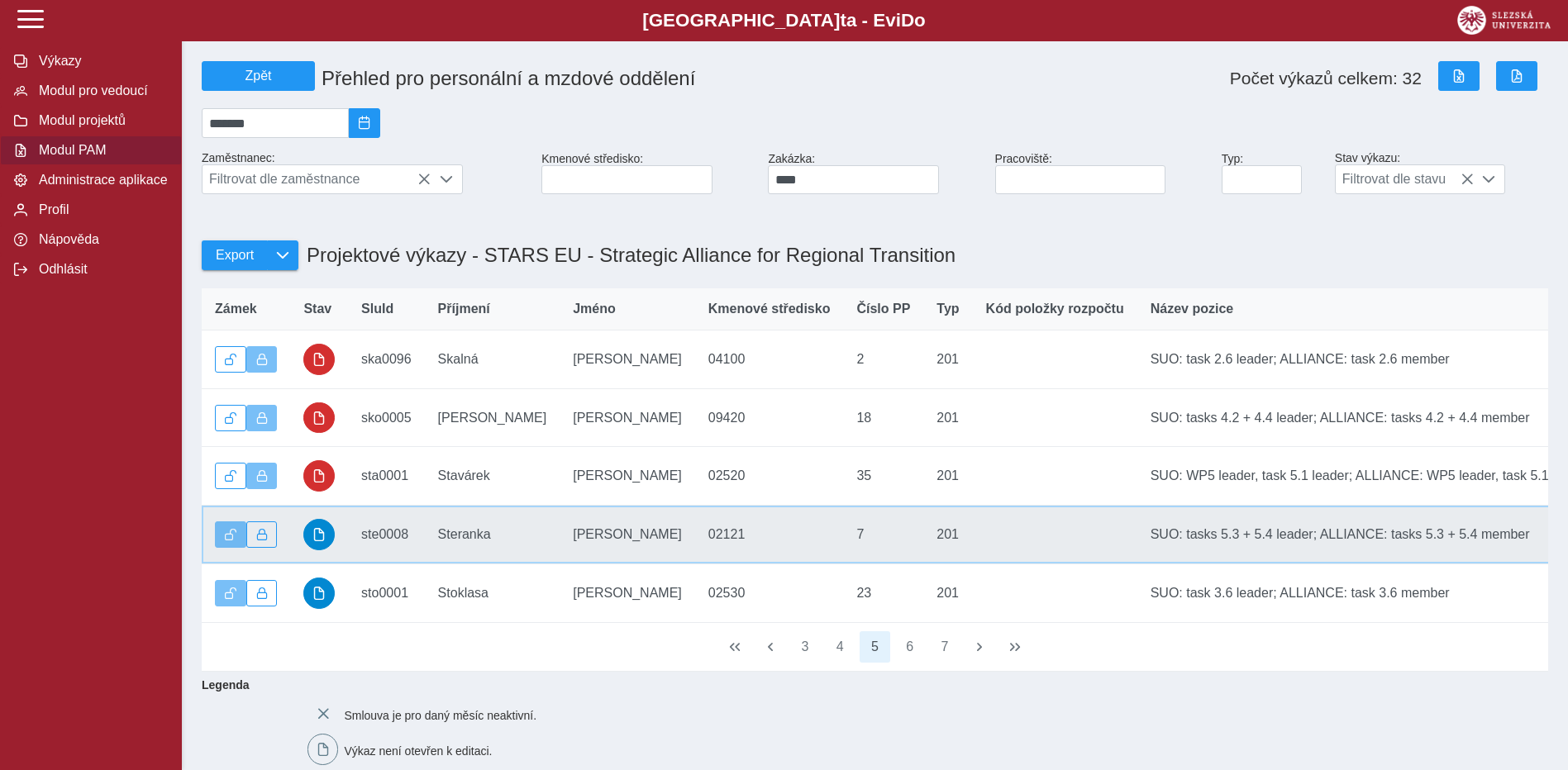
click at [263, 523] on td "Zámek" at bounding box center [245, 535] width 88 height 59
click at [265, 527] on td "Zámek" at bounding box center [245, 535] width 88 height 59
click at [266, 541] on span "button" at bounding box center [262, 535] width 12 height 12
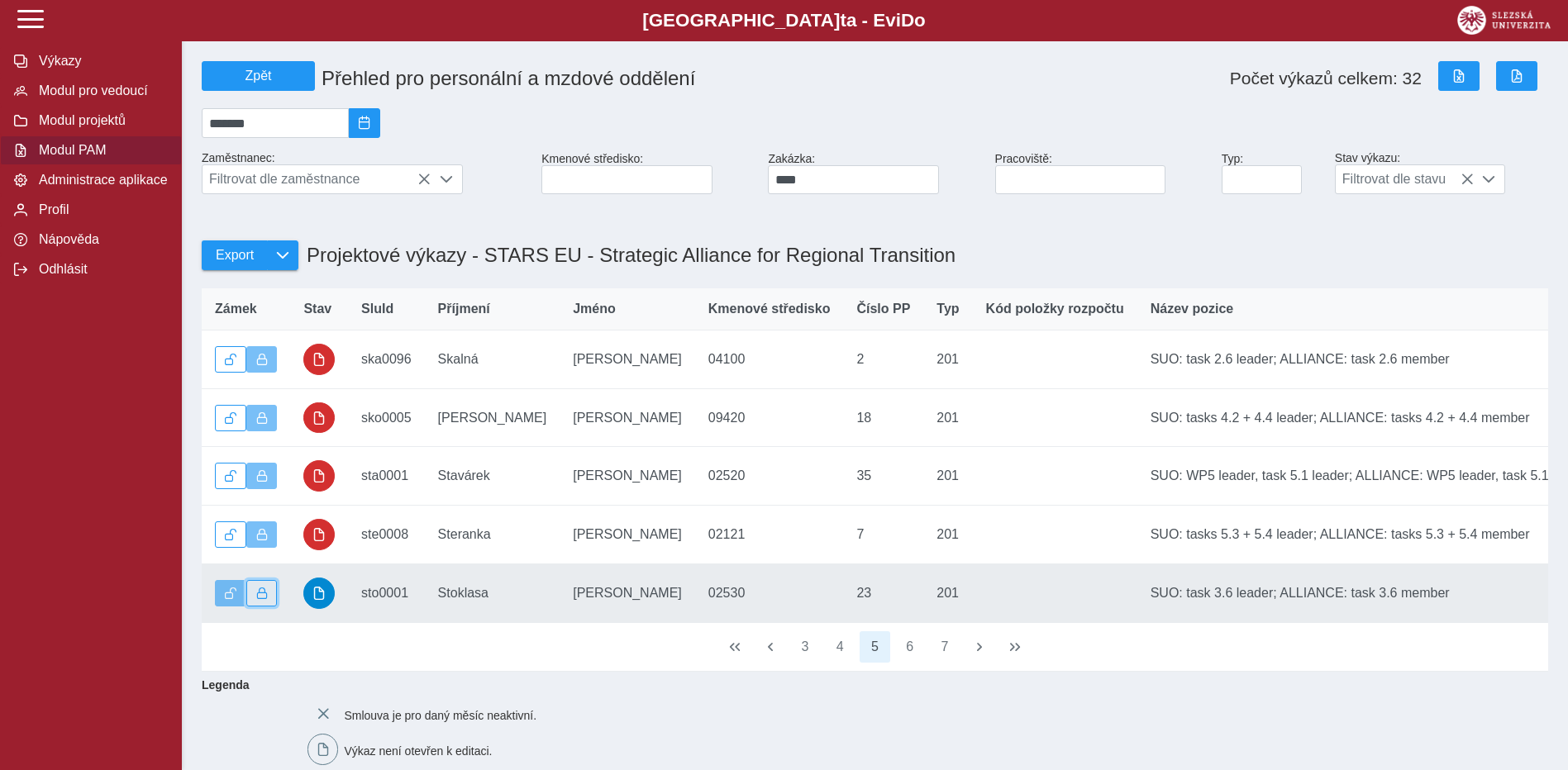
click at [263, 599] on span "button" at bounding box center [262, 593] width 12 height 12
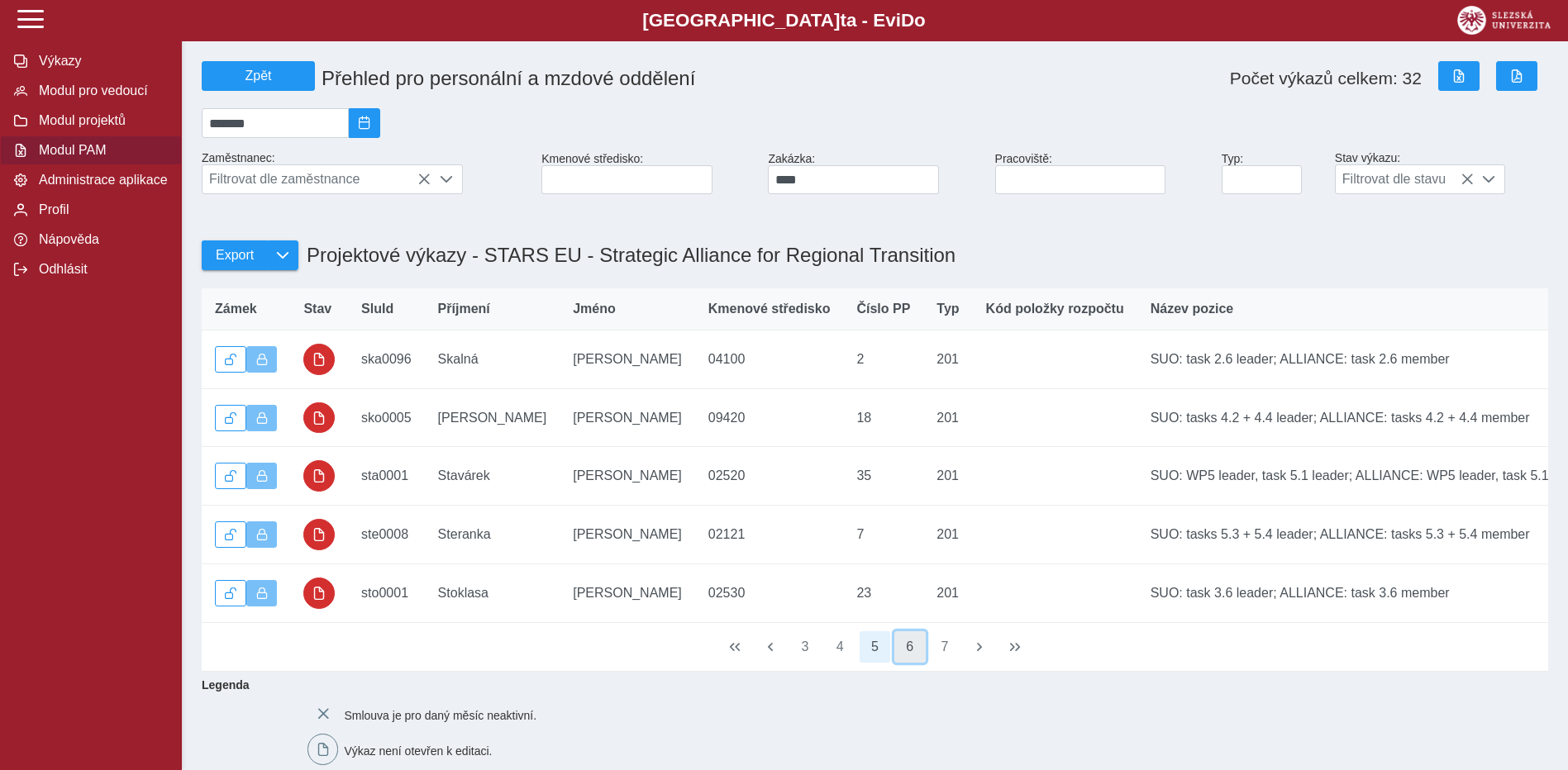
drag, startPoint x: 918, startPoint y: 667, endPoint x: 903, endPoint y: 659, distance: 17.0
click at [918, 662] on button "6" at bounding box center [910, 646] width 31 height 31
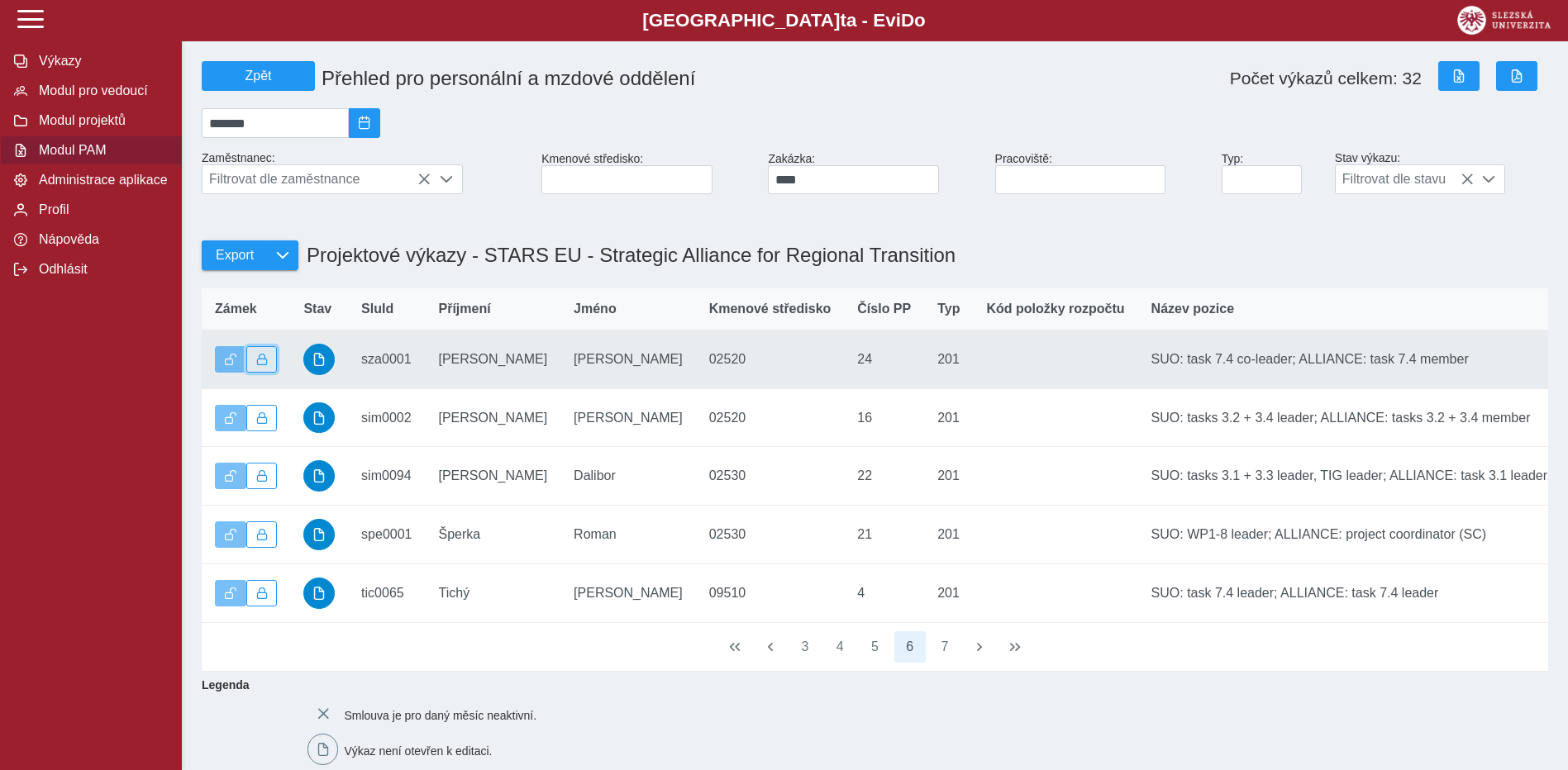
drag, startPoint x: 263, startPoint y: 372, endPoint x: 261, endPoint y: 388, distance: 16.1
click at [263, 366] on span "button" at bounding box center [262, 360] width 12 height 12
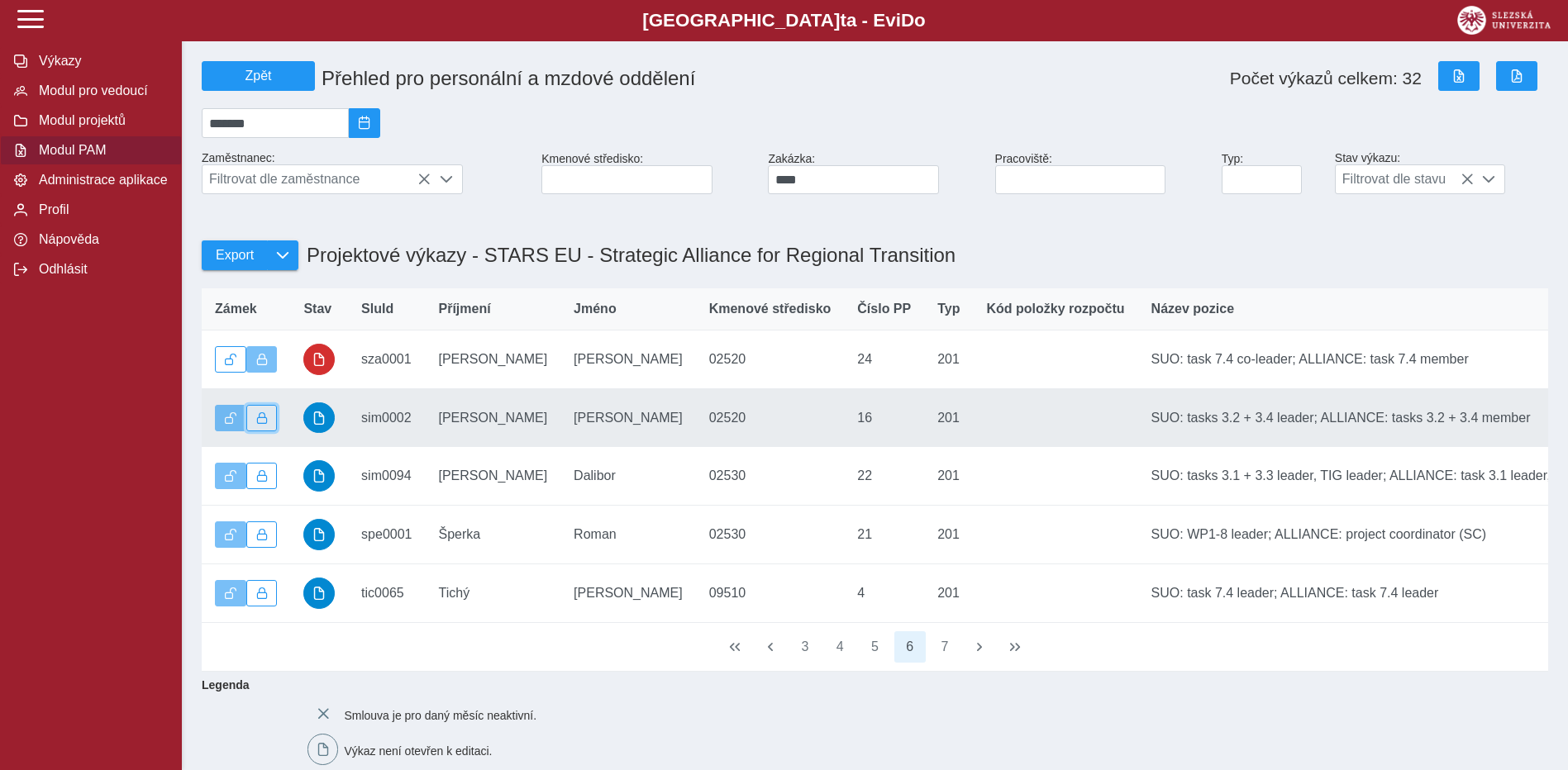
click at [260, 424] on span "button" at bounding box center [262, 419] width 12 height 12
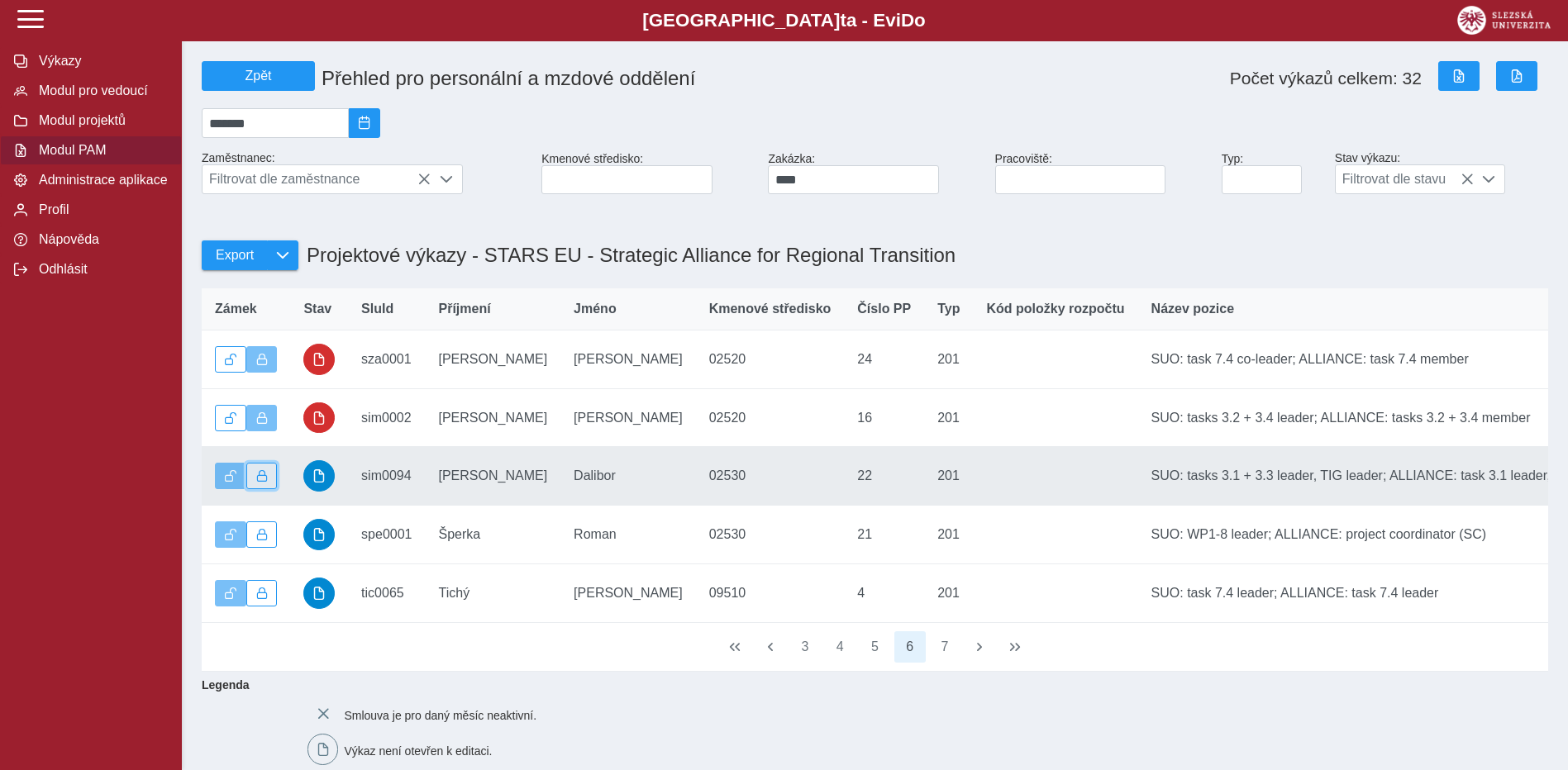
click at [260, 479] on button "button" at bounding box center [261, 476] width 31 height 26
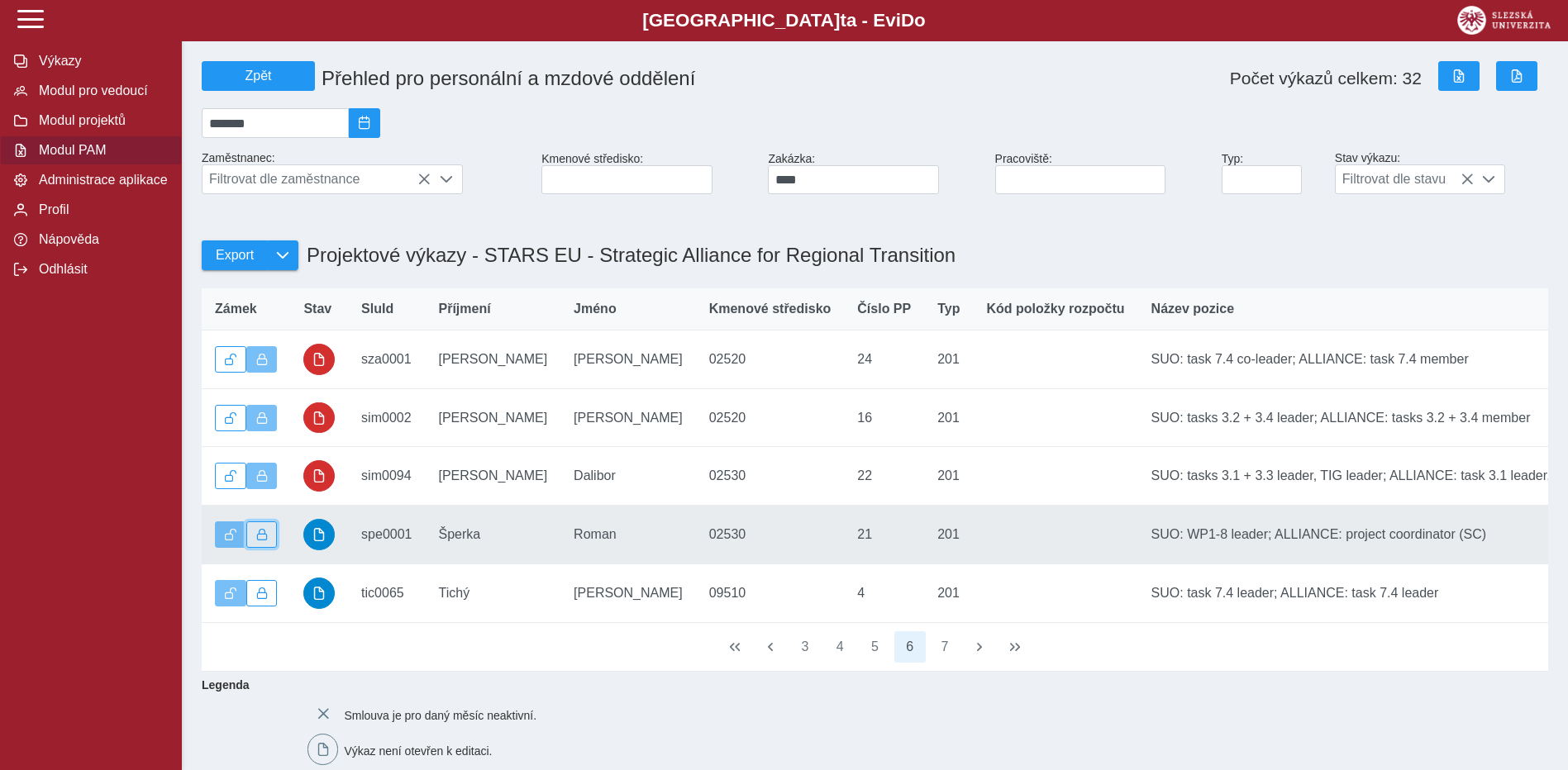
click at [257, 541] on span "button" at bounding box center [262, 535] width 12 height 12
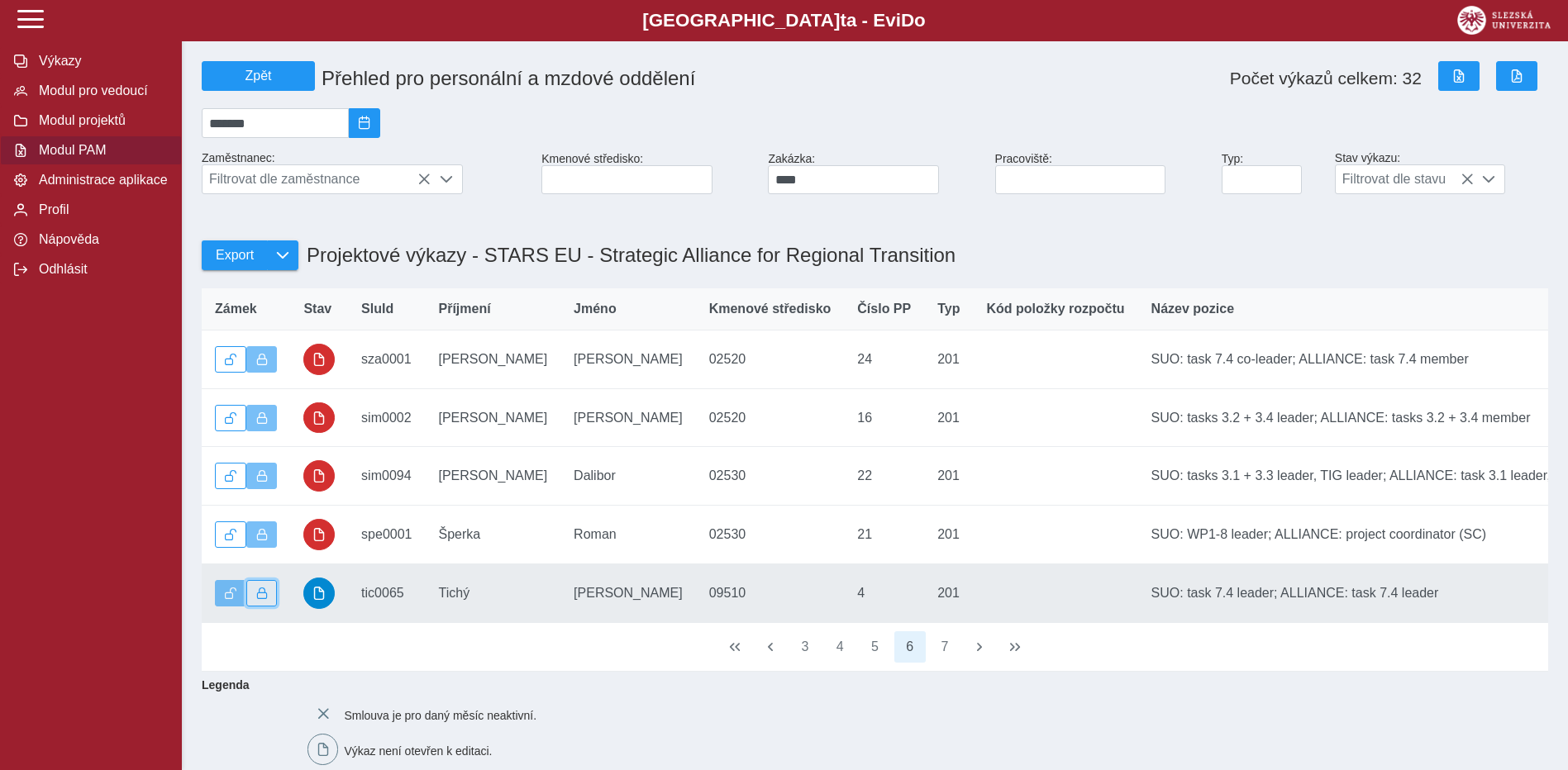
click at [261, 599] on span "button" at bounding box center [262, 593] width 12 height 12
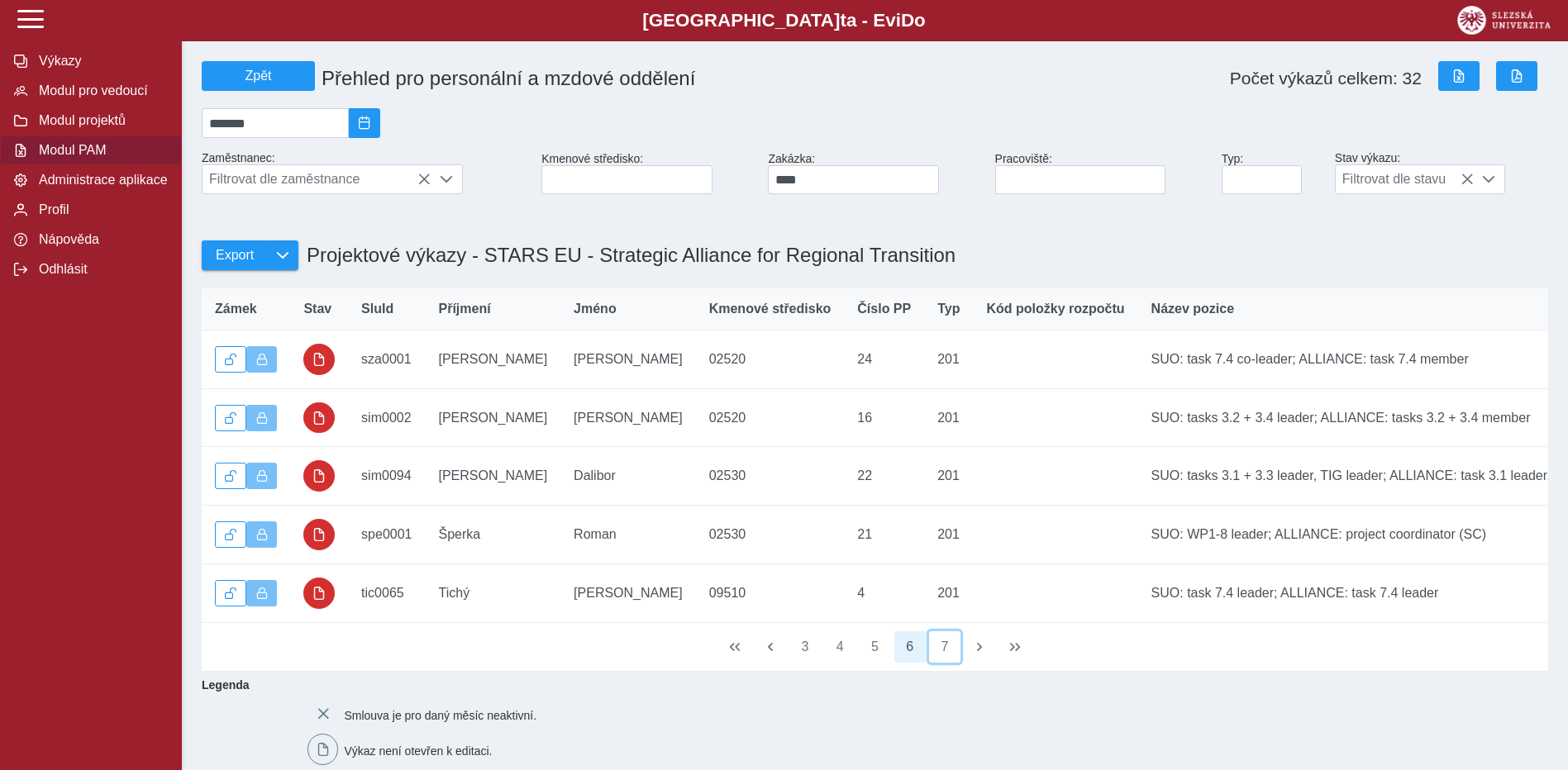
click at [951, 662] on button "7" at bounding box center [944, 646] width 31 height 31
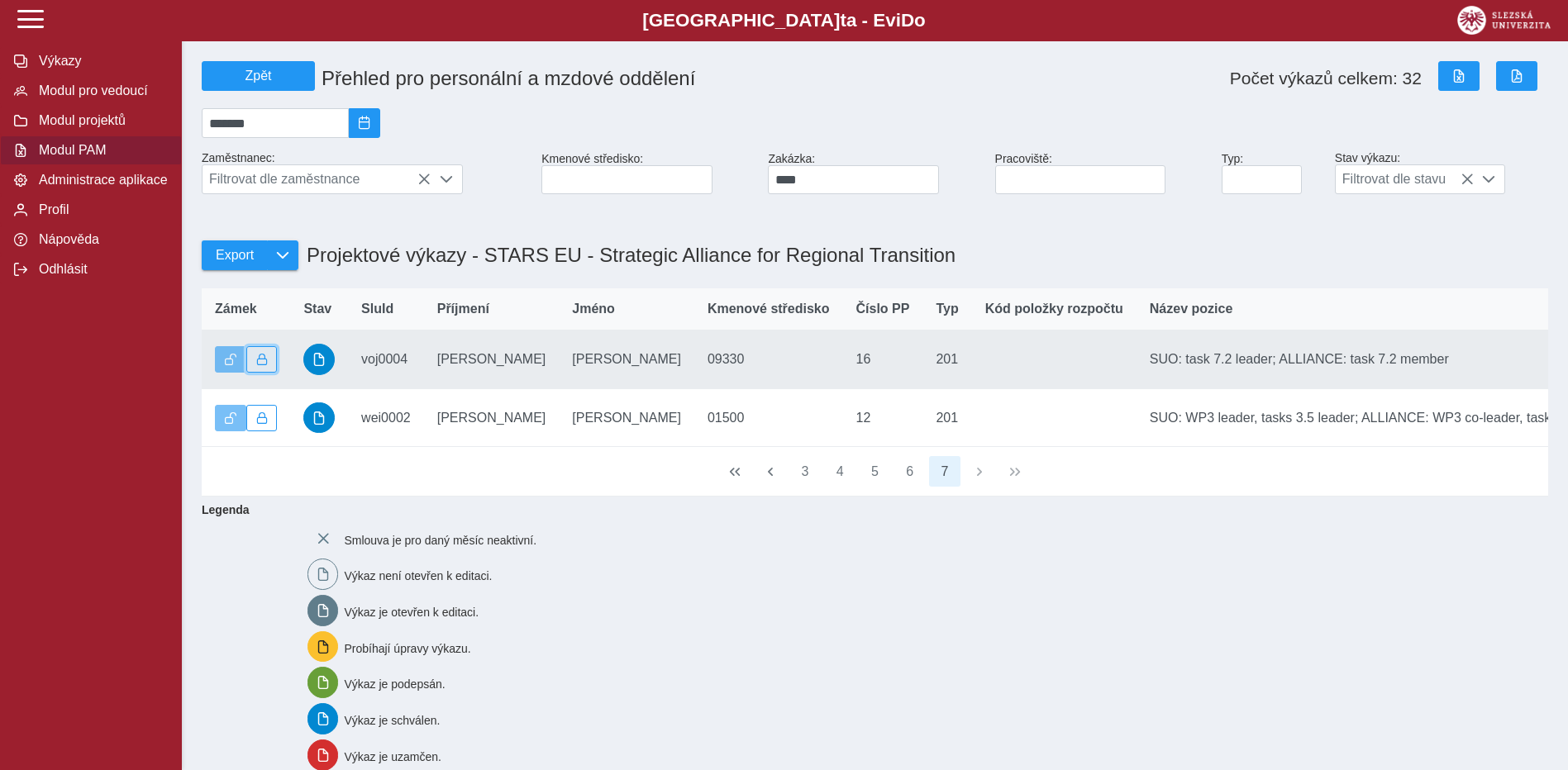
click at [256, 366] on span "button" at bounding box center [262, 360] width 12 height 12
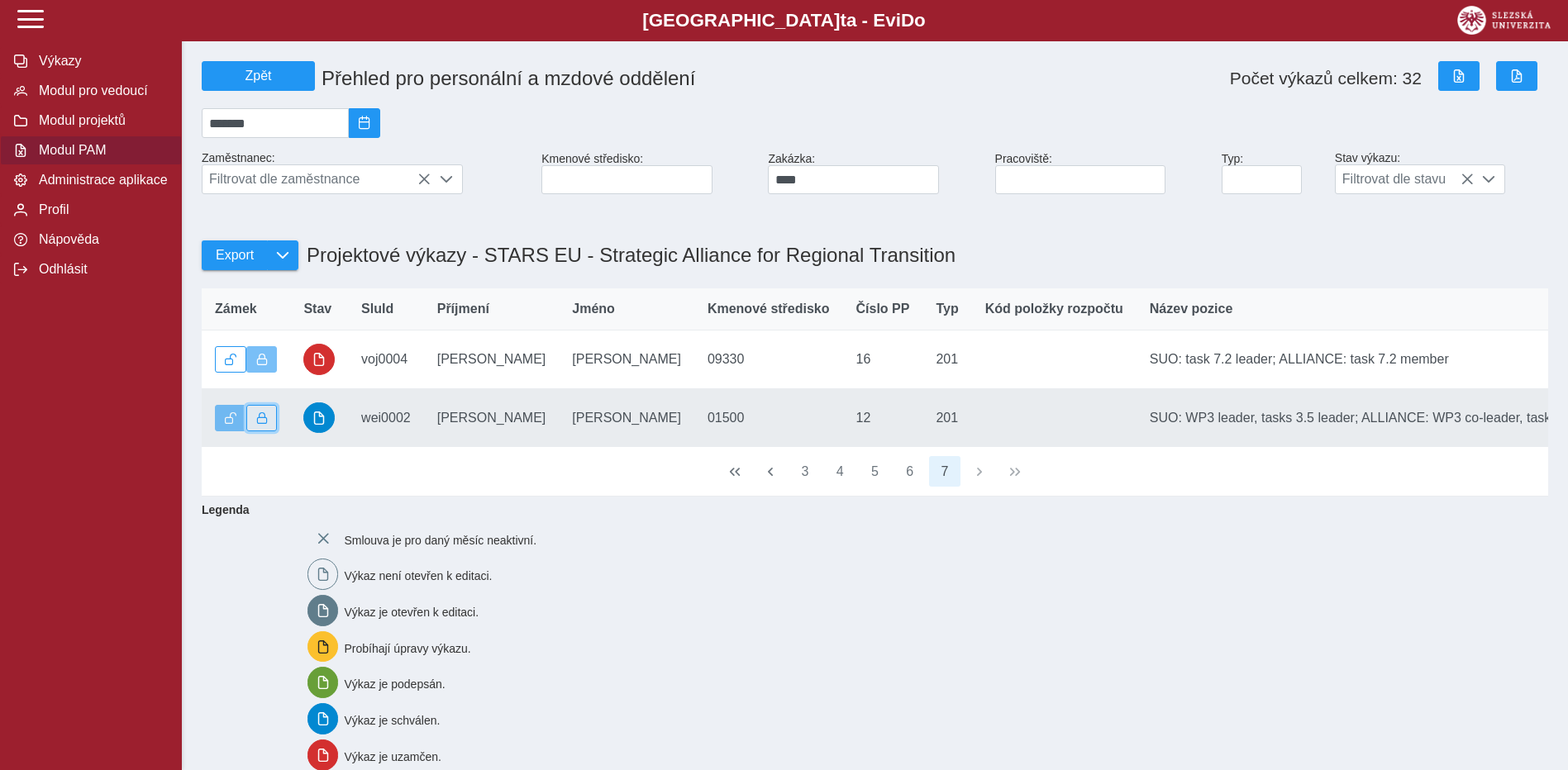
click at [263, 431] on button "button" at bounding box center [261, 418] width 31 height 26
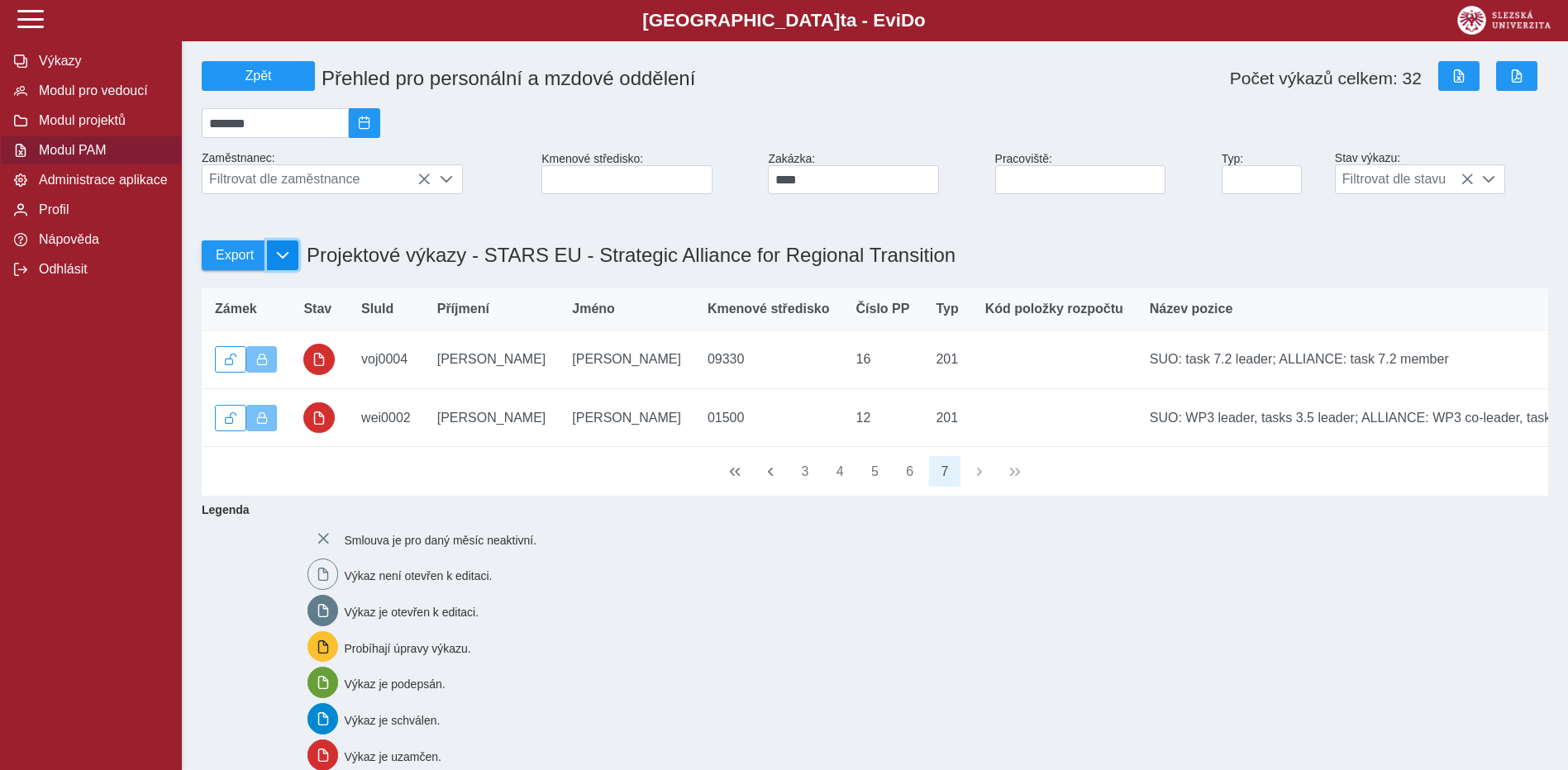
click at [283, 262] on span "button" at bounding box center [282, 256] width 13 height 13
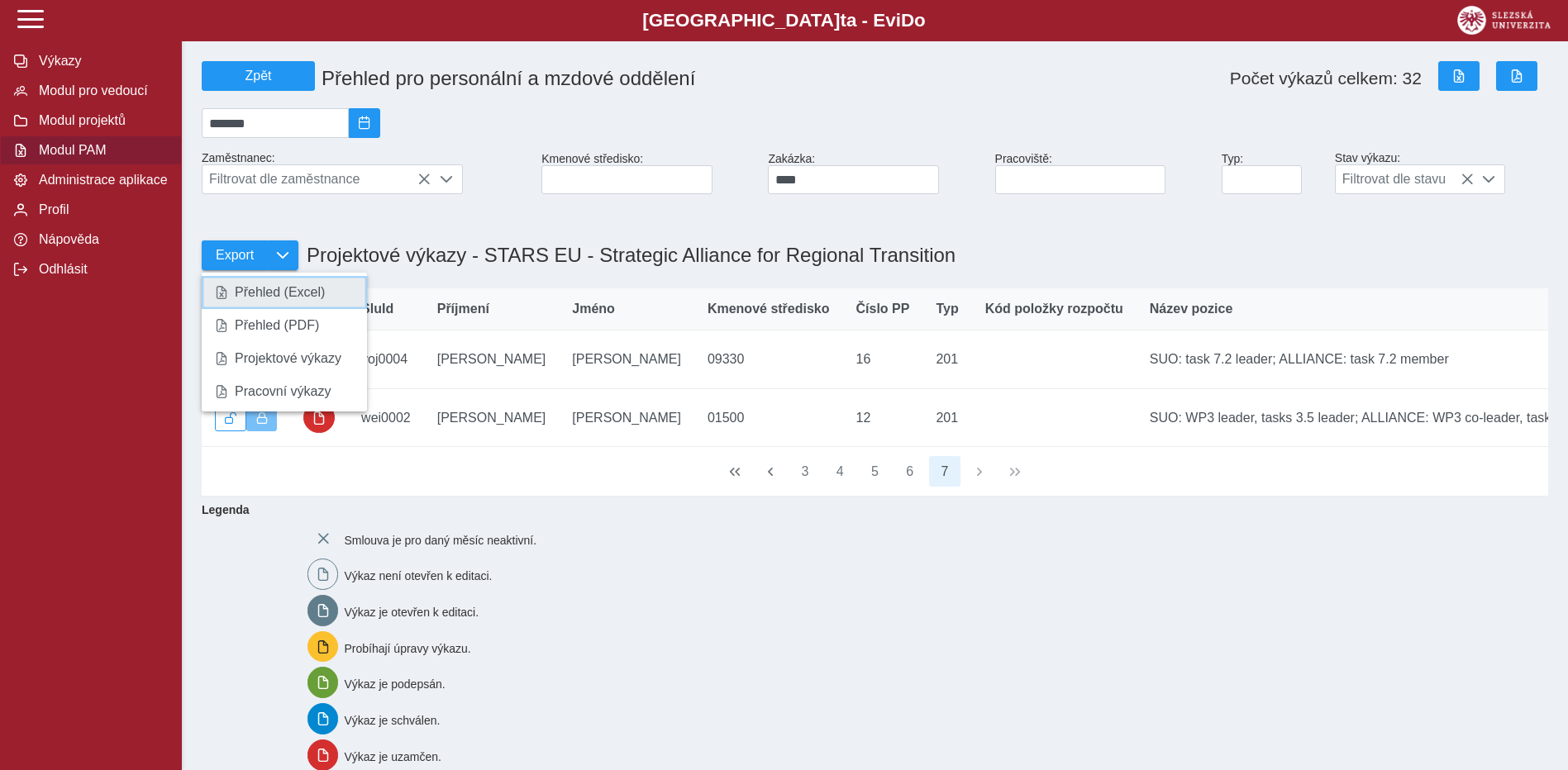
click at [284, 292] on span "Přehled (Excel)" at bounding box center [279, 293] width 90 height 13
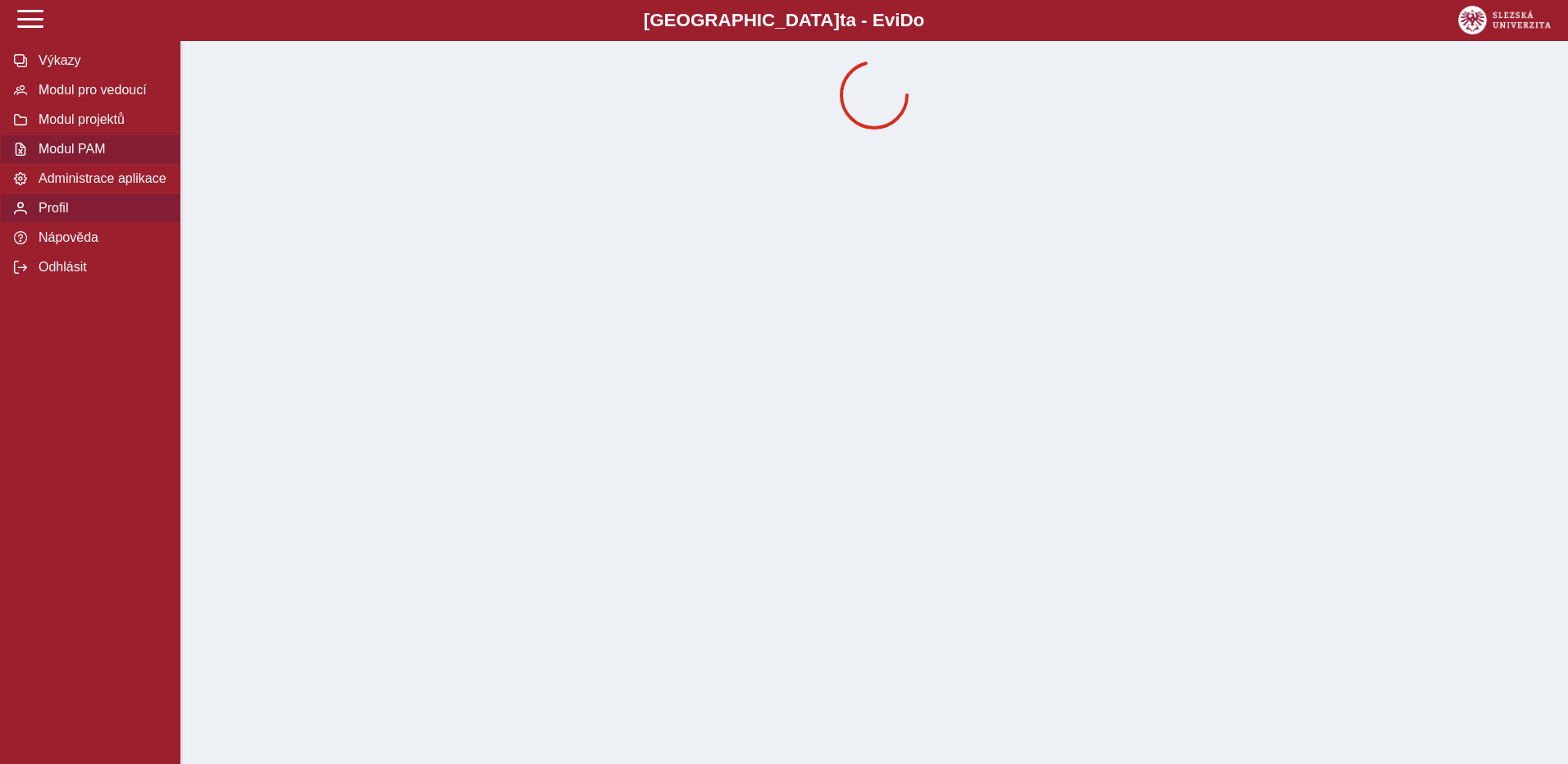
click at [92, 157] on span "Modul PAM" at bounding box center [99, 149] width 133 height 15
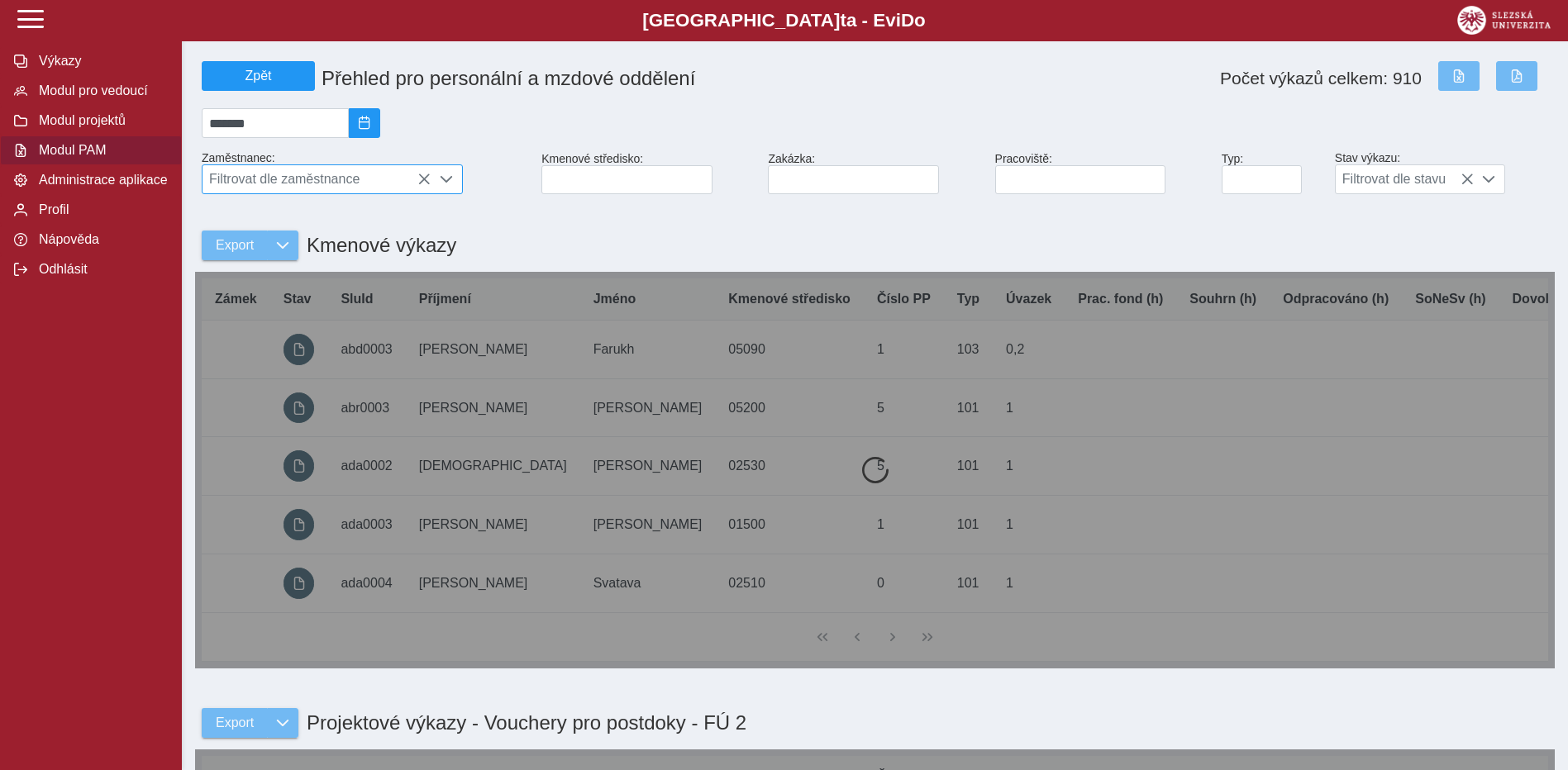
click at [264, 182] on span "Filtrovat dle zaměstnance" at bounding box center [316, 179] width 228 height 28
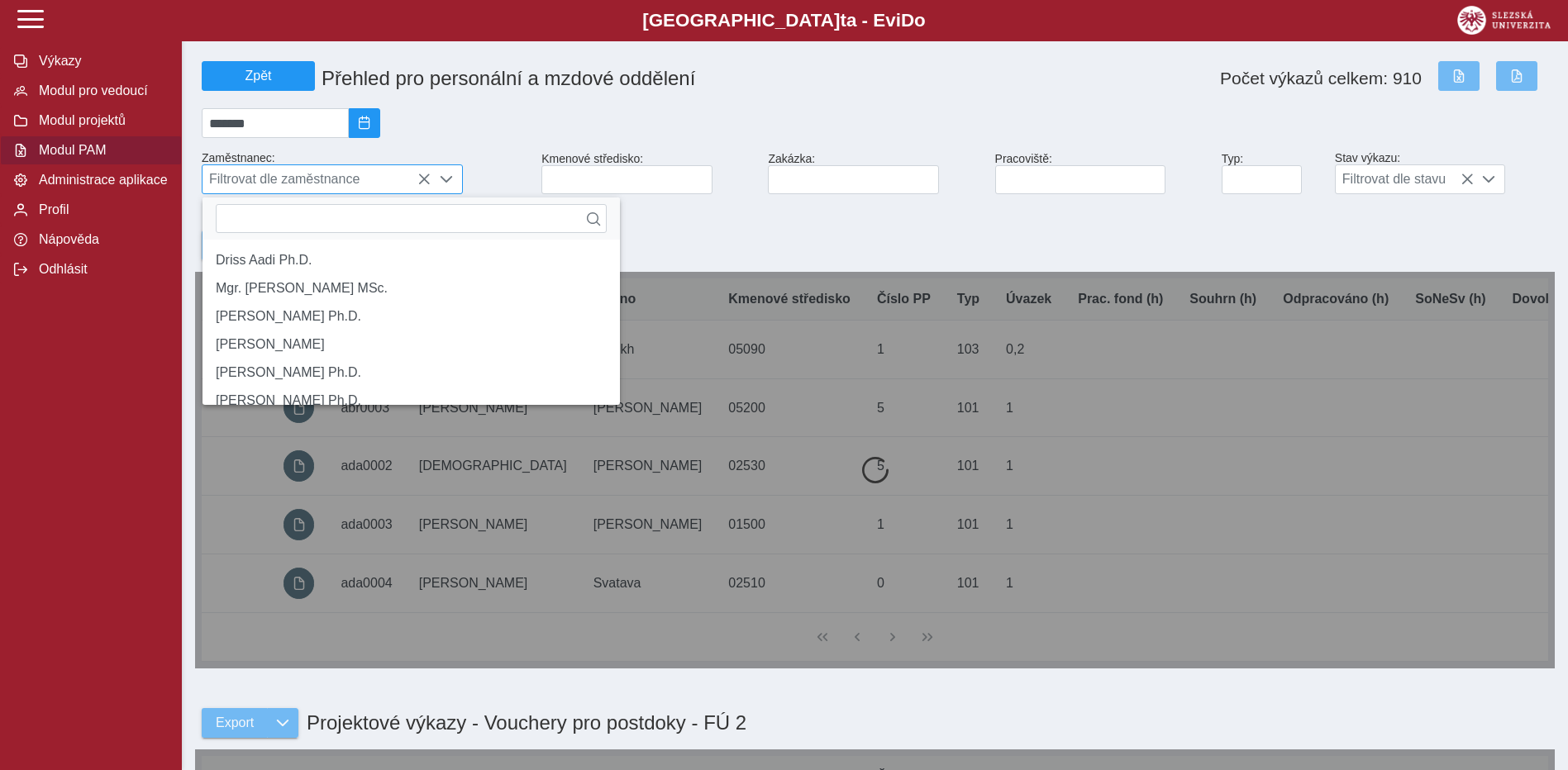
scroll to position [11, 73]
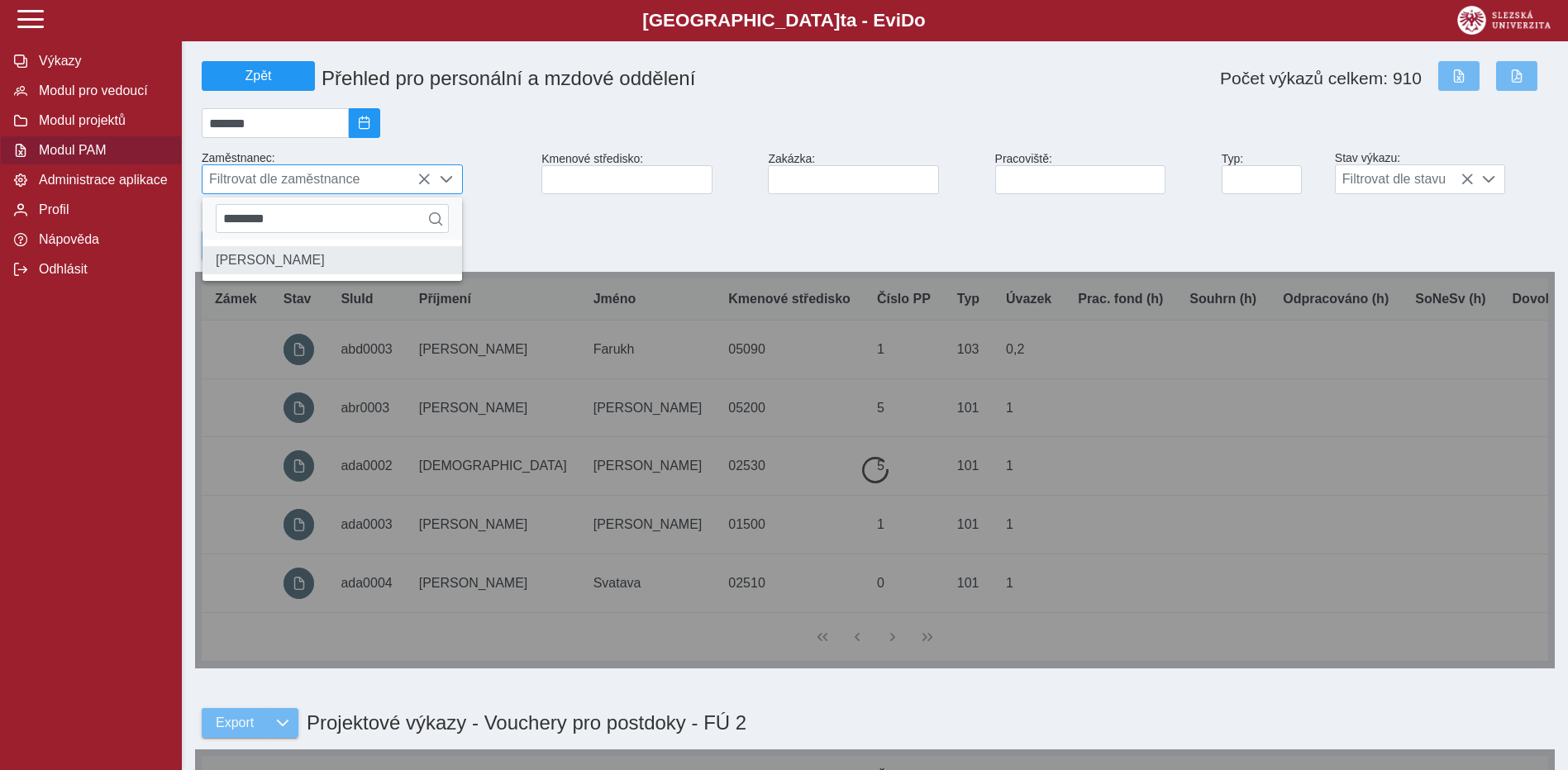
type input "********"
click at [323, 268] on li "[PERSON_NAME]" at bounding box center [332, 260] width 260 height 28
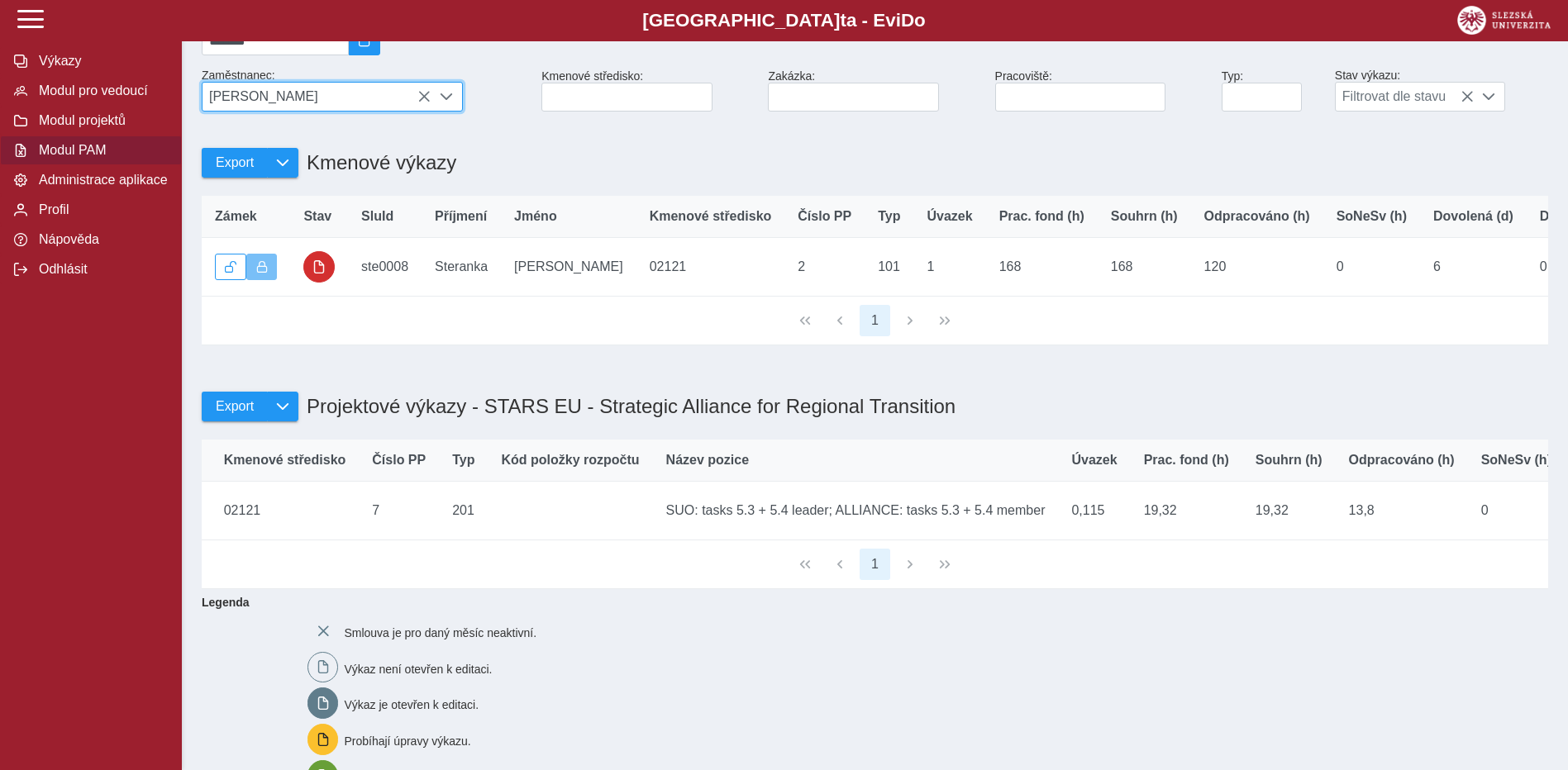
scroll to position [0, 0]
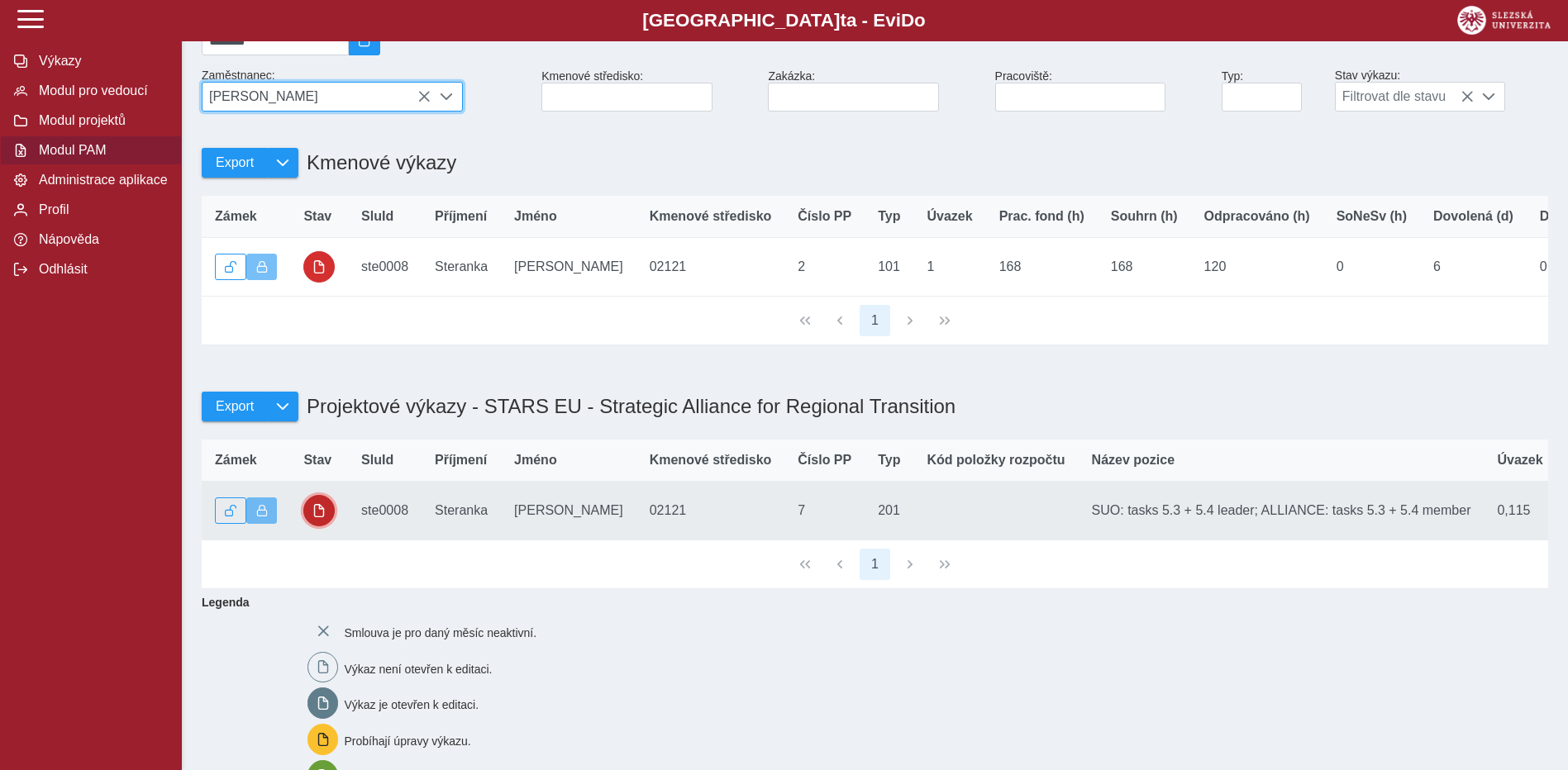
click at [316, 517] on span "button" at bounding box center [319, 511] width 13 height 13
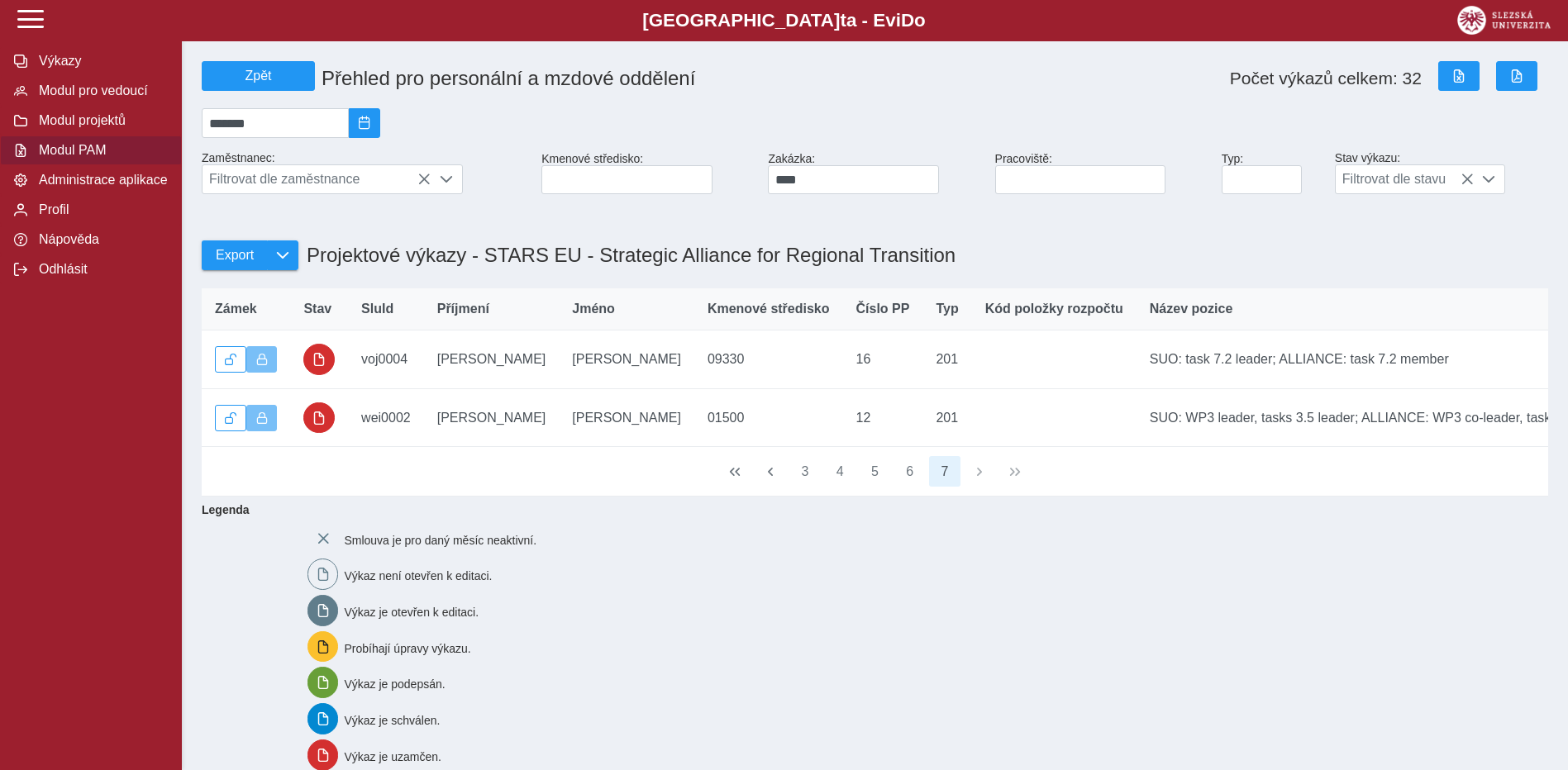
click at [355, 177] on span "Filtrovat dle zaměstnance" at bounding box center [316, 179] width 228 height 28
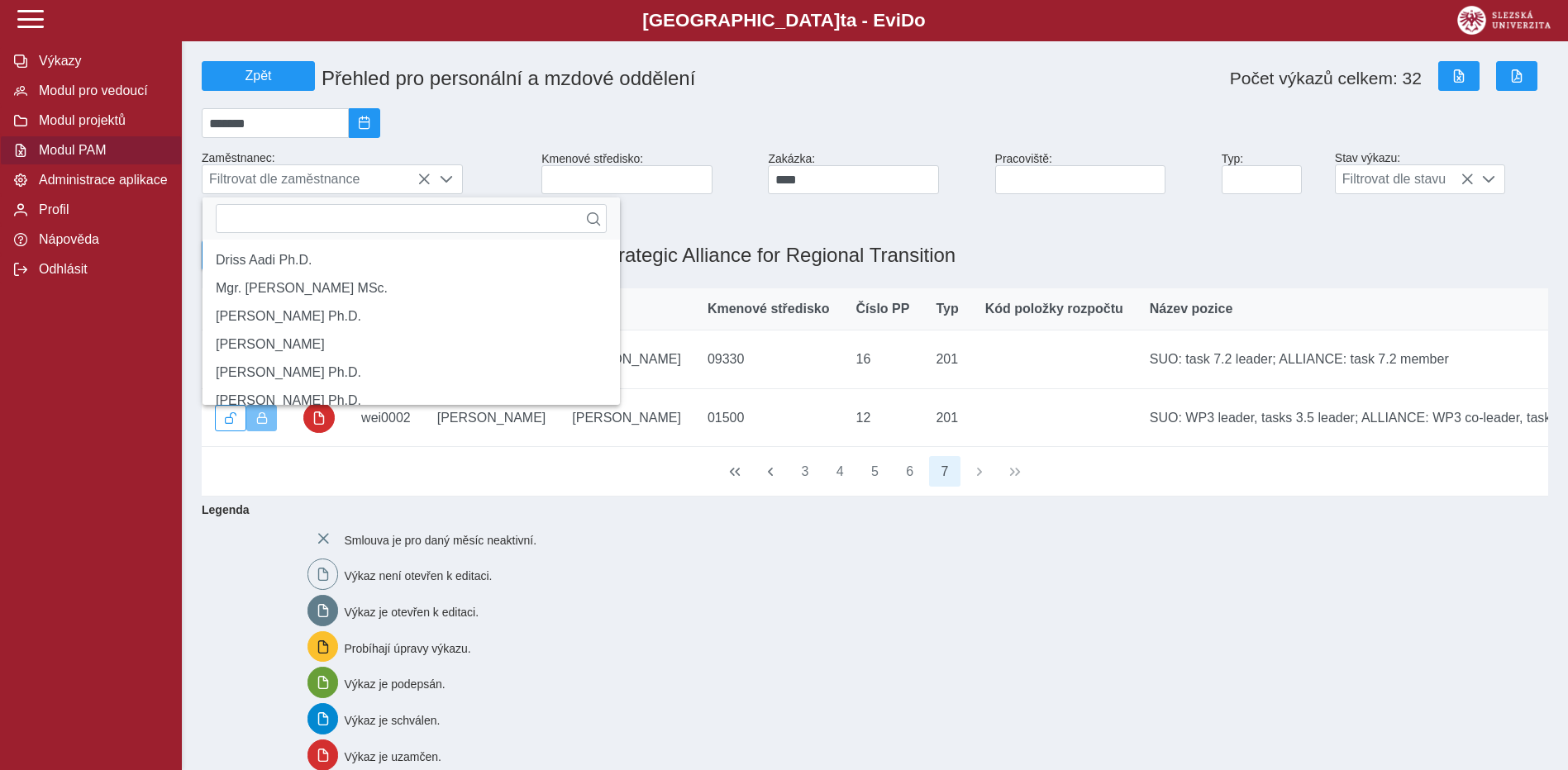
scroll to position [11, 73]
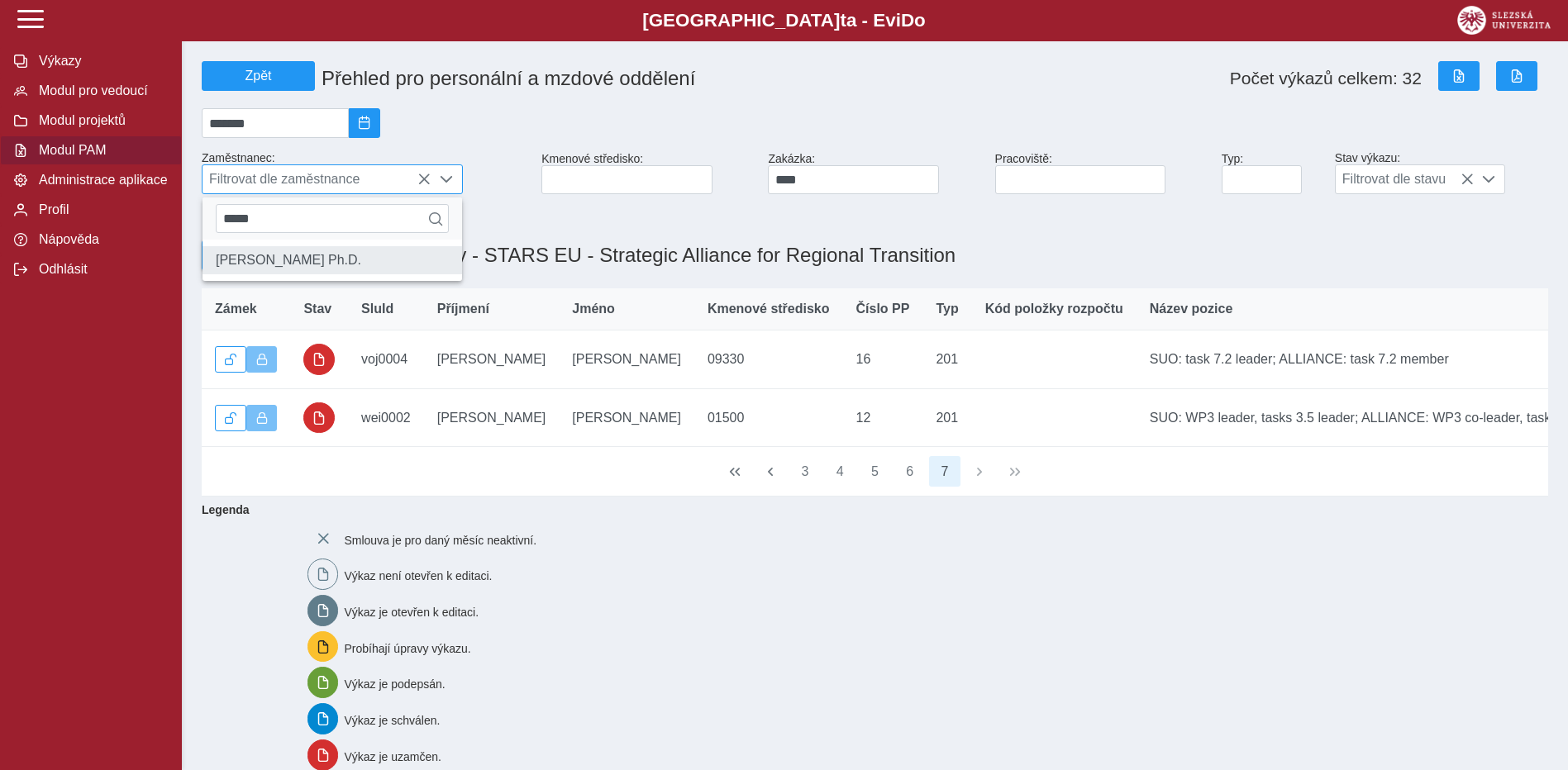
type input "*****"
click at [309, 257] on li "[PERSON_NAME] Ph.D." at bounding box center [332, 260] width 260 height 28
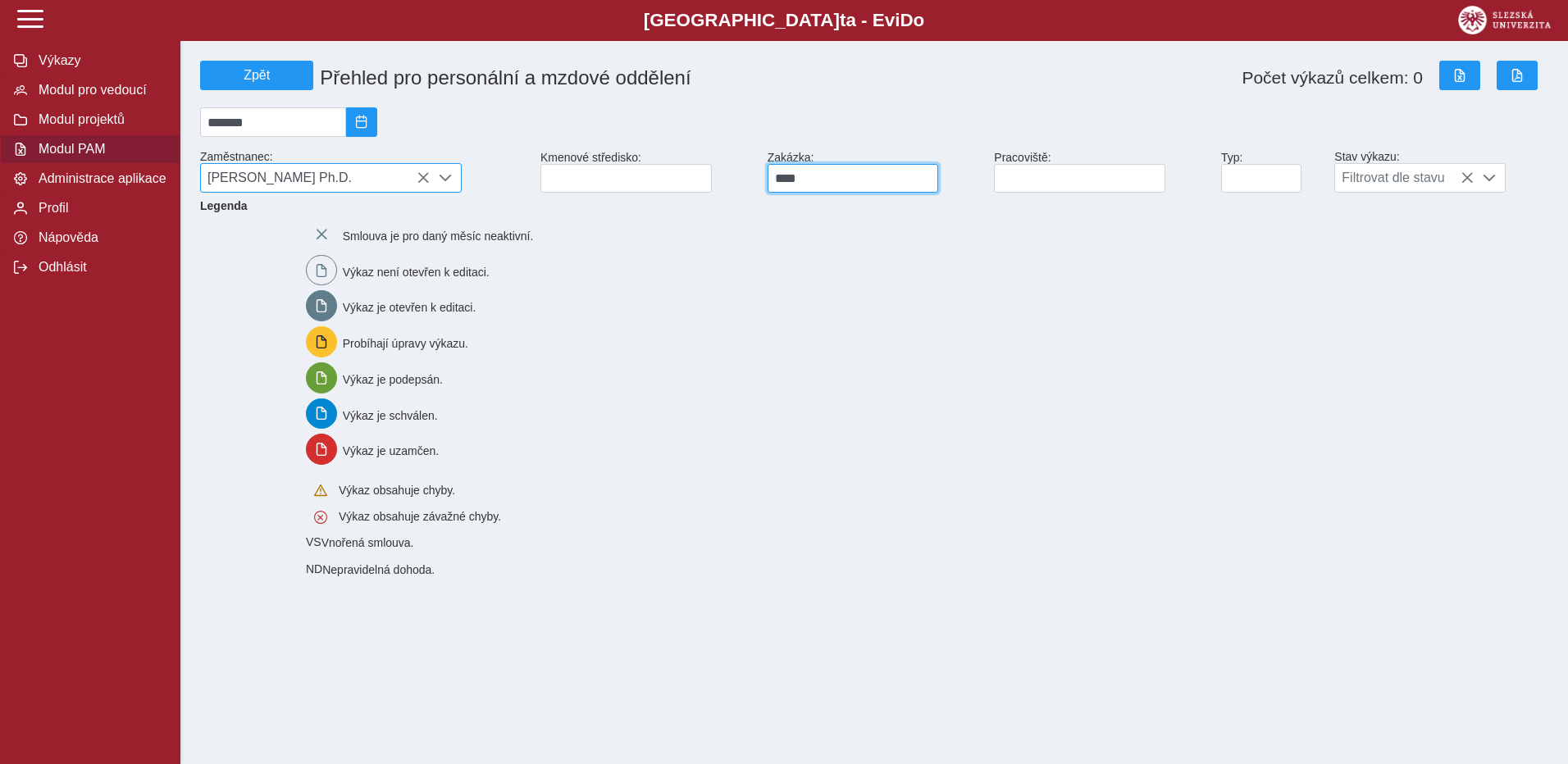
drag, startPoint x: 858, startPoint y: 186, endPoint x: 750, endPoint y: 186, distance: 108.0
click at [750, 186] on div "Zpět Přehled pro personální a mzdové oddělení Počet výkazů celkem: 0 ******* Za…" at bounding box center [874, 127] width 1361 height 145
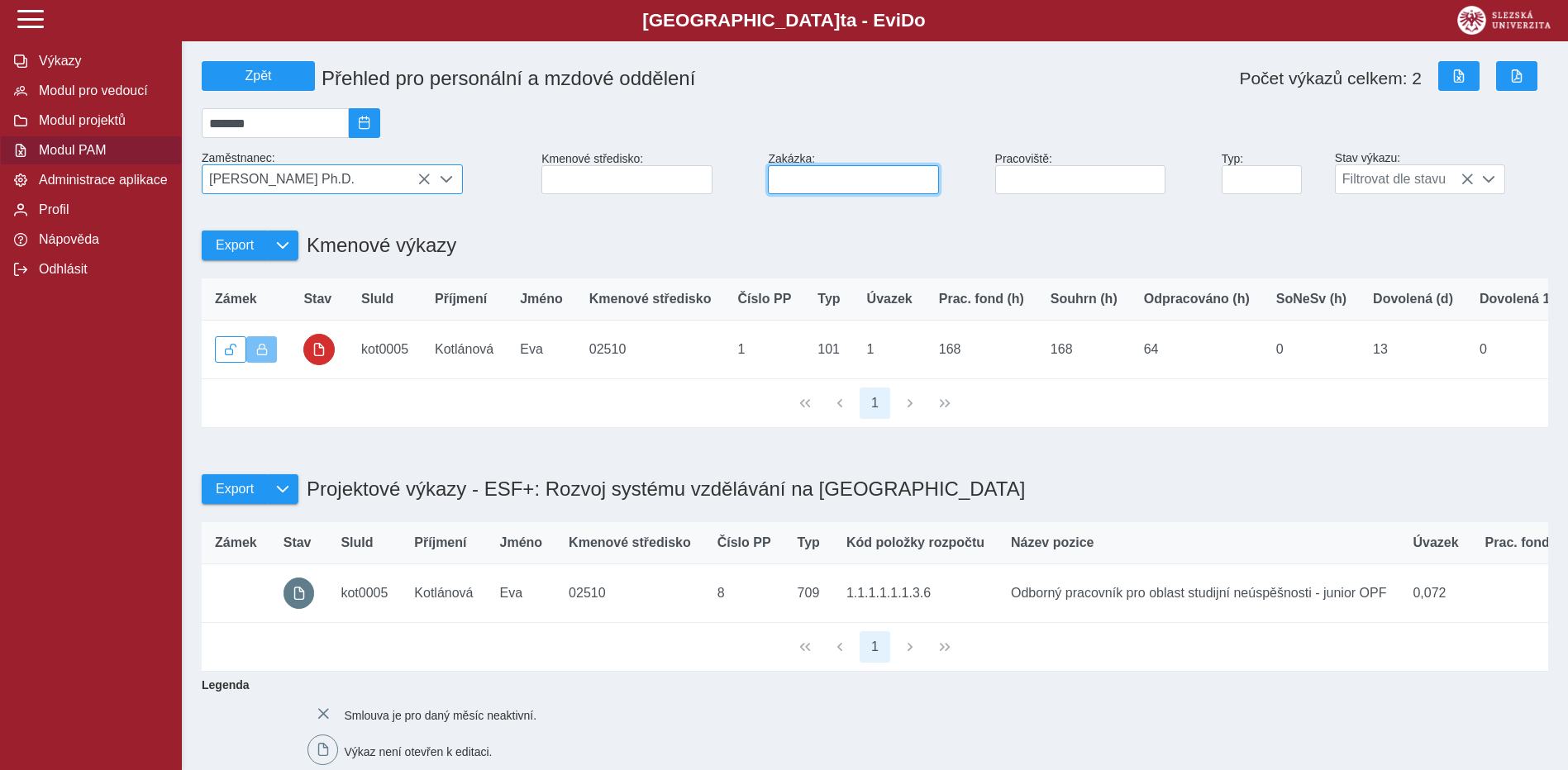
scroll to position [0, 7]
